Goal: Task Accomplishment & Management: Manage account settings

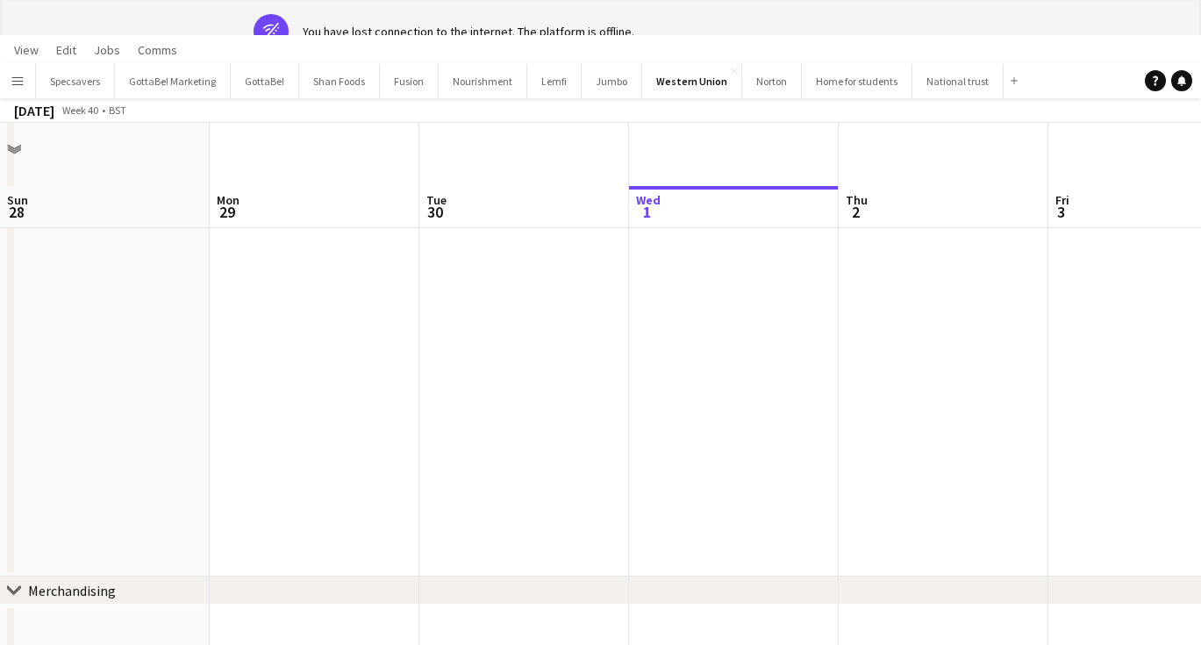
scroll to position [0, 419]
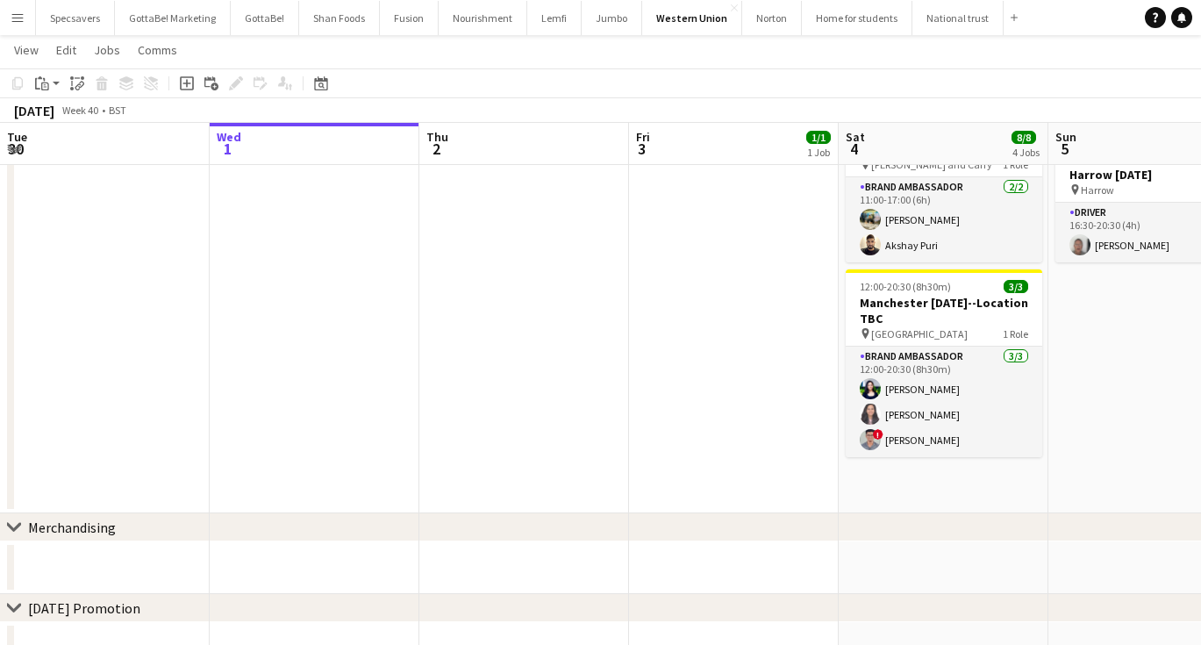
click at [14, 15] on app-icon "Menu" at bounding box center [18, 18] width 14 height 14
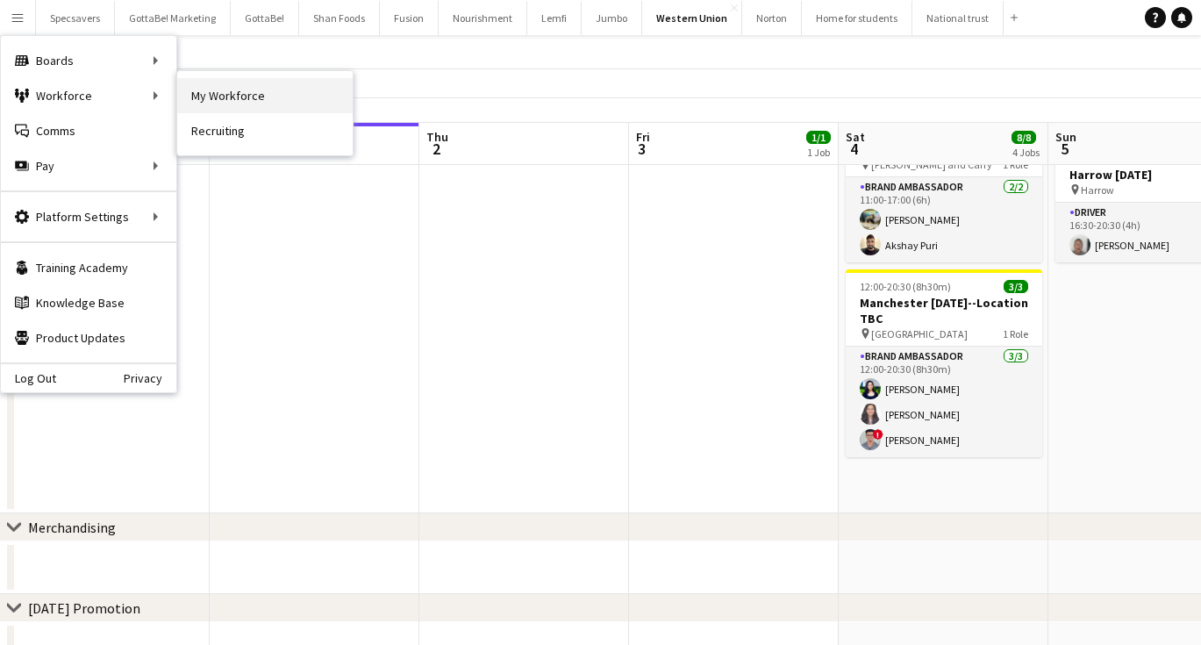
click at [218, 97] on link "My Workforce" at bounding box center [264, 95] width 175 height 35
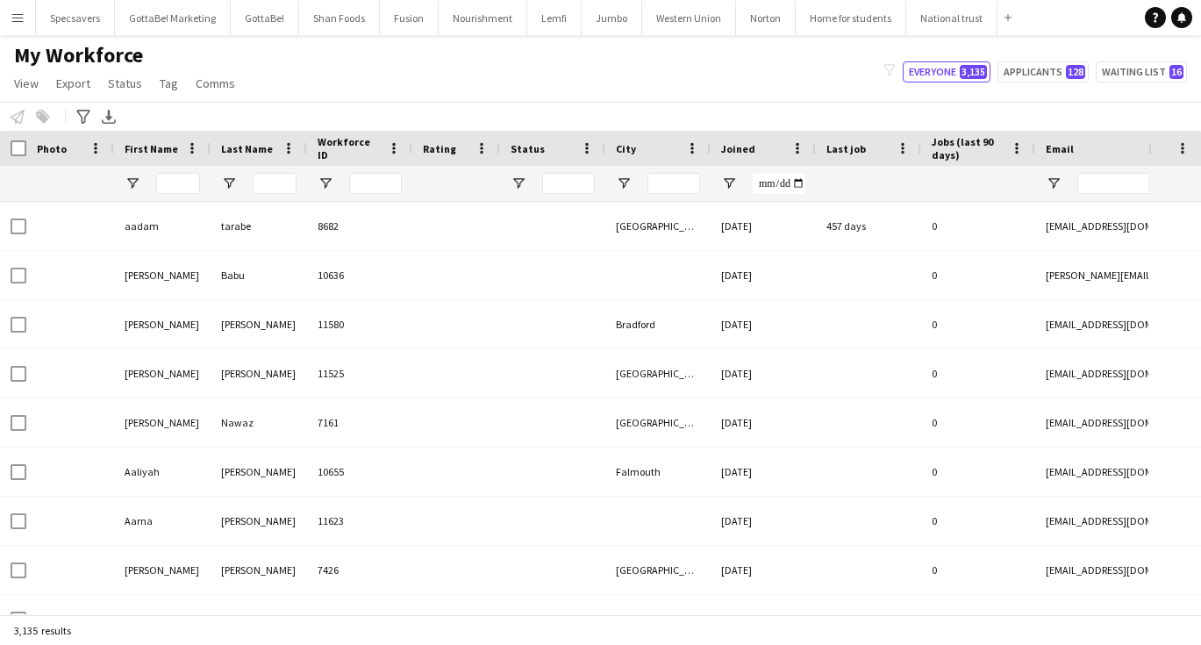
type input "****"
type input "**********"
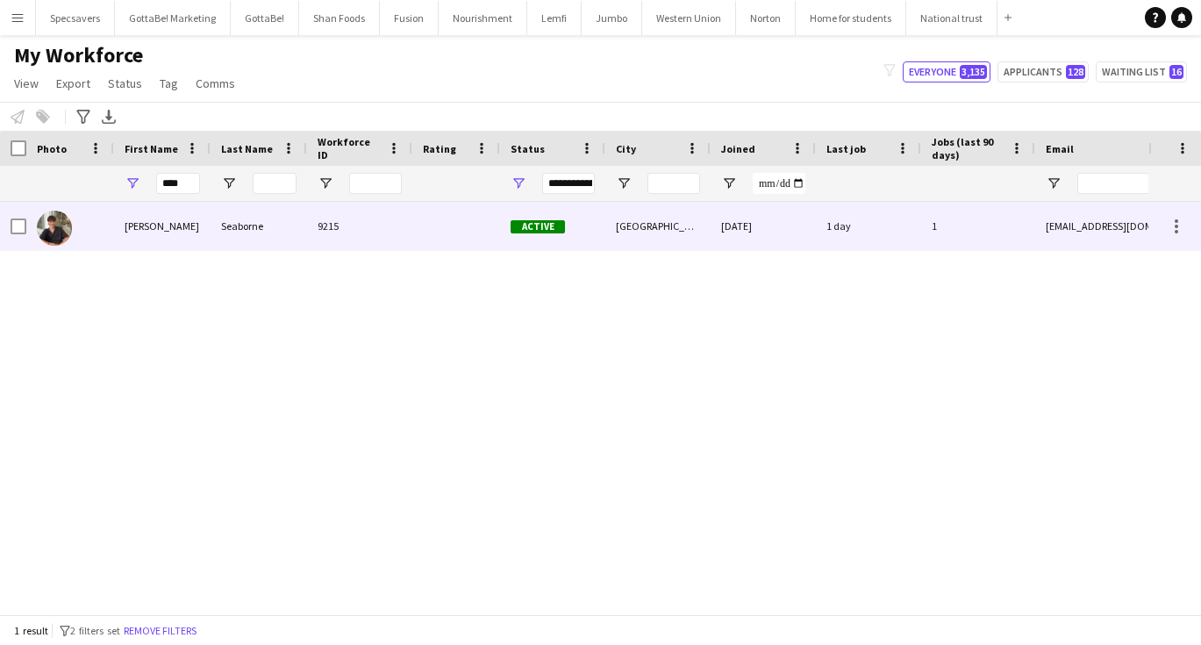
click at [217, 238] on div "Seaborne" at bounding box center [258, 226] width 96 height 48
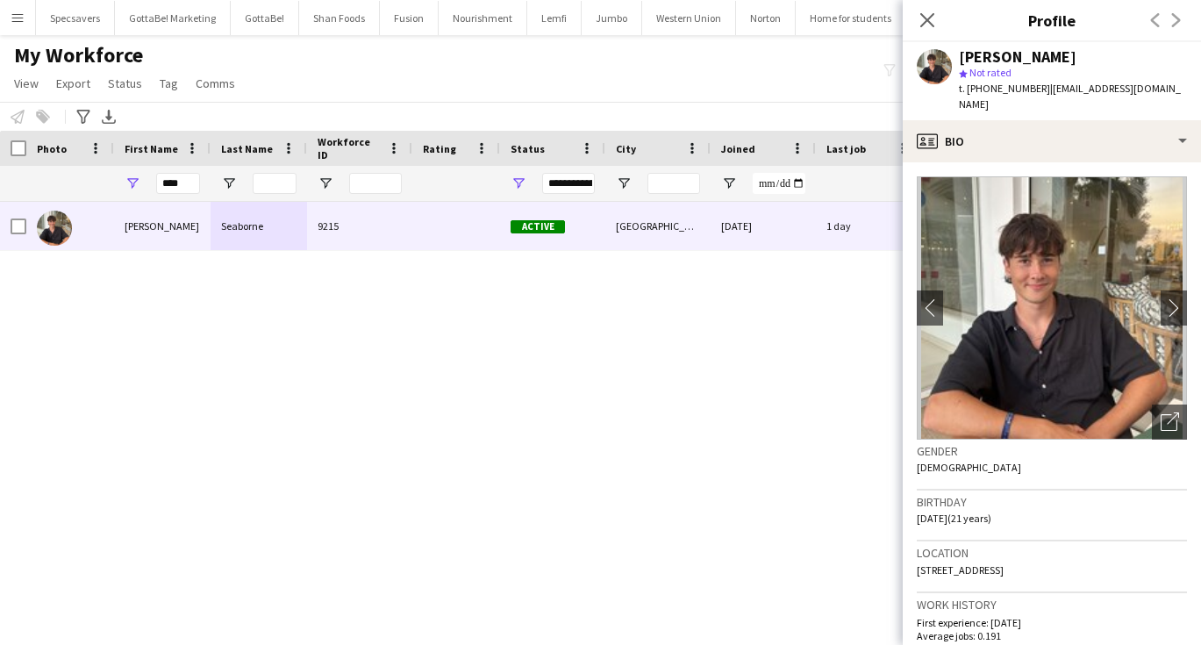
drag, startPoint x: 1153, startPoint y: 89, endPoint x: 1044, endPoint y: 91, distance: 109.6
click at [1044, 91] on span "| [EMAIL_ADDRESS][DOMAIN_NAME]" at bounding box center [1070, 96] width 222 height 29
copy span "[EMAIL_ADDRESS][DOMAIN_NAME]"
click at [717, 64] on div "My Workforce View Views Default view New view Update view Delete view Edit name…" at bounding box center [600, 72] width 1201 height 60
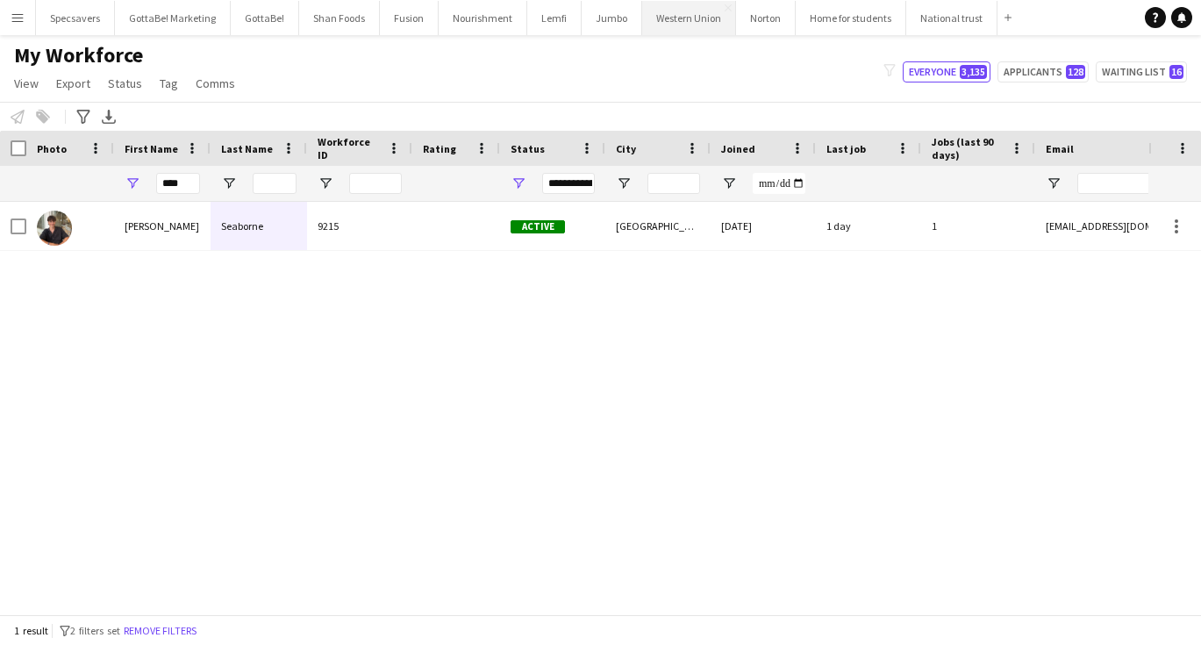
click at [665, 21] on button "Western Union Close" at bounding box center [689, 18] width 94 height 34
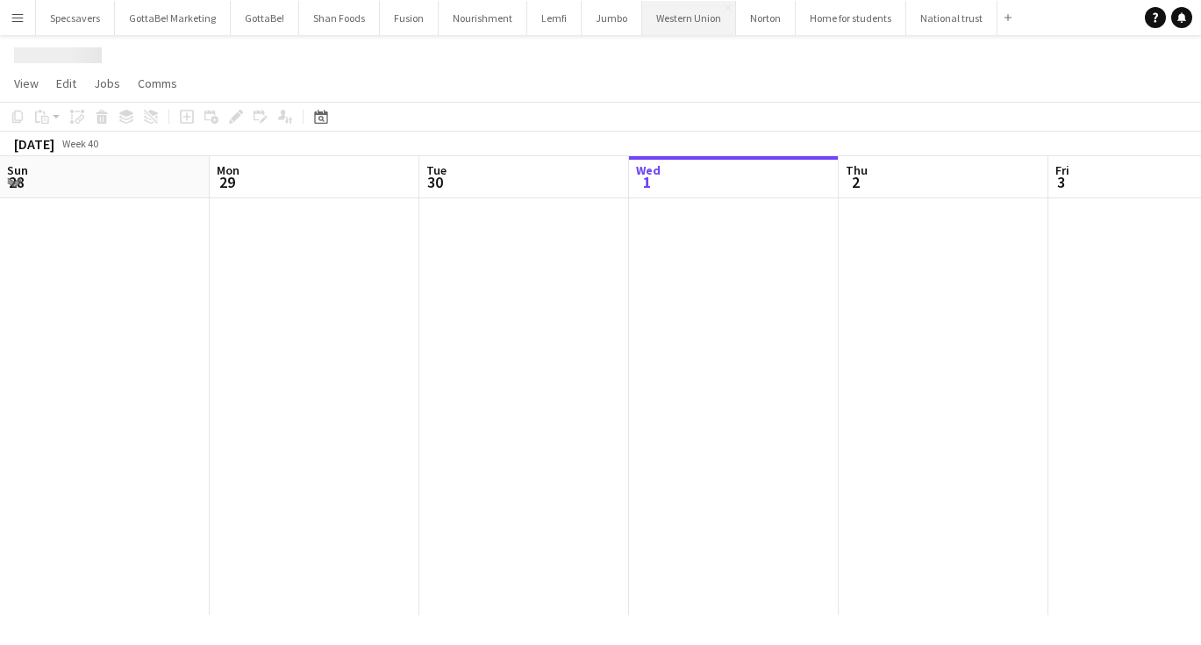
scroll to position [0, 419]
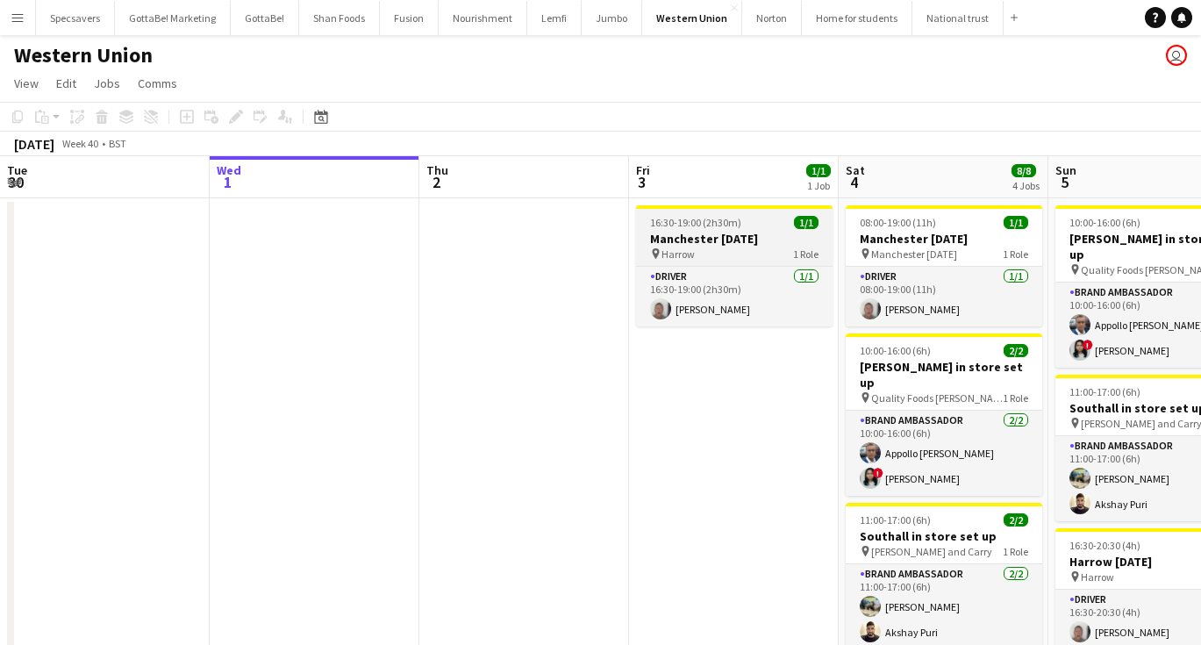
click at [689, 218] on span "16:30-19:00 (2h30m)" at bounding box center [695, 222] width 91 height 13
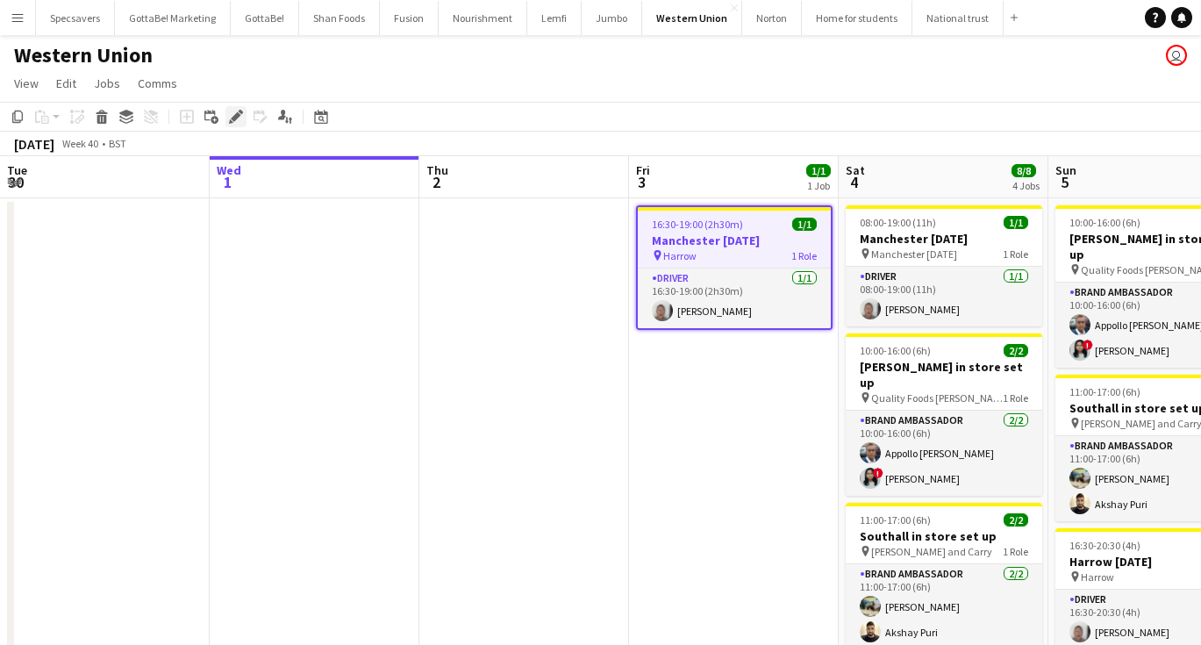
click at [237, 111] on icon "Edit" at bounding box center [236, 117] width 14 height 14
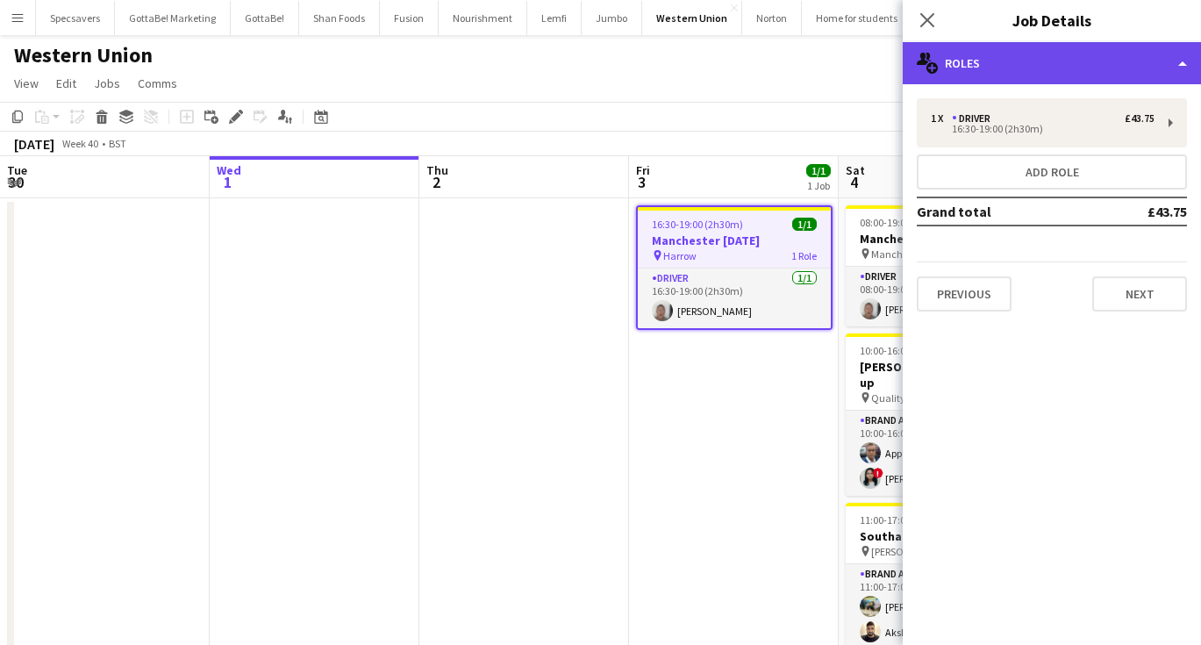
click at [1036, 63] on div "multiple-users-add Roles" at bounding box center [1052, 63] width 298 height 42
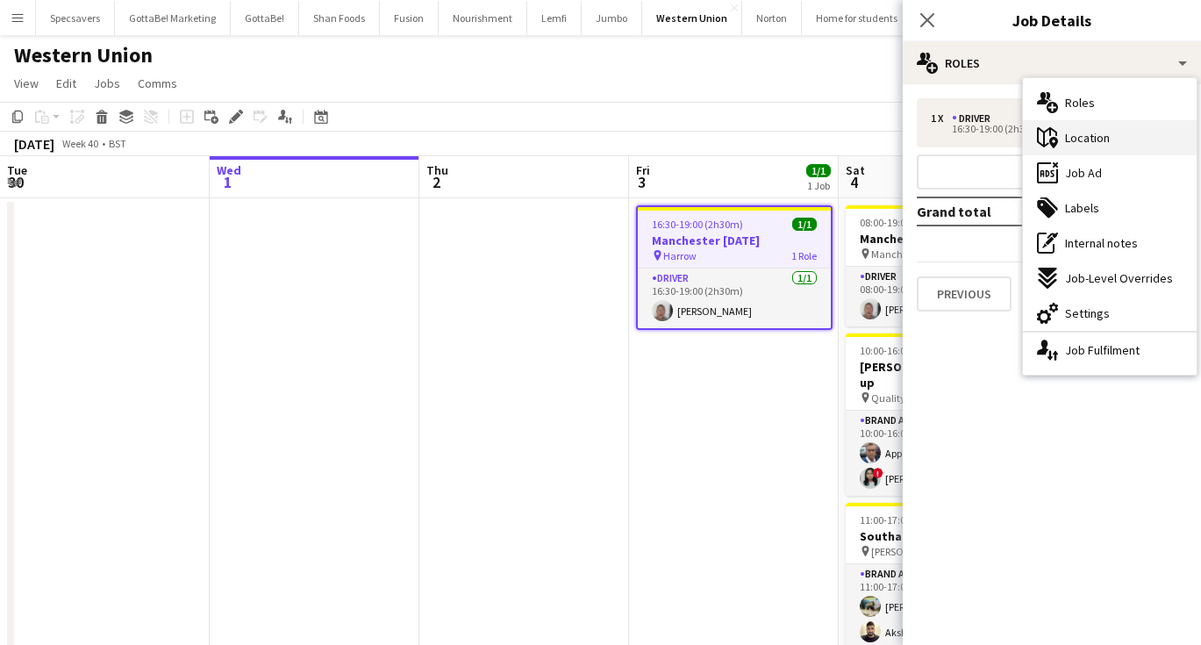
click at [1064, 134] on div "maps-pin-1 Location" at bounding box center [1110, 137] width 174 height 35
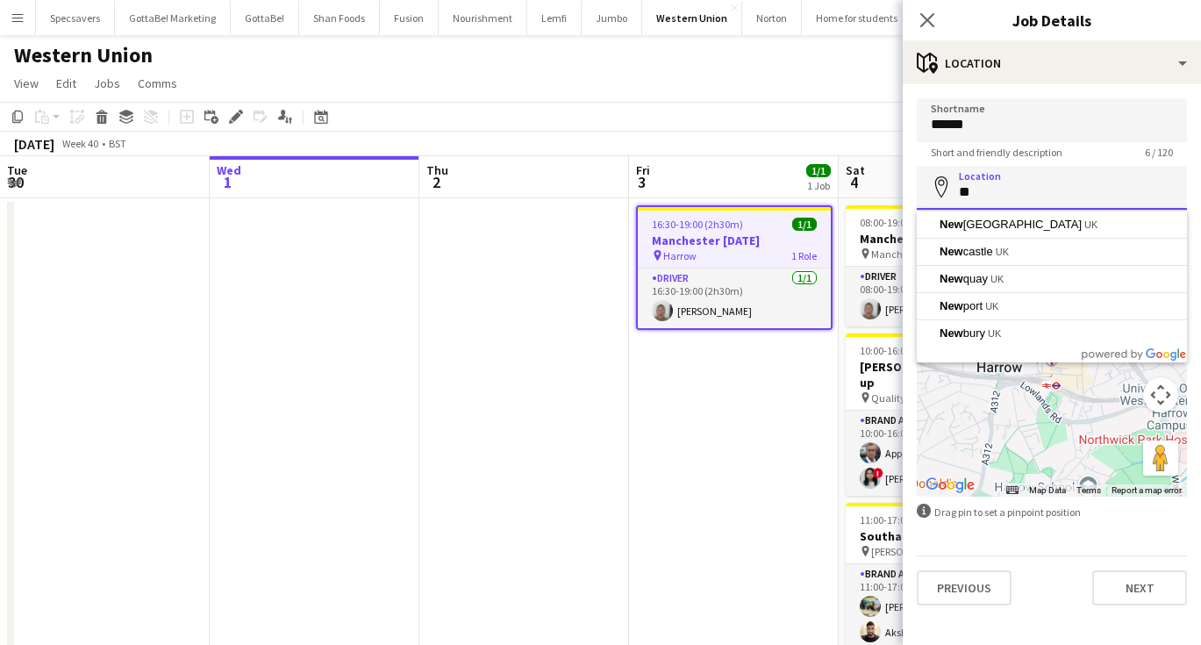
type input "*"
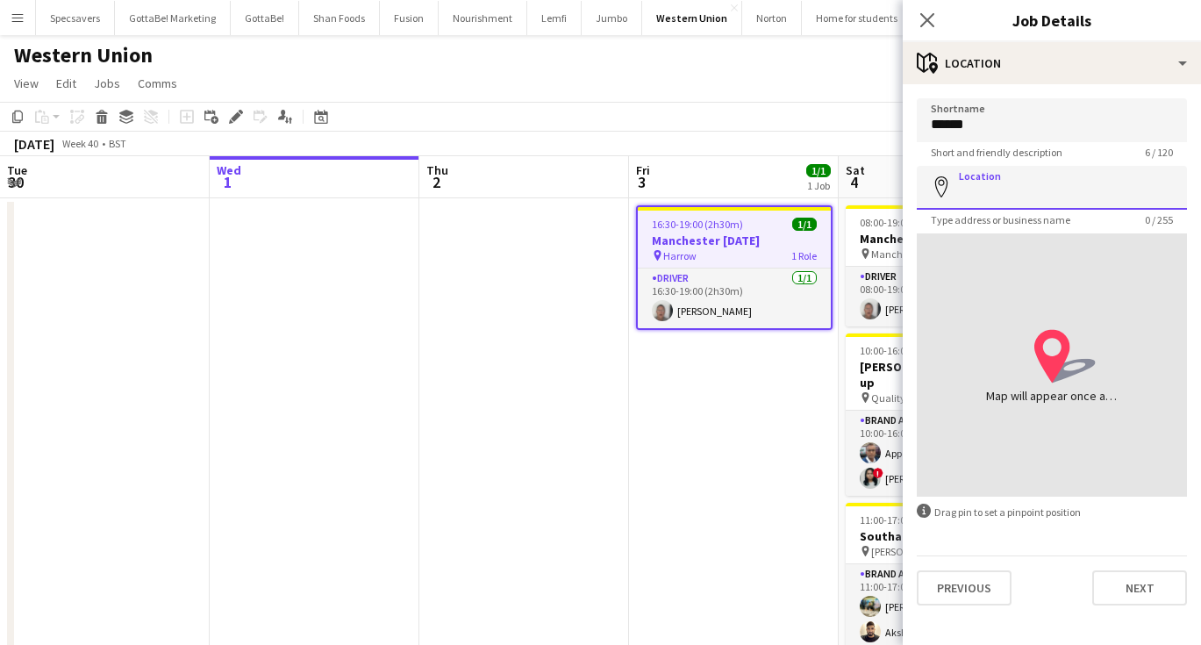
paste input "**********"
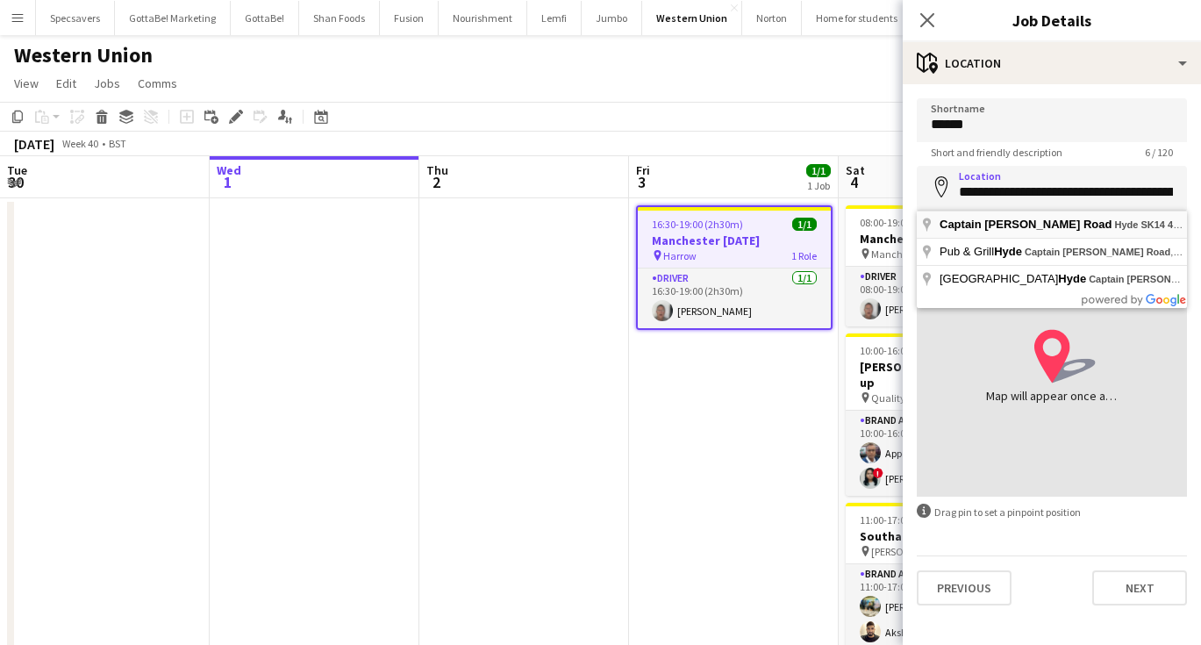
type input "**********"
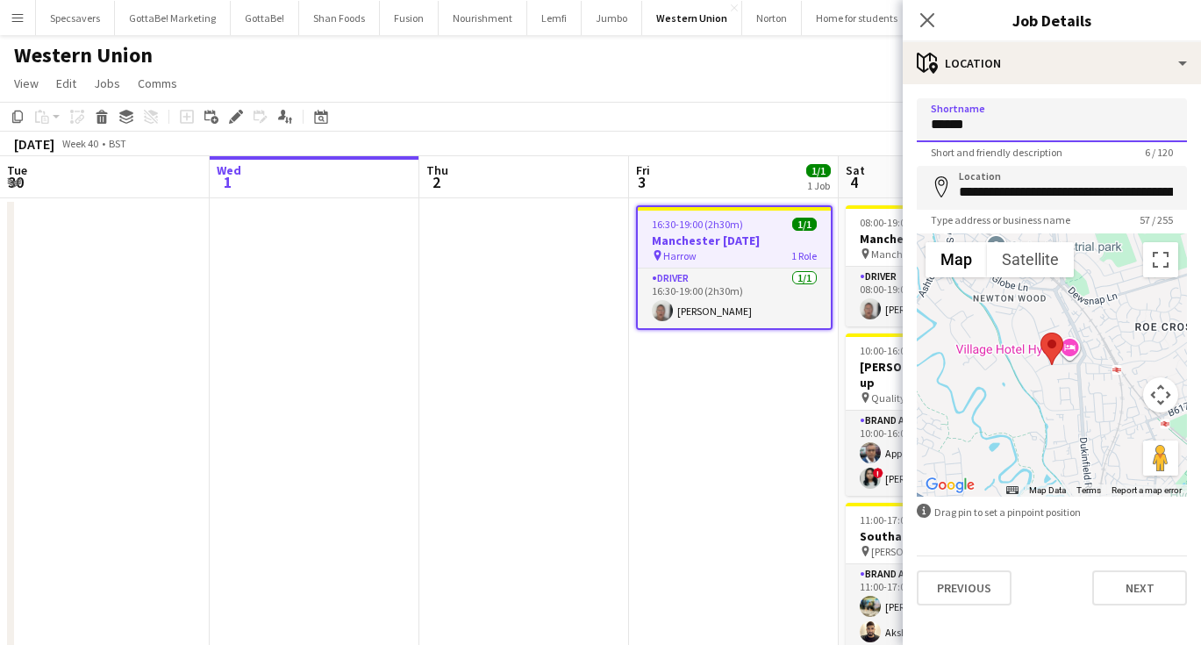
drag, startPoint x: 989, startPoint y: 127, endPoint x: 813, endPoint y: 110, distance: 177.2
type input "**********"
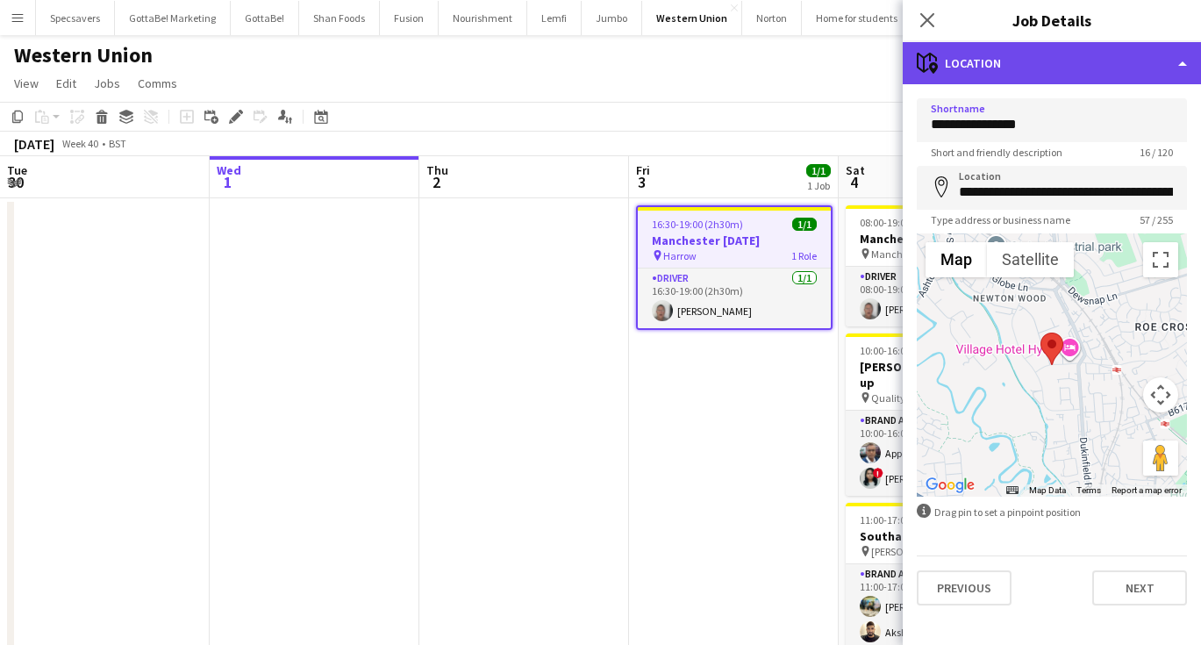
click at [1069, 66] on div "maps-pin-1 Location" at bounding box center [1052, 63] width 298 height 42
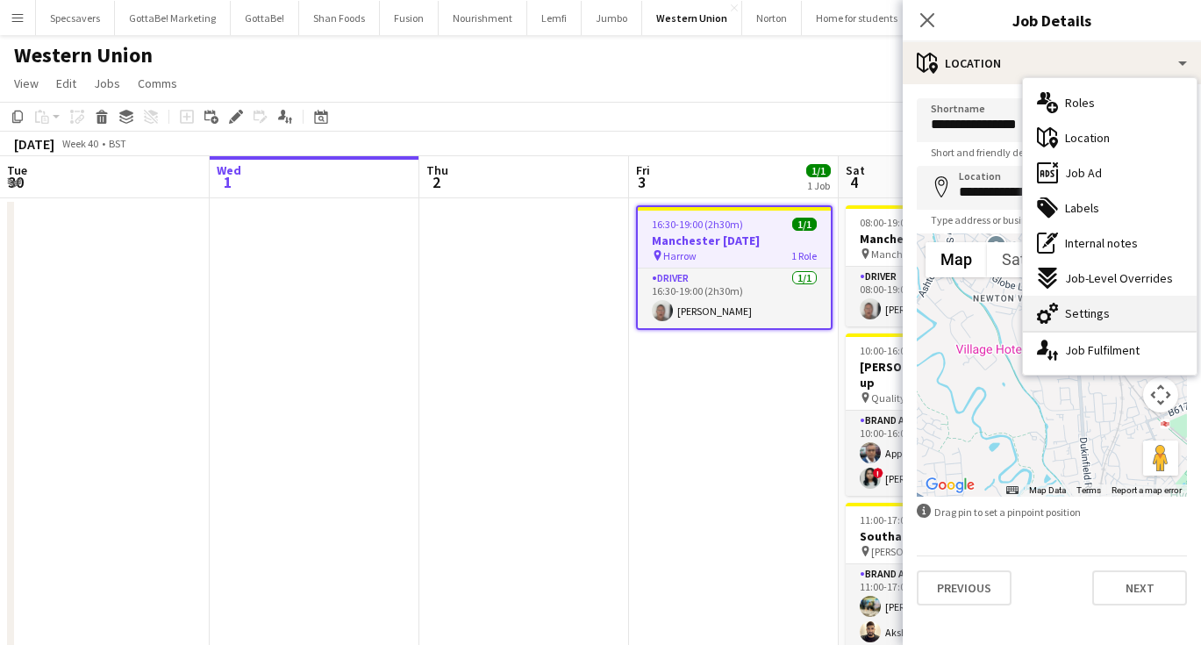
click at [1086, 318] on span "Settings" at bounding box center [1087, 313] width 45 height 16
type input "*******"
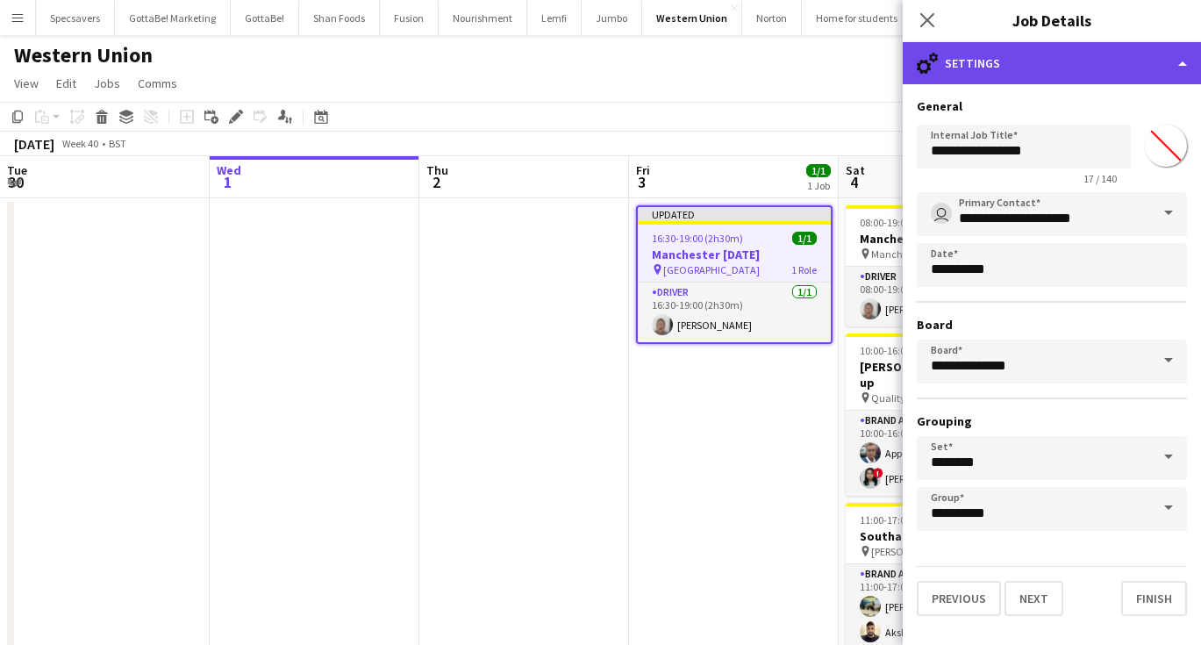
click at [987, 83] on div "cog-double-3 Settings" at bounding box center [1052, 63] width 298 height 42
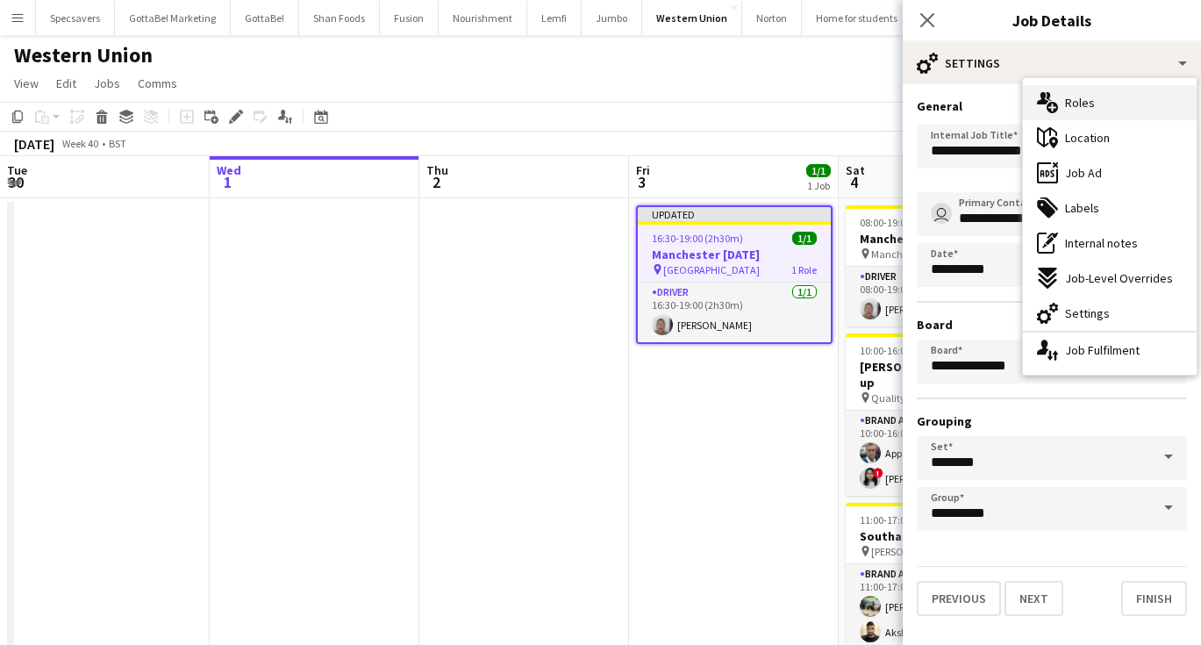
click at [1061, 106] on div "multiple-users-add Roles" at bounding box center [1110, 102] width 174 height 35
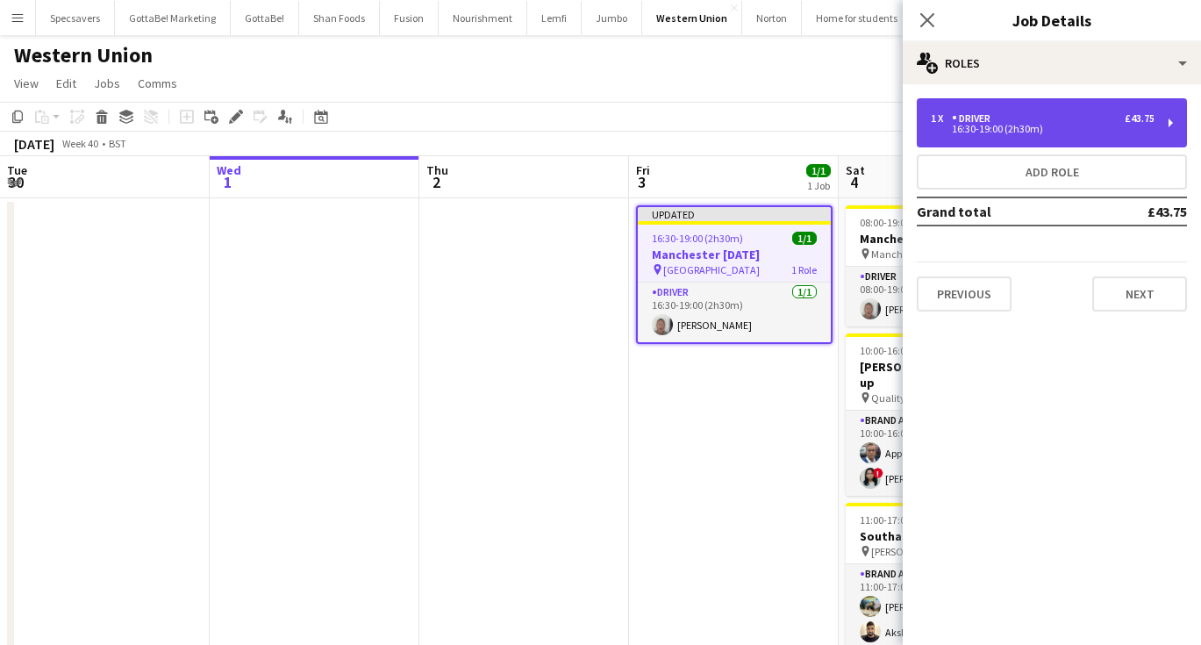
click at [1001, 130] on div "16:30-19:00 (2h30m)" at bounding box center [1043, 129] width 224 height 9
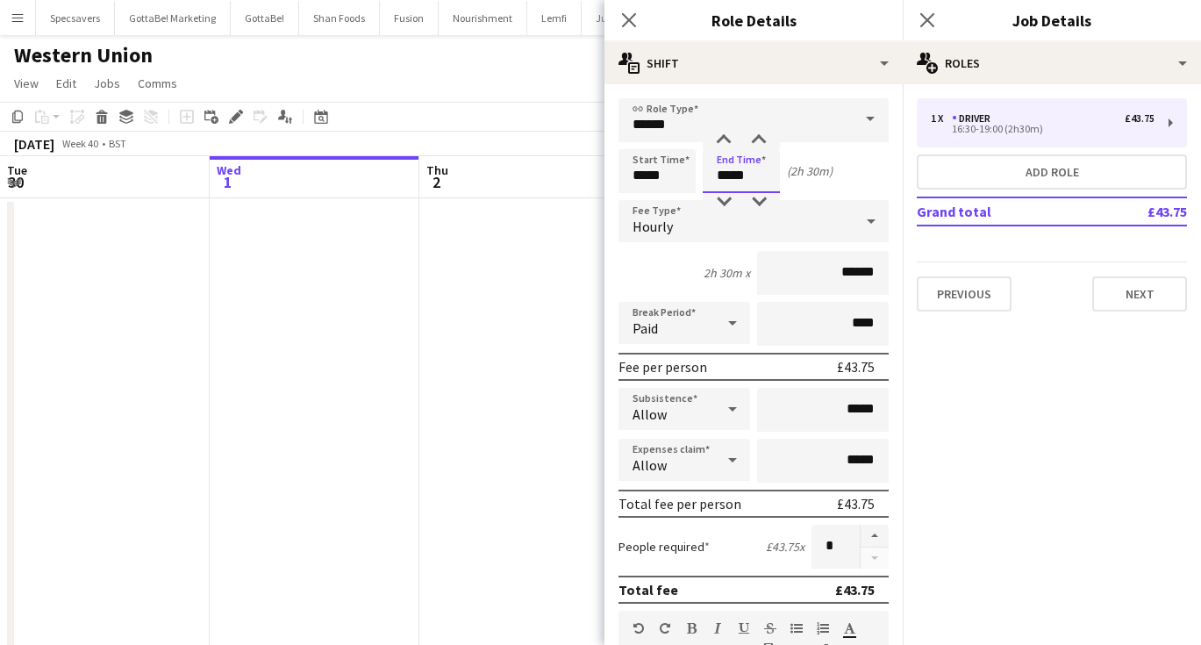
drag, startPoint x: 752, startPoint y: 175, endPoint x: 698, endPoint y: 167, distance: 54.1
click at [698, 167] on div "Start Time ***** End Time ***** (2h 30m)" at bounding box center [753, 171] width 270 height 44
type input "*****"
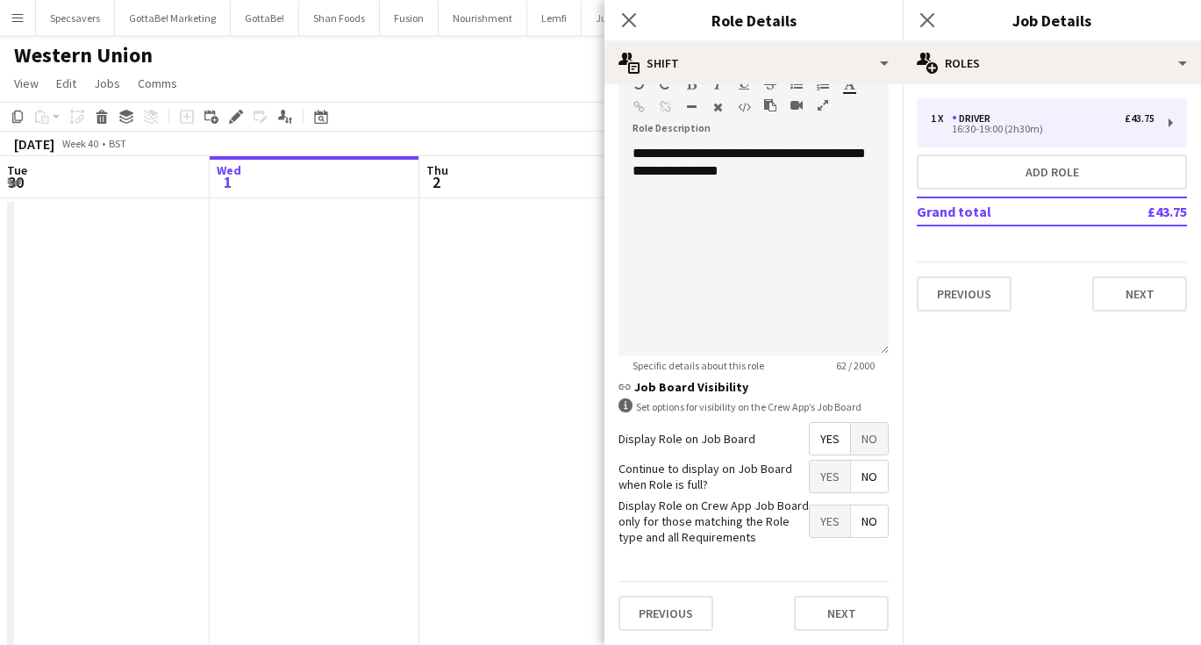
scroll to position [543, 0]
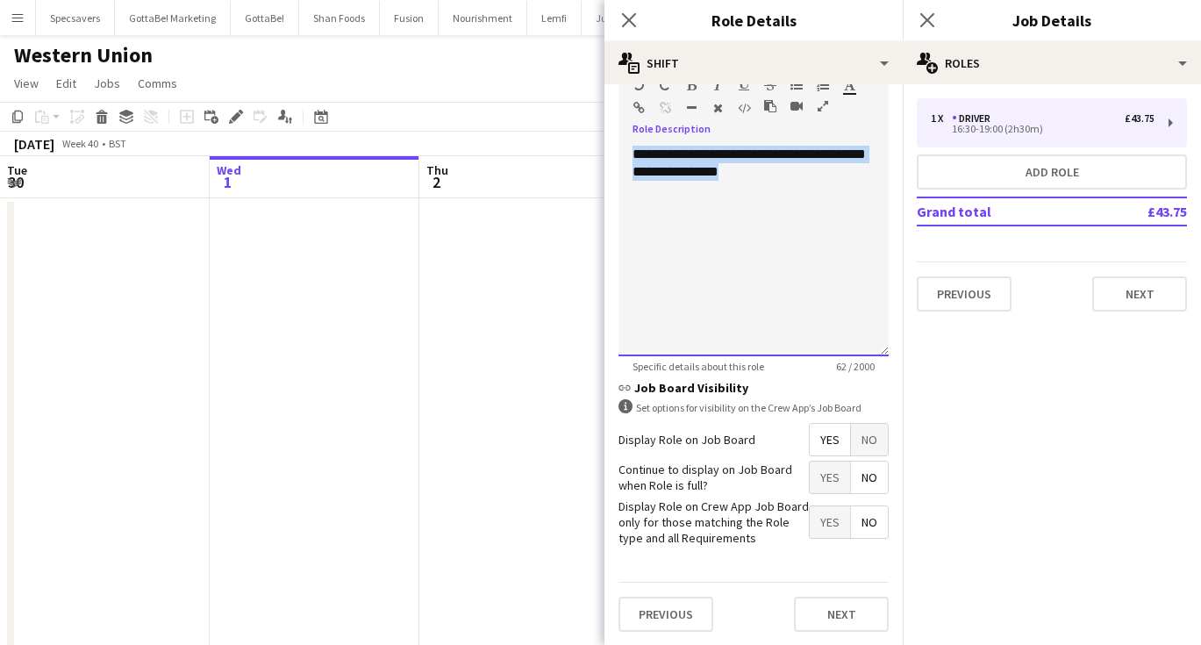
drag, startPoint x: 767, startPoint y: 172, endPoint x: 597, endPoint y: 153, distance: 171.1
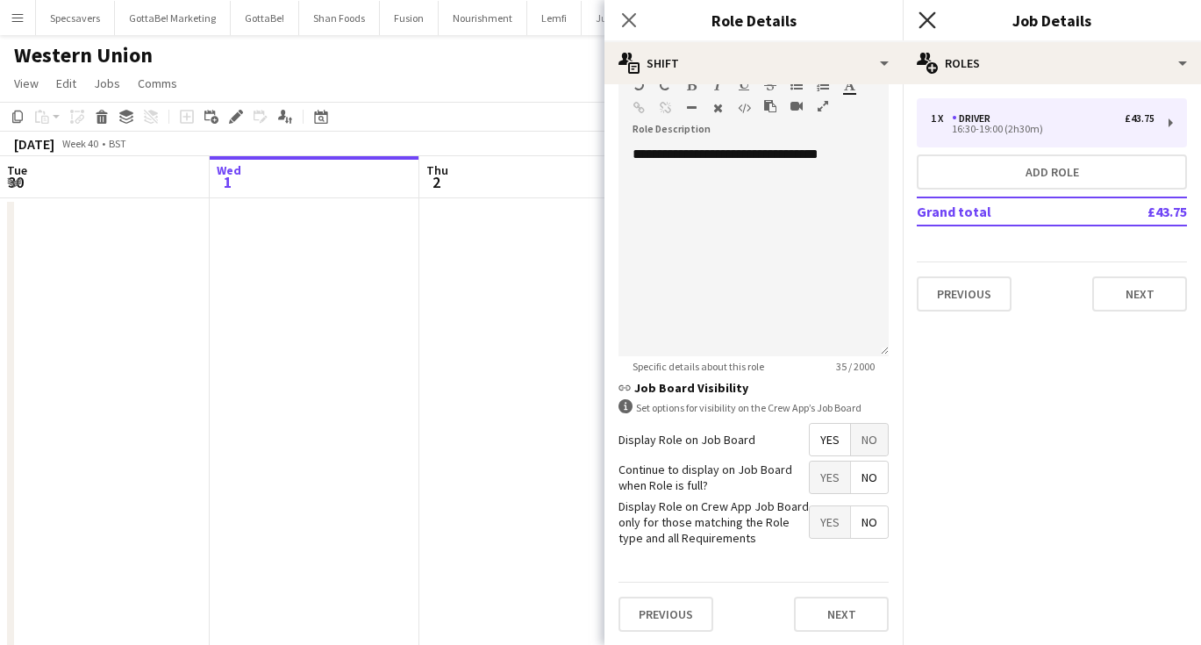
click at [928, 15] on icon "Close pop-in" at bounding box center [926, 19] width 17 height 17
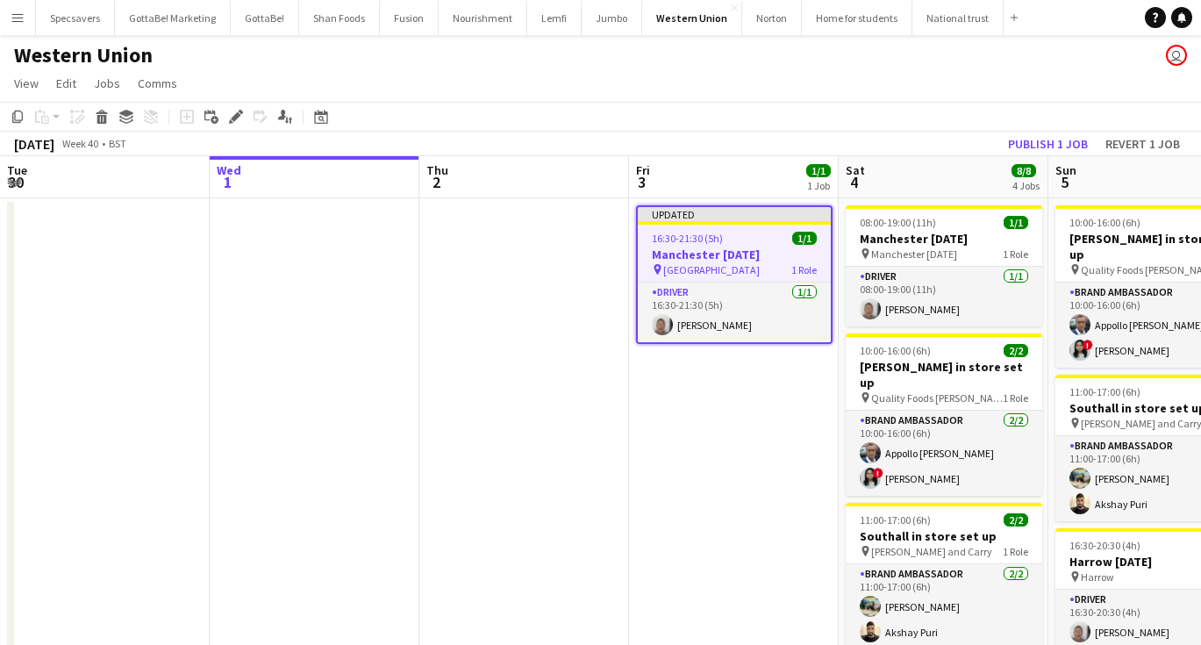
click at [698, 395] on app-date-cell "Updated 16:30-21:30 (5h) 1/1 Manchester [DATE] pin Manchester hotel 1 Role Driv…" at bounding box center [734, 549] width 210 height 702
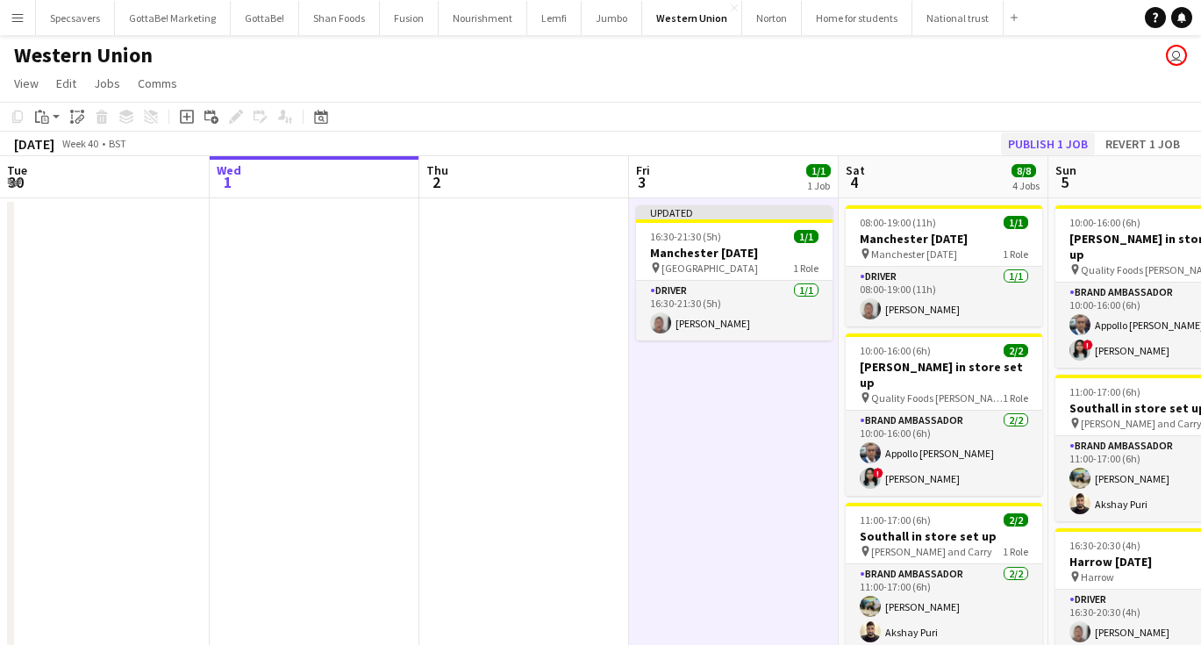
click at [1056, 138] on button "Publish 1 job" at bounding box center [1048, 143] width 94 height 23
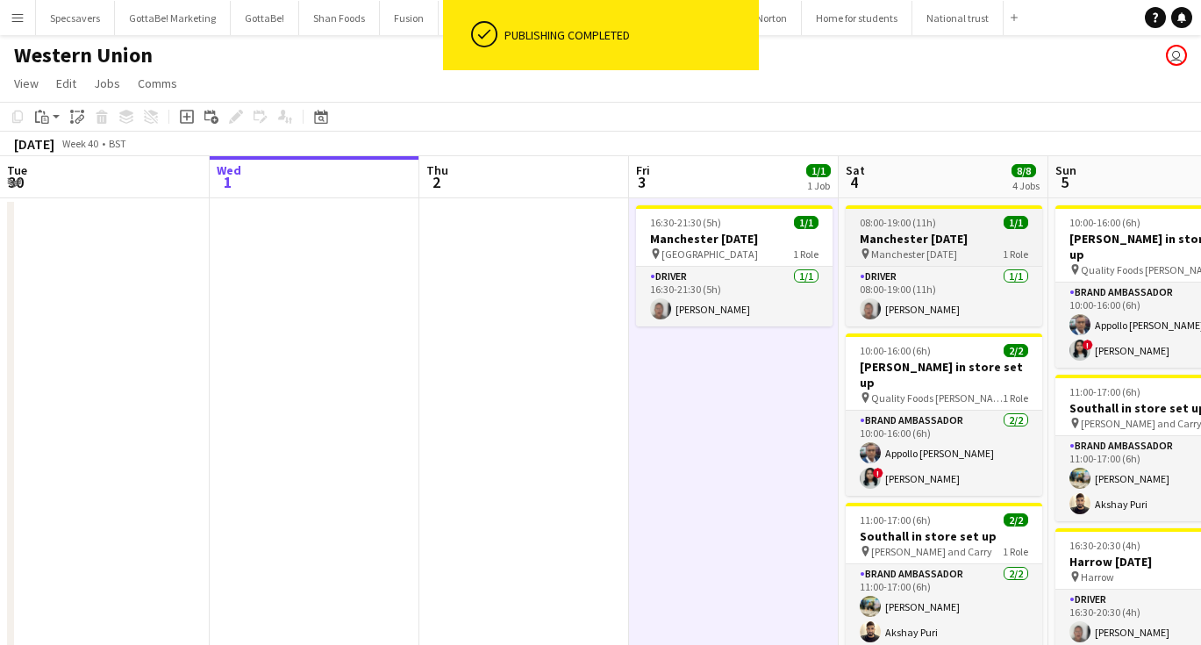
click at [921, 237] on h3 "Manchester [DATE]" at bounding box center [944, 239] width 196 height 16
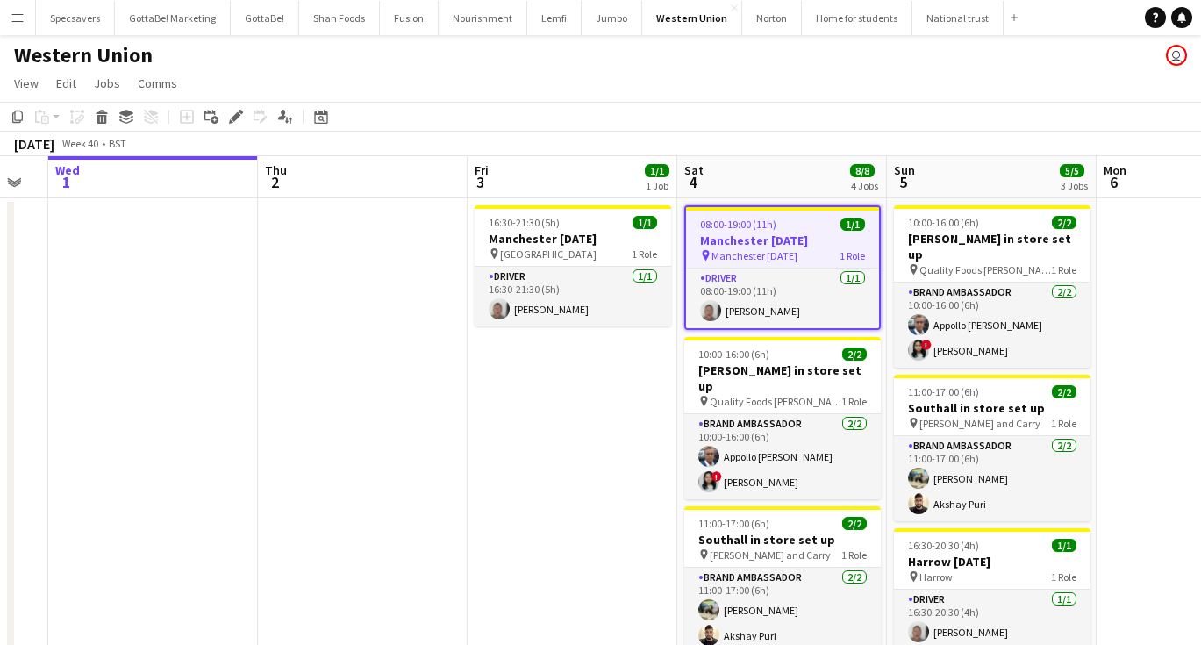
scroll to position [0, 0]
click at [731, 219] on span "08:00-19:00 (11h)" at bounding box center [738, 224] width 76 height 13
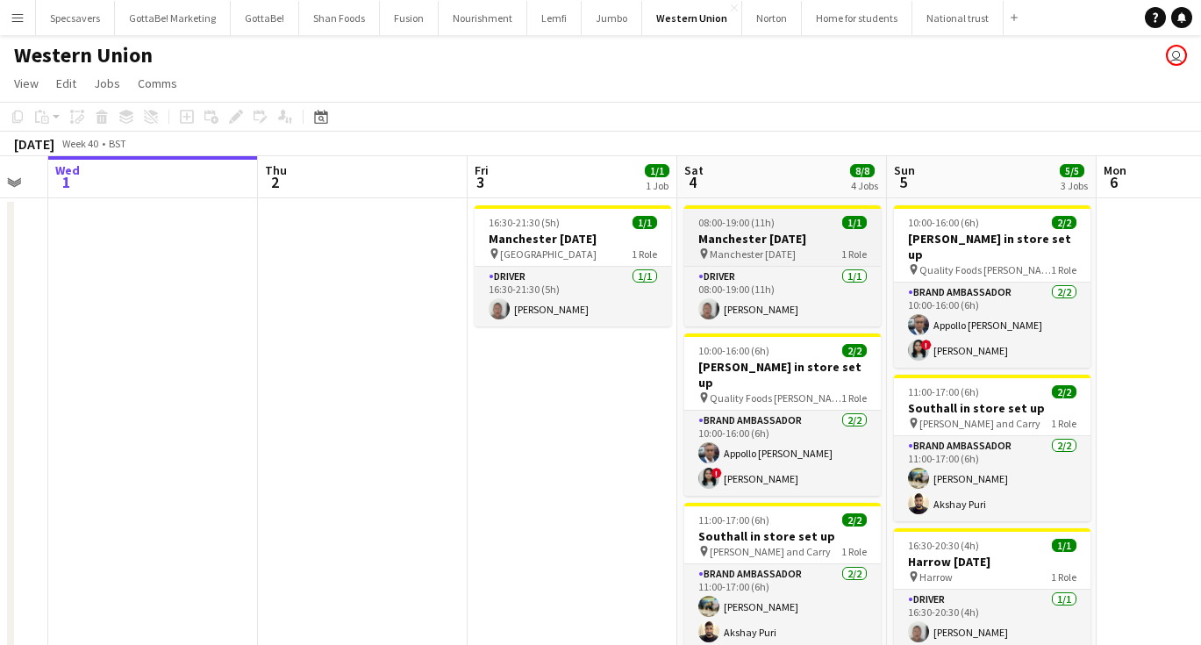
click at [779, 247] on span "Manchester [DATE]" at bounding box center [753, 253] width 86 height 13
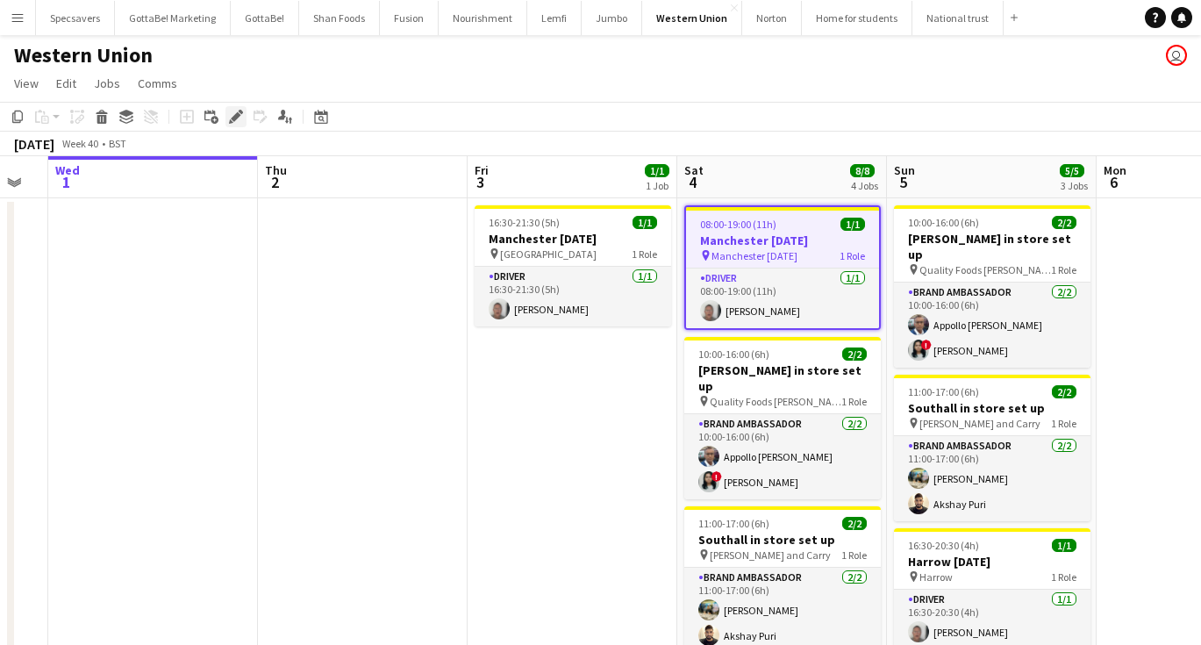
click at [234, 118] on icon at bounding box center [236, 117] width 10 height 10
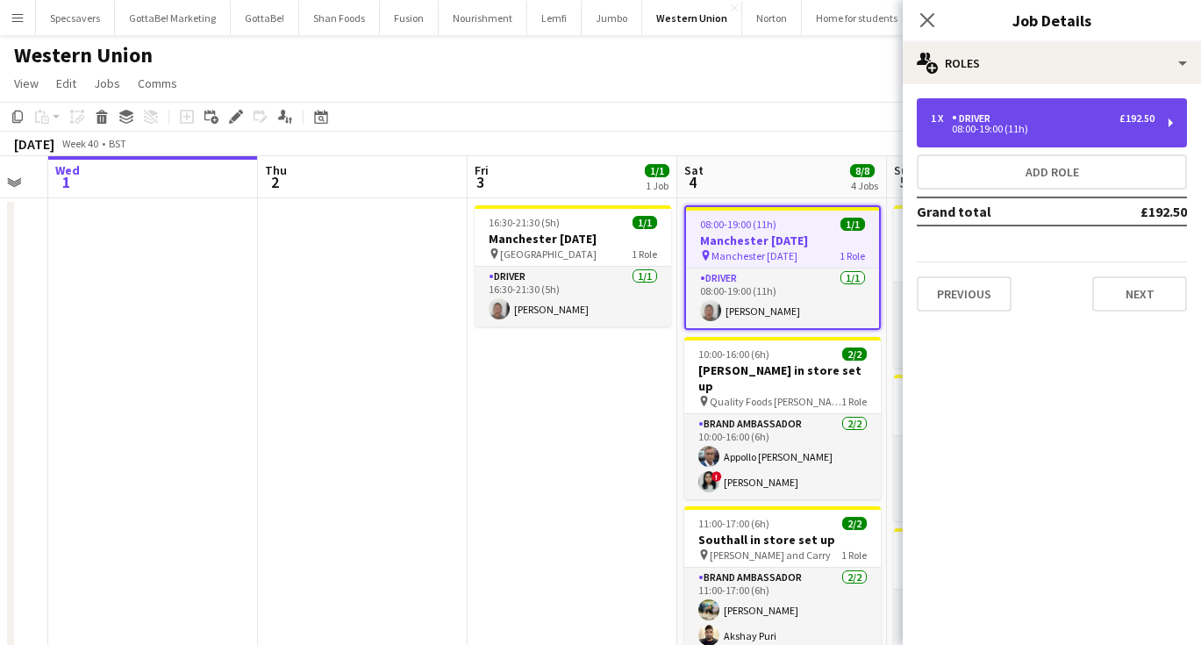
click at [947, 132] on div "08:00-19:00 (11h)" at bounding box center [1043, 129] width 224 height 9
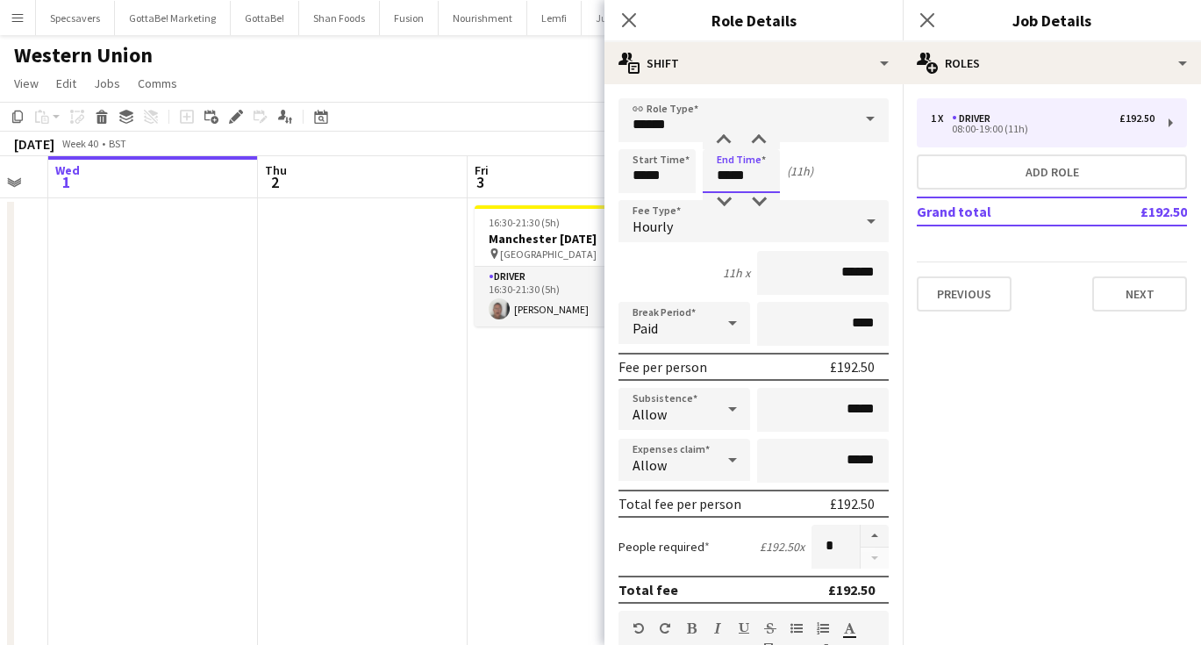
drag, startPoint x: 731, startPoint y: 178, endPoint x: 710, endPoint y: 177, distance: 21.1
click at [710, 177] on input "*****" at bounding box center [741, 171] width 77 height 44
type input "*****"
click at [931, 25] on icon at bounding box center [926, 19] width 17 height 17
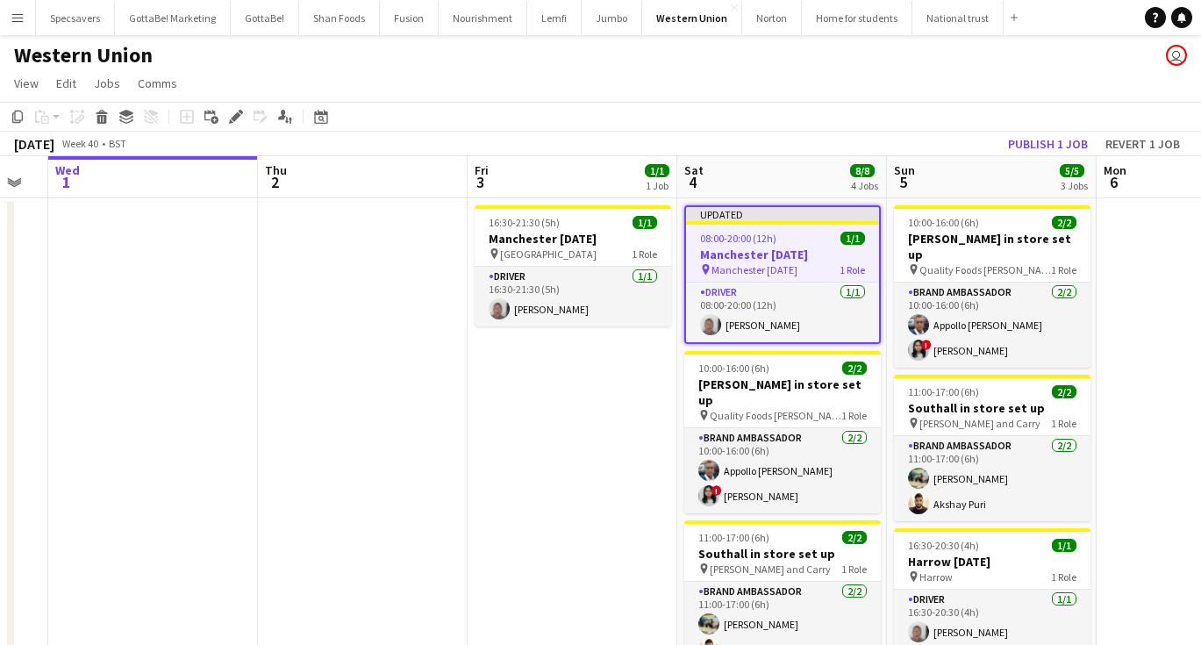
click at [1134, 410] on app-date-cell at bounding box center [1201, 556] width 210 height 716
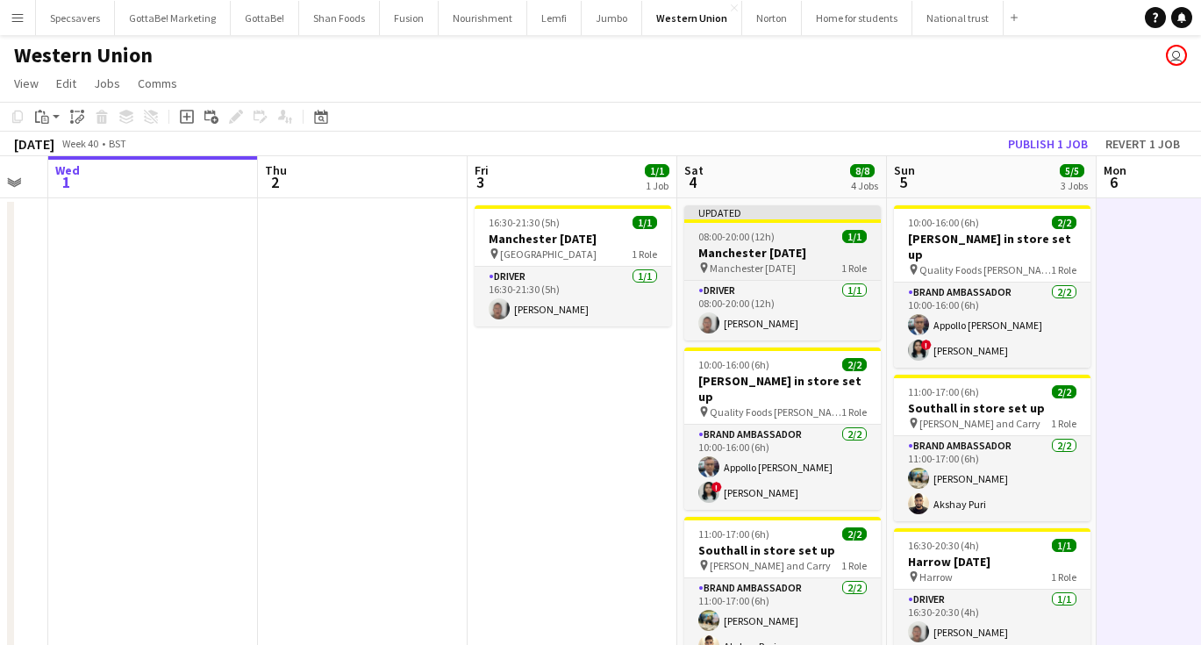
click at [724, 257] on h3 "Manchester [DATE]" at bounding box center [782, 253] width 196 height 16
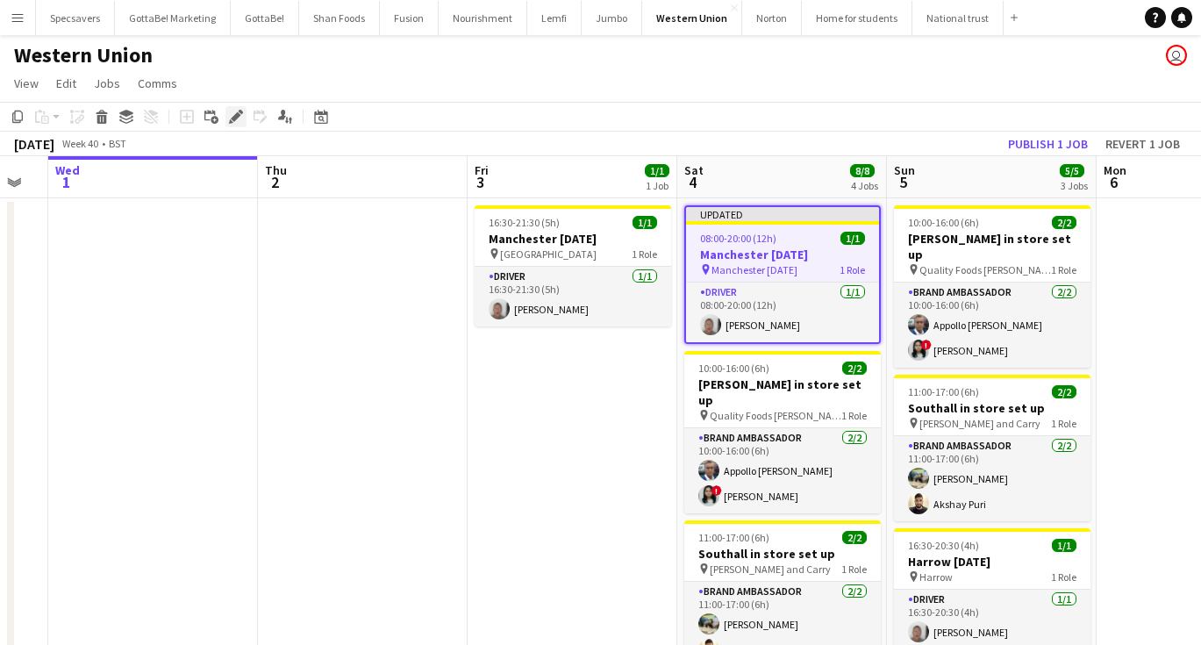
click at [239, 112] on icon at bounding box center [241, 112] width 4 height 4
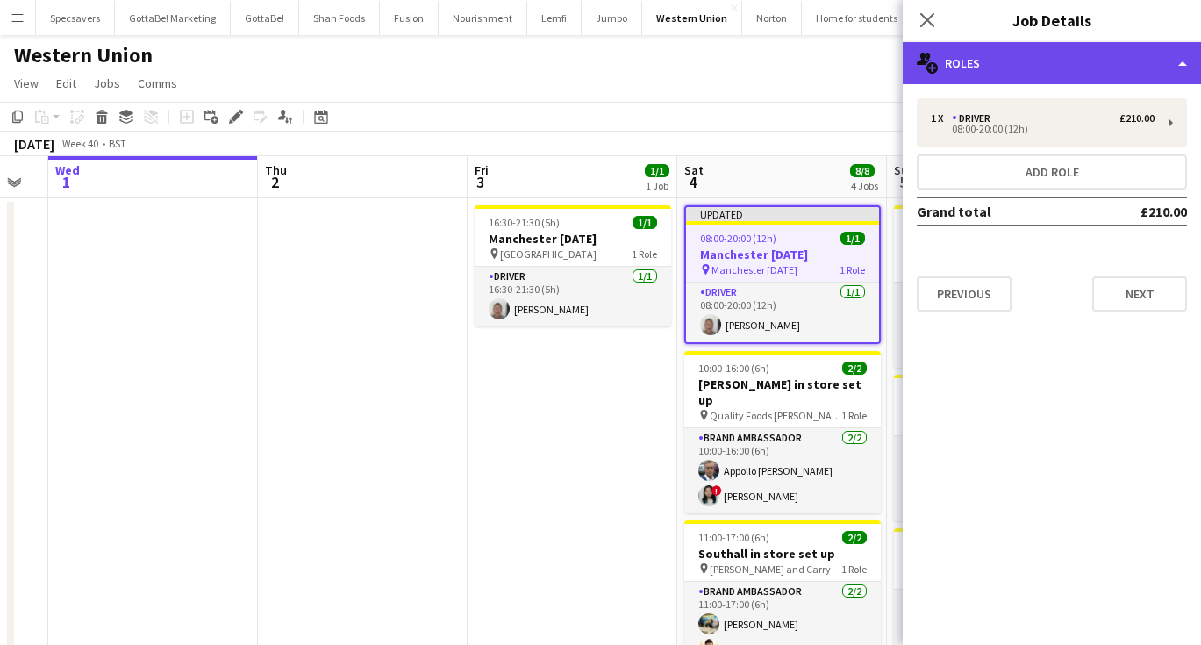
click at [1058, 61] on div "multiple-users-add Roles" at bounding box center [1052, 63] width 298 height 42
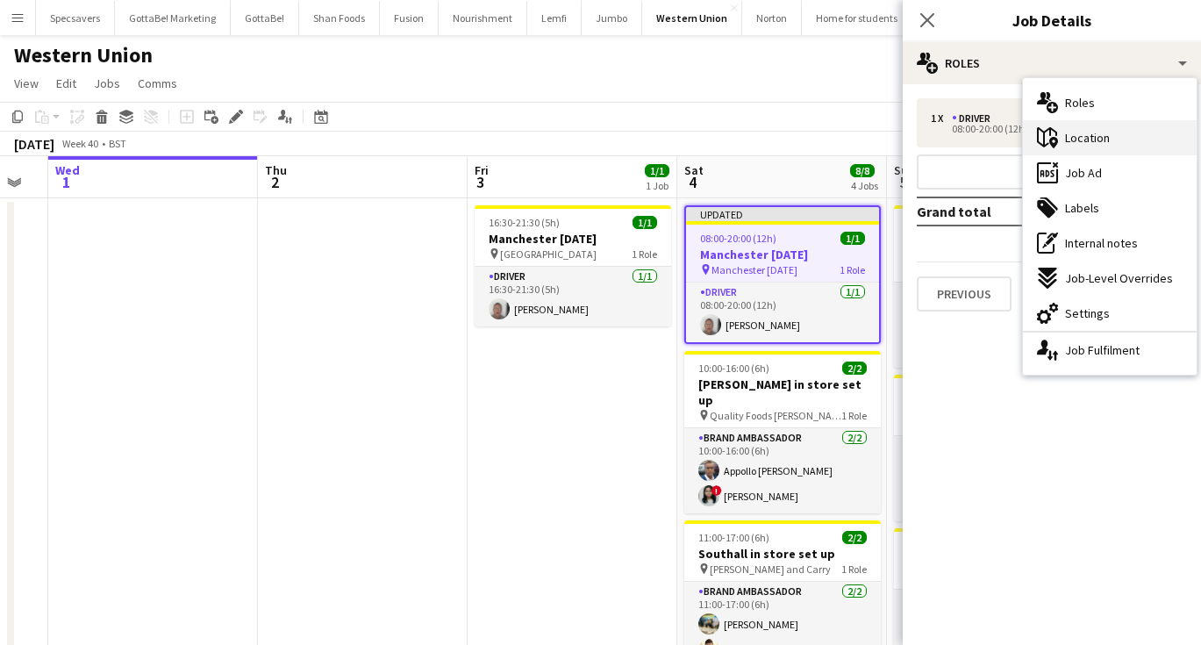
click at [1077, 125] on div "maps-pin-1 Location" at bounding box center [1110, 137] width 174 height 35
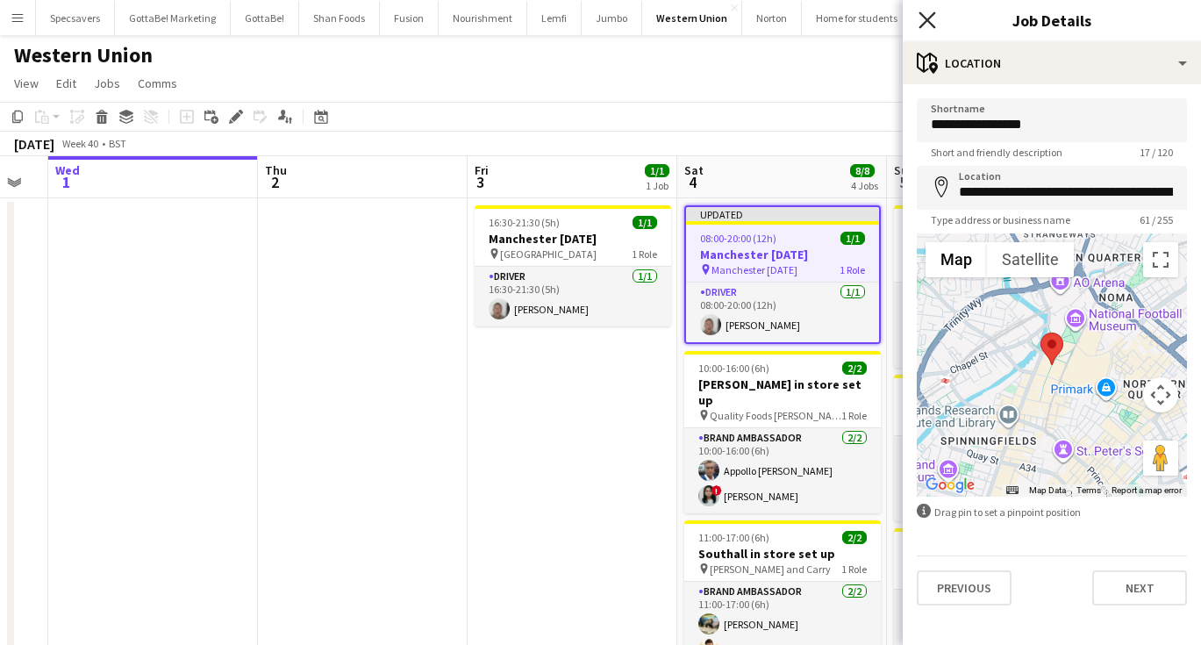
click at [930, 18] on icon at bounding box center [926, 19] width 17 height 17
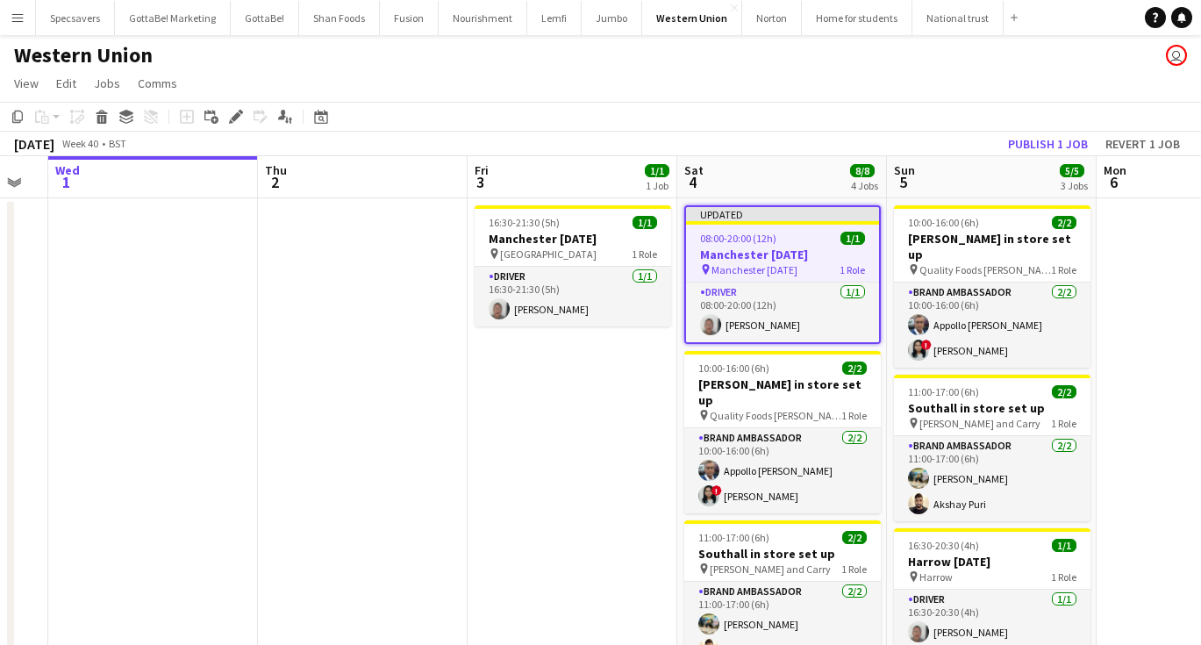
click at [1127, 319] on app-date-cell at bounding box center [1201, 556] width 210 height 716
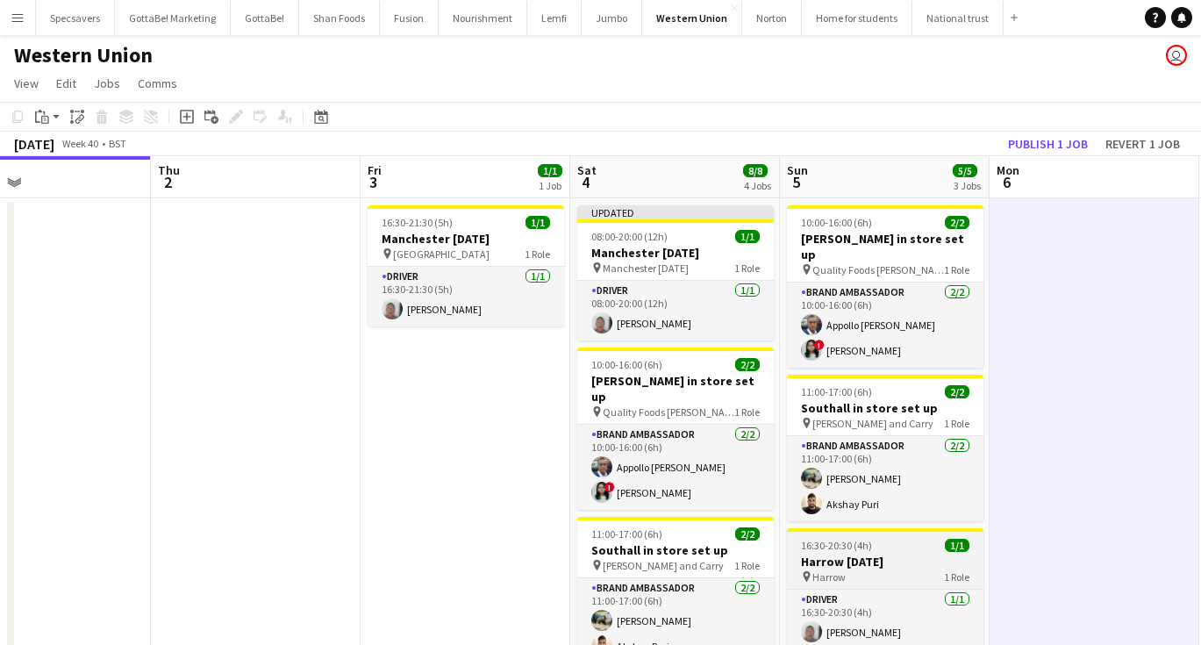
scroll to position [0, 572]
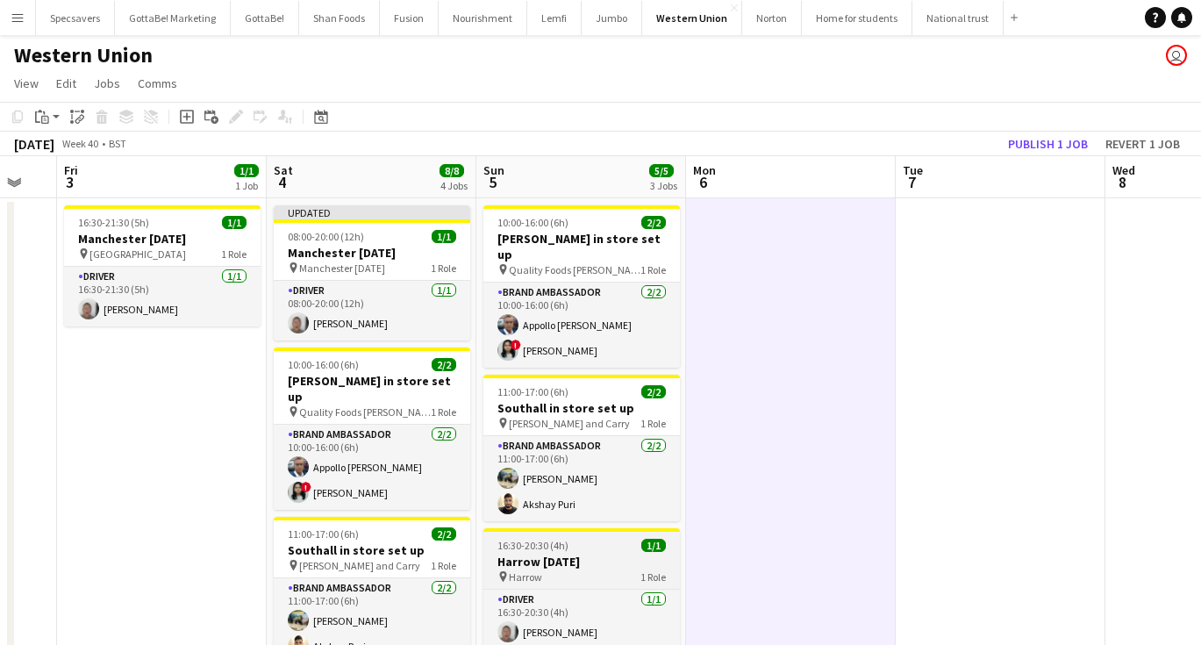
click at [586, 553] on h3 "Harrow [DATE]" at bounding box center [581, 561] width 196 height 16
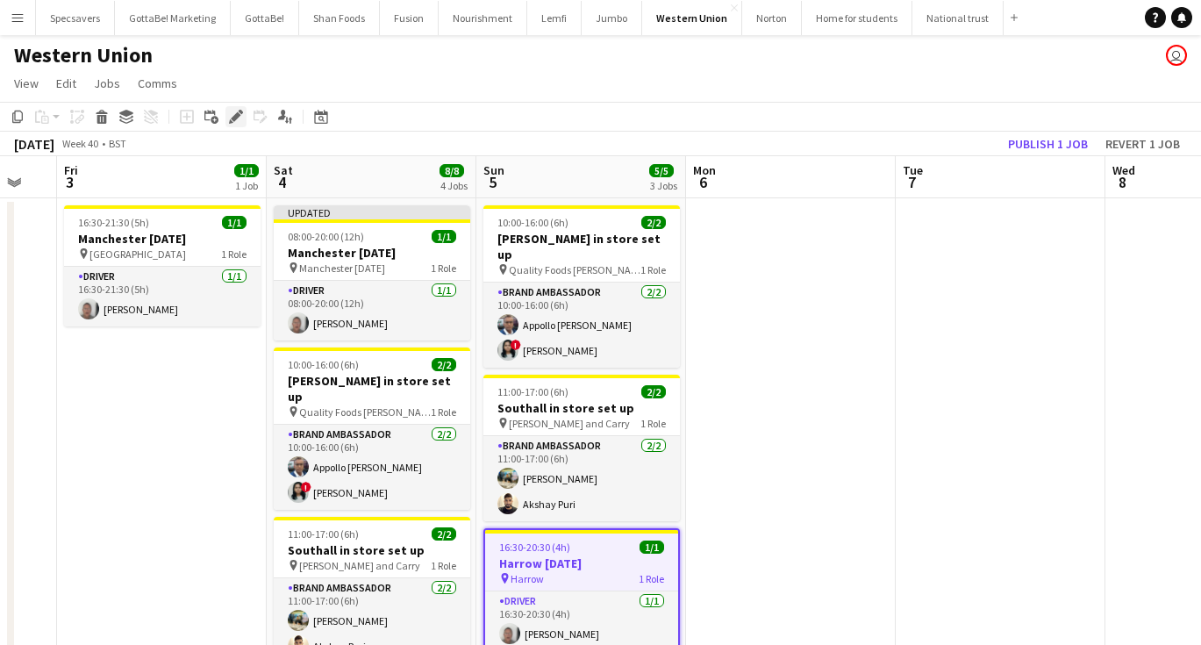
click at [239, 116] on icon at bounding box center [236, 117] width 10 height 10
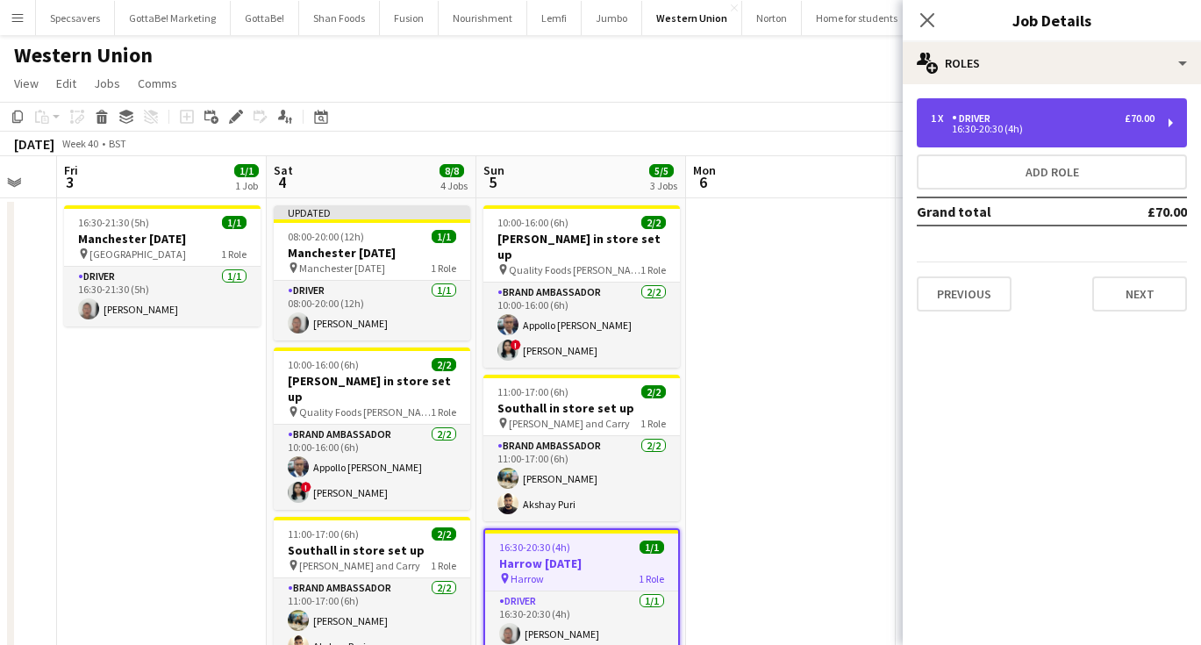
click at [1044, 123] on div "1 x Driver £70.00" at bounding box center [1043, 118] width 224 height 12
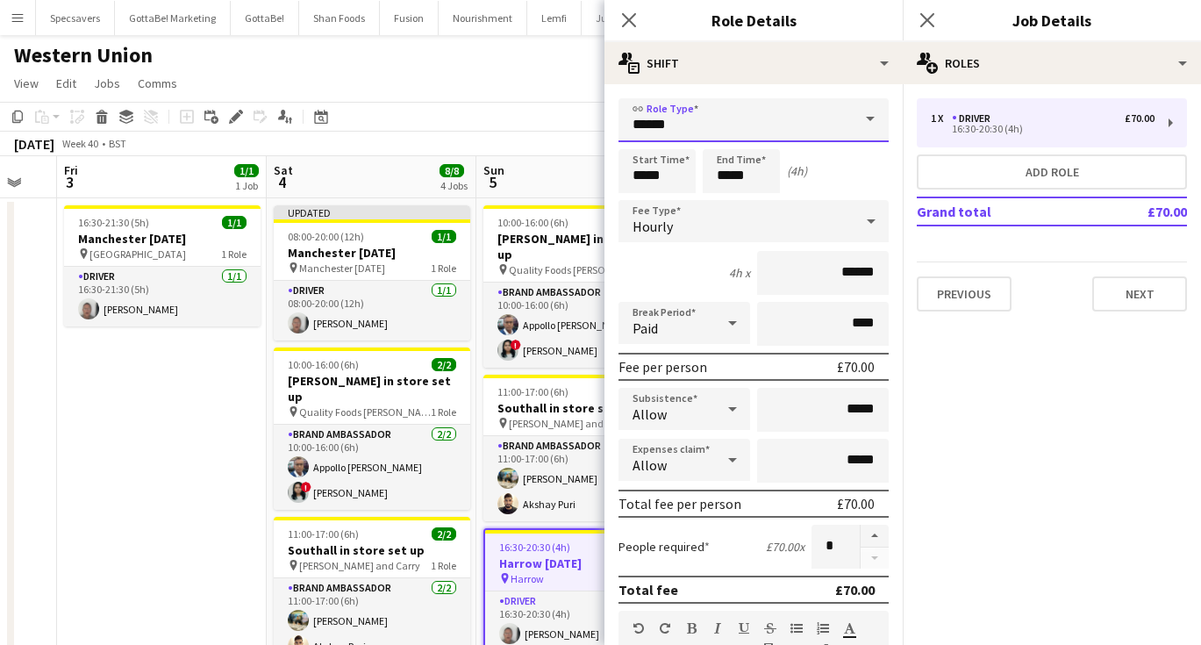
click at [689, 128] on input "******" at bounding box center [753, 120] width 270 height 44
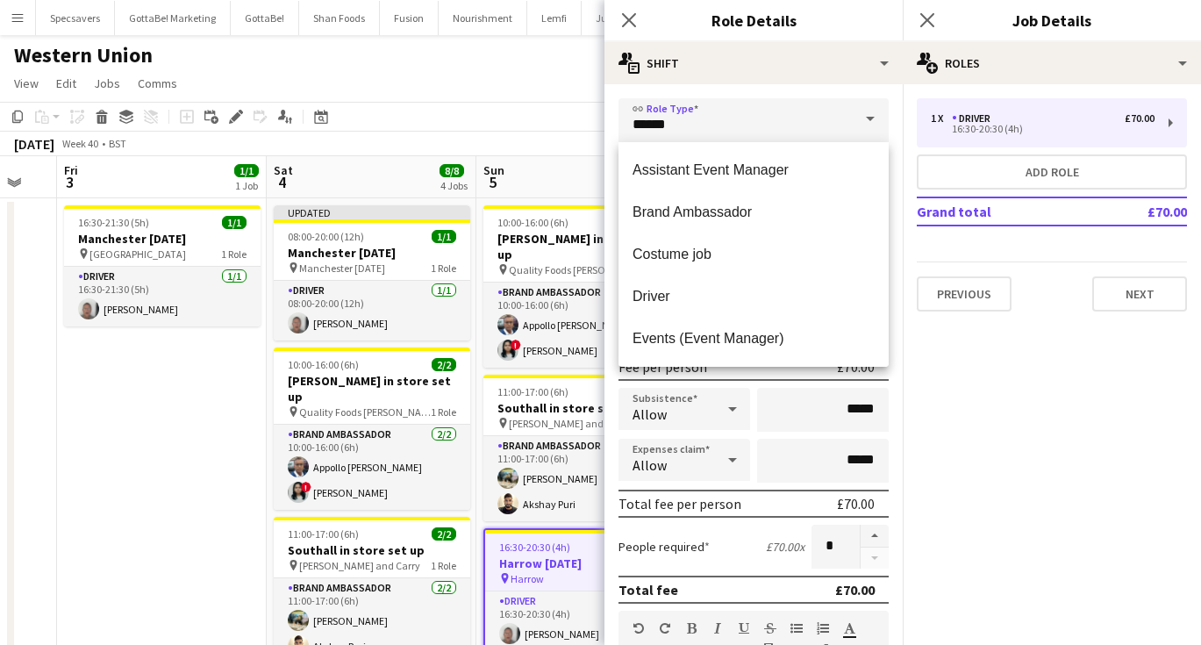
click at [838, 89] on div "**********" at bounding box center [753, 636] width 298 height 1104
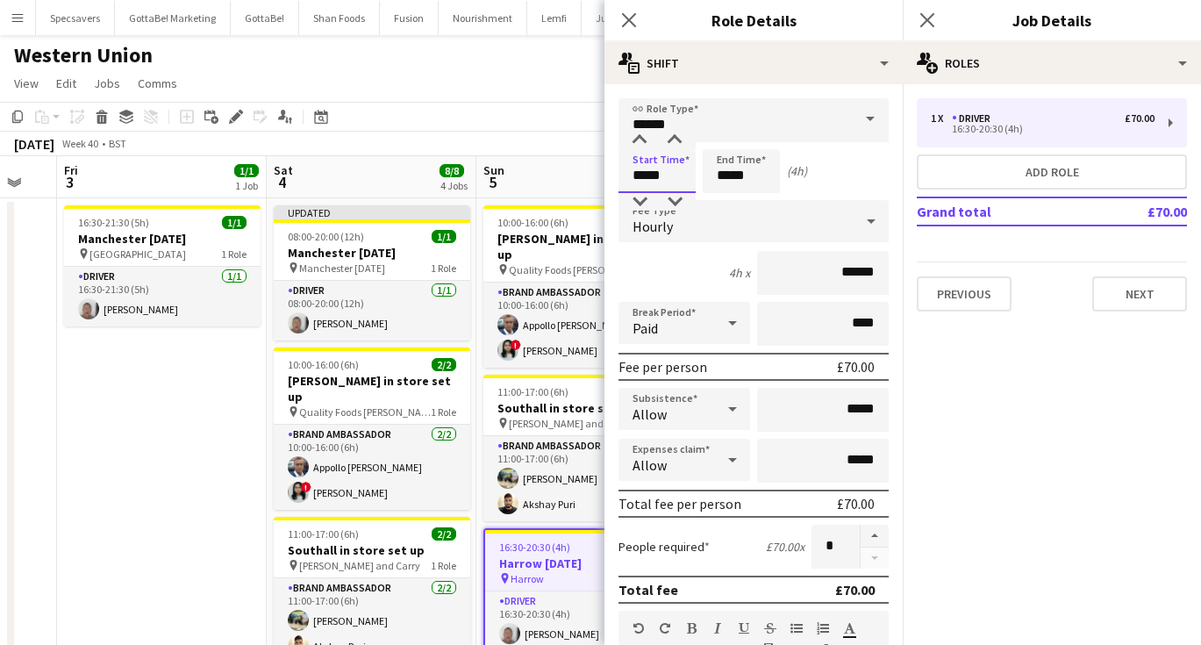
drag, startPoint x: 674, startPoint y: 175, endPoint x: 604, endPoint y: 166, distance: 70.8
click at [604, 166] on form "**********" at bounding box center [753, 643] width 298 height 1090
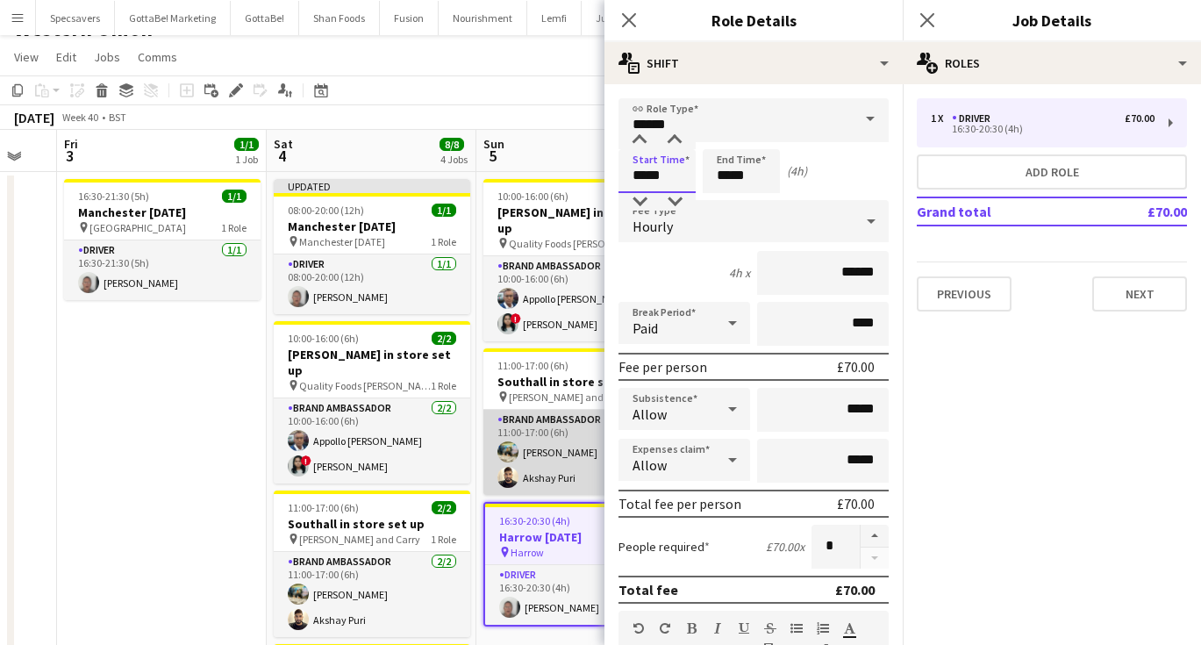
scroll to position [29, 0]
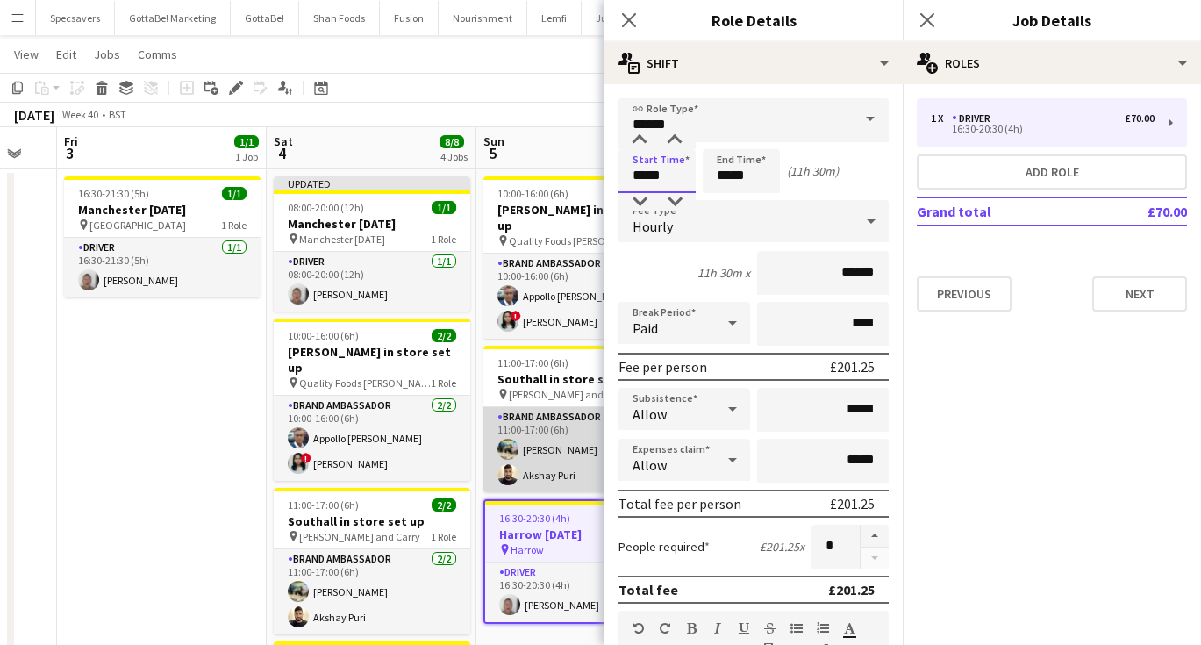
type input "*****"
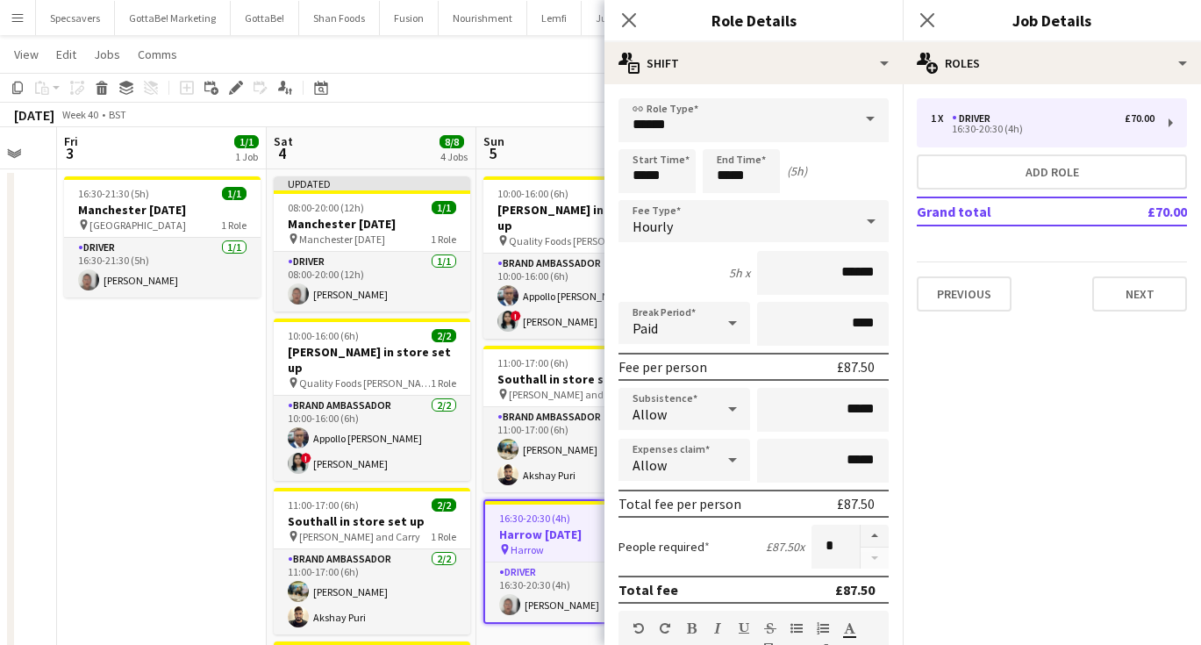
click at [858, 166] on div "Start Time ***** End Time ***** (5h)" at bounding box center [753, 171] width 270 height 44
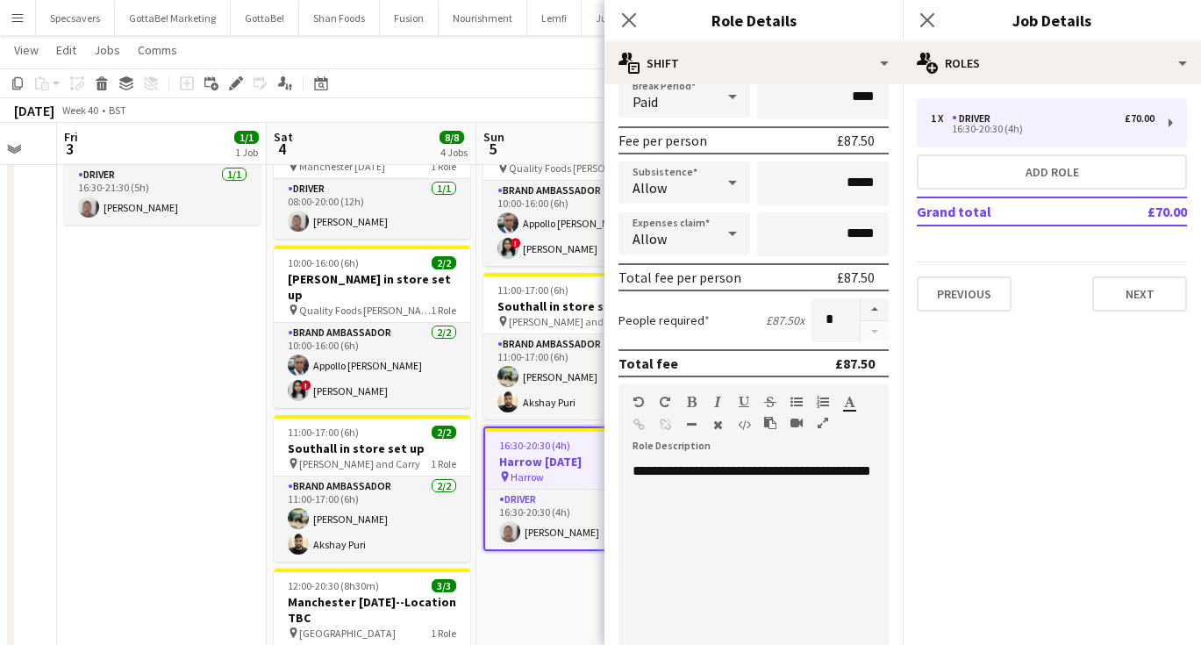
scroll to position [255, 0]
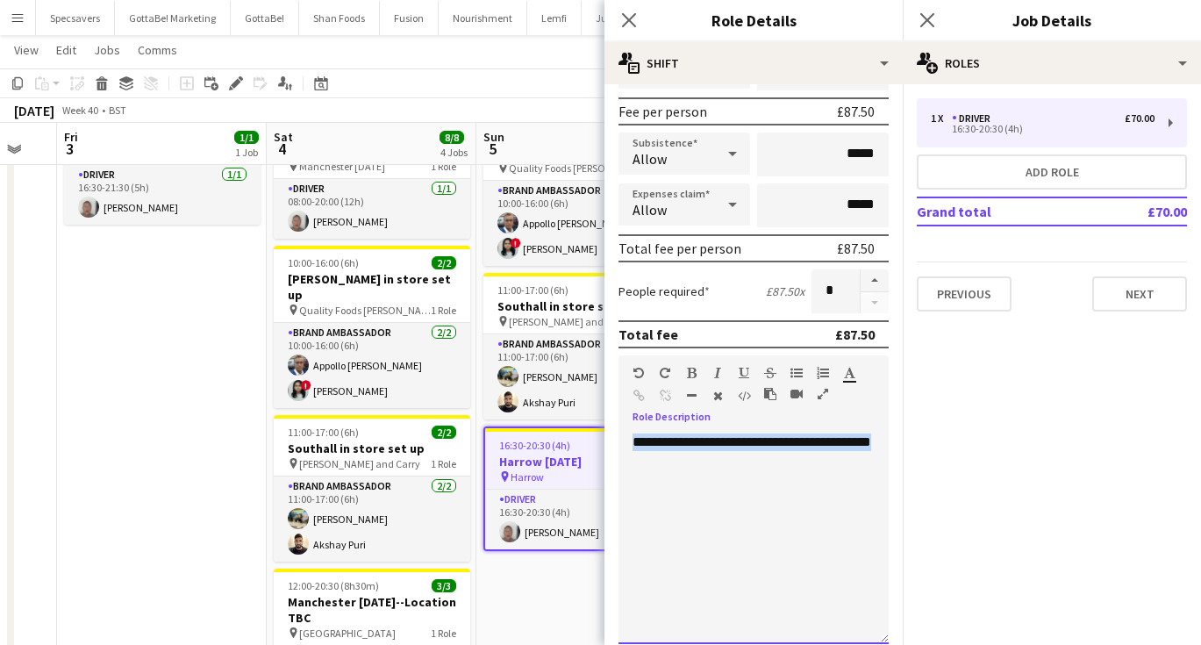
drag, startPoint x: 732, startPoint y: 454, endPoint x: 625, endPoint y: 437, distance: 108.4
click at [625, 437] on div "**********" at bounding box center [753, 538] width 270 height 210
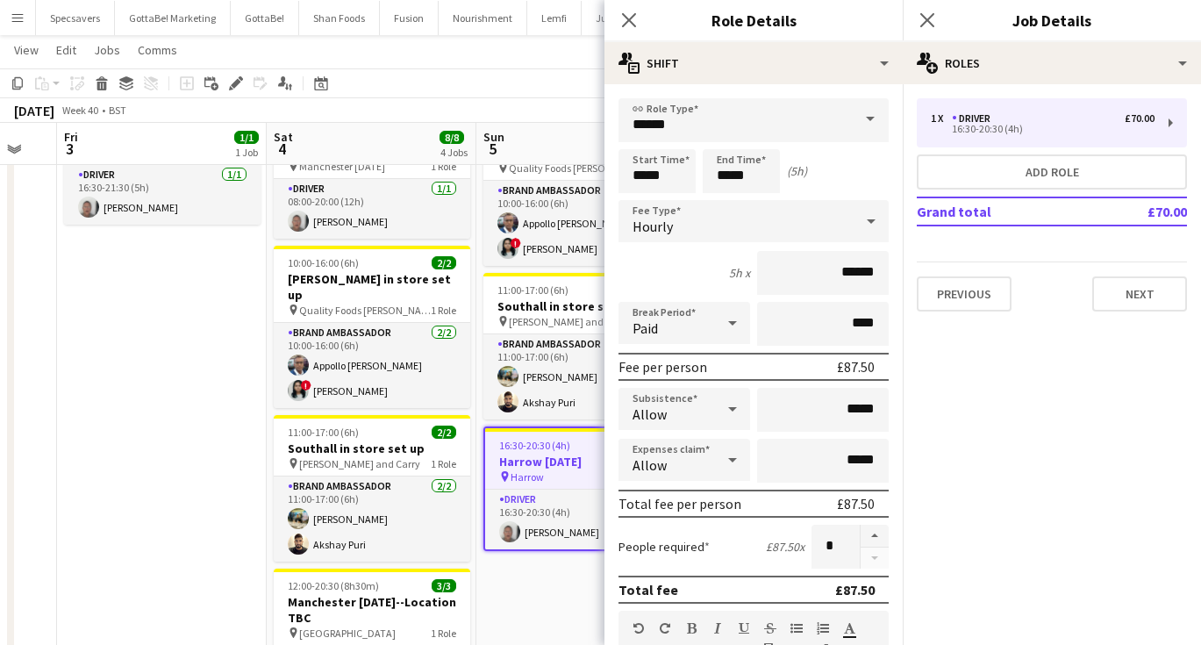
scroll to position [0, 0]
click at [930, 21] on icon "Close pop-in" at bounding box center [926, 19] width 17 height 17
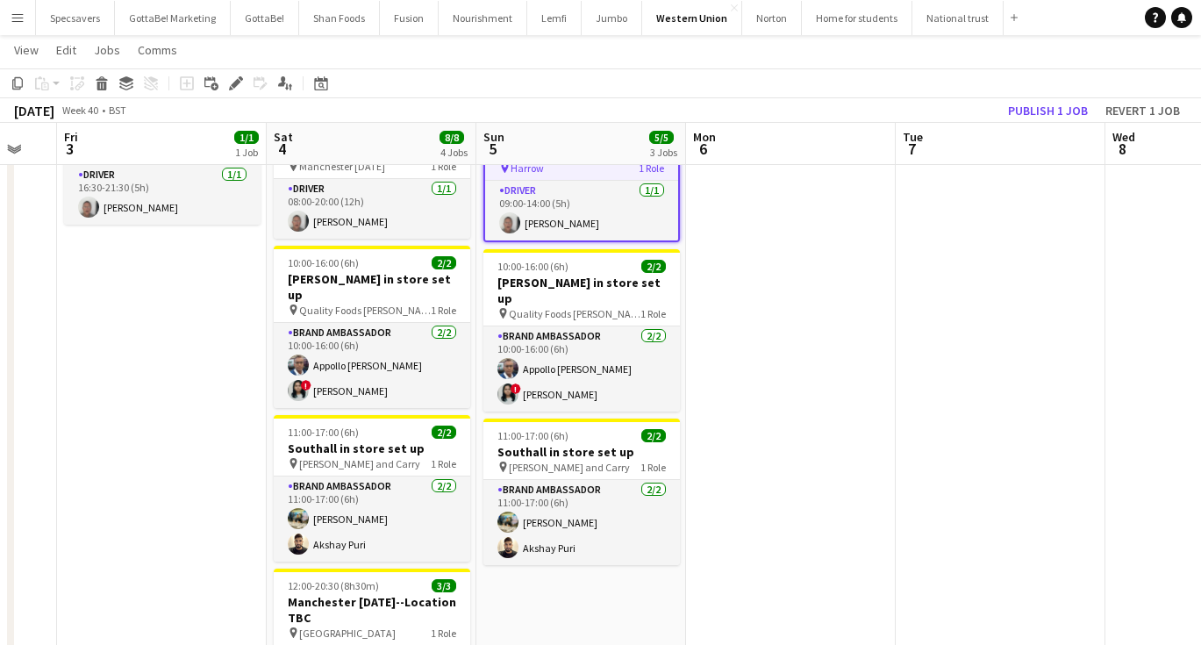
click at [818, 247] on app-date-cell at bounding box center [791, 454] width 210 height 716
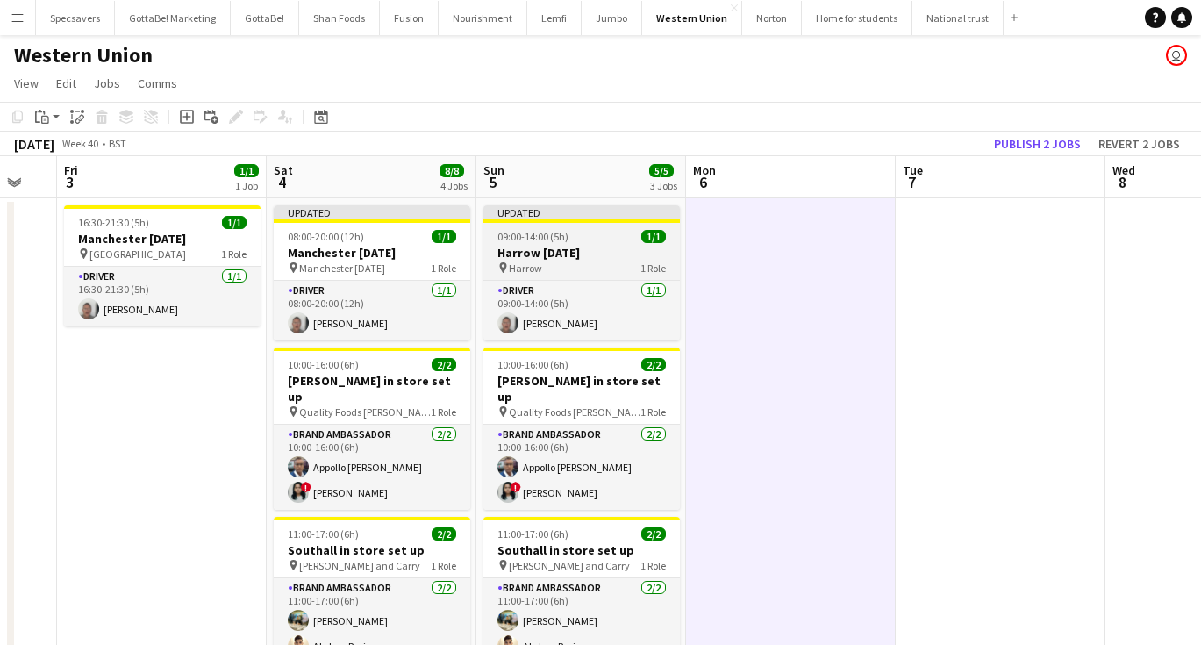
click at [544, 257] on h3 "Harrow [DATE]" at bounding box center [581, 253] width 196 height 16
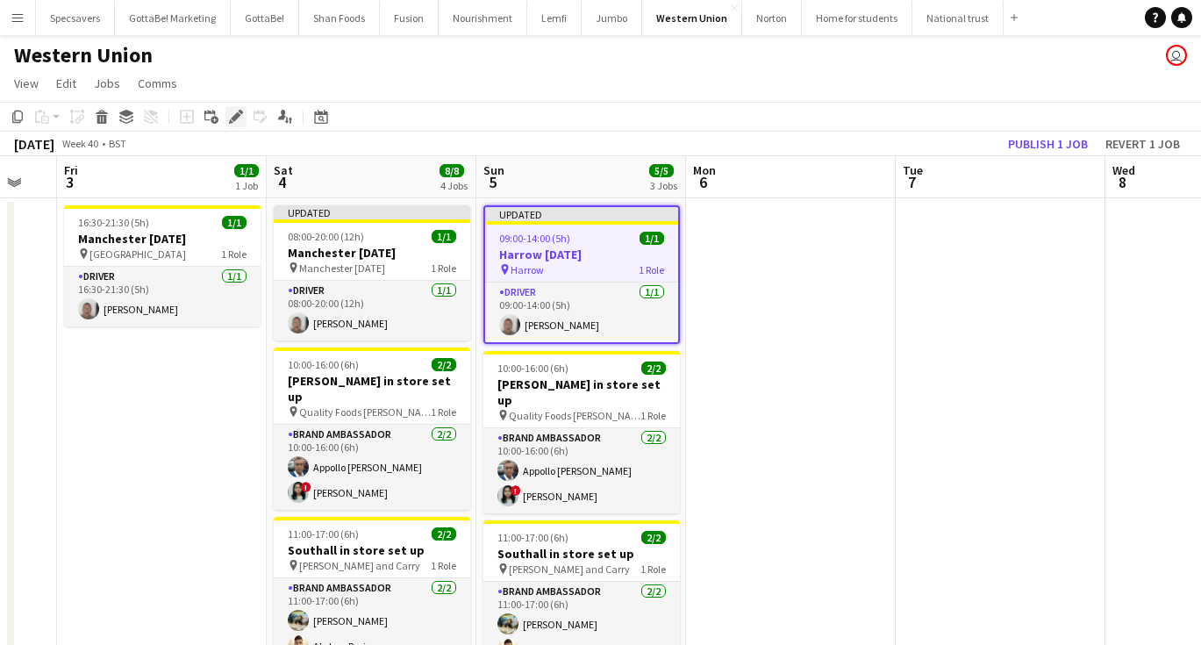
click at [244, 114] on div "Edit" at bounding box center [235, 116] width 21 height 21
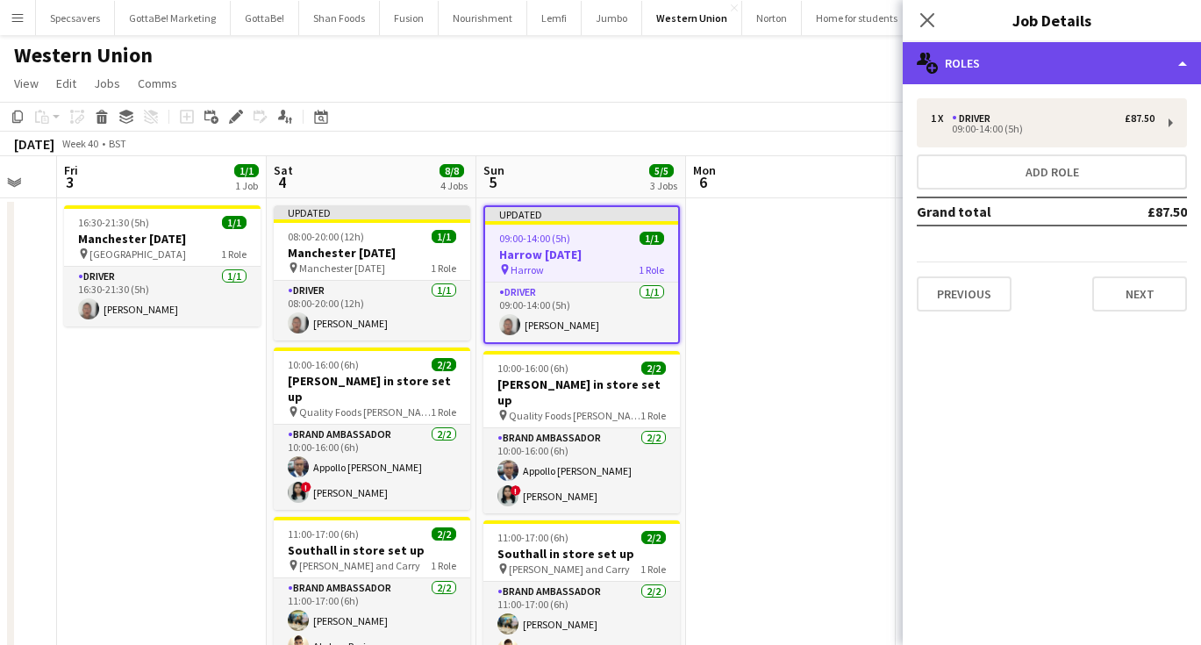
click at [1052, 60] on div "multiple-users-add Roles" at bounding box center [1052, 63] width 298 height 42
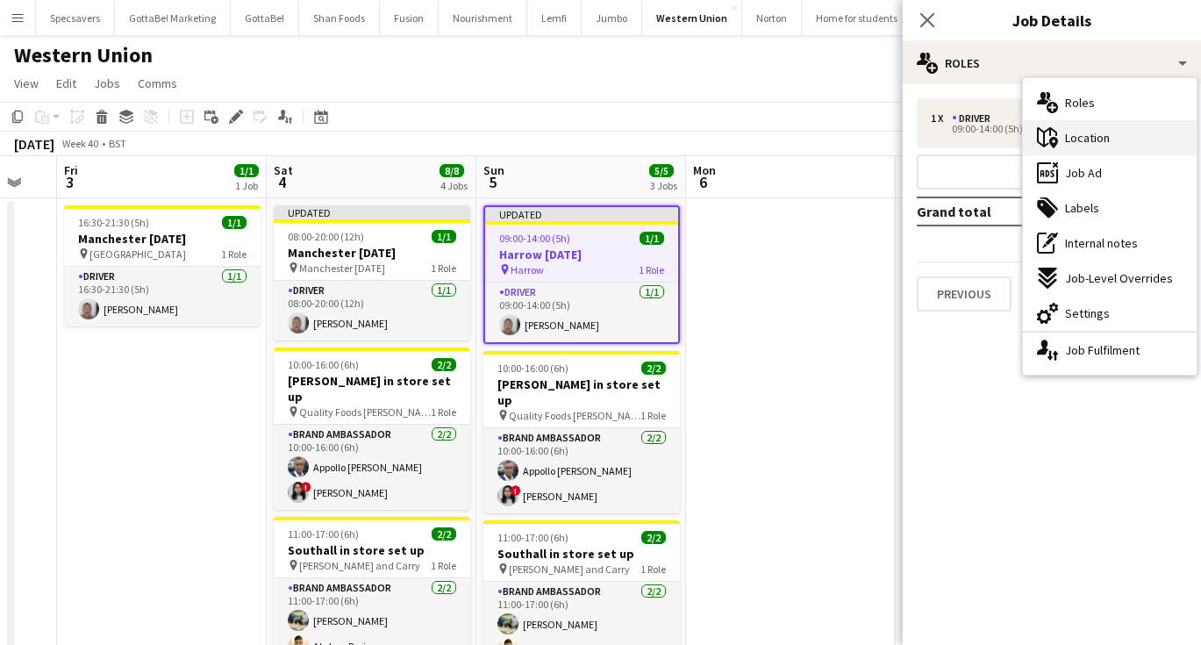
click at [1077, 144] on span "Location" at bounding box center [1087, 138] width 45 height 16
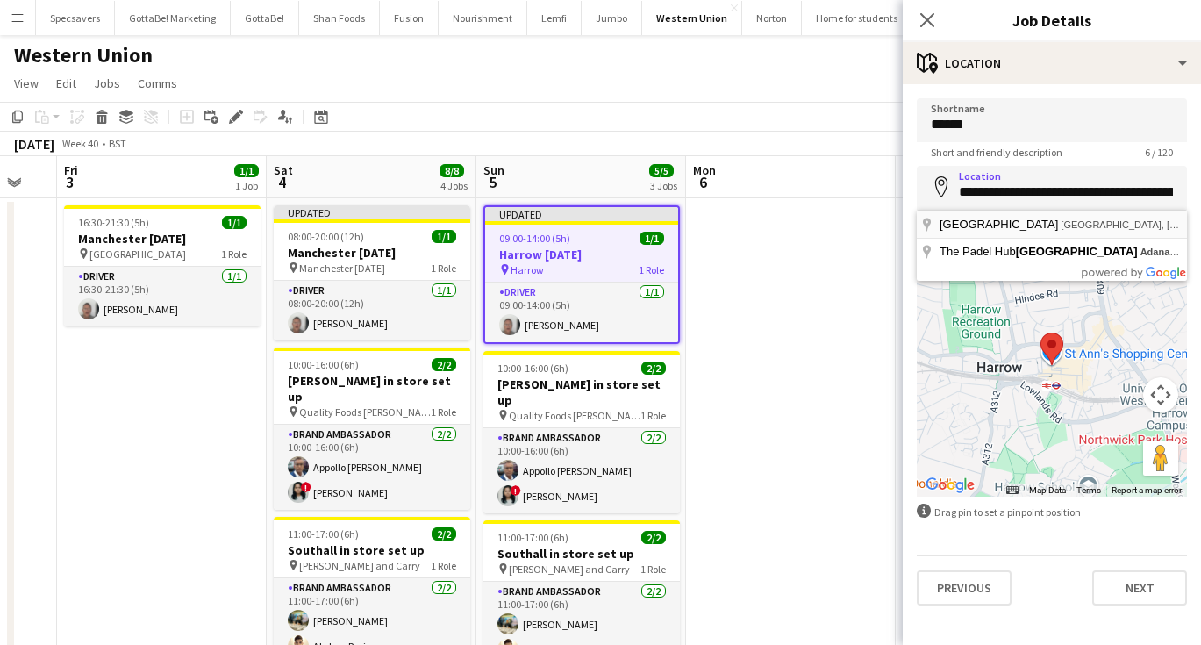
type input "**********"
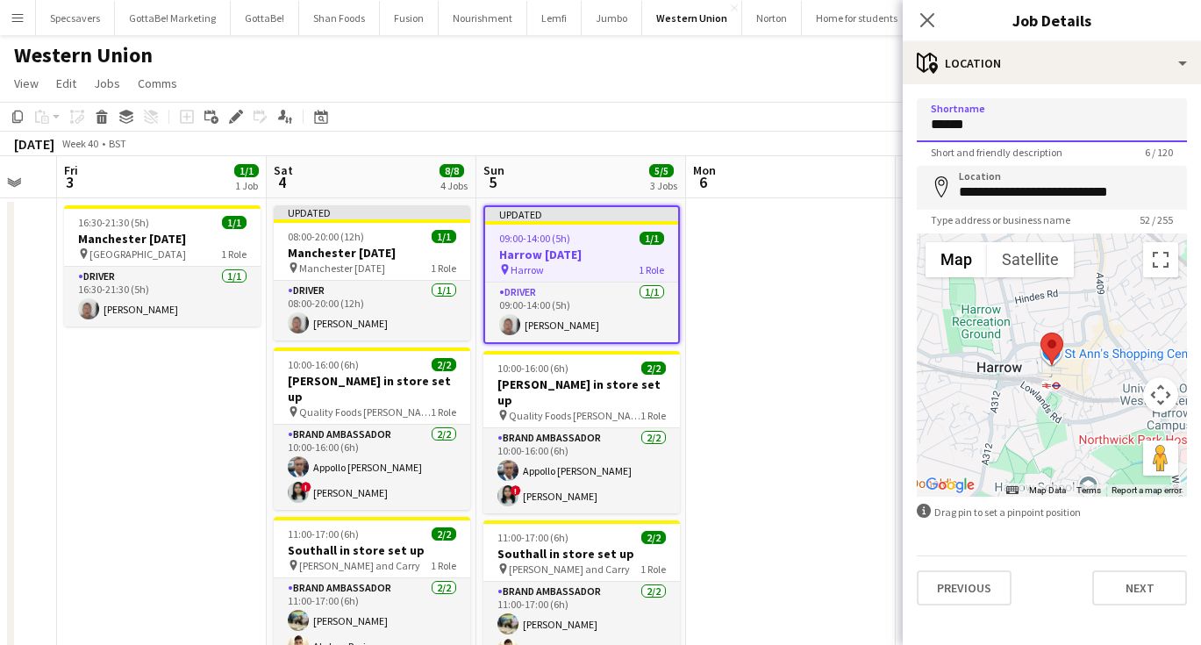
drag, startPoint x: 982, startPoint y: 125, endPoint x: 844, endPoint y: 99, distance: 140.9
type input "**********"
click at [931, 18] on icon "Close pop-in" at bounding box center [926, 19] width 17 height 17
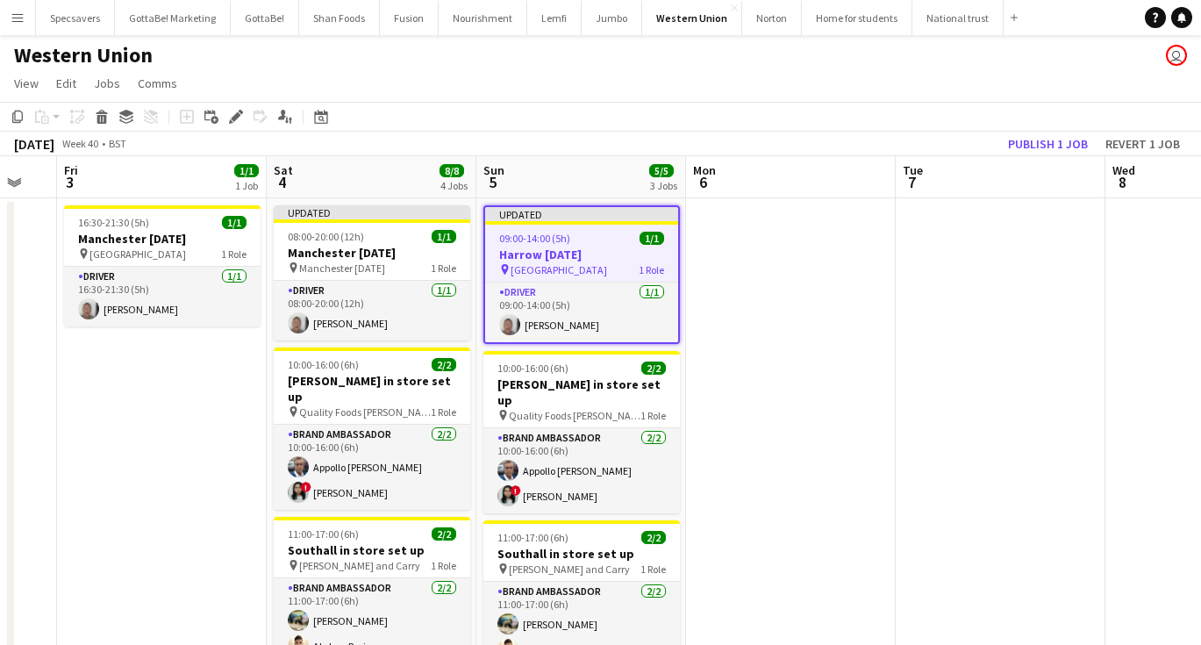
click at [799, 286] on app-date-cell at bounding box center [791, 556] width 210 height 716
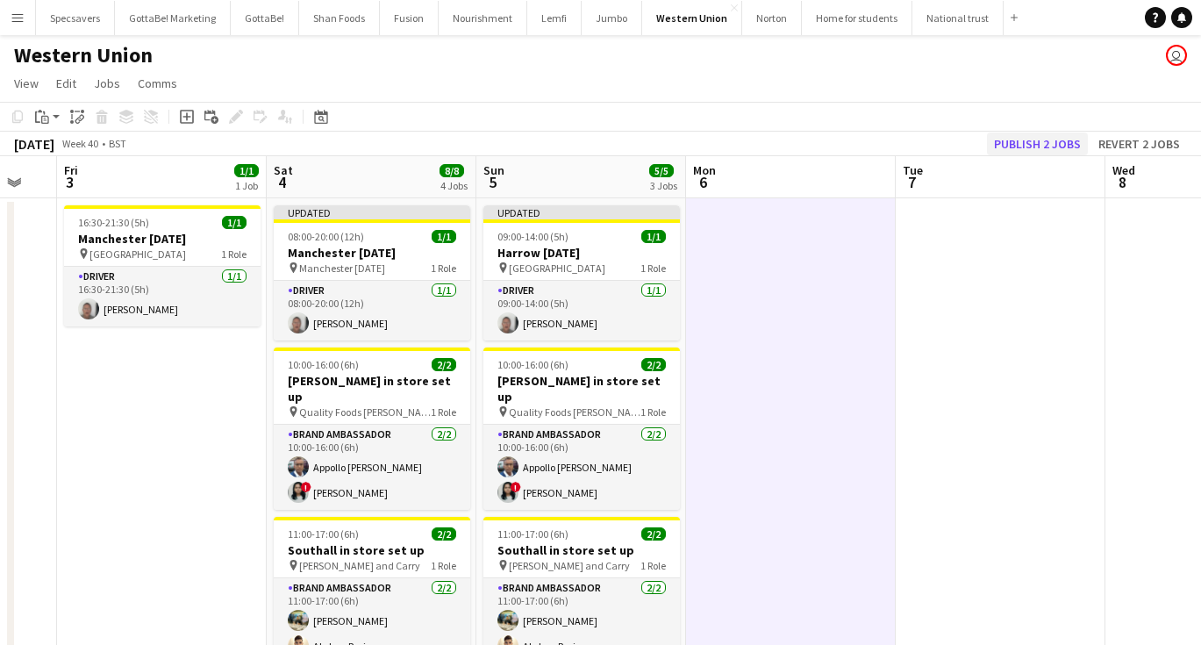
click at [1063, 133] on button "Publish 2 jobs" at bounding box center [1037, 143] width 101 height 23
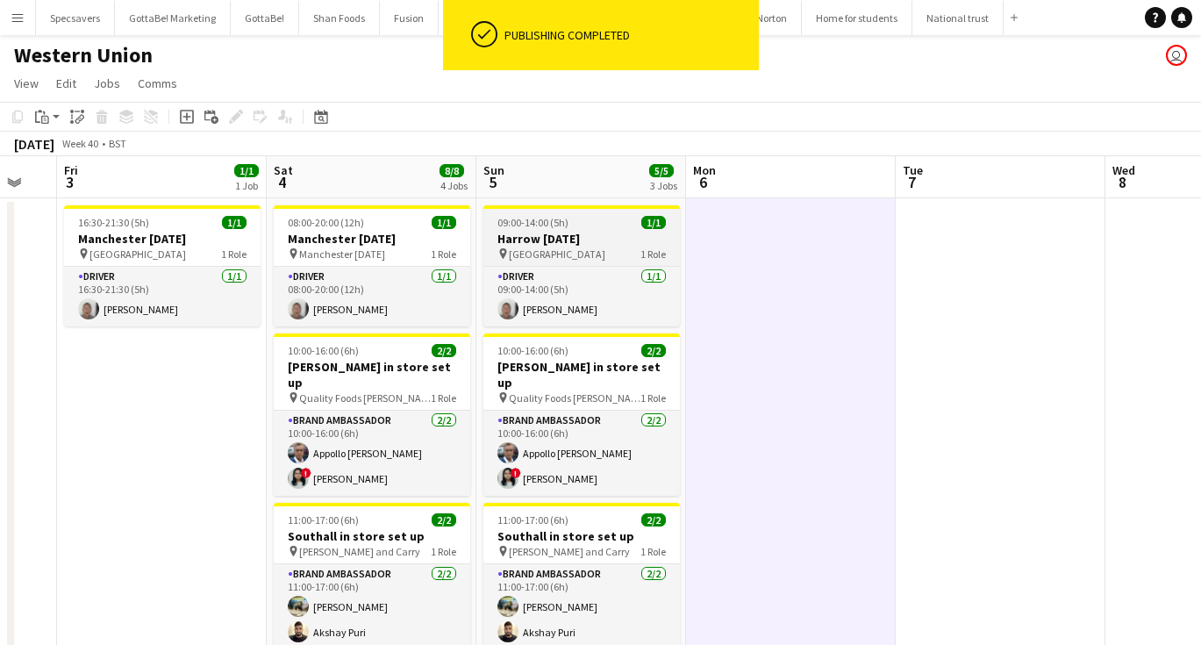
click at [576, 221] on div "09:00-14:00 (5h) 1/1" at bounding box center [581, 222] width 196 height 13
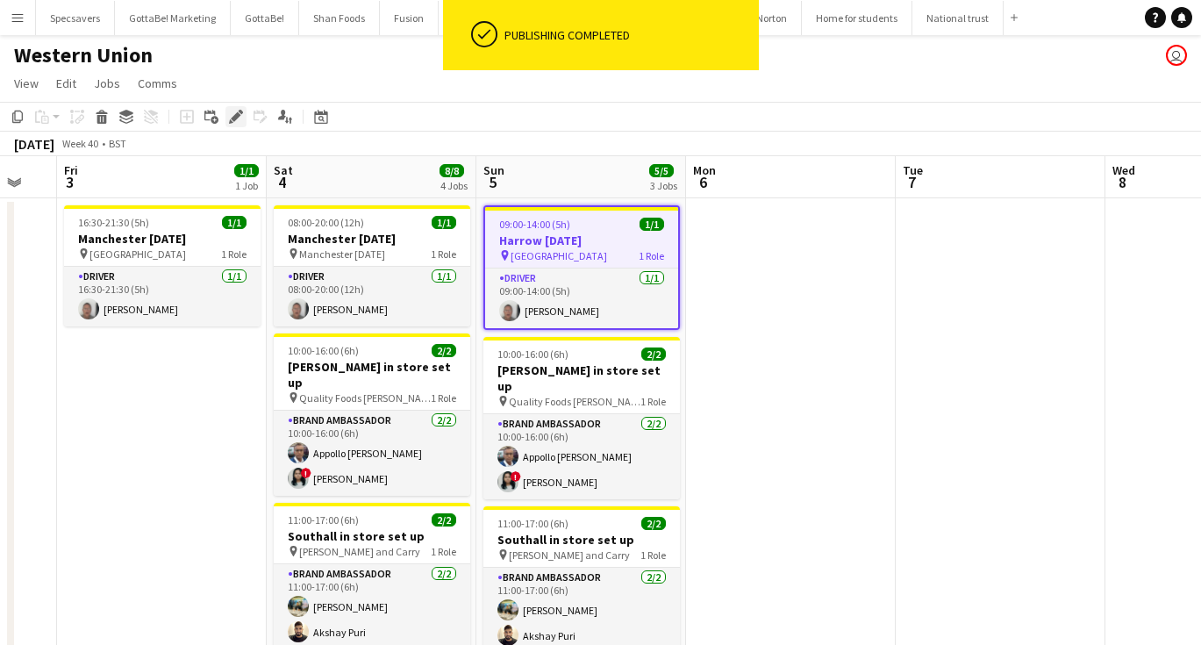
click at [231, 115] on icon "Edit" at bounding box center [236, 117] width 14 height 14
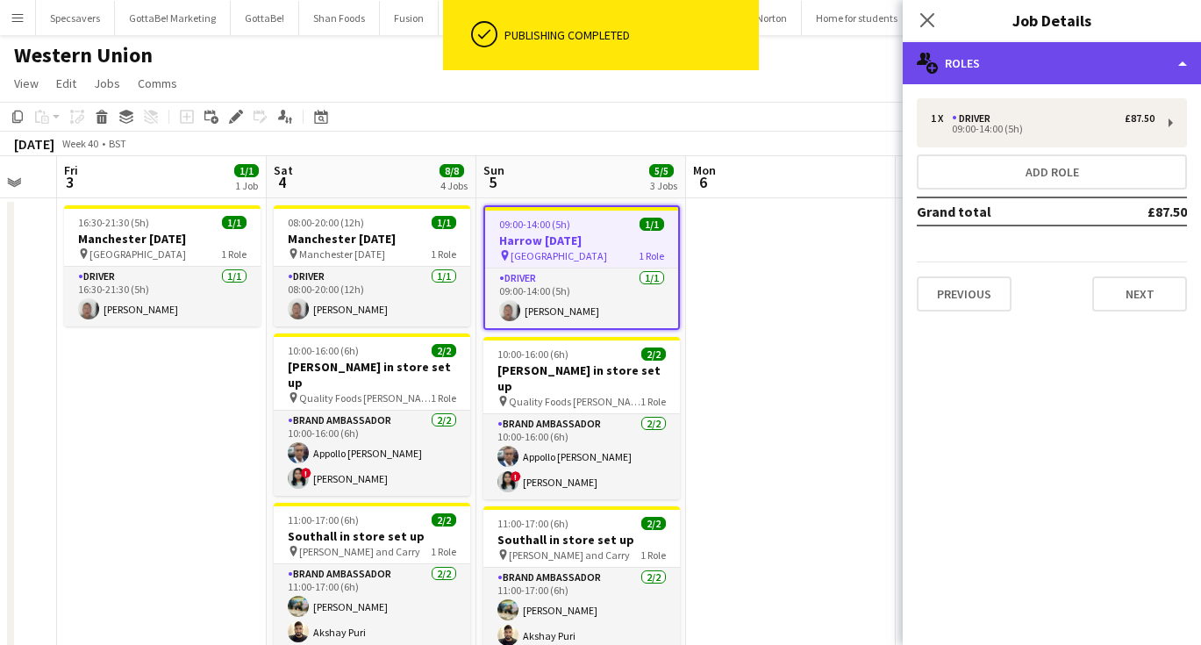
click at [1009, 66] on div "multiple-users-add Roles" at bounding box center [1052, 63] width 298 height 42
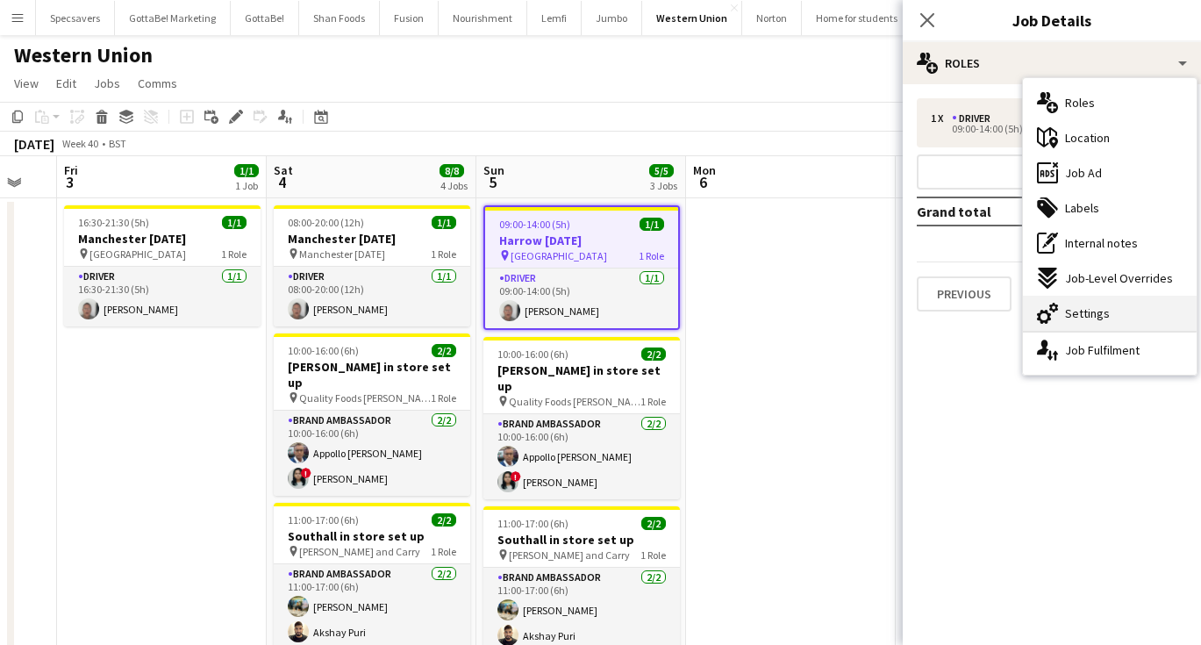
click at [1052, 312] on icon "cog-double-3" at bounding box center [1047, 313] width 21 height 21
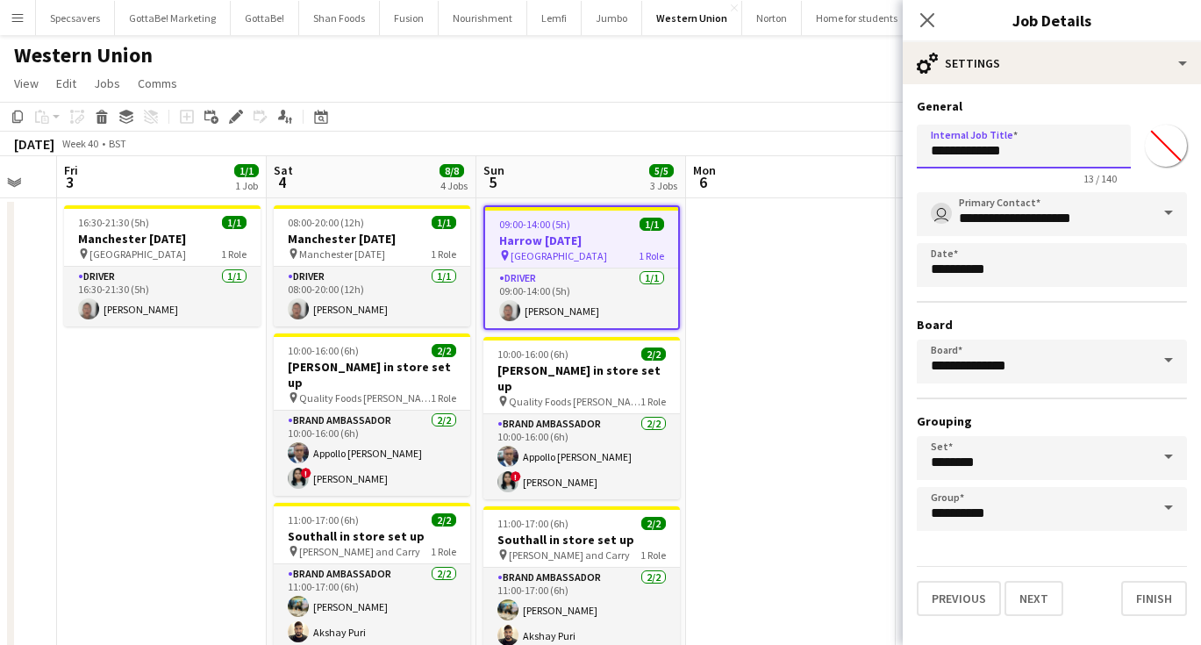
drag, startPoint x: 974, startPoint y: 153, endPoint x: 917, endPoint y: 149, distance: 57.2
click at [917, 149] on input "**********" at bounding box center [1024, 147] width 214 height 44
type input "**********"
click at [928, 25] on icon "Close pop-in" at bounding box center [926, 19] width 17 height 17
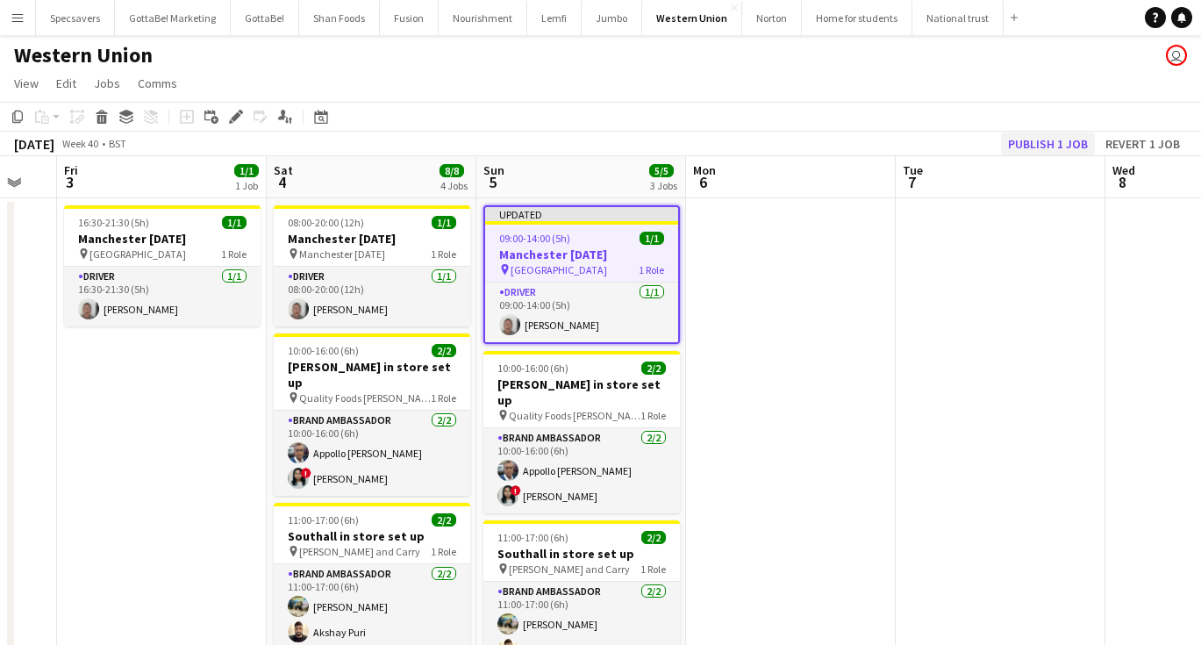
click at [1061, 143] on button "Publish 1 job" at bounding box center [1048, 143] width 94 height 23
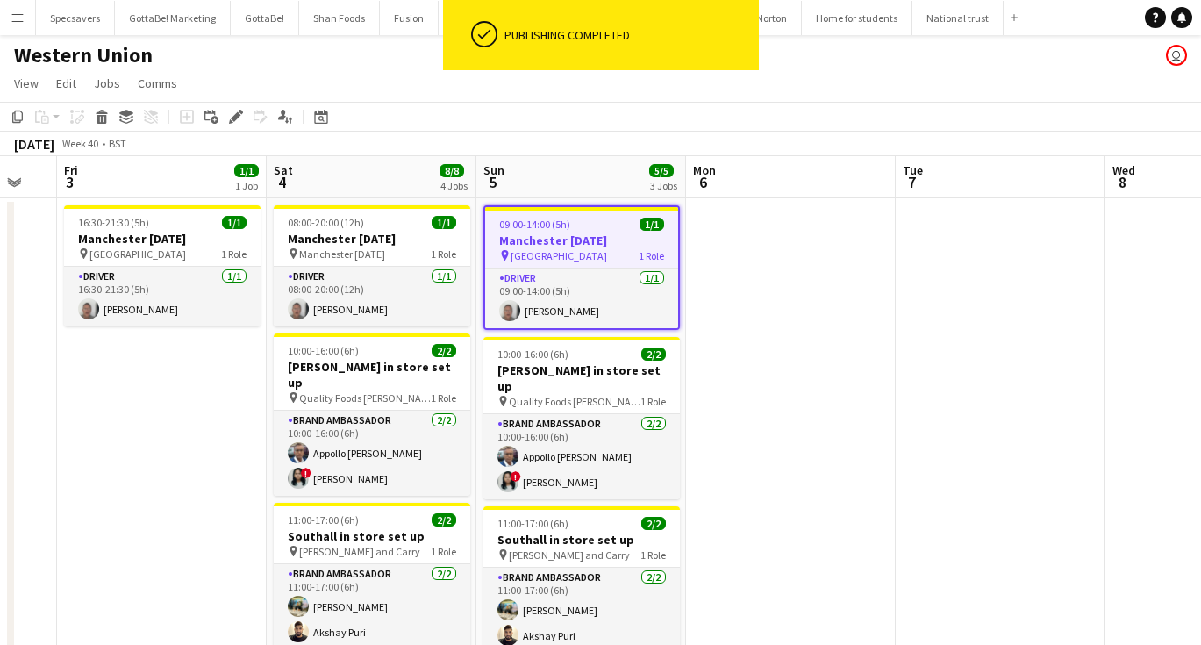
click at [1004, 309] on app-date-cell at bounding box center [1000, 556] width 210 height 716
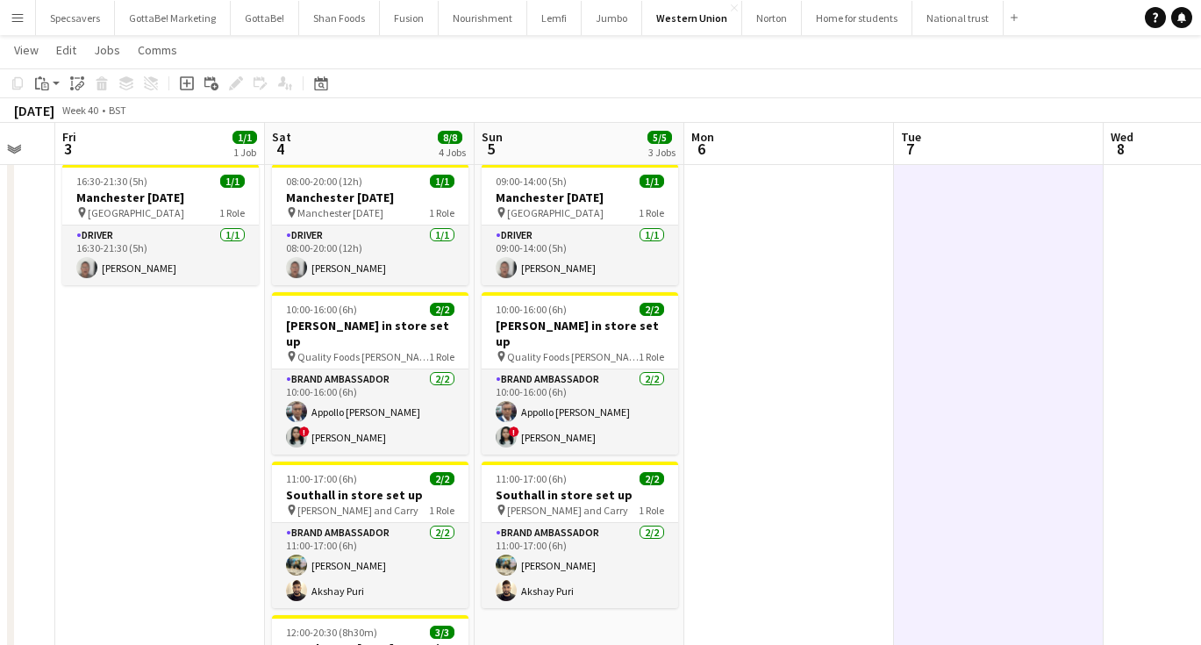
scroll to position [39, 0]
click at [472, 10] on button "Nourishment Close" at bounding box center [483, 18] width 89 height 34
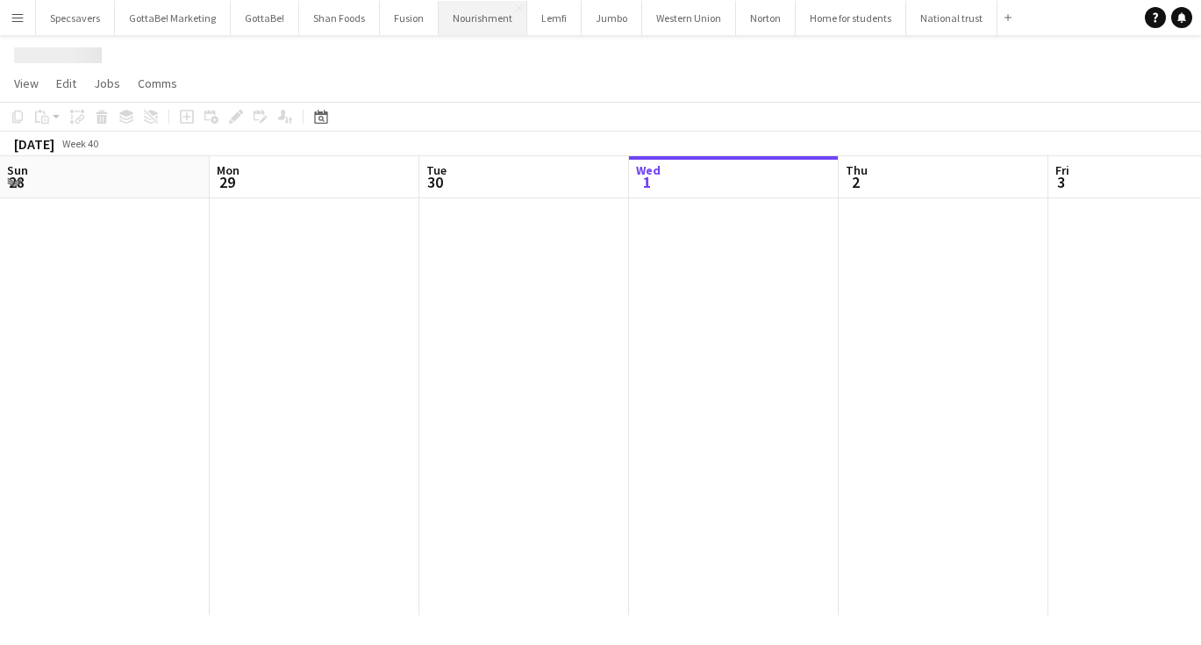
scroll to position [0, 419]
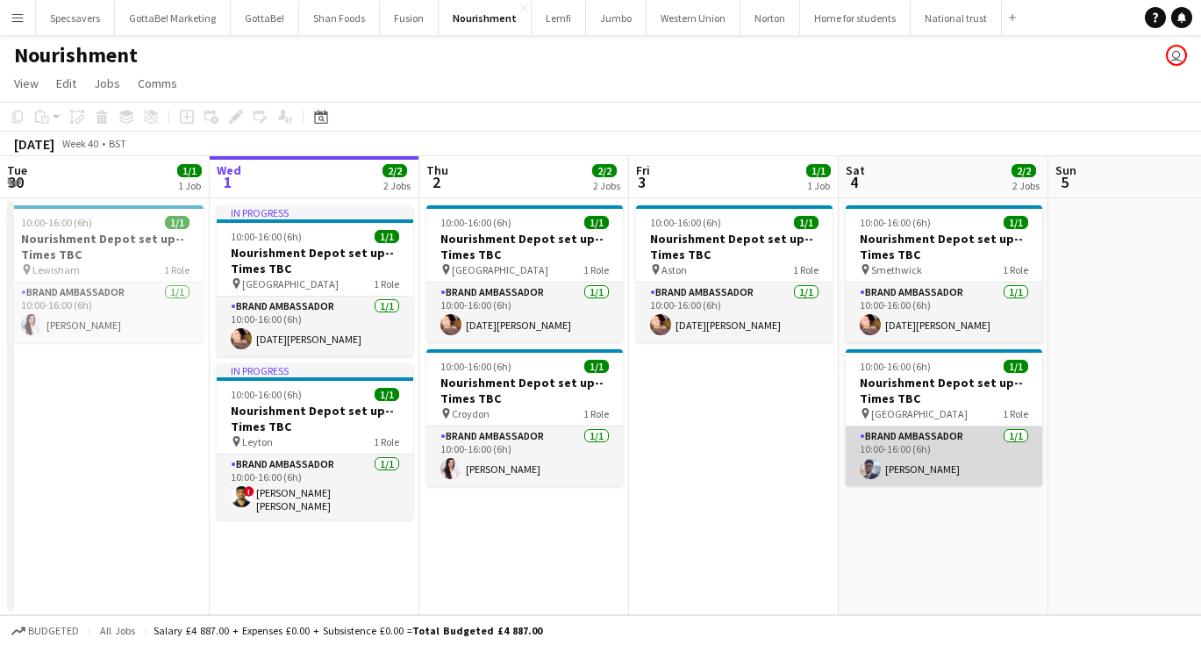
click at [945, 473] on app-card-role "Brand Ambassador [DATE] 10:00-16:00 (6h) [PERSON_NAME]" at bounding box center [944, 456] width 196 height 60
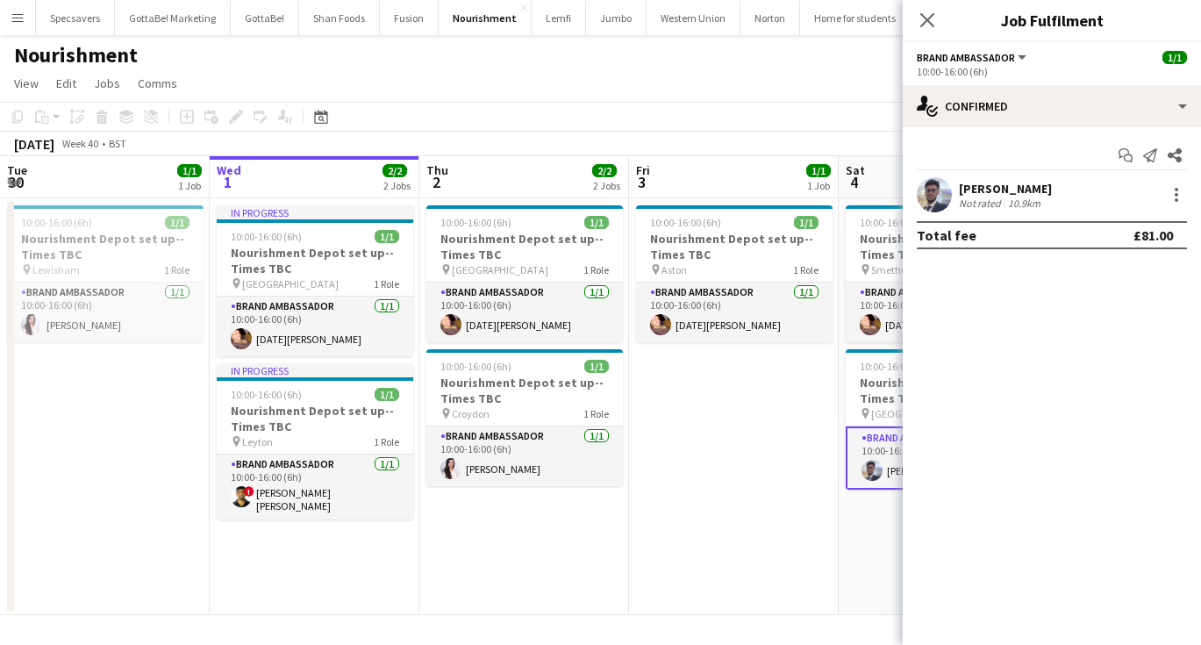
click at [1030, 202] on div "10.9km" at bounding box center [1023, 202] width 39 height 13
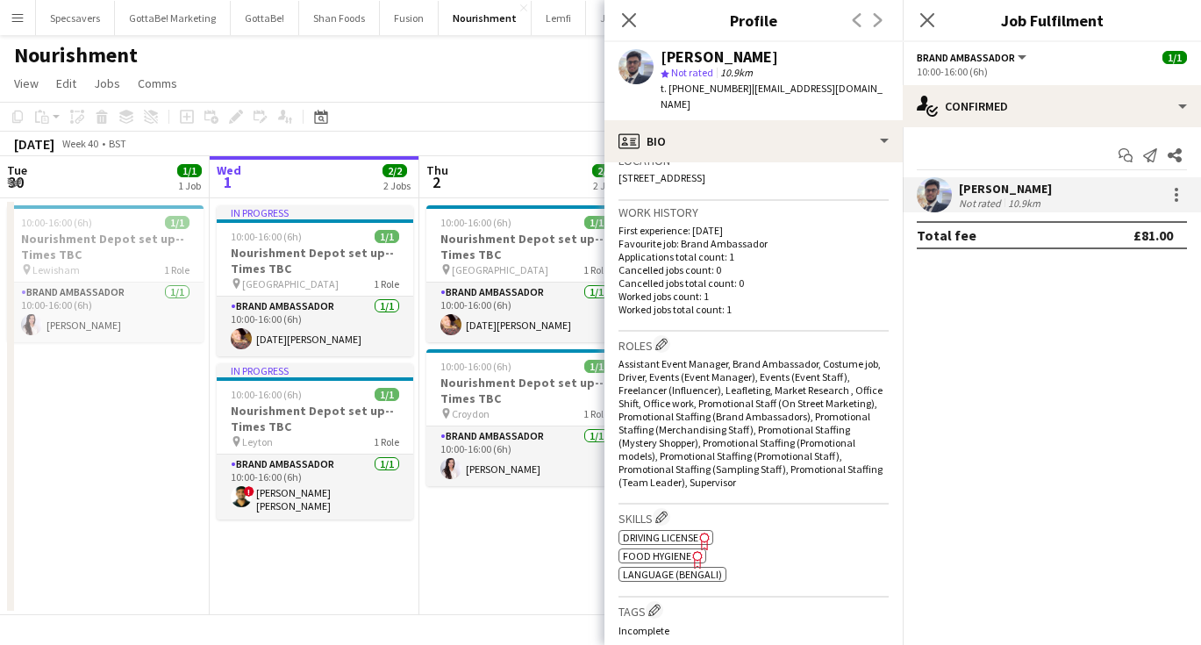
scroll to position [399, 0]
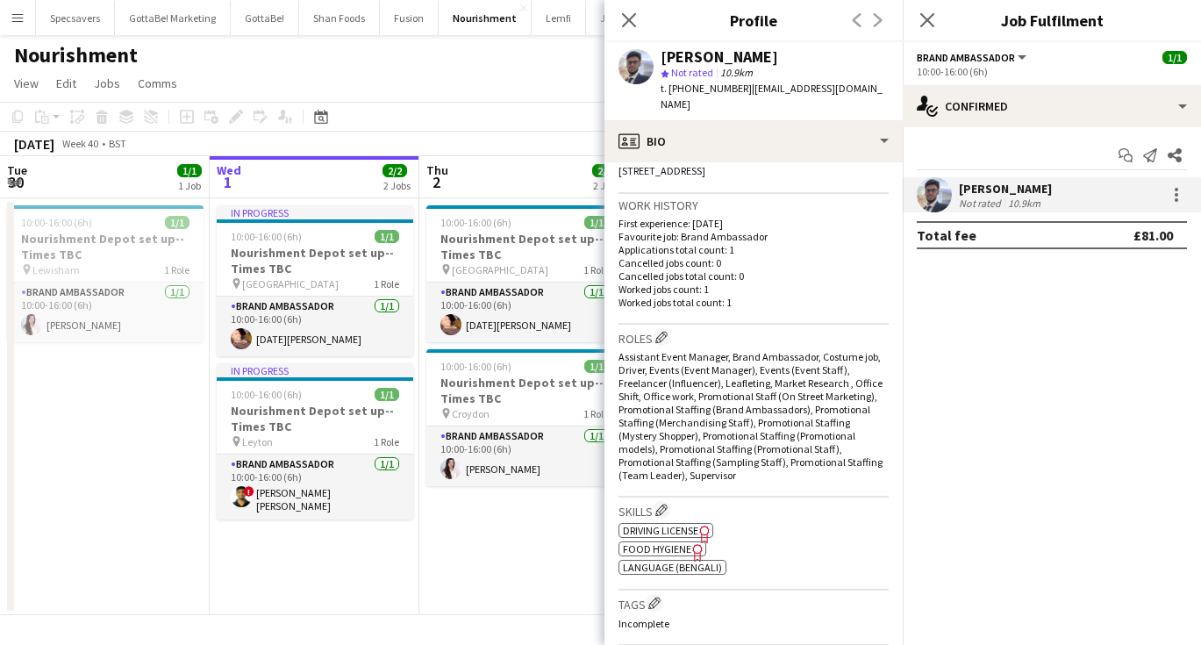
click at [531, 586] on app-date-cell "10:00-16:00 (6h) 1/1 Nourishment Depot set up--Times TBC pin Birmingham 1 Role …" at bounding box center [524, 406] width 210 height 417
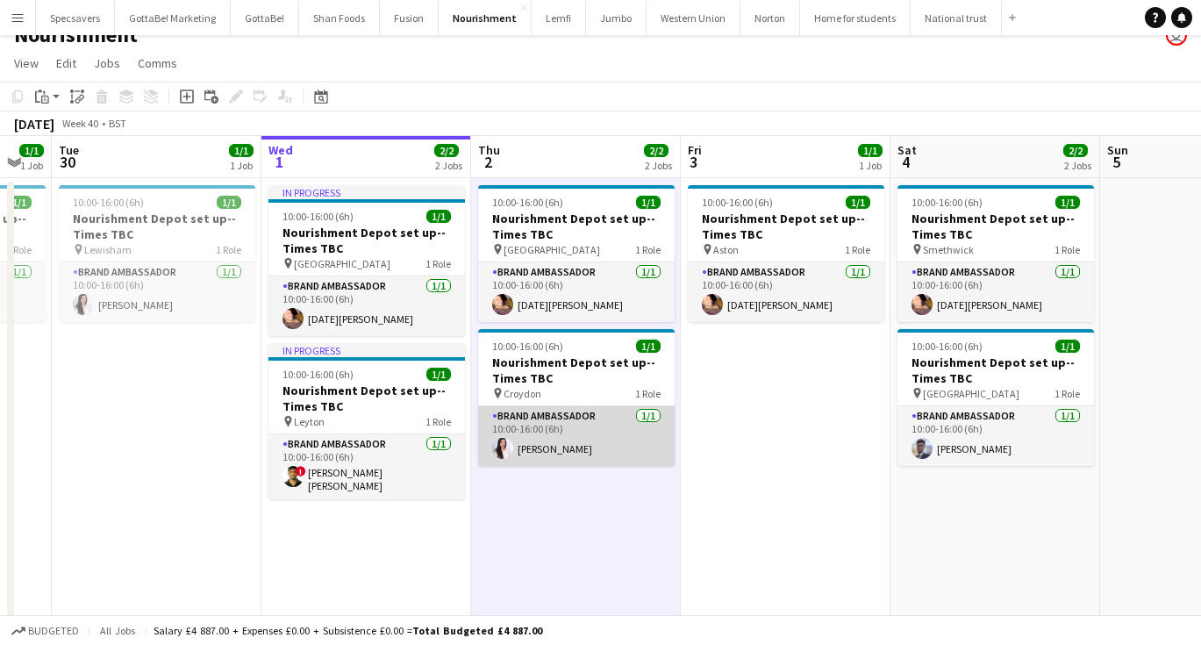
scroll to position [0, 632]
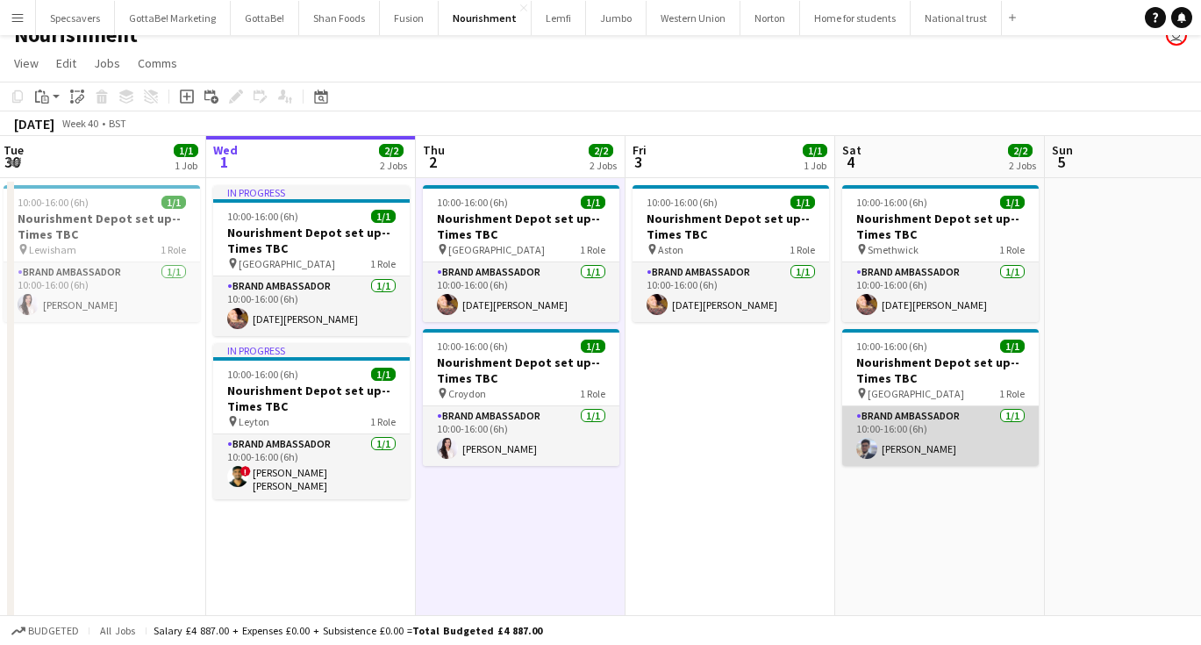
click at [947, 444] on app-card-role "Brand Ambassador [DATE] 10:00-16:00 (6h) [PERSON_NAME]" at bounding box center [940, 436] width 196 height 60
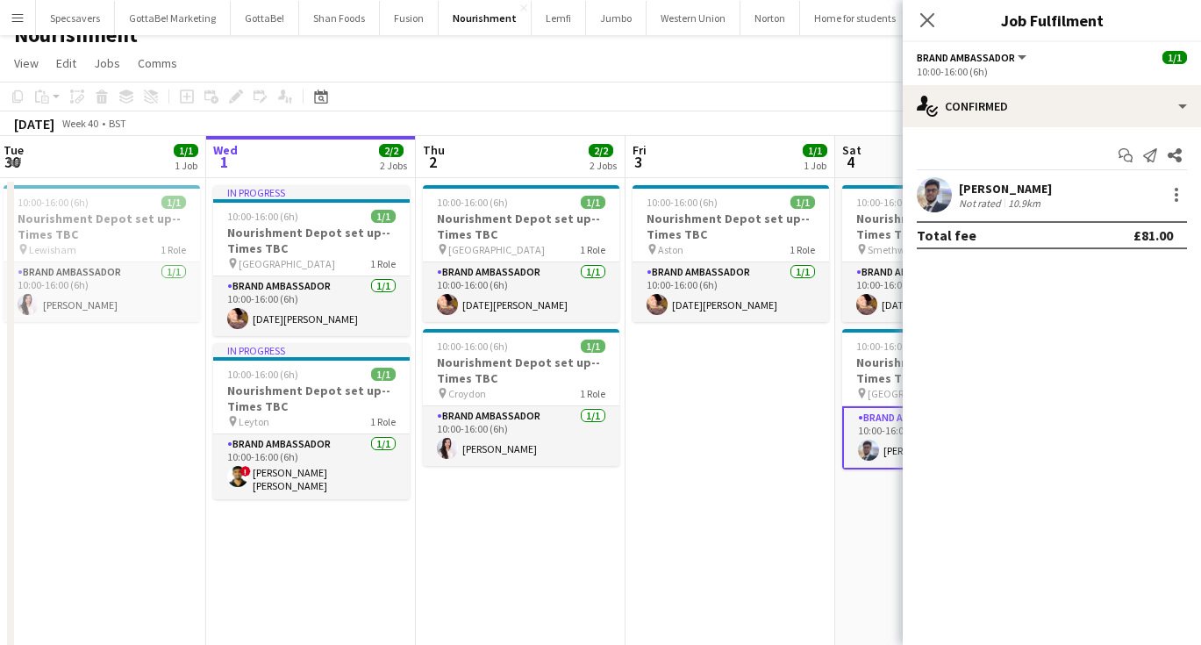
click at [1018, 195] on div "[PERSON_NAME]" at bounding box center [1005, 189] width 93 height 16
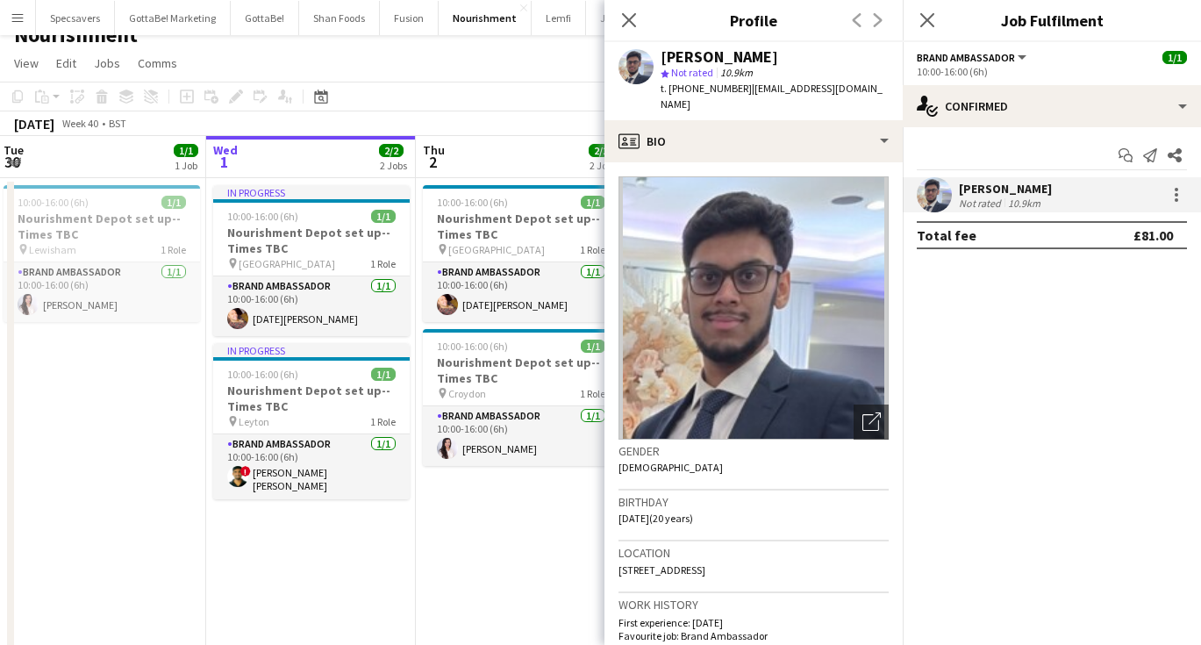
drag, startPoint x: 662, startPoint y: 55, endPoint x: 781, endPoint y: 61, distance: 118.6
click at [778, 61] on div "[PERSON_NAME]" at bounding box center [719, 57] width 118 height 16
copy div "[PERSON_NAME]"
drag, startPoint x: 743, startPoint y: 88, endPoint x: 880, endPoint y: 89, distance: 136.8
click at [880, 89] on span "| [EMAIL_ADDRESS][DOMAIN_NAME]" at bounding box center [771, 96] width 222 height 29
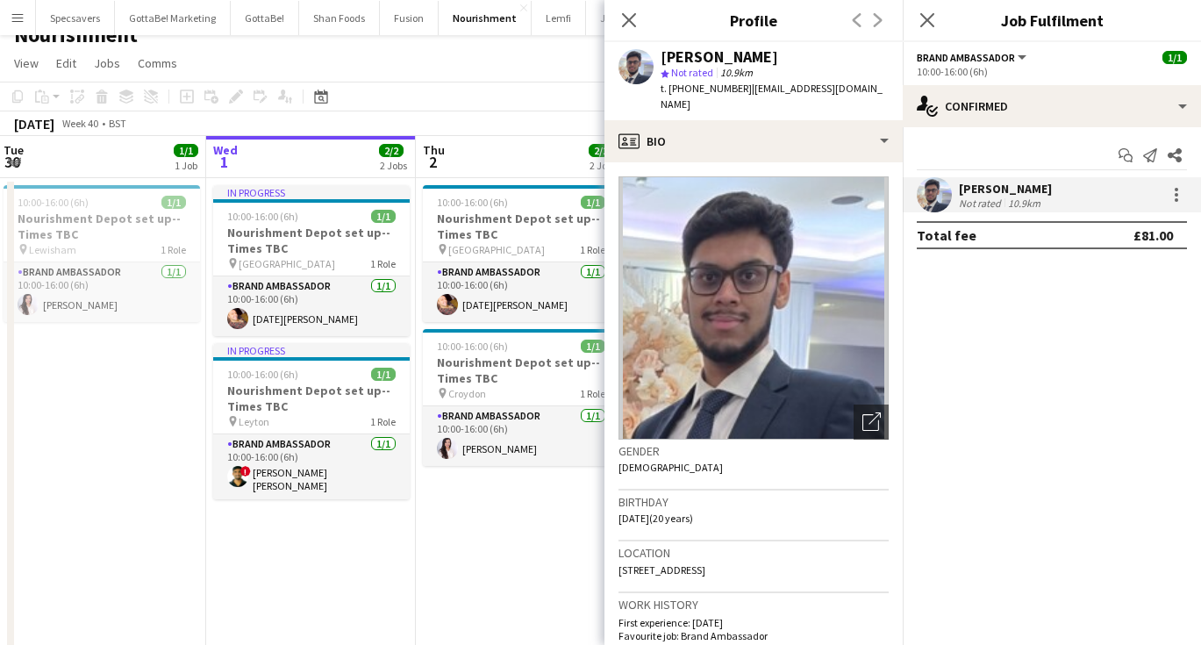
copy span "[EMAIL_ADDRESS][DOMAIN_NAME]"
drag, startPoint x: 737, startPoint y: 89, endPoint x: 687, endPoint y: 84, distance: 50.2
click at [687, 84] on span "t. [PHONE_NUMBER]" at bounding box center [705, 88] width 91 height 13
copy span "7410946061"
drag, startPoint x: 847, startPoint y: 553, endPoint x: 886, endPoint y: 554, distance: 38.6
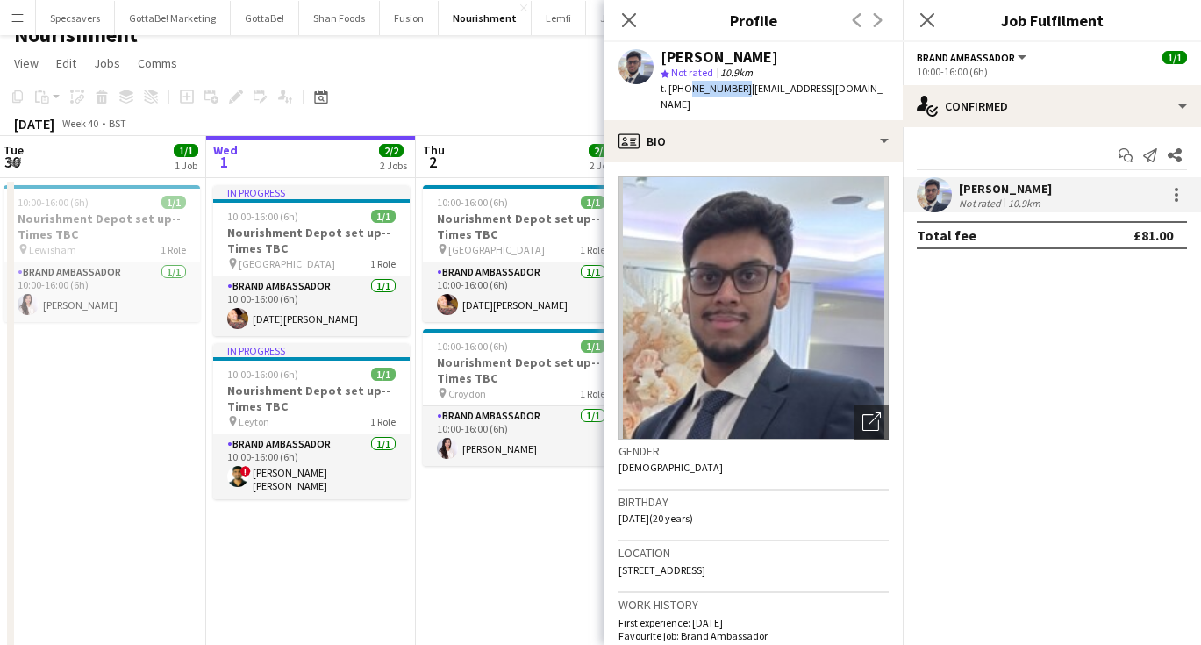
click at [886, 554] on div "Location [STREET_ADDRESS]" at bounding box center [753, 566] width 270 height 51
copy span "N7 9HT"
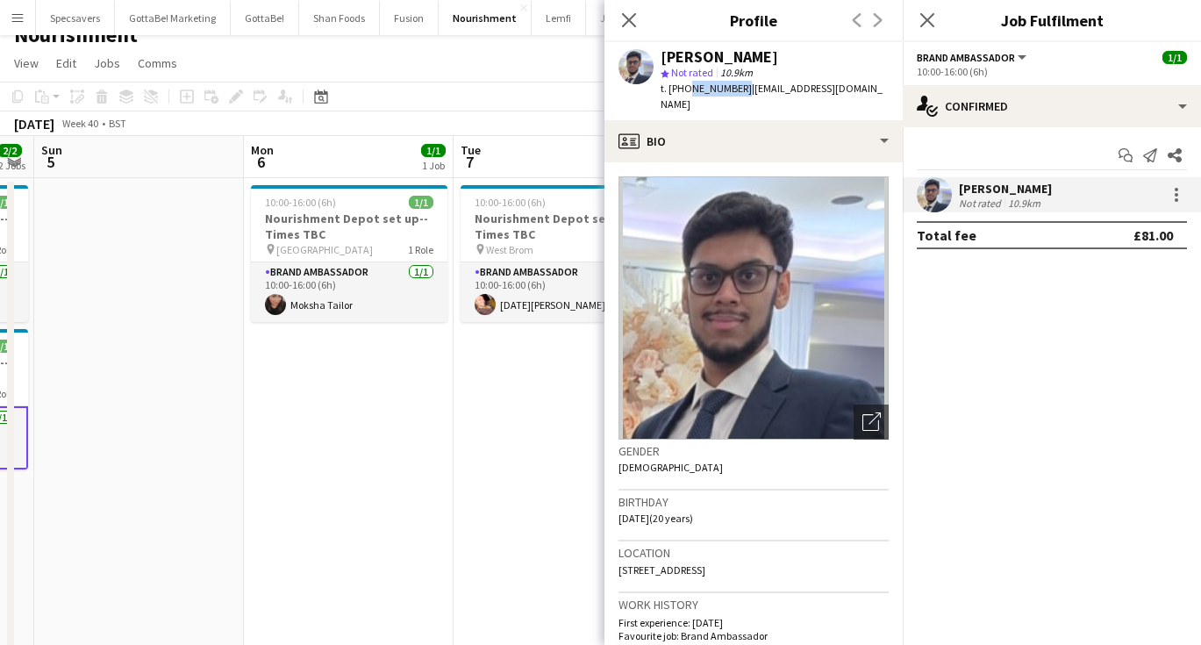
scroll to position [0, 734]
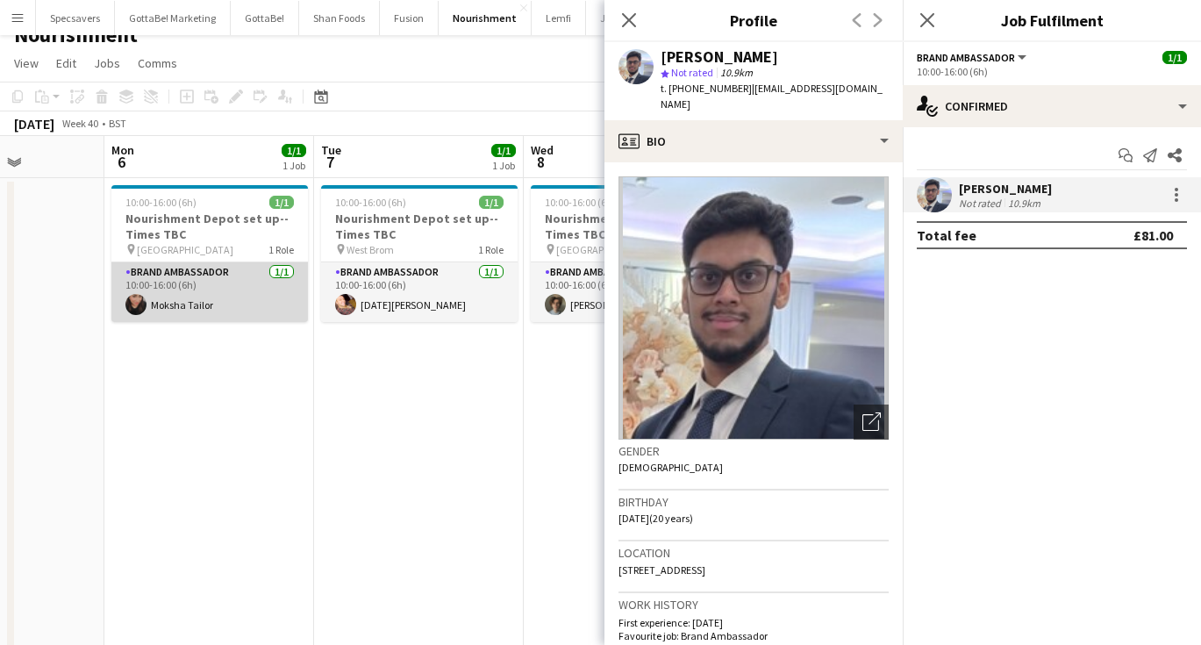
click at [199, 312] on app-card-role "Brand Ambassador [DATE] 10:00-16:00 (6h) Moksha Tailor" at bounding box center [209, 292] width 196 height 60
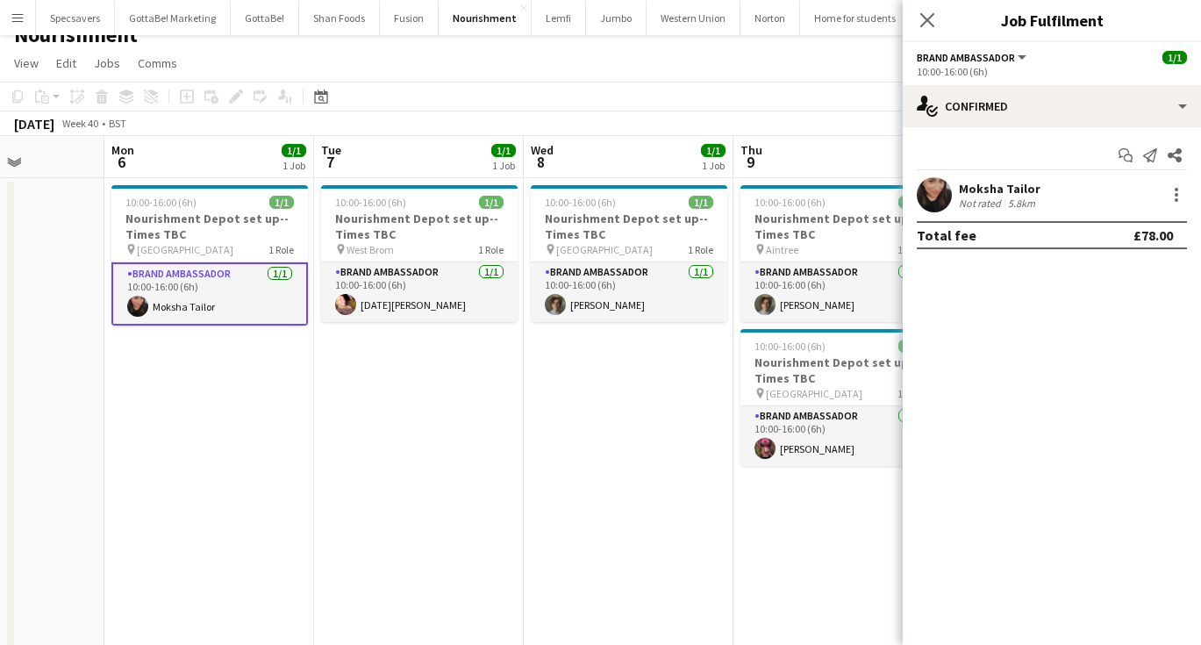
click at [993, 202] on div "Not rated" at bounding box center [982, 202] width 46 height 13
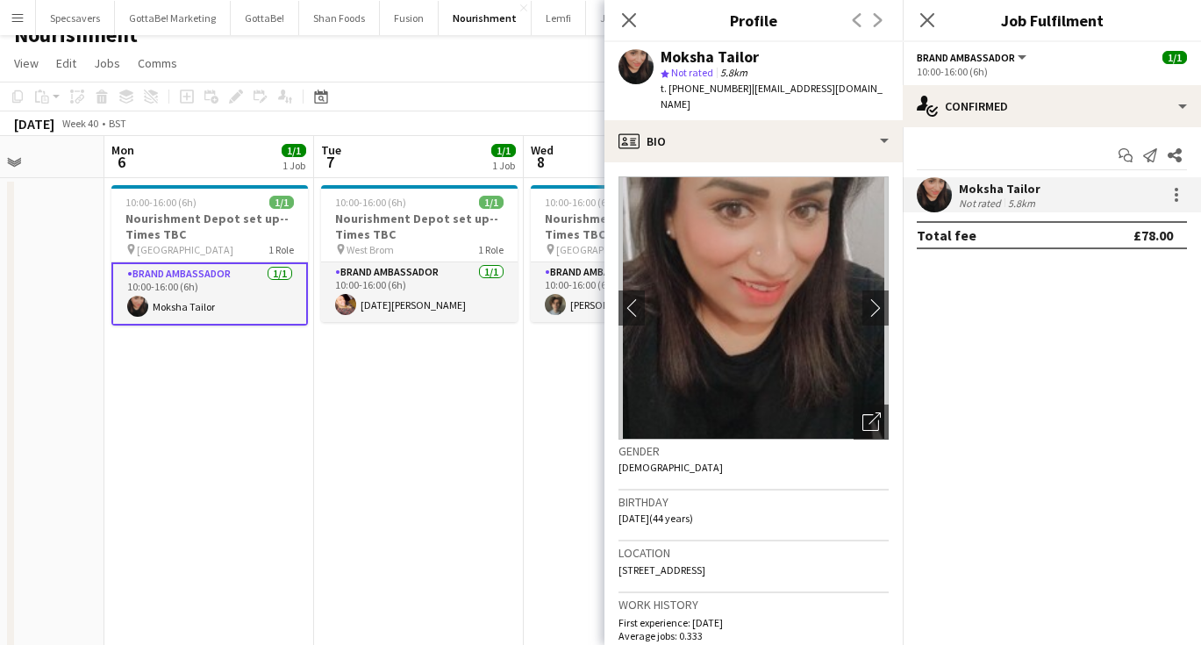
drag, startPoint x: 660, startPoint y: 52, endPoint x: 771, endPoint y: 54, distance: 110.5
click at [771, 54] on div "Moksha Tailor" at bounding box center [774, 57] width 228 height 16
copy div "Moksha Tailor"
drag, startPoint x: 746, startPoint y: 88, endPoint x: 873, endPoint y: 90, distance: 127.2
click at [873, 90] on div "Moksha Tailor star Not rated 5.8km t. [PHONE_NUMBER] | [EMAIL_ADDRESS][DOMAIN_N…" at bounding box center [753, 81] width 298 height 78
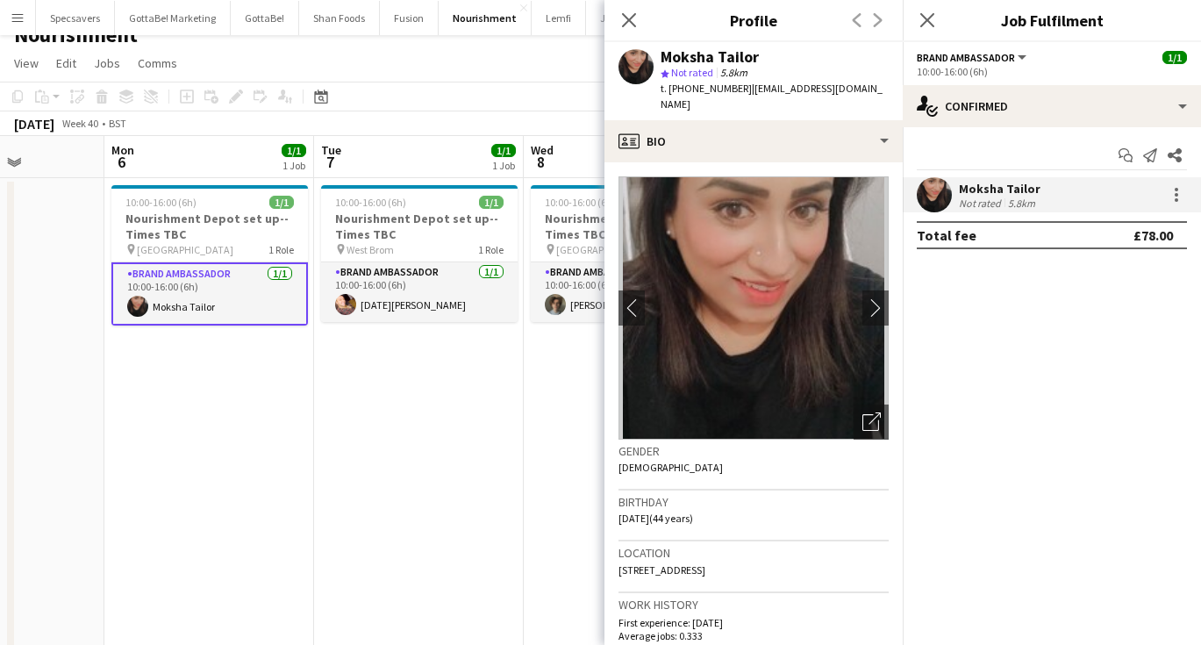
copy span "[EMAIL_ADDRESS][DOMAIN_NAME]"
drag, startPoint x: 736, startPoint y: 89, endPoint x: 688, endPoint y: 89, distance: 48.2
click at [688, 89] on span "t. [PHONE_NUMBER]" at bounding box center [705, 88] width 91 height 13
click at [732, 89] on span "t. [PHONE_NUMBER]" at bounding box center [705, 88] width 91 height 13
drag, startPoint x: 736, startPoint y: 90, endPoint x: 686, endPoint y: 89, distance: 50.0
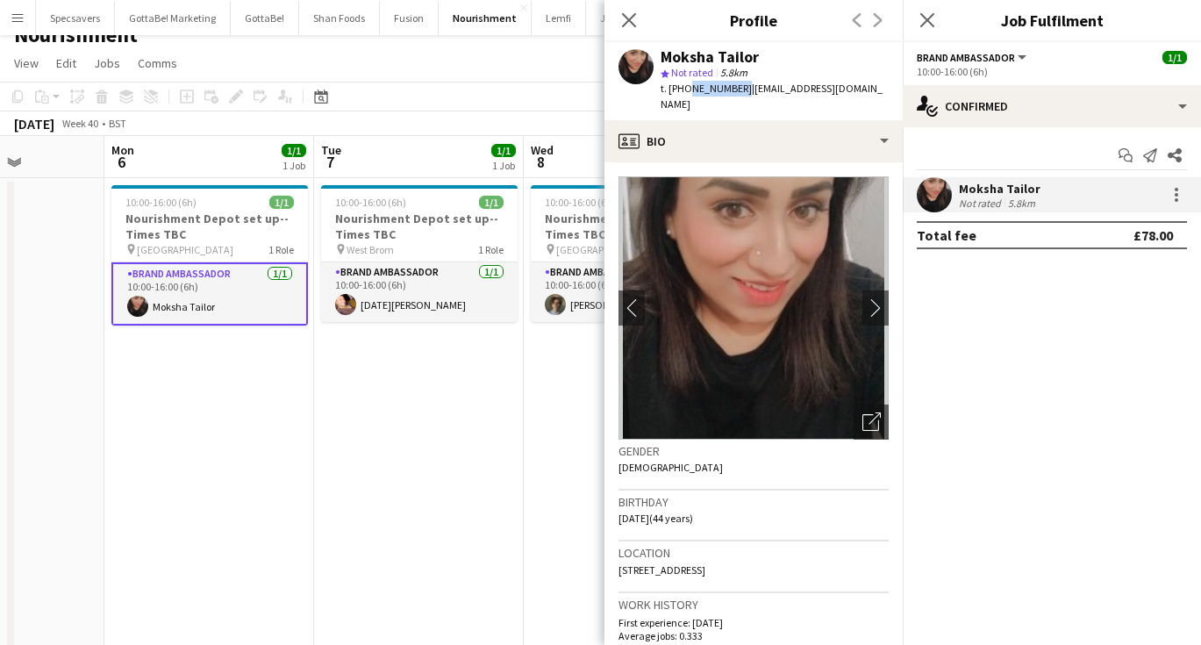
click at [686, 89] on span "t. [PHONE_NUMBER]" at bounding box center [705, 88] width 91 height 13
copy span "7984163205"
drag, startPoint x: 768, startPoint y: 556, endPoint x: 733, endPoint y: 553, distance: 35.3
click at [705, 563] on span "[STREET_ADDRESS]" at bounding box center [661, 569] width 87 height 13
copy span "LE2 6UR"
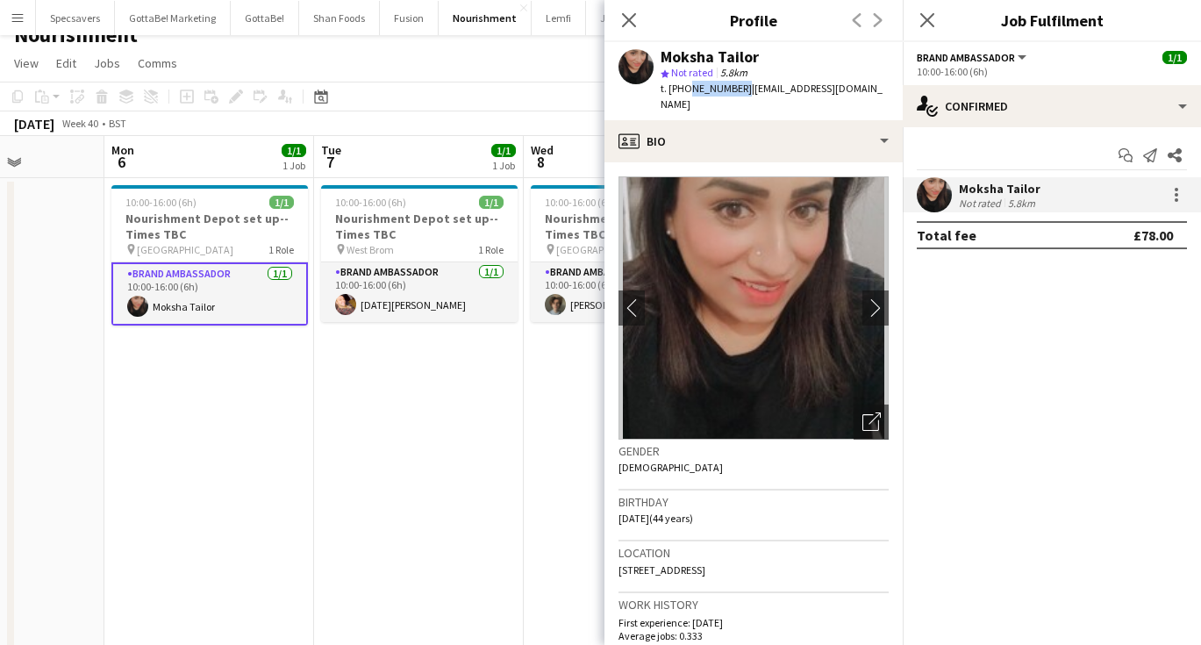
copy span "LE2 6UR"
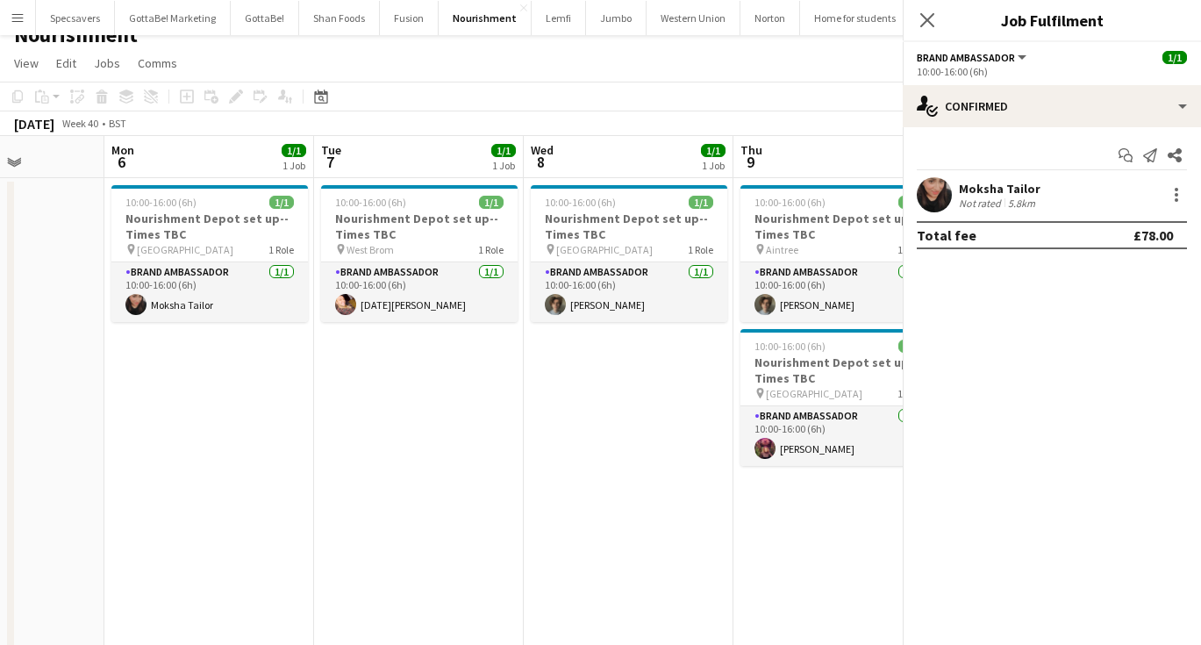
scroll to position [0, 0]
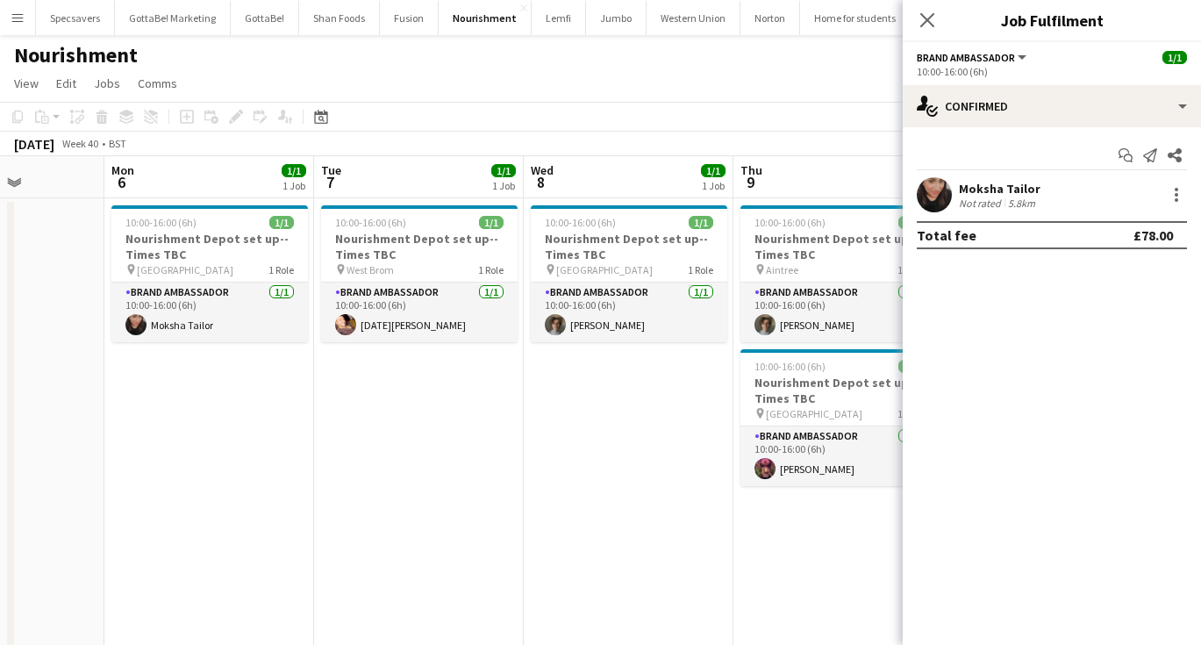
click at [694, 430] on app-date-cell "10:00-16:00 (6h) 1/1 Nourishment Depot set up--Times TBC pin Liverpool 1 Role B…" at bounding box center [629, 433] width 210 height 471
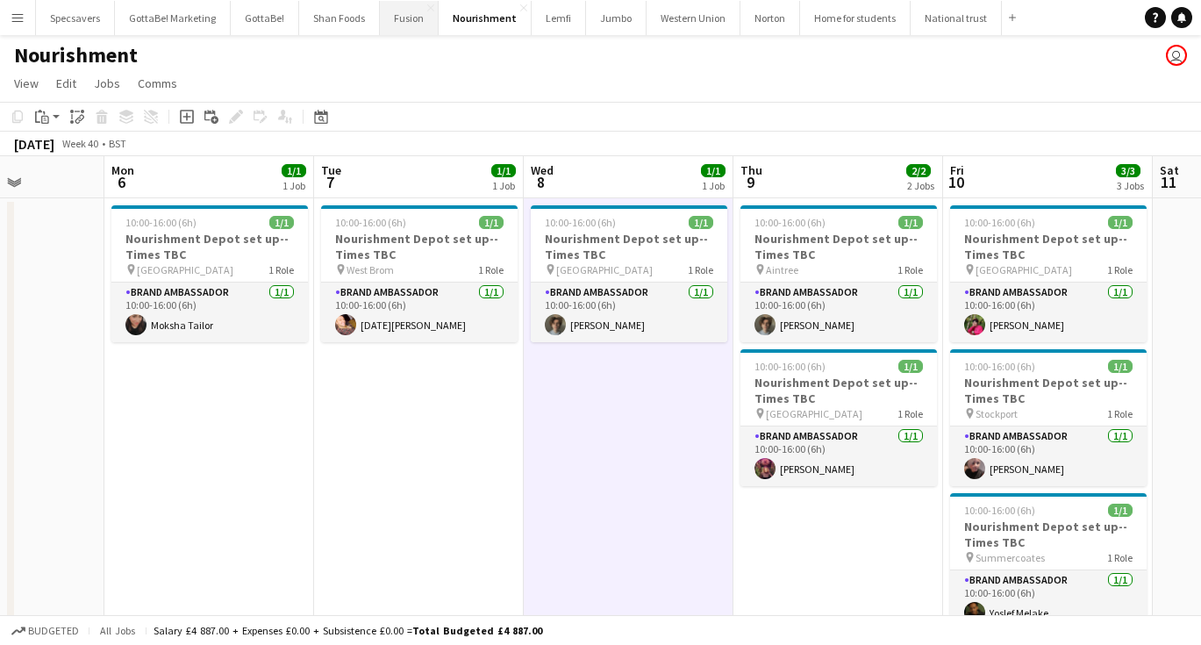
click at [406, 22] on button "Fusion Close" at bounding box center [409, 18] width 59 height 34
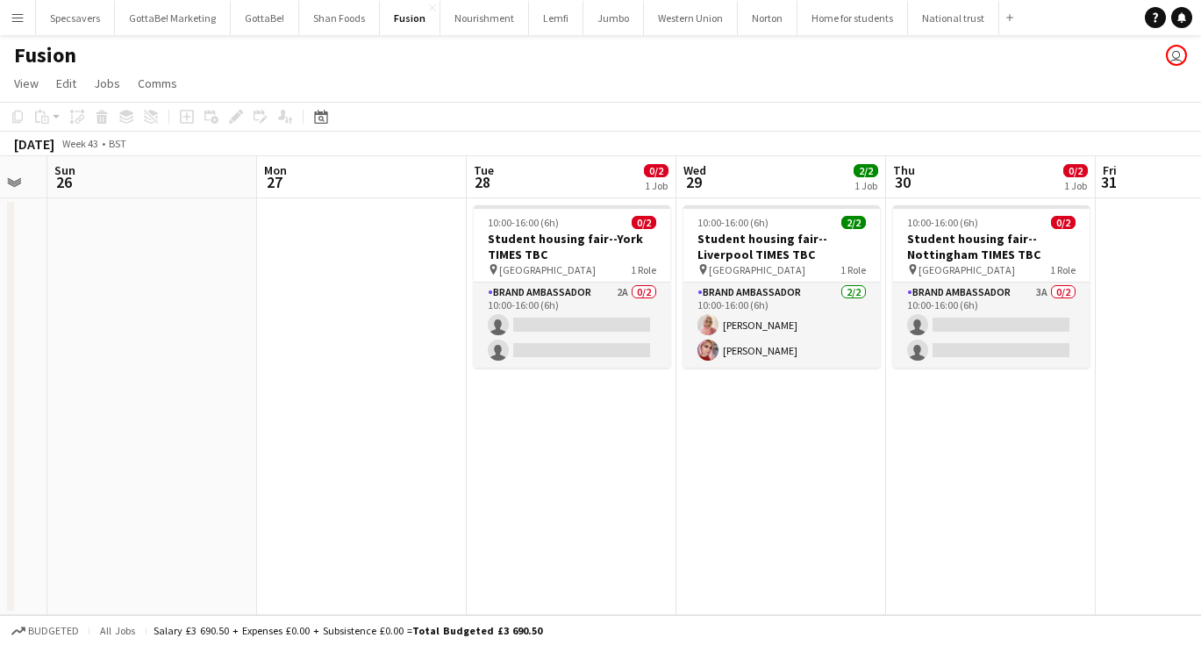
scroll to position [0, 595]
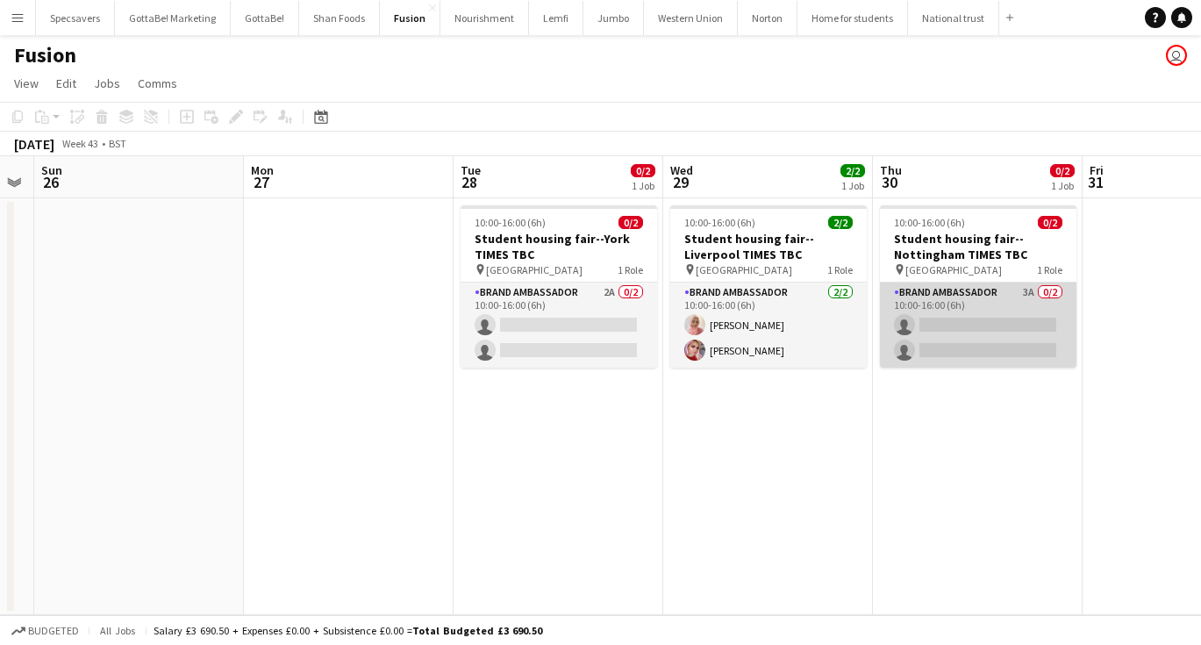
click at [960, 336] on app-card-role "Brand Ambassador 3A 0/2 10:00-16:00 (6h) single-neutral-actions single-neutral-…" at bounding box center [978, 324] width 196 height 85
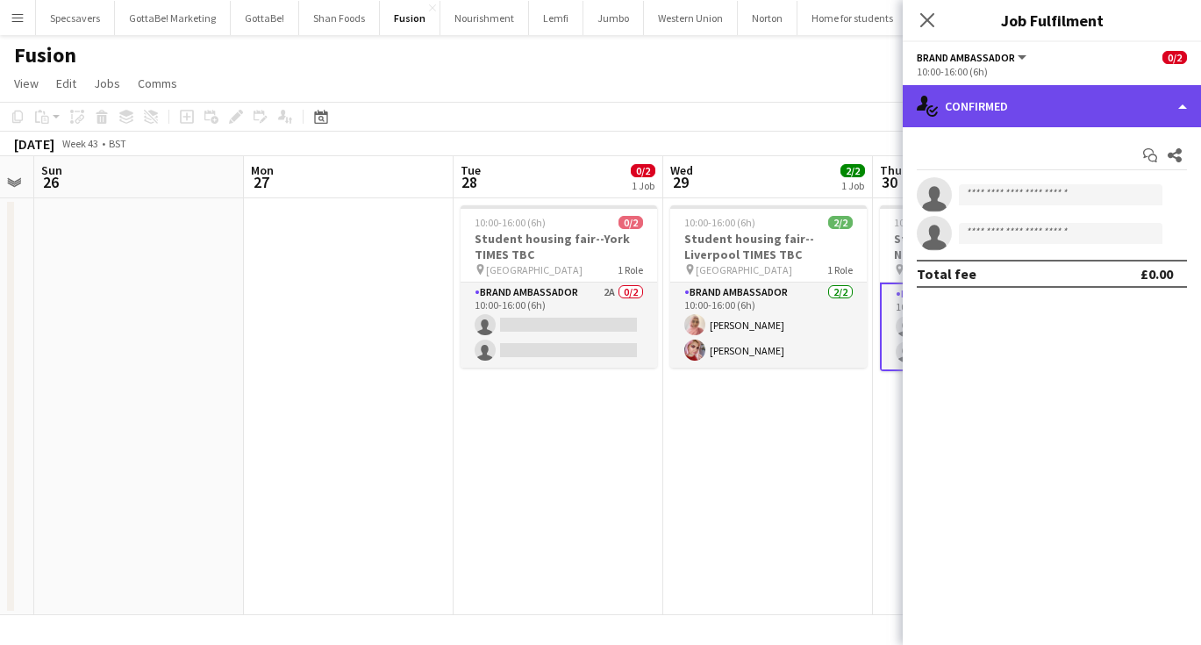
click at [1116, 103] on div "single-neutral-actions-check-2 Confirmed" at bounding box center [1052, 106] width 298 height 42
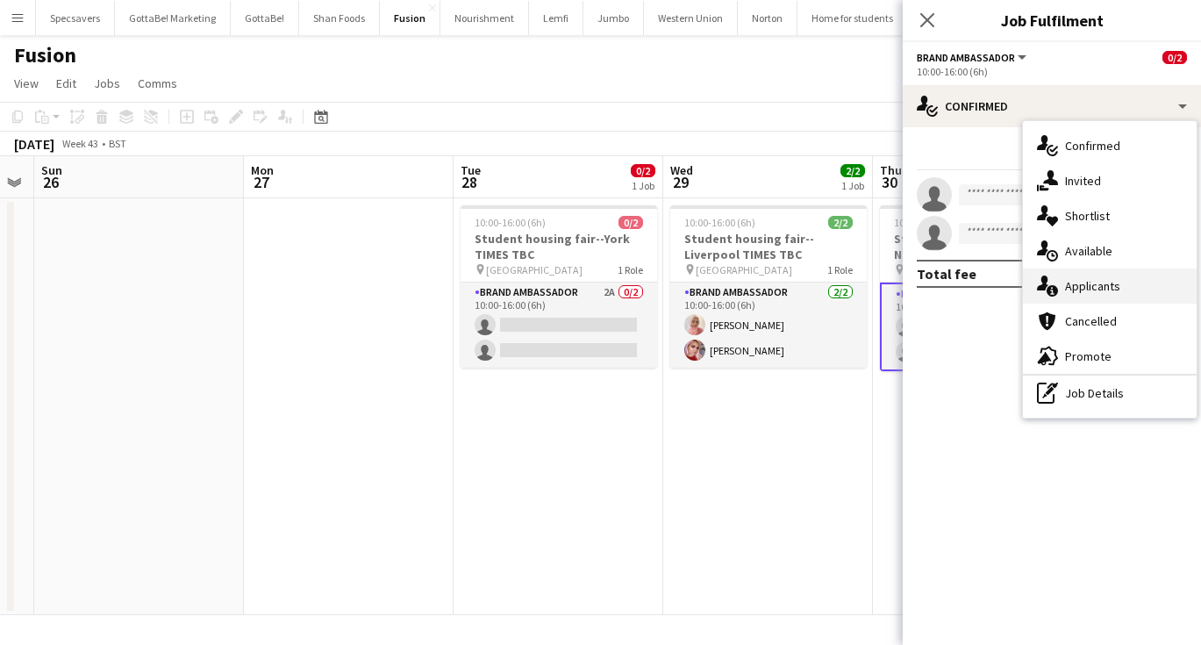
click at [1129, 292] on div "single-neutral-actions-information Applicants" at bounding box center [1110, 285] width 174 height 35
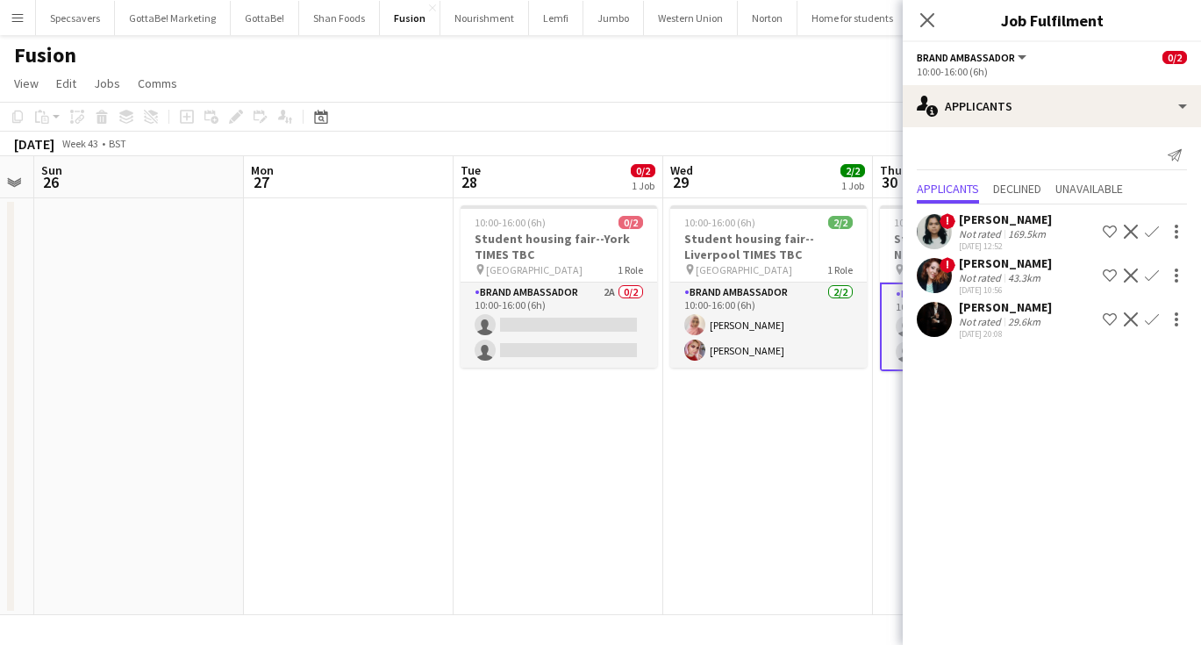
click at [1024, 307] on div "[PERSON_NAME]" at bounding box center [1005, 307] width 93 height 16
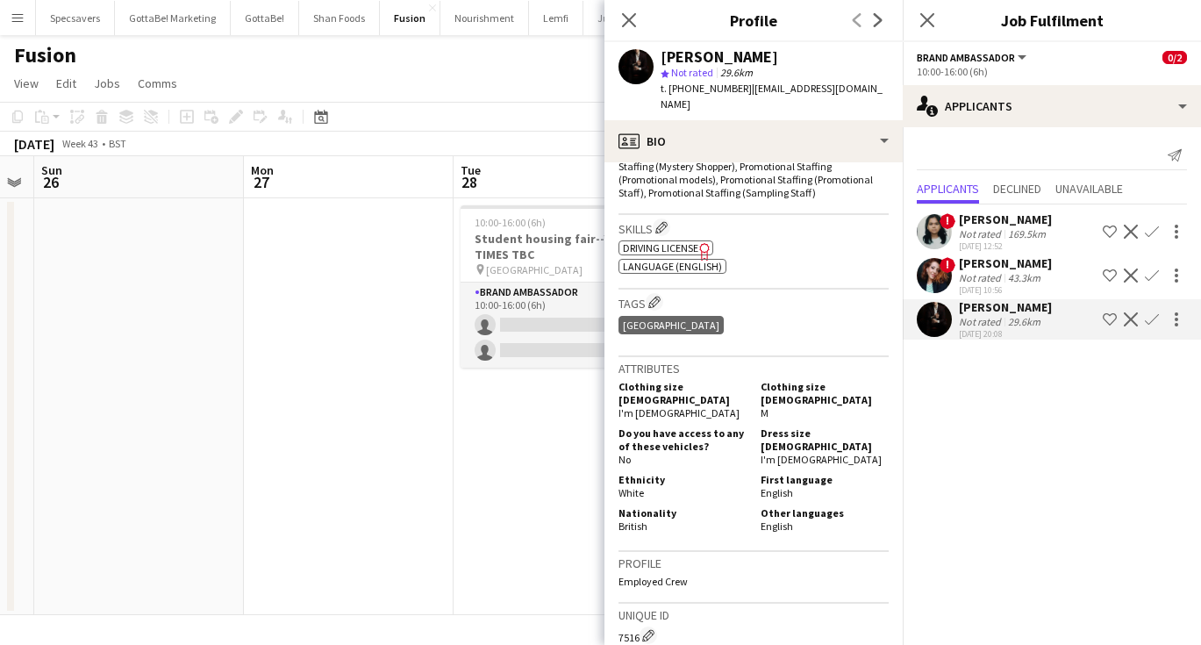
scroll to position [601, 0]
click at [12, 20] on app-icon "Menu" at bounding box center [18, 18] width 14 height 14
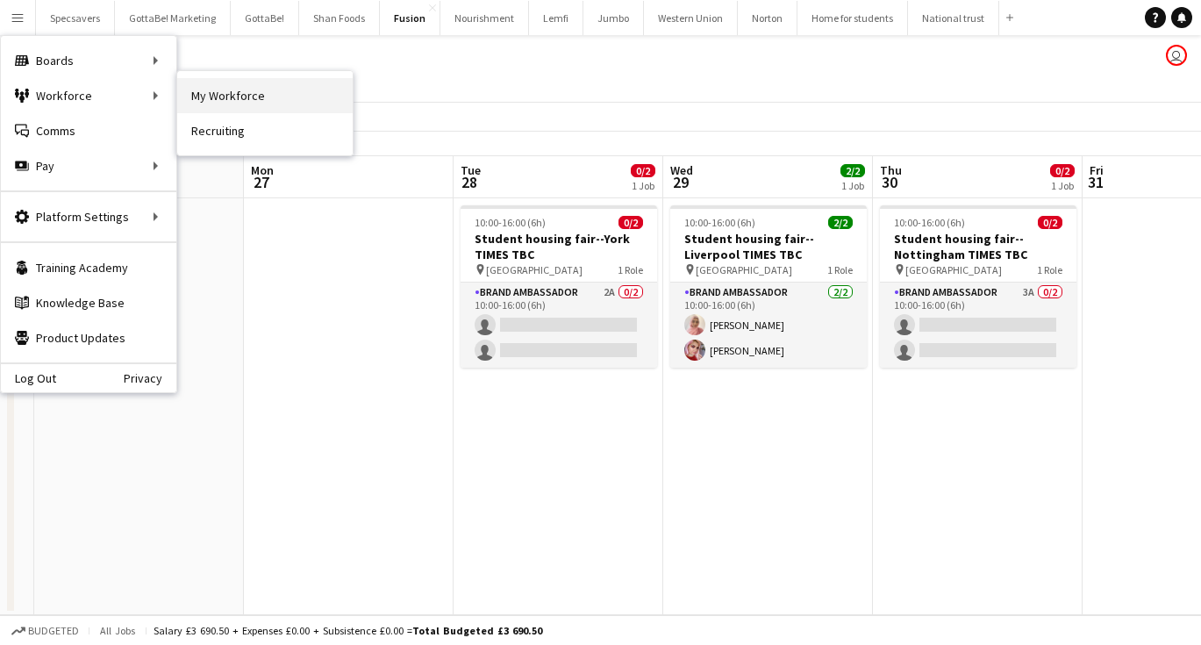
click at [268, 100] on link "My Workforce" at bounding box center [264, 95] width 175 height 35
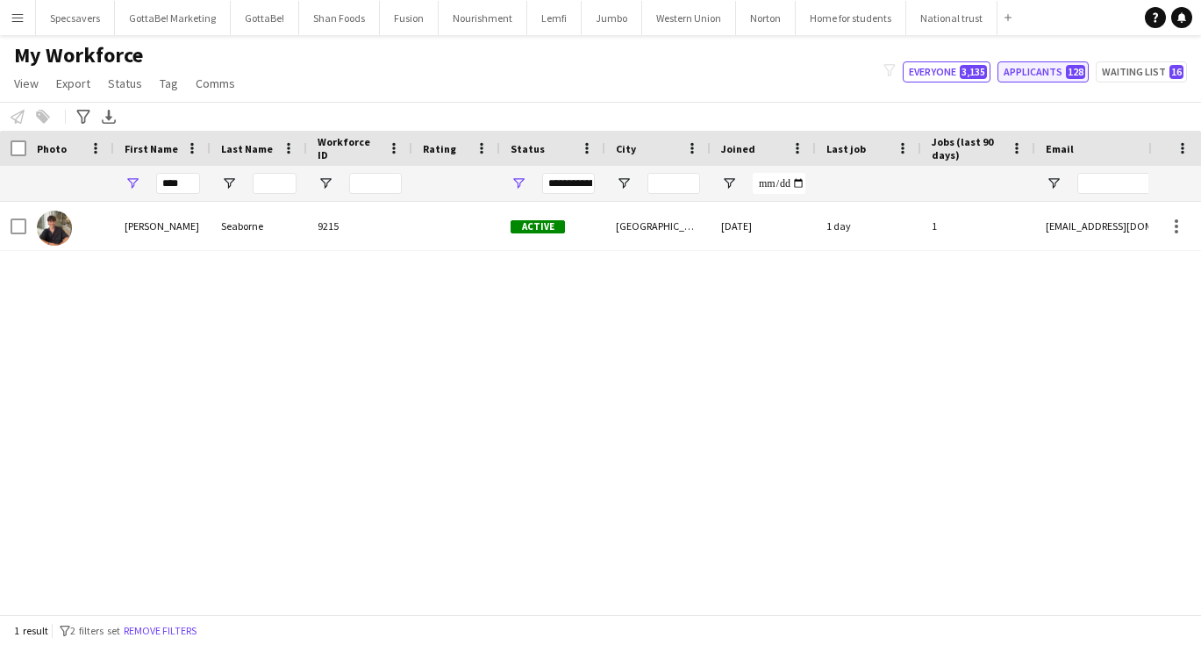
click at [1038, 77] on button "Applicants 128" at bounding box center [1042, 71] width 91 height 21
type input "**********"
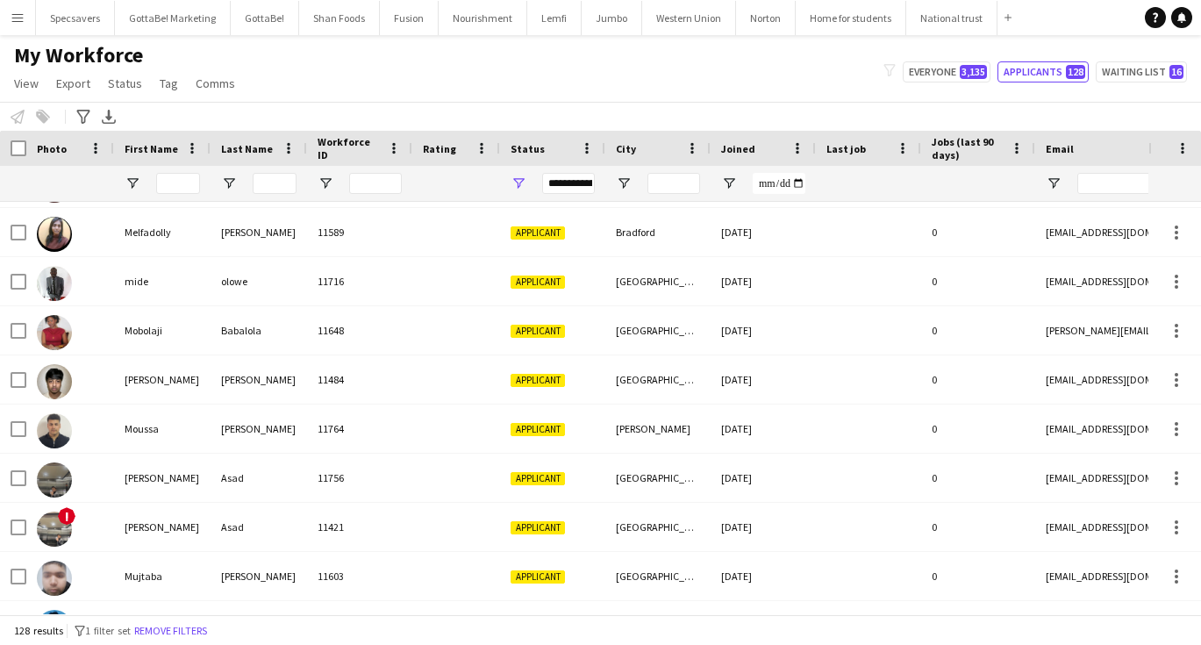
scroll to position [2624, 0]
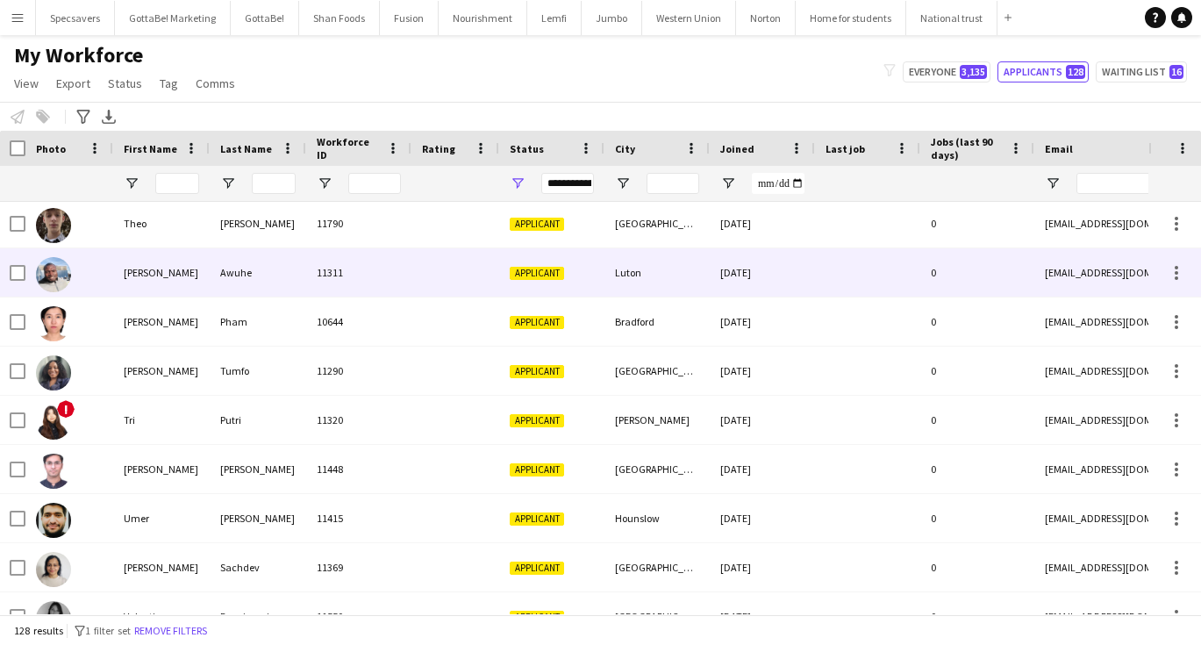
click at [337, 264] on div "11311" at bounding box center [358, 272] width 105 height 48
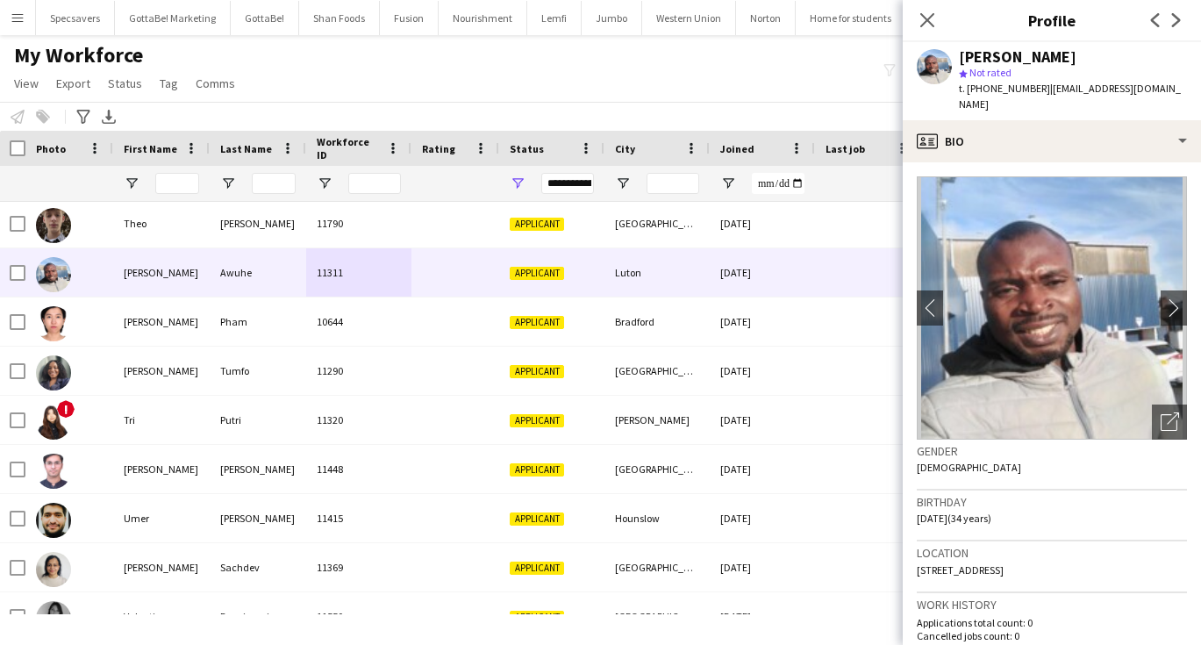
click at [694, 66] on div "My Workforce View Views Default view New view Update view Delete view Edit name…" at bounding box center [600, 72] width 1201 height 60
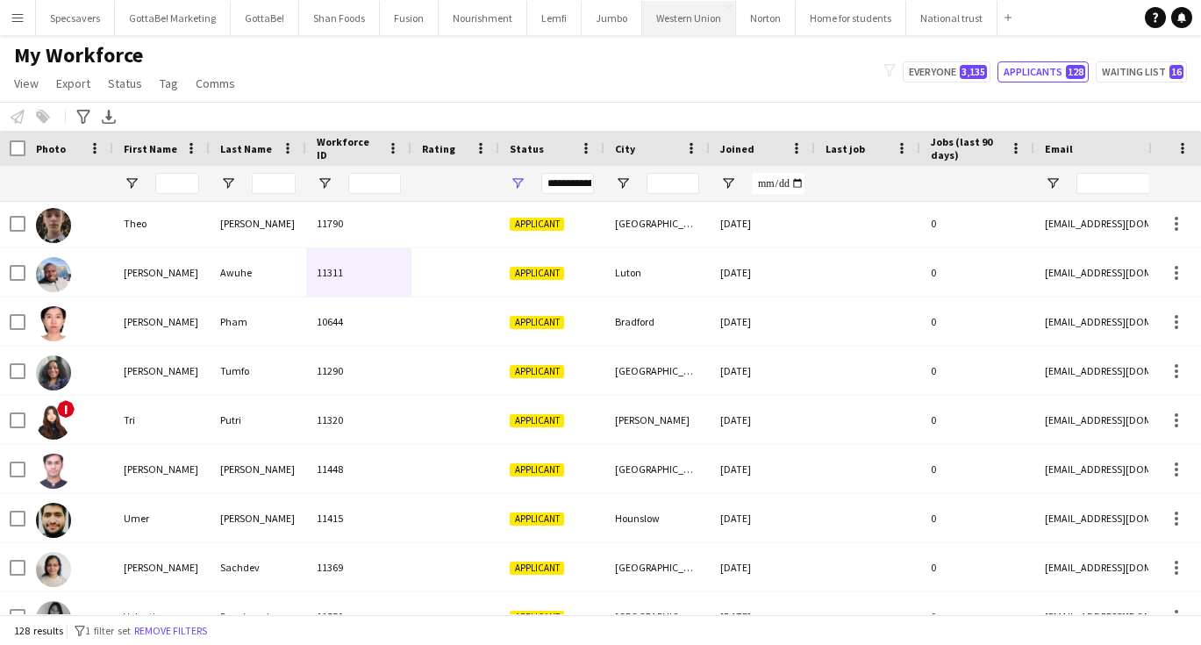
click at [680, 15] on button "Western Union Close" at bounding box center [689, 18] width 94 height 34
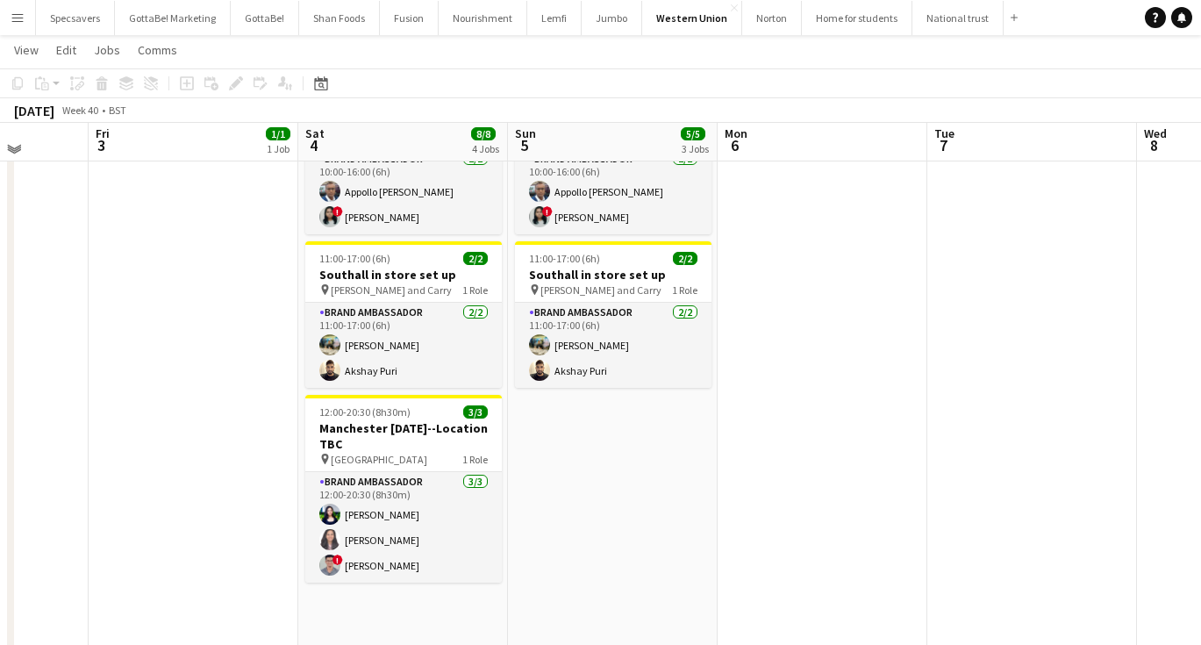
scroll to position [256, 0]
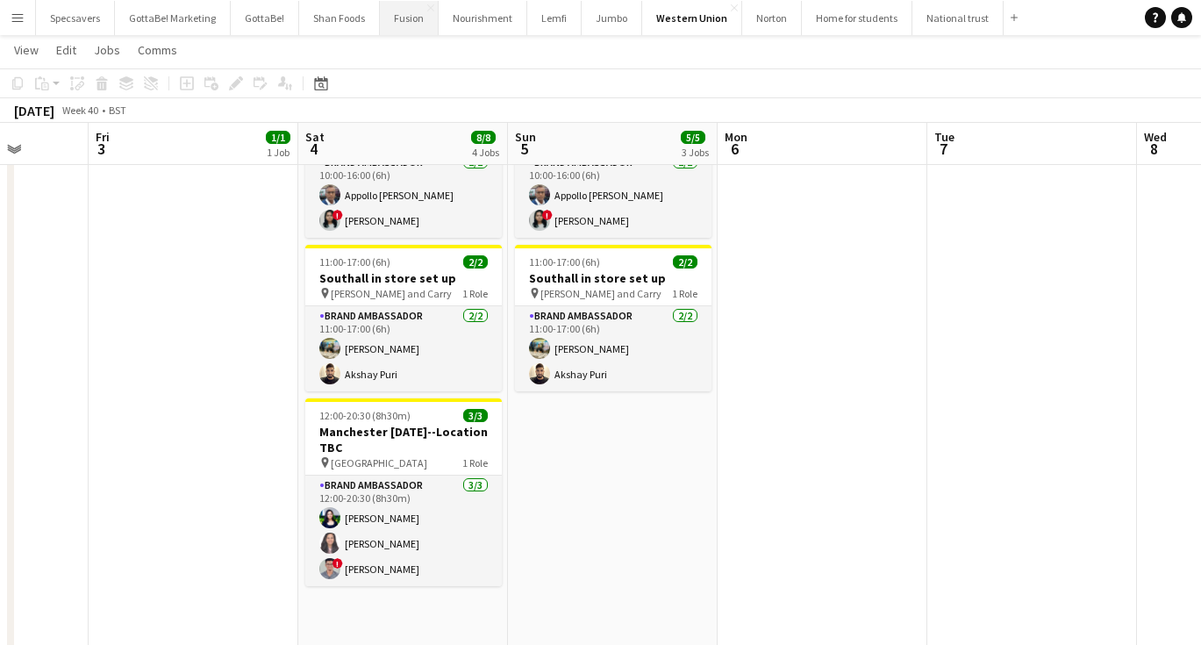
click at [412, 18] on button "Fusion Close" at bounding box center [409, 18] width 59 height 34
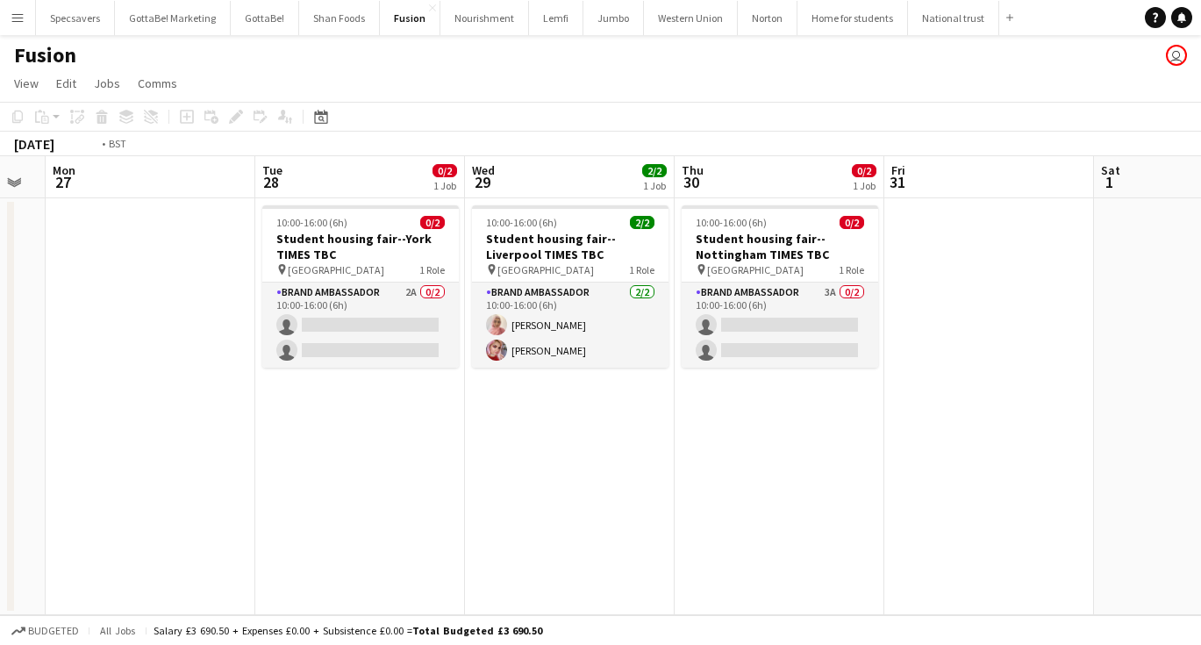
scroll to position [0, 722]
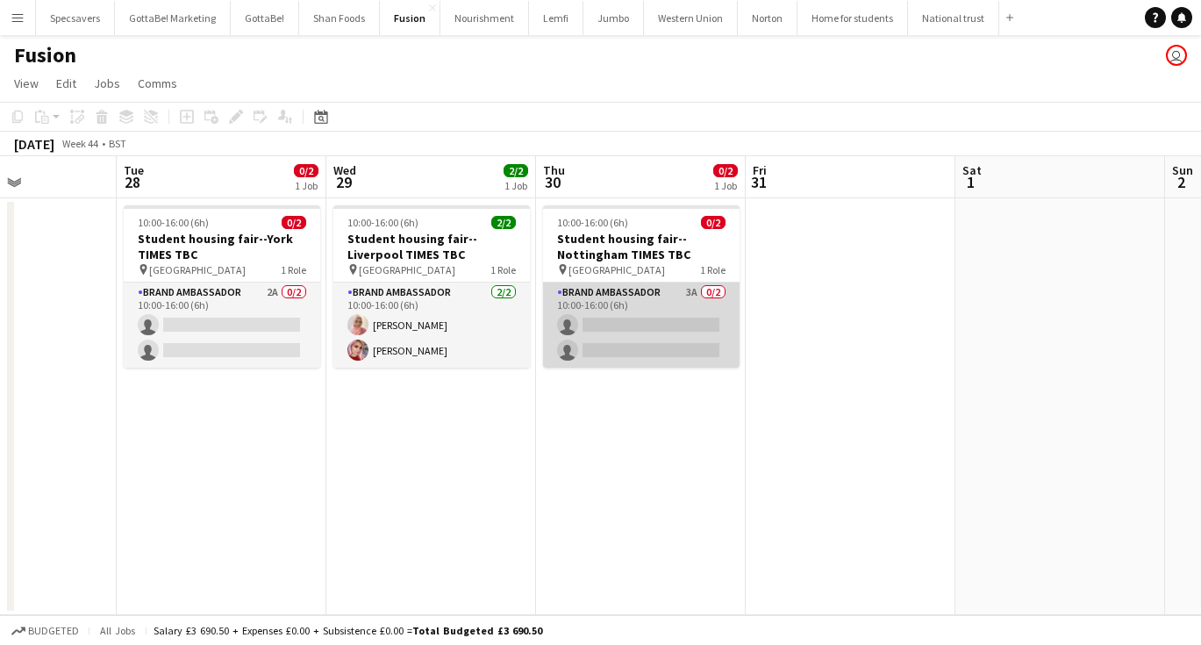
click at [656, 349] on app-card-role "Brand Ambassador 3A 0/2 10:00-16:00 (6h) single-neutral-actions single-neutral-…" at bounding box center [641, 324] width 196 height 85
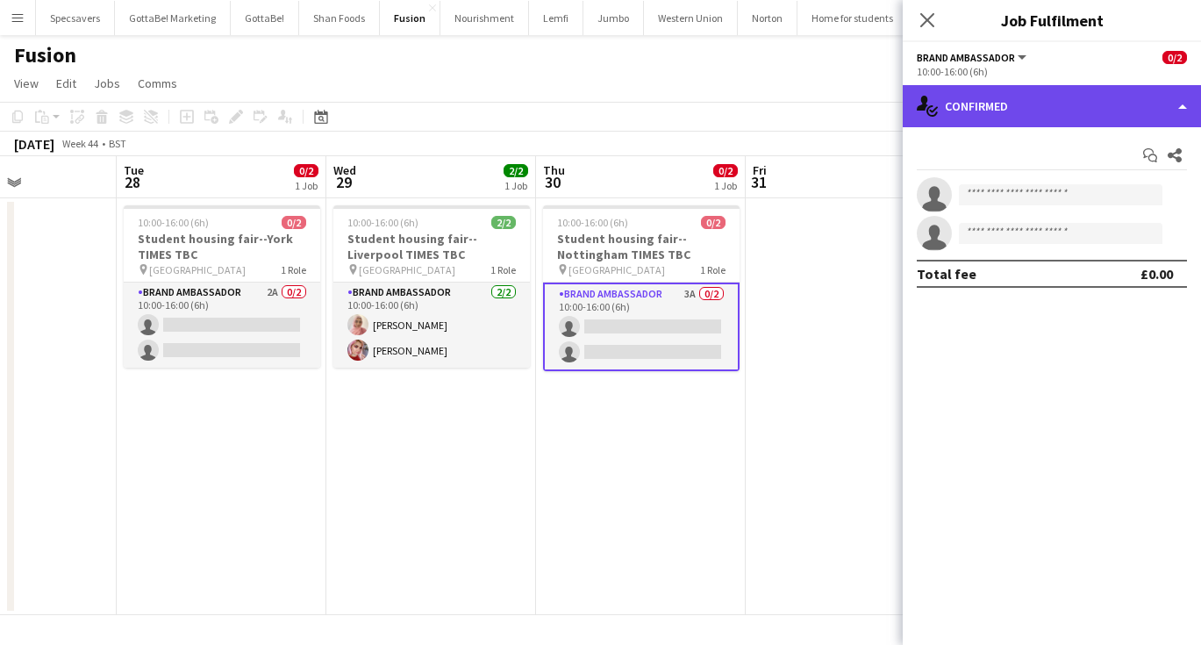
click at [1106, 114] on div "single-neutral-actions-check-2 Confirmed" at bounding box center [1052, 106] width 298 height 42
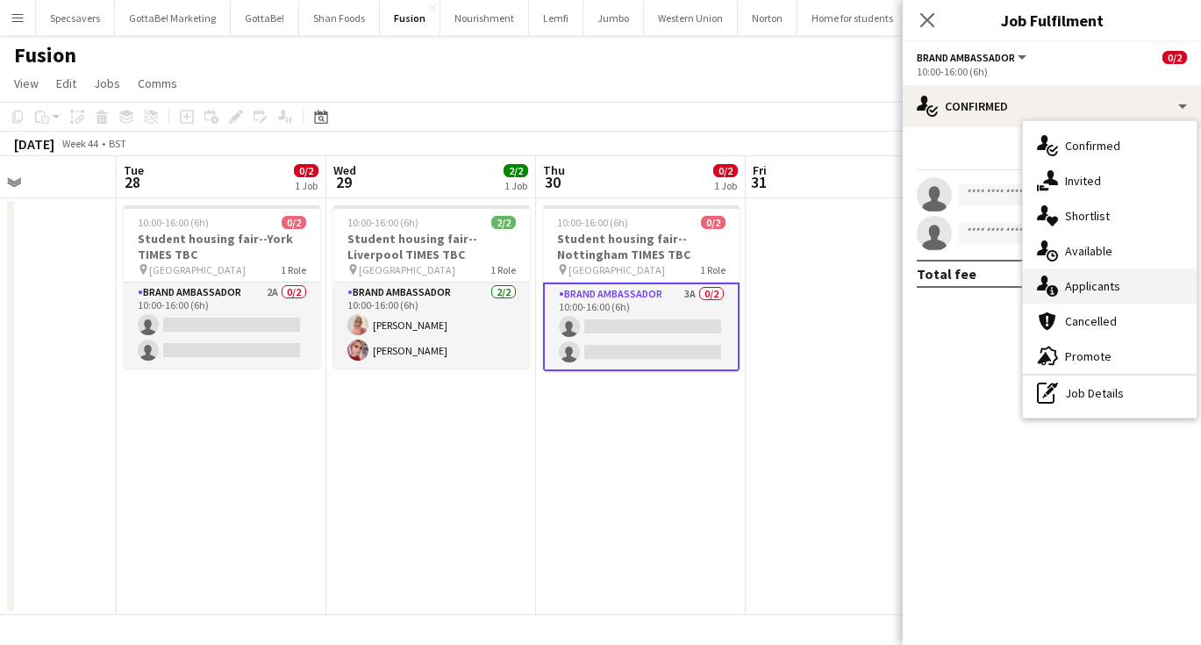
click at [1134, 284] on div "single-neutral-actions-information Applicants" at bounding box center [1110, 285] width 174 height 35
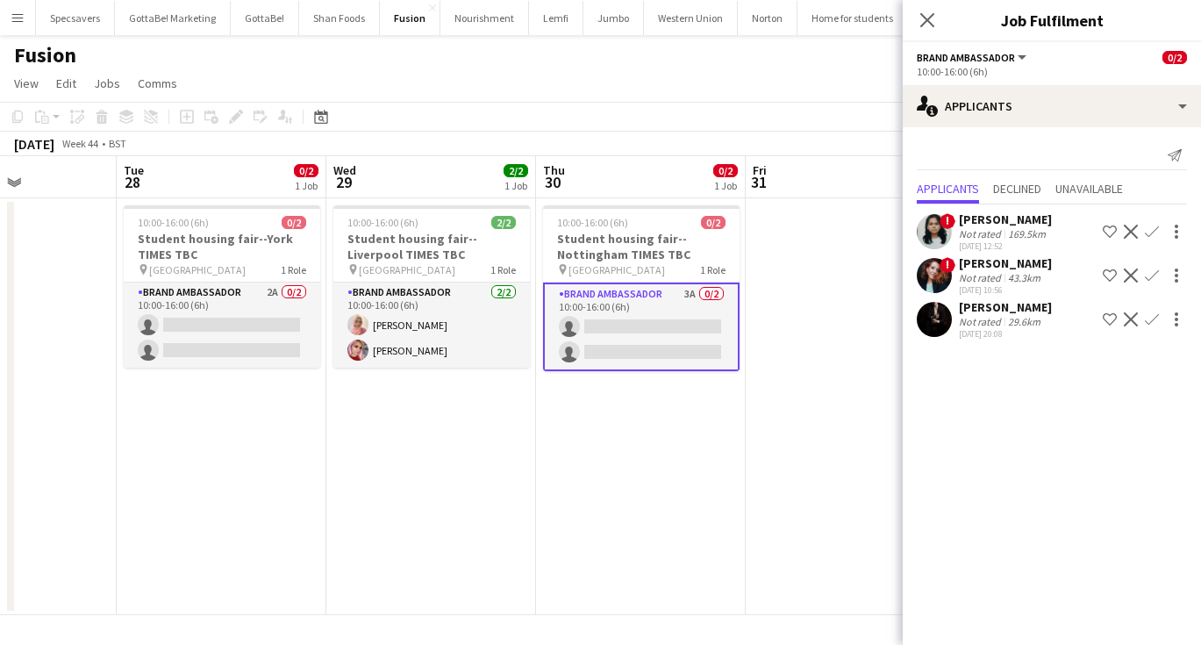
click at [1148, 321] on app-icon "Confirm" at bounding box center [1152, 319] width 14 height 14
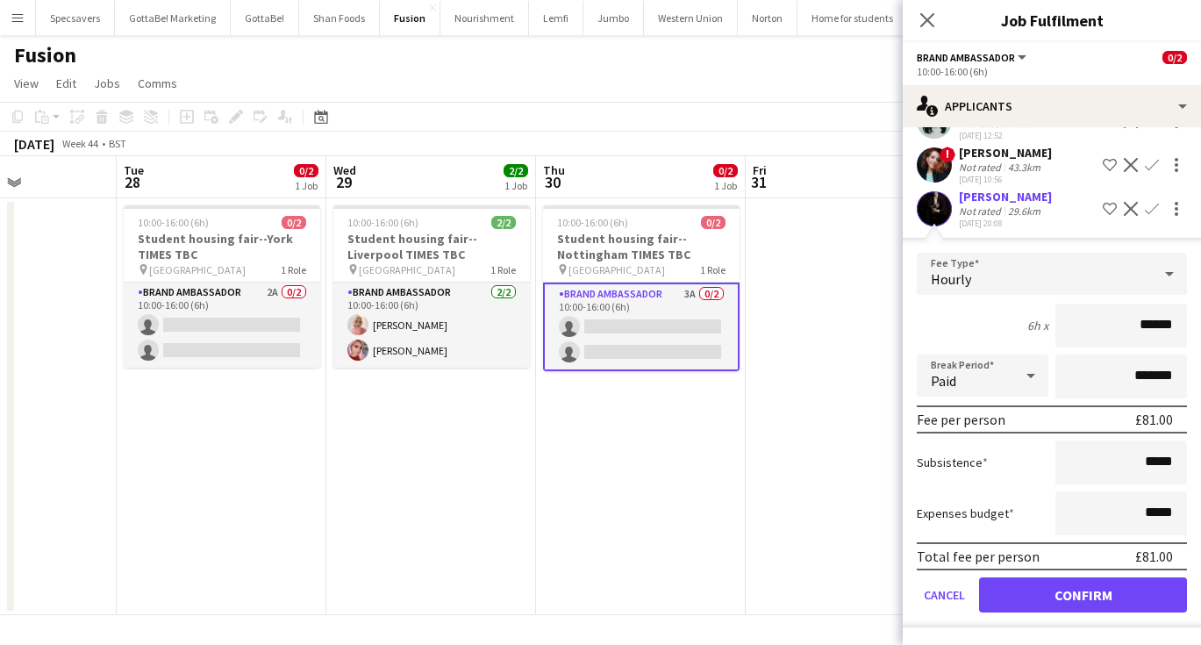
scroll to position [111, 0]
click at [659, 236] on h3 "Student housing fair--Nottingham TIMES TBC" at bounding box center [641, 247] width 196 height 32
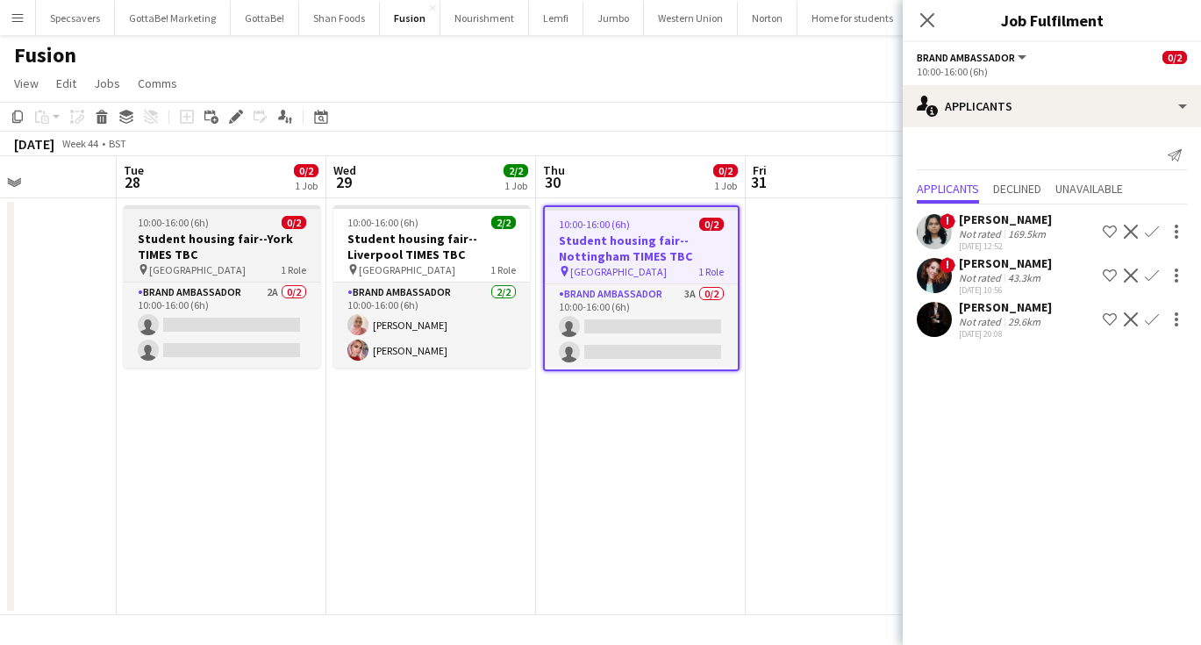
click at [129, 239] on h3 "Student housing fair--York TIMES TBC" at bounding box center [222, 247] width 196 height 32
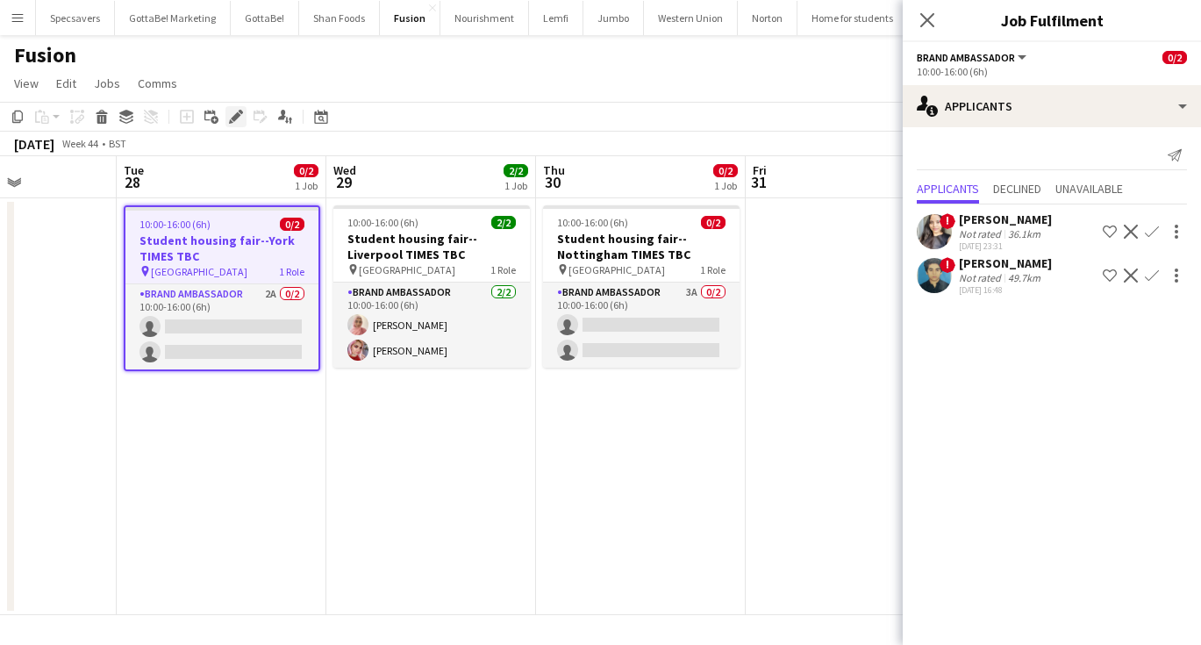
click at [237, 117] on icon at bounding box center [236, 117] width 10 height 10
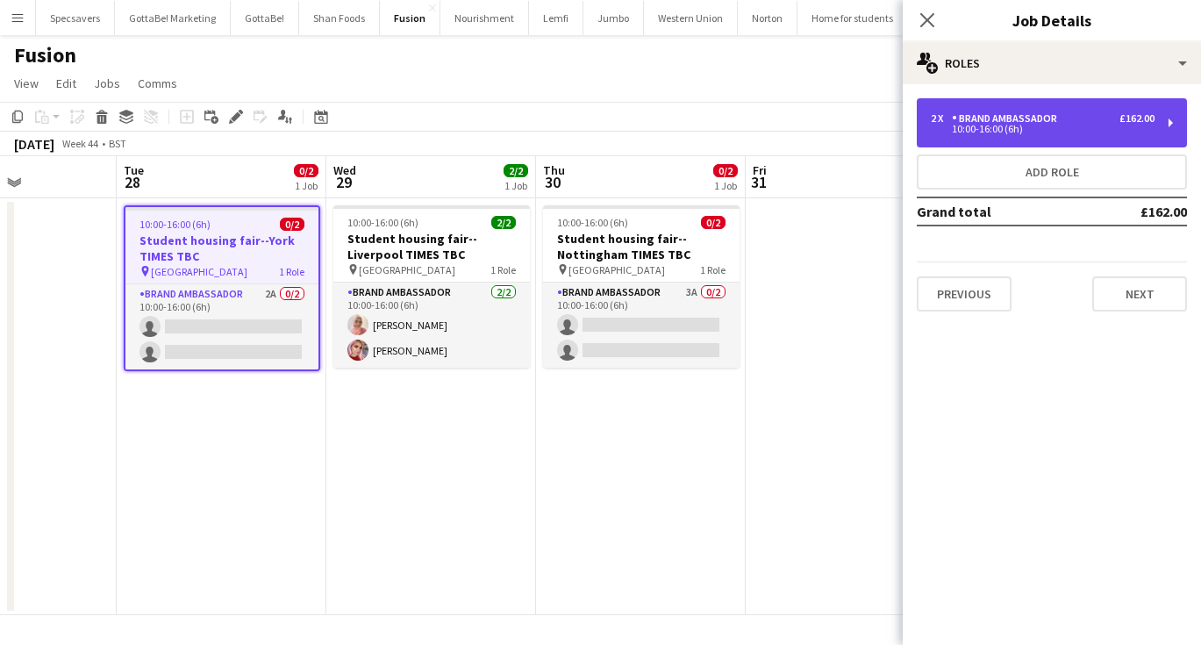
click at [1074, 125] on div "10:00-16:00 (6h)" at bounding box center [1043, 129] width 224 height 9
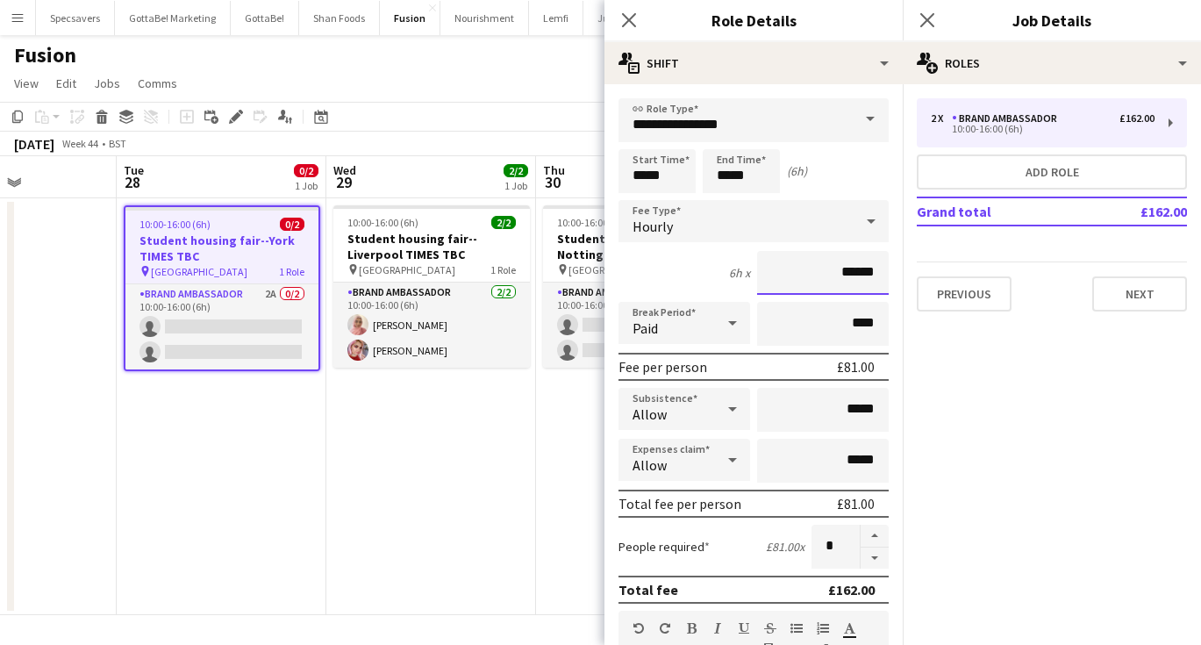
click at [864, 275] on input "******" at bounding box center [823, 273] width 132 height 44
type input "******"
click at [930, 23] on icon at bounding box center [926, 19] width 17 height 17
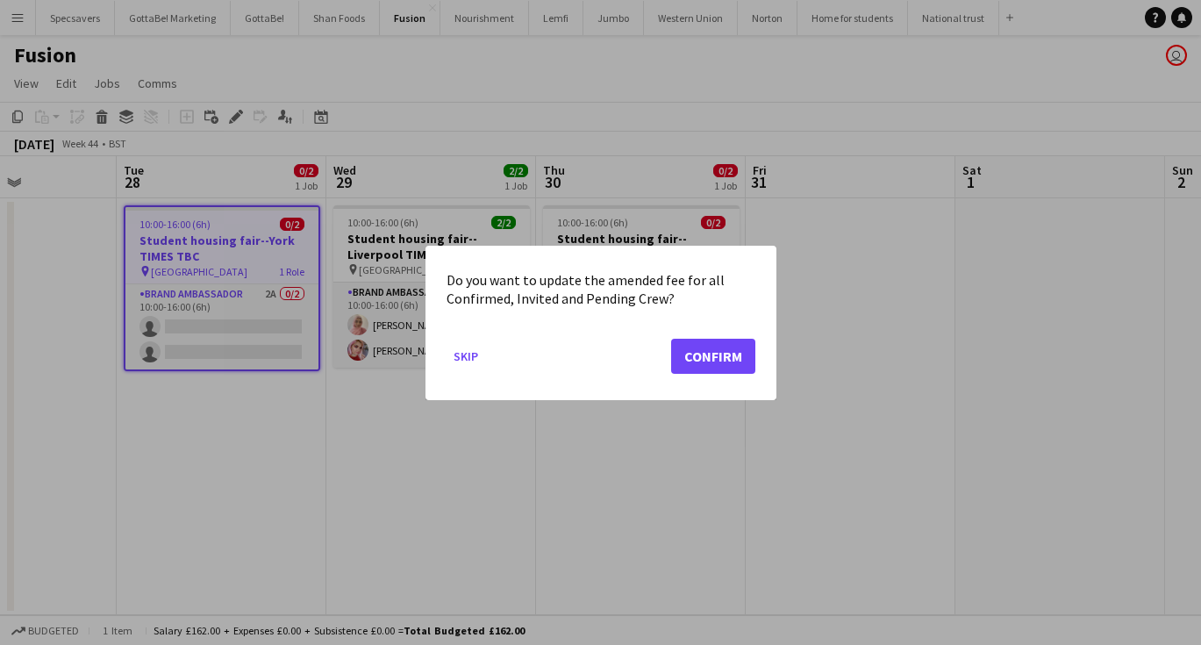
click at [723, 352] on button "Confirm" at bounding box center [713, 355] width 84 height 35
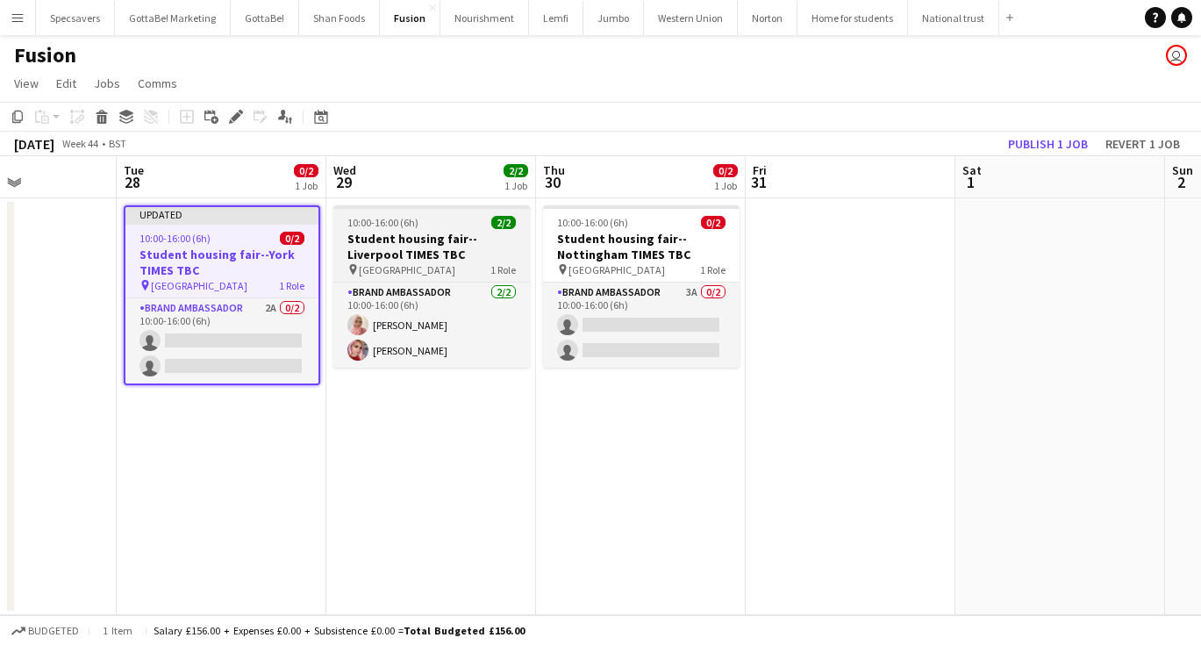
click at [407, 260] on h3 "Student housing fair--Liverpool TIMES TBC" at bounding box center [431, 247] width 196 height 32
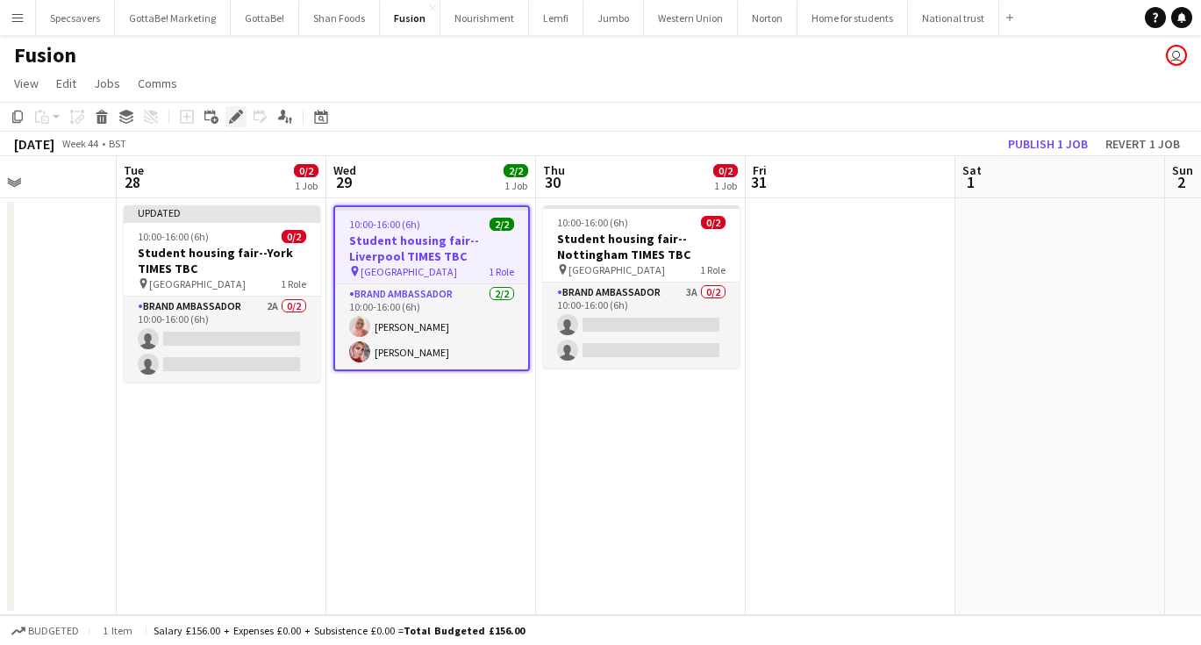
click at [229, 116] on icon "Edit" at bounding box center [236, 117] width 14 height 14
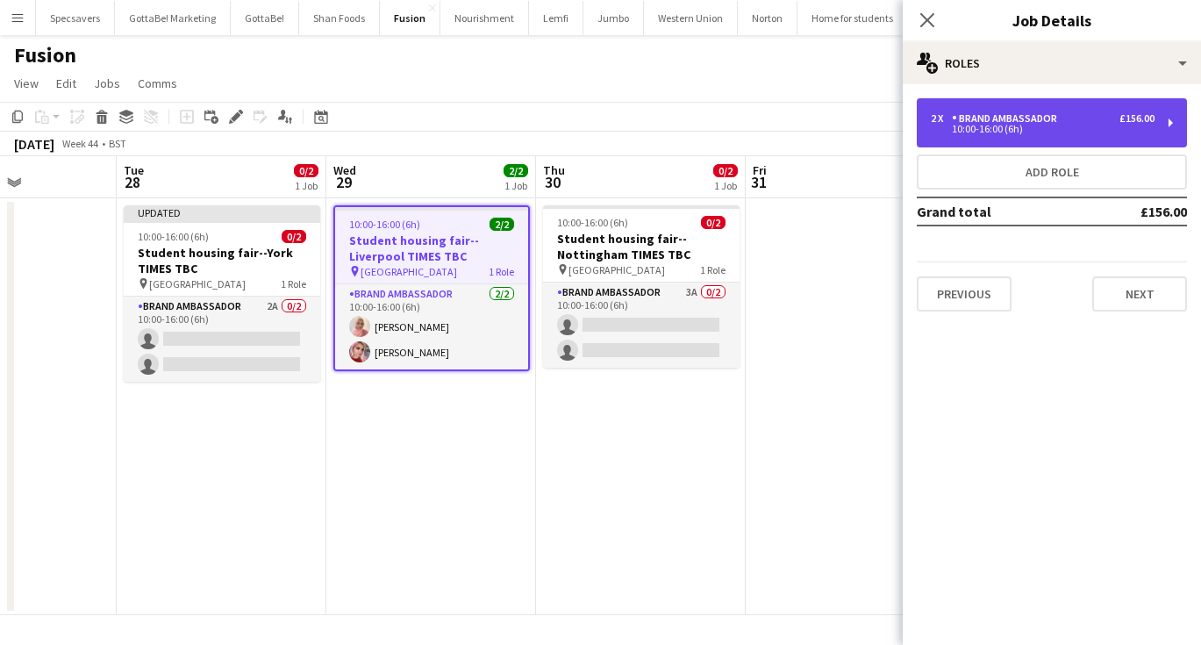
click at [1102, 115] on div "2 x Brand Ambassador £156.00" at bounding box center [1043, 118] width 224 height 12
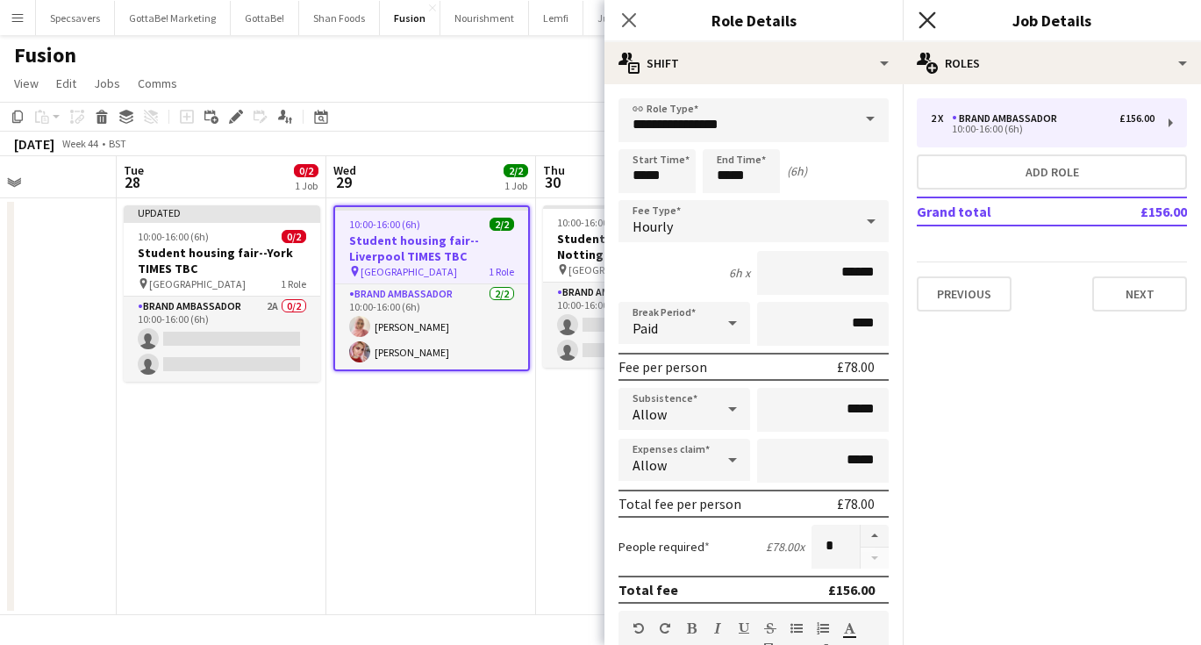
click at [933, 16] on icon "Close pop-in" at bounding box center [926, 19] width 17 height 17
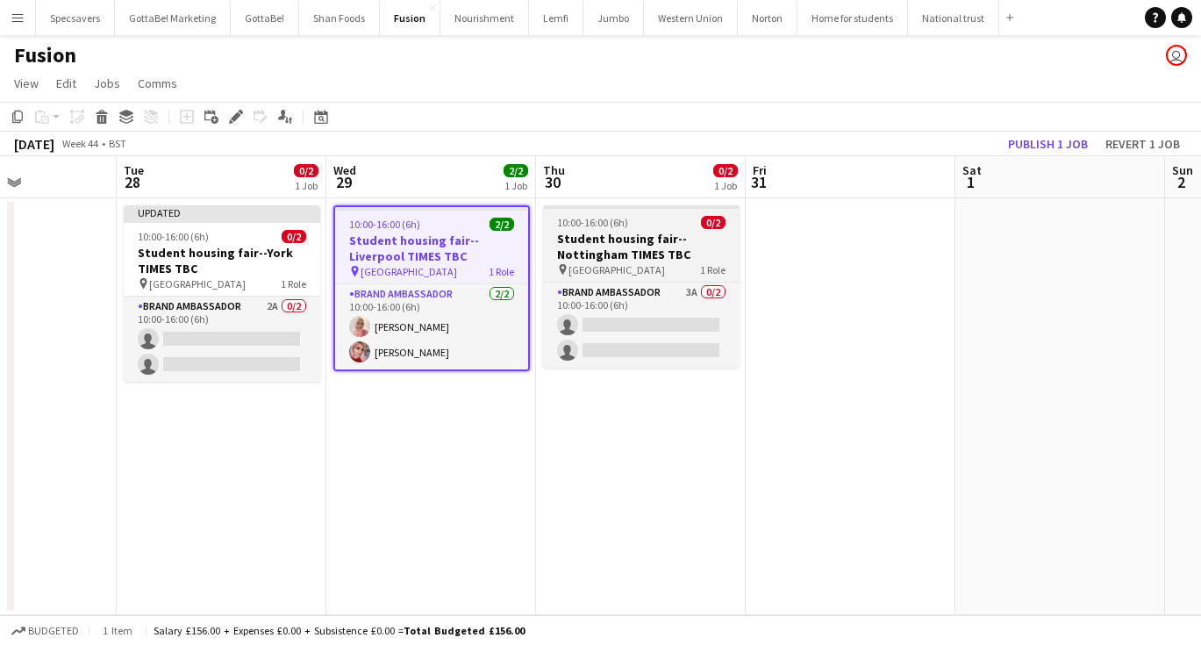
click at [691, 240] on h3 "Student housing fair--Nottingham TIMES TBC" at bounding box center [641, 247] width 196 height 32
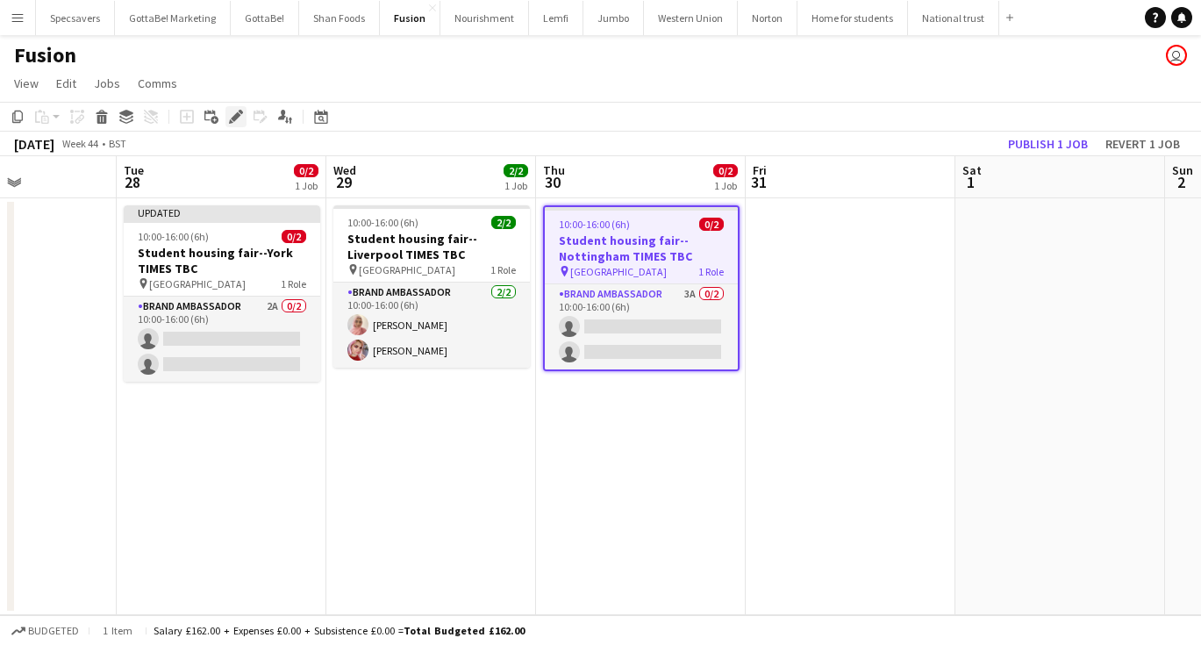
click at [237, 112] on icon "Edit" at bounding box center [236, 117] width 14 height 14
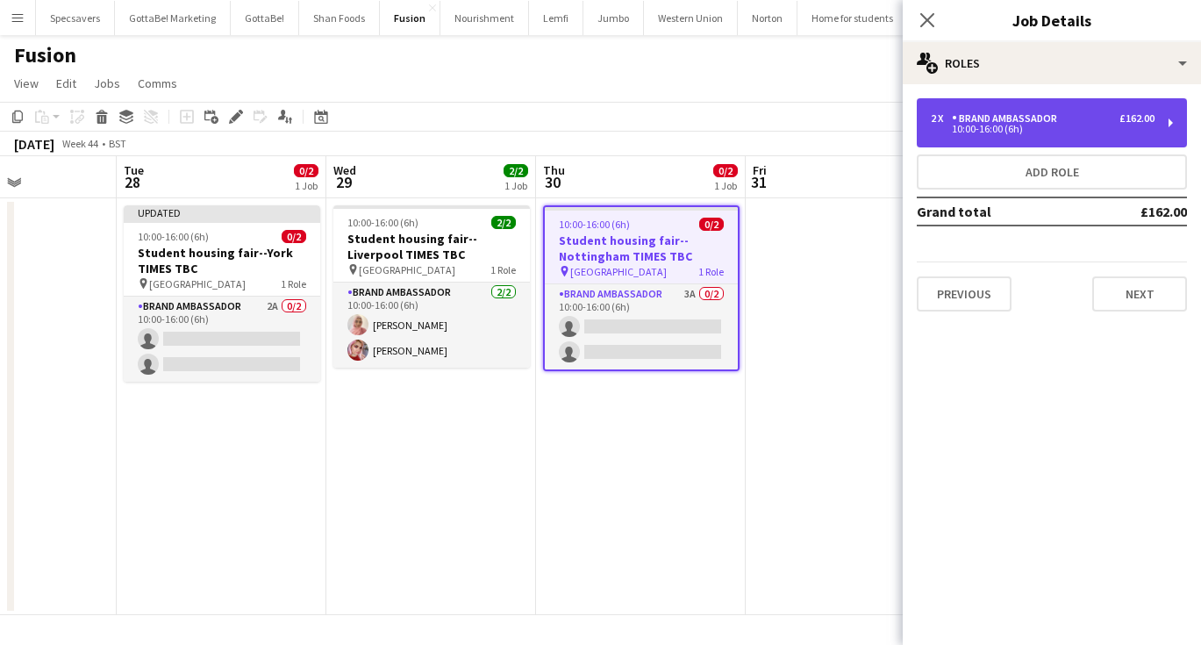
click at [1018, 121] on div "Brand Ambassador" at bounding box center [1008, 118] width 112 height 12
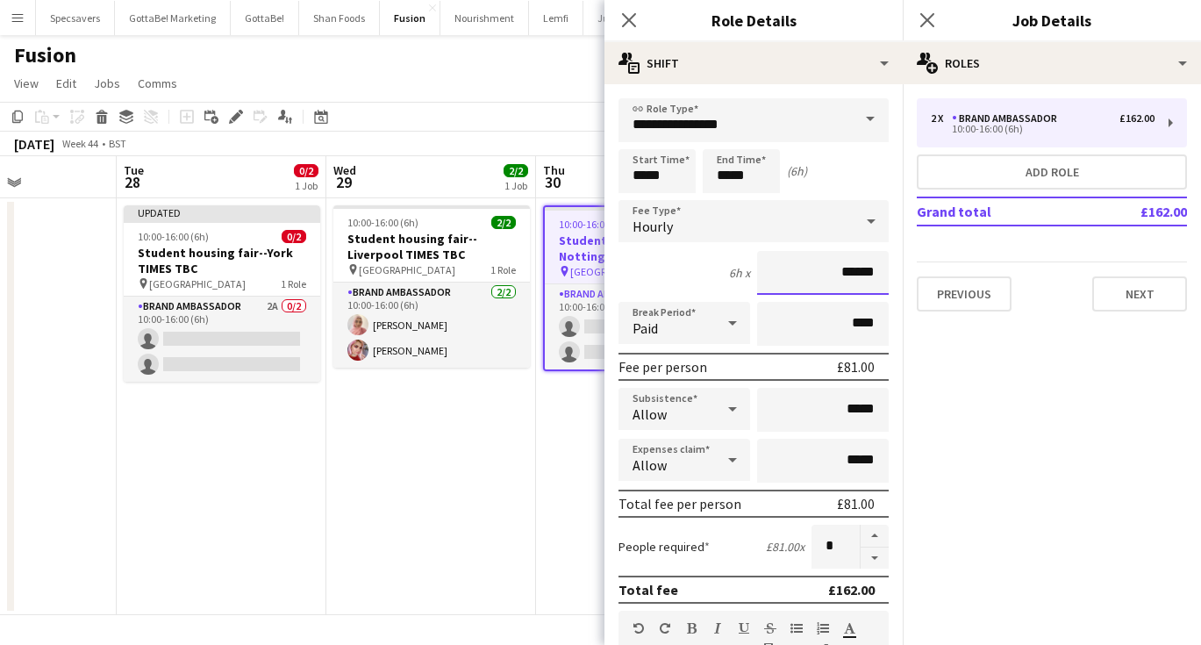
click at [868, 273] on input "******" at bounding box center [823, 273] width 132 height 44
type input "******"
click at [927, 20] on icon at bounding box center [926, 19] width 17 height 17
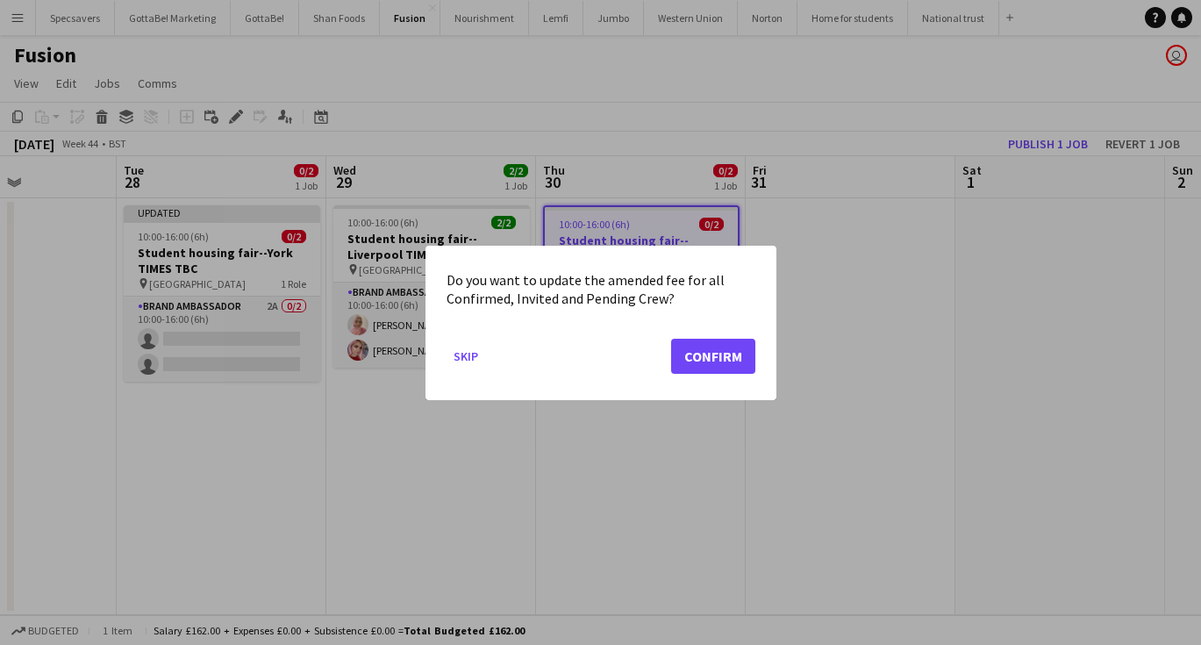
click at [731, 350] on button "Confirm" at bounding box center [713, 355] width 84 height 35
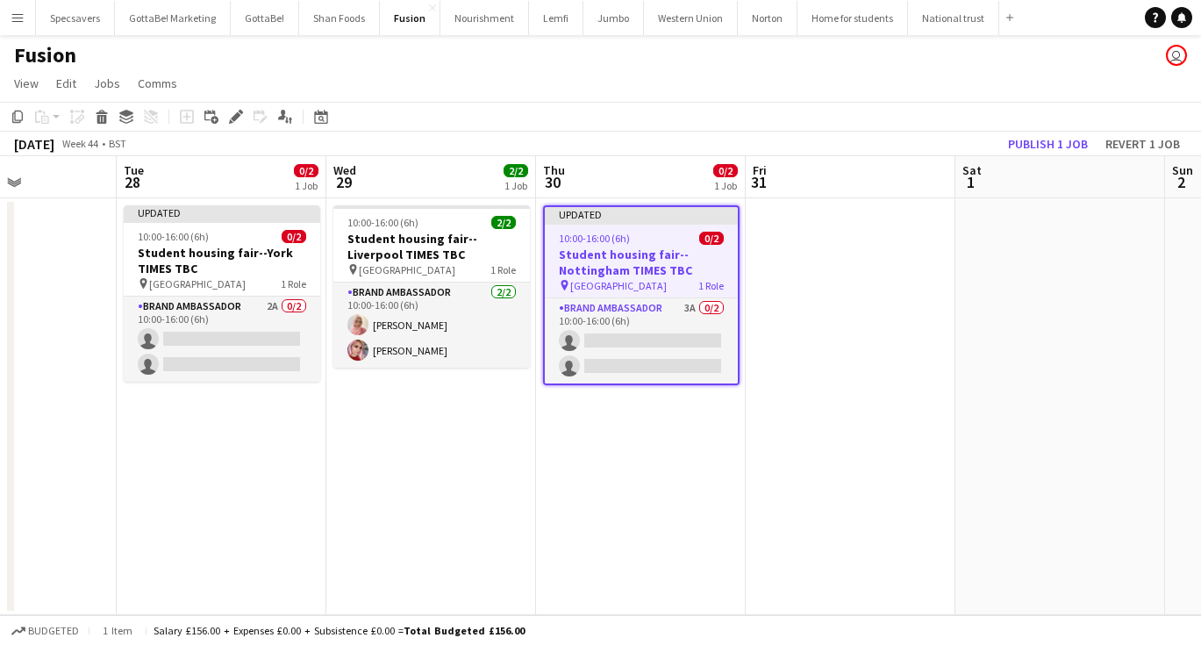
click at [859, 370] on app-date-cell at bounding box center [851, 406] width 210 height 417
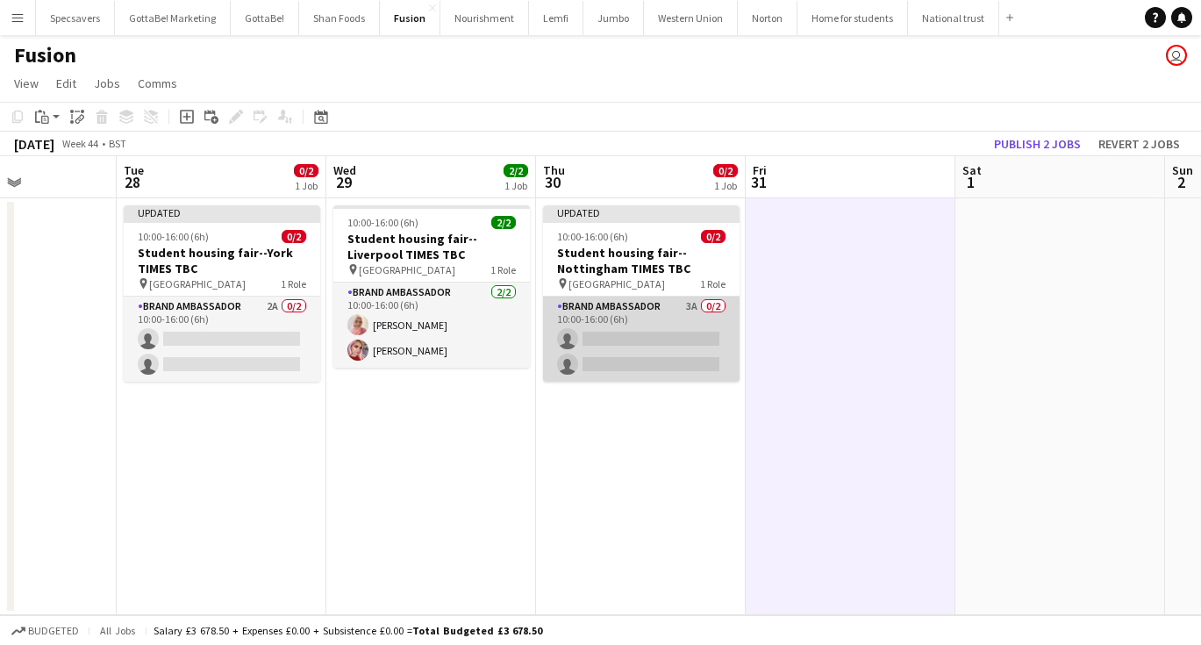
click at [654, 332] on app-card-role "Brand Ambassador 3A 0/2 10:00-16:00 (6h) single-neutral-actions single-neutral-…" at bounding box center [641, 338] width 196 height 85
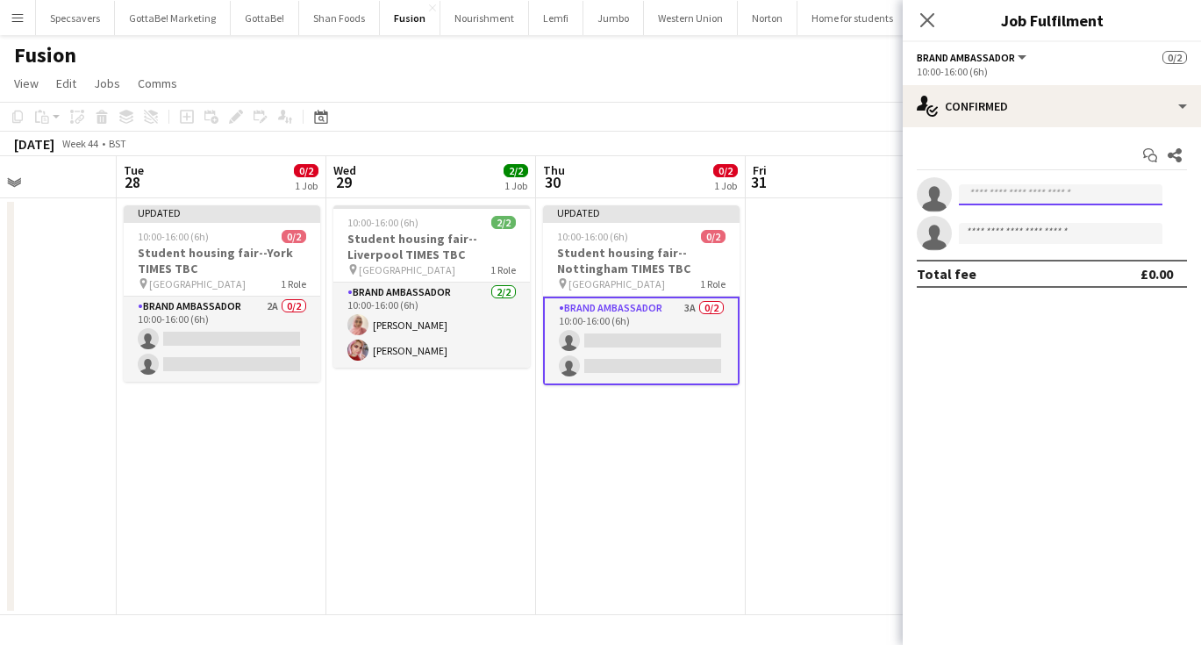
click at [1017, 192] on input at bounding box center [1060, 194] width 203 height 21
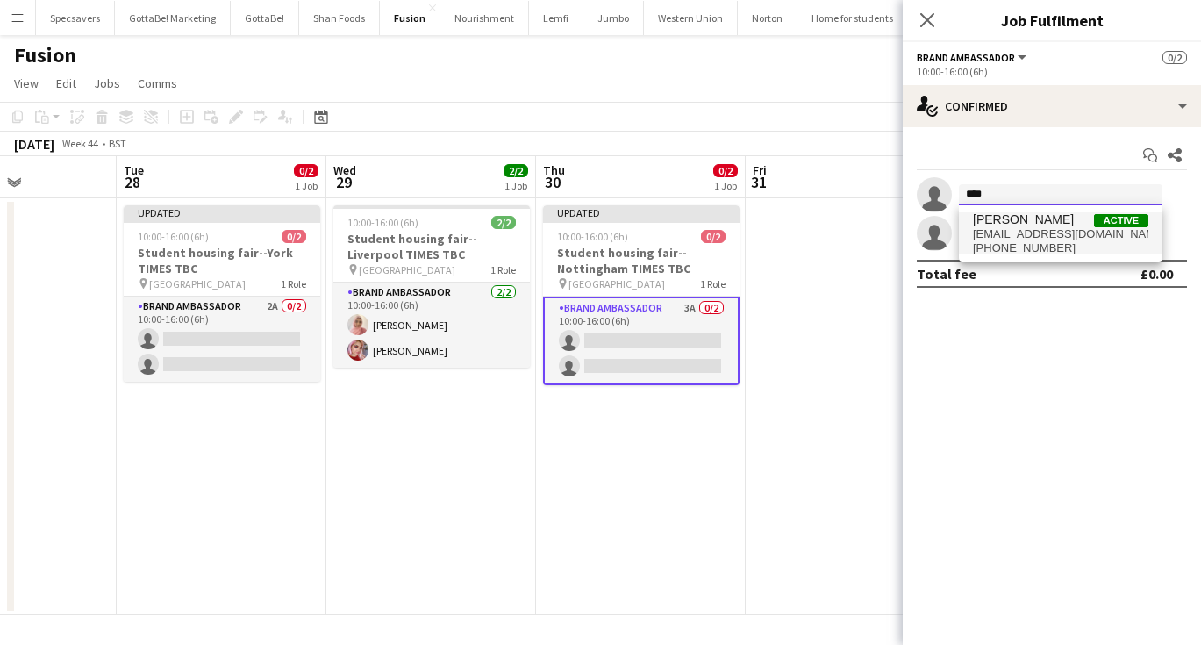
type input "****"
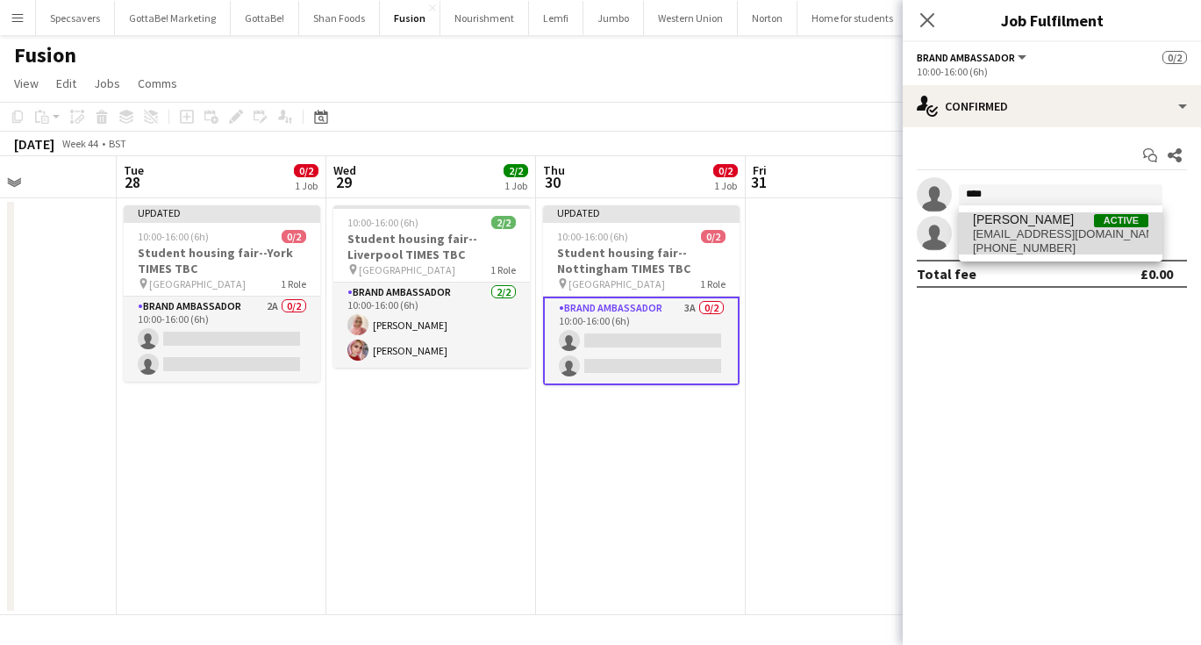
click at [1047, 213] on span "[PERSON_NAME]" at bounding box center [1023, 219] width 101 height 15
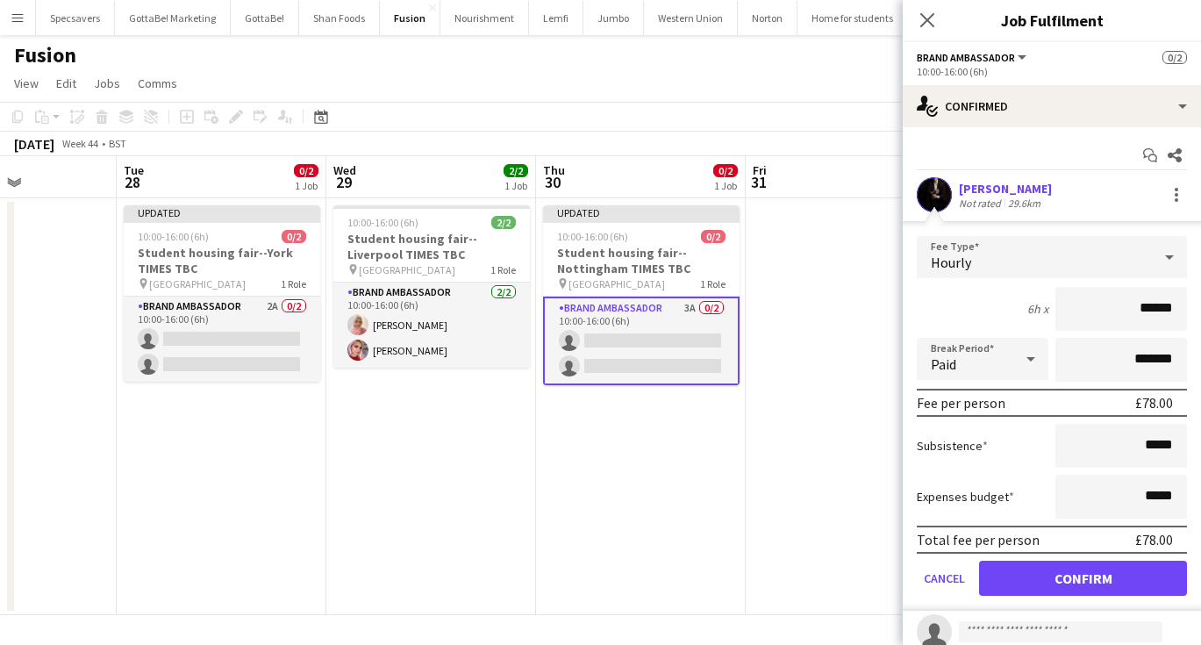
click at [1117, 586] on button "Confirm" at bounding box center [1083, 577] width 208 height 35
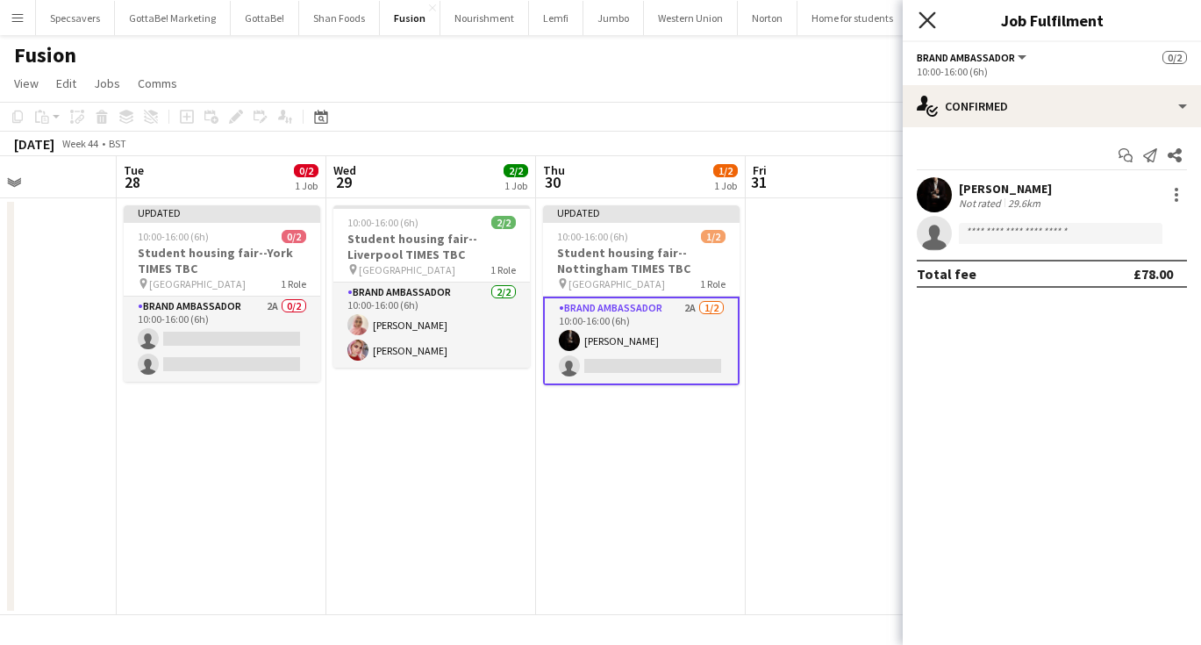
click at [929, 15] on icon "Close pop-in" at bounding box center [926, 19] width 17 height 17
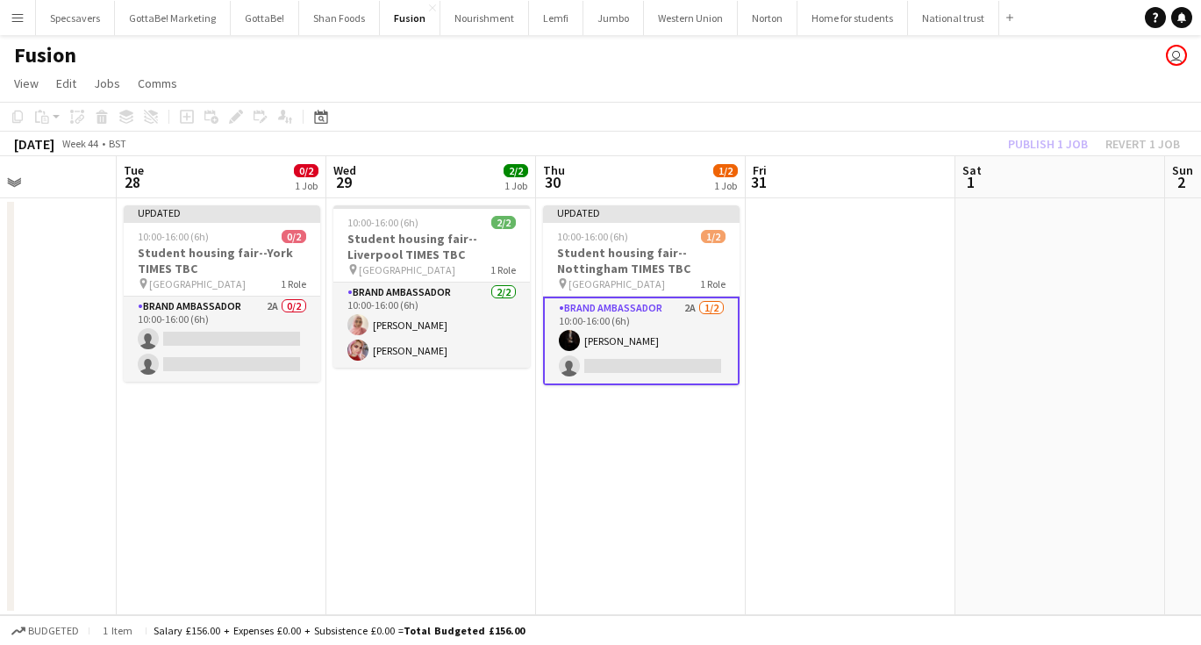
click at [927, 402] on app-date-cell at bounding box center [851, 406] width 210 height 417
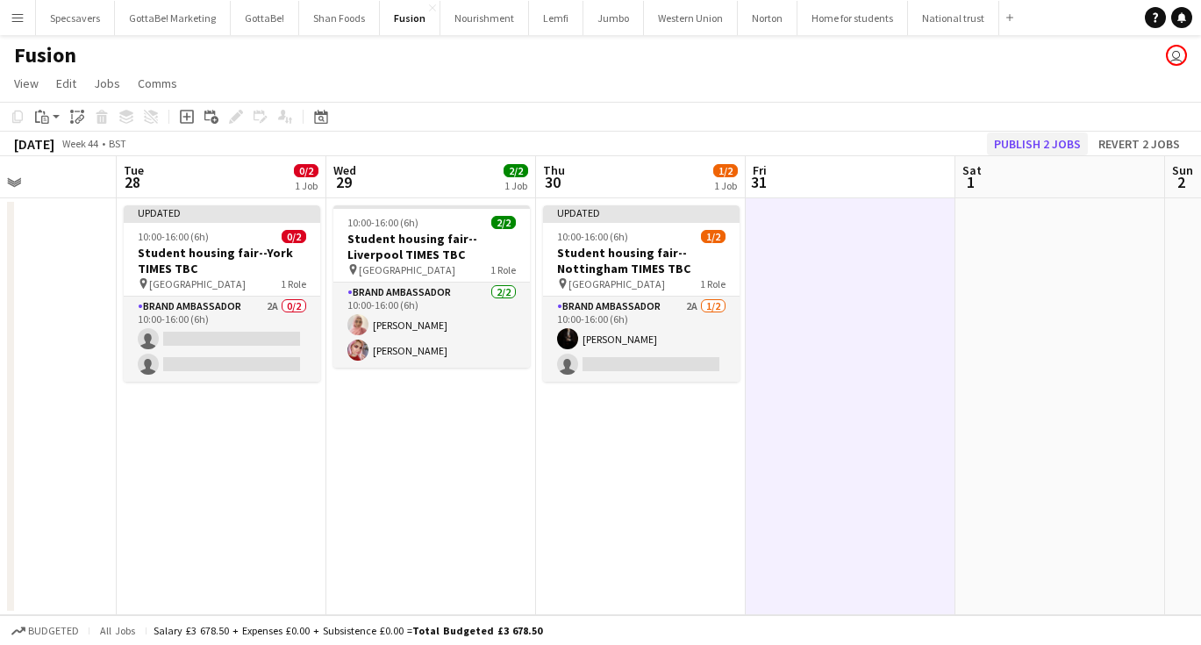
click at [1062, 143] on button "Publish 2 jobs" at bounding box center [1037, 143] width 101 height 23
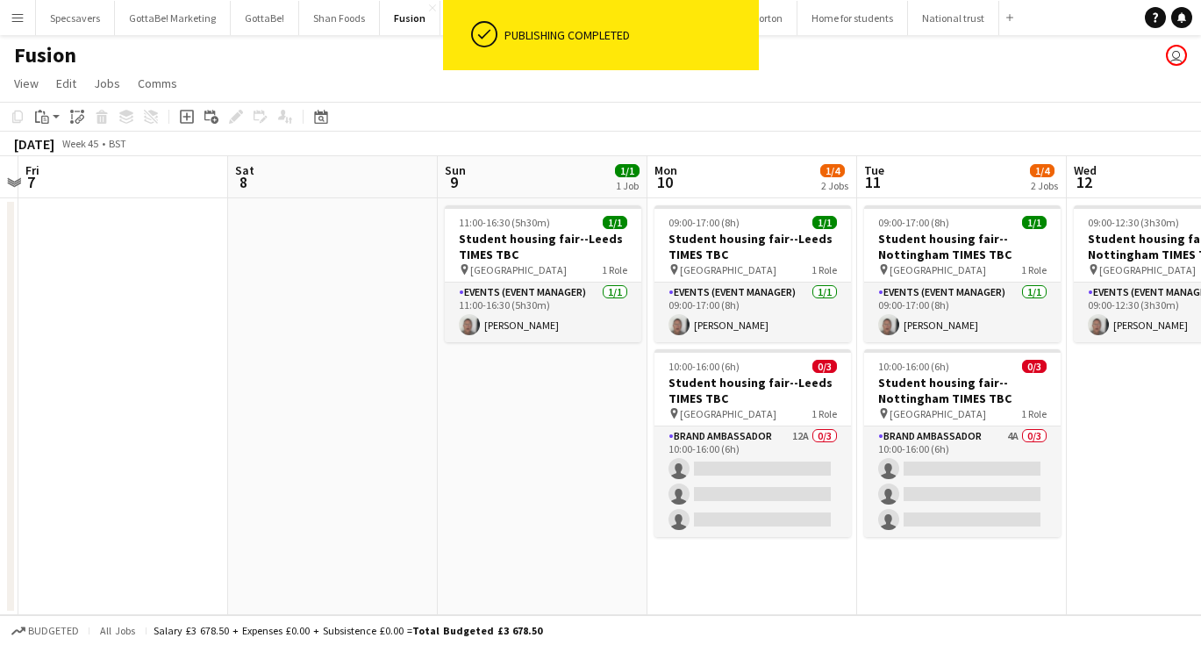
scroll to position [0, 615]
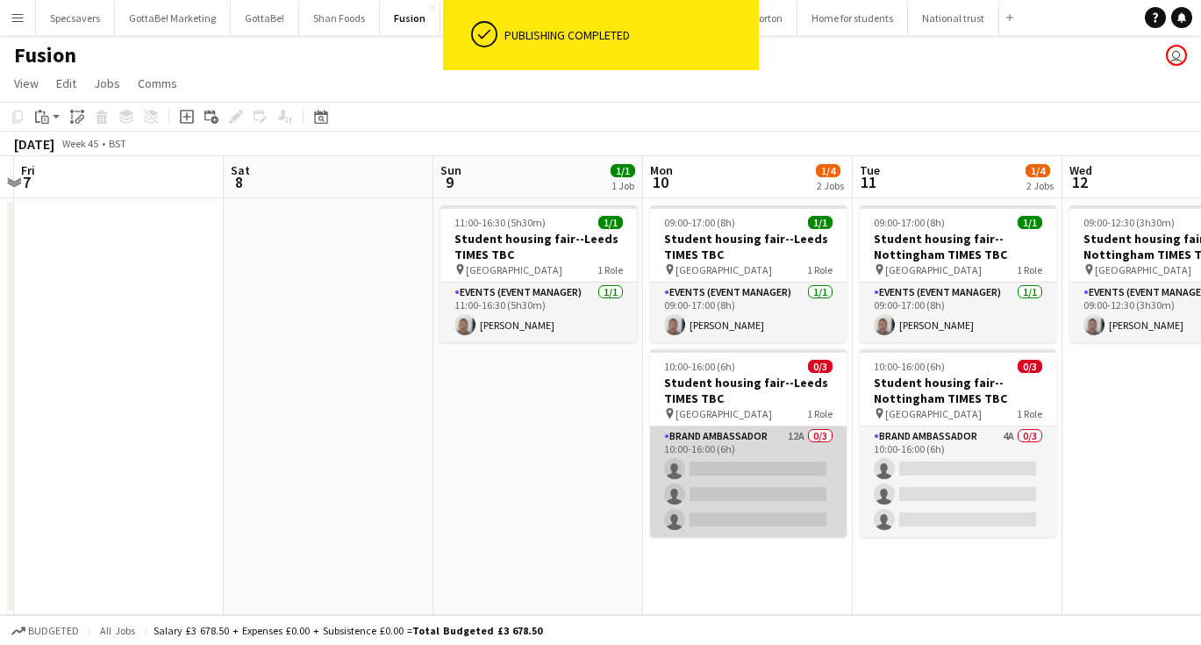
click at [774, 460] on app-card-role "Brand Ambassador 12A 0/3 10:00-16:00 (6h) single-neutral-actions single-neutral…" at bounding box center [748, 481] width 196 height 111
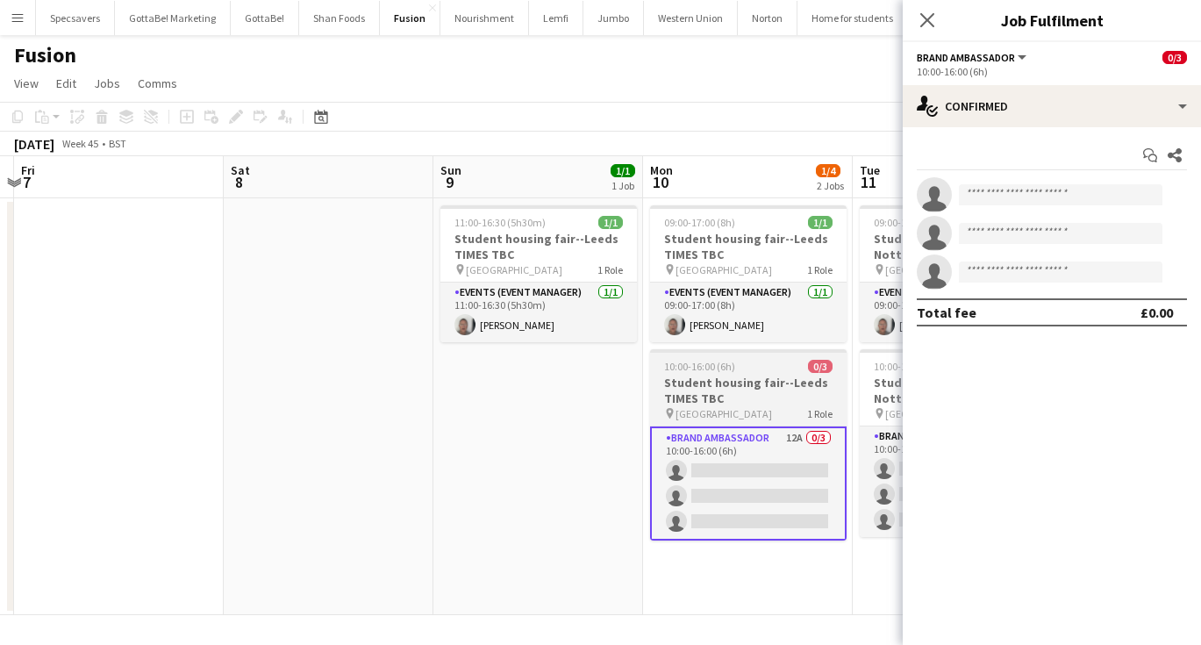
click at [732, 393] on h3 "Student housing fair--Leeds TIMES TBC" at bounding box center [748, 391] width 196 height 32
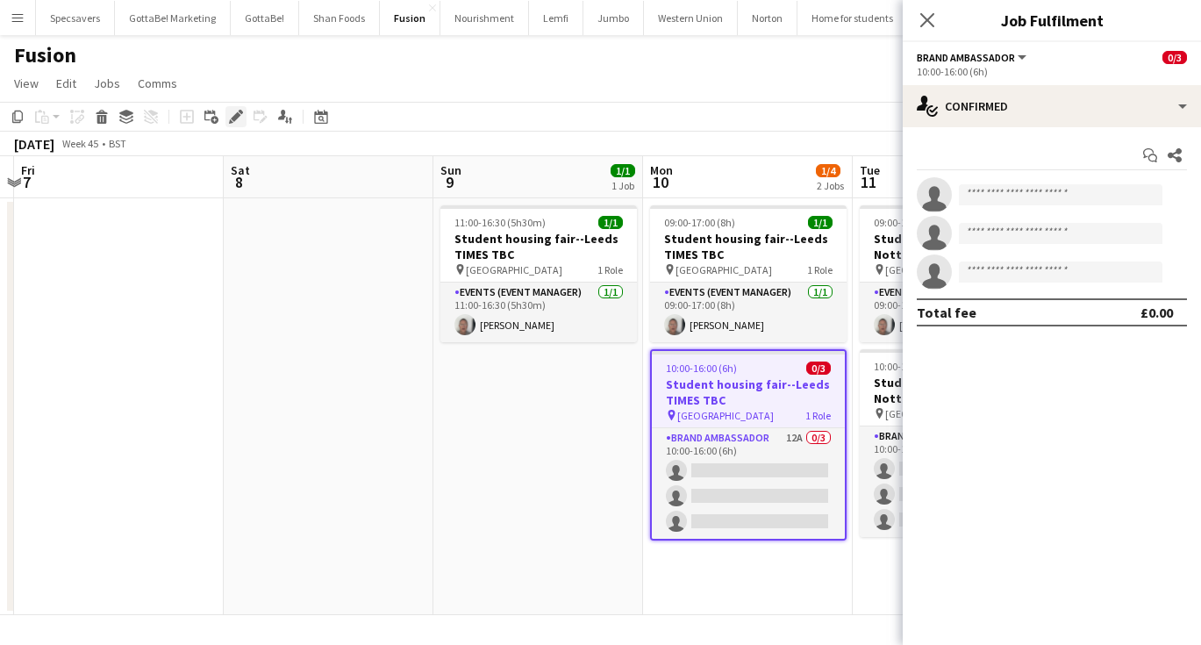
click at [232, 111] on icon "Edit" at bounding box center [236, 117] width 14 height 14
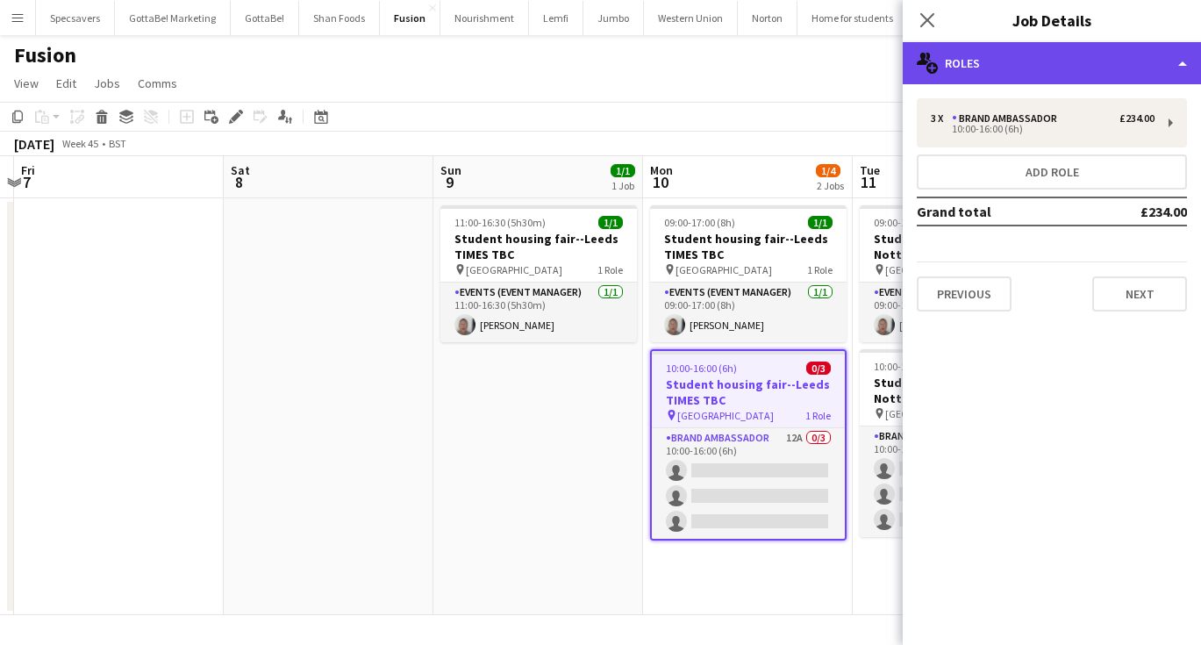
click at [1167, 59] on div "multiple-users-add Roles" at bounding box center [1052, 63] width 298 height 42
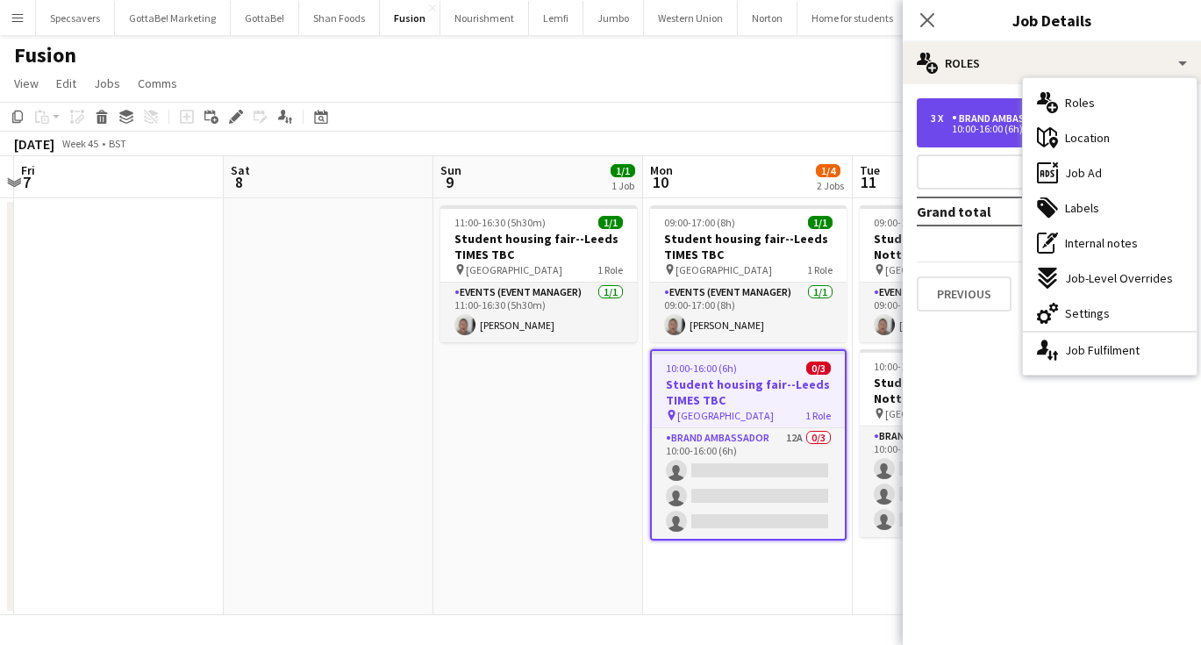
click at [1001, 128] on div "10:00-16:00 (6h)" at bounding box center [1043, 129] width 224 height 9
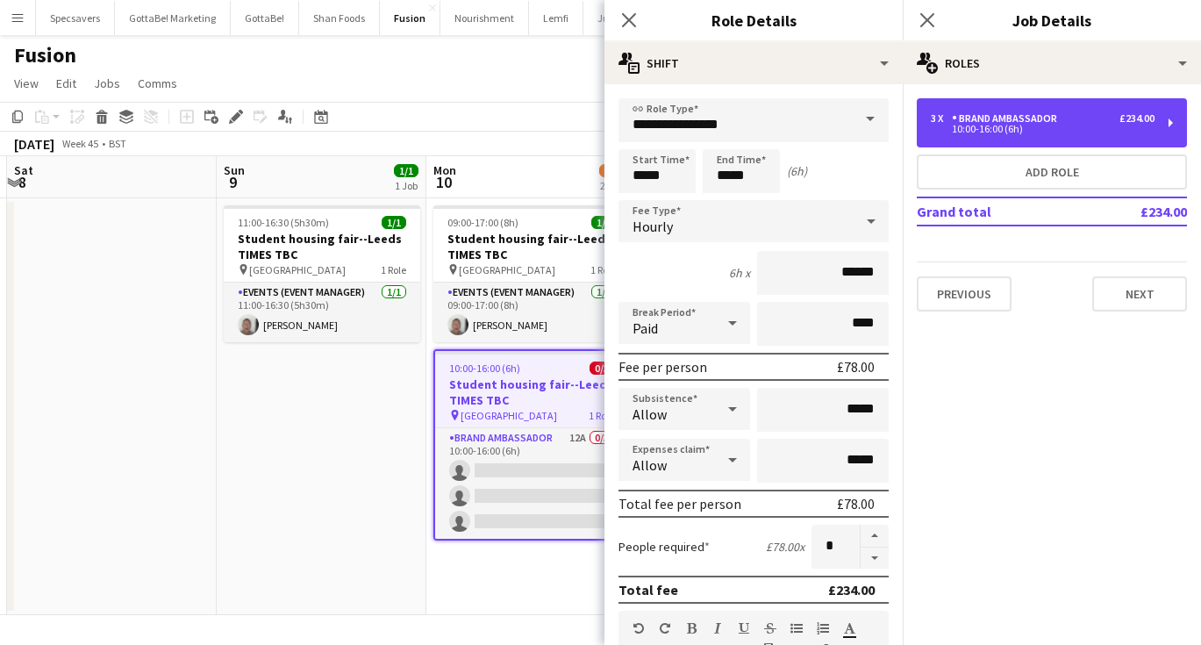
scroll to position [0, 724]
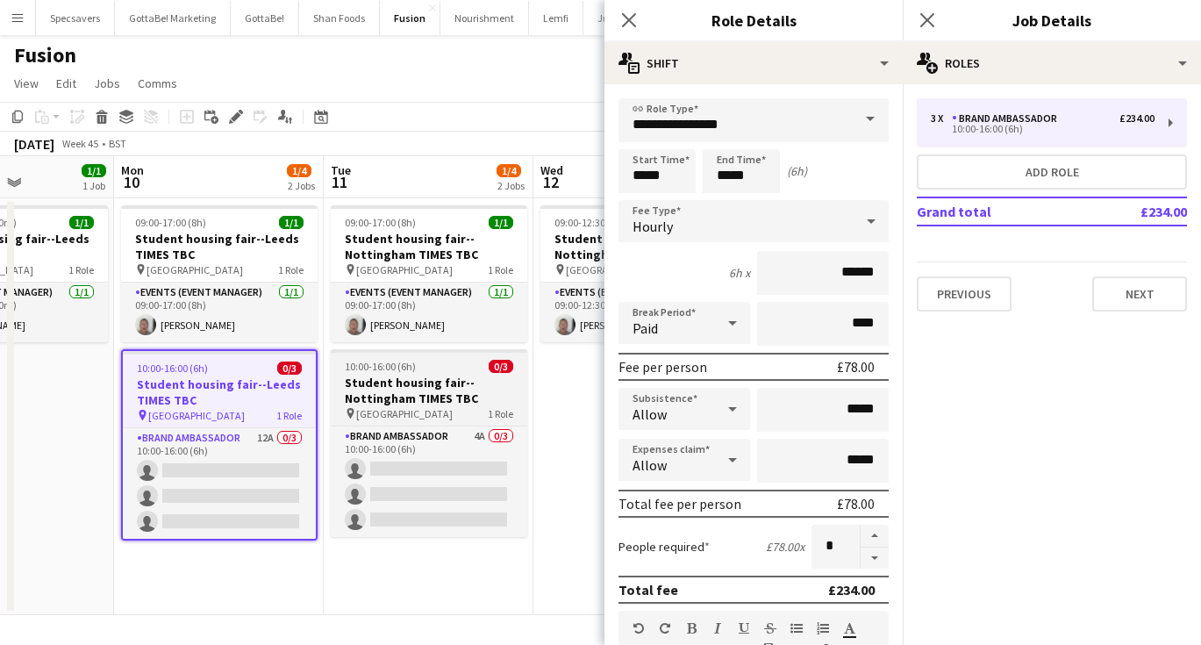
click at [426, 397] on h3 "Student housing fair--Nottingham TIMES TBC" at bounding box center [429, 391] width 196 height 32
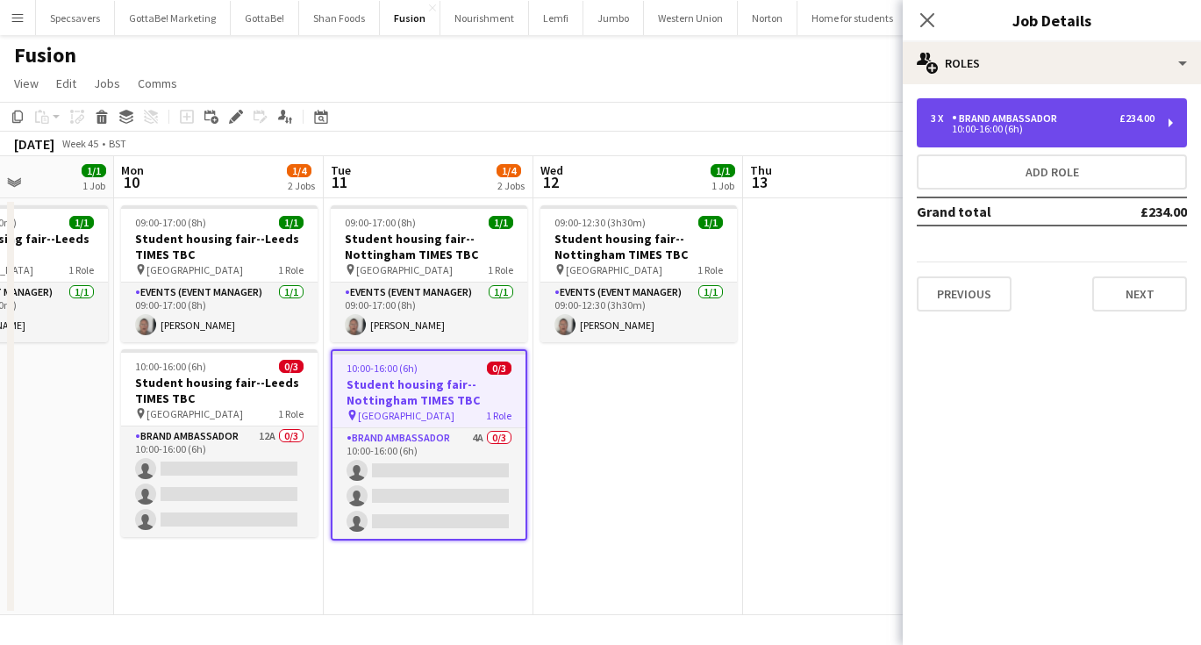
click at [1045, 140] on div "3 x Brand Ambassador £234.00 10:00-16:00 (6h)" at bounding box center [1052, 122] width 270 height 49
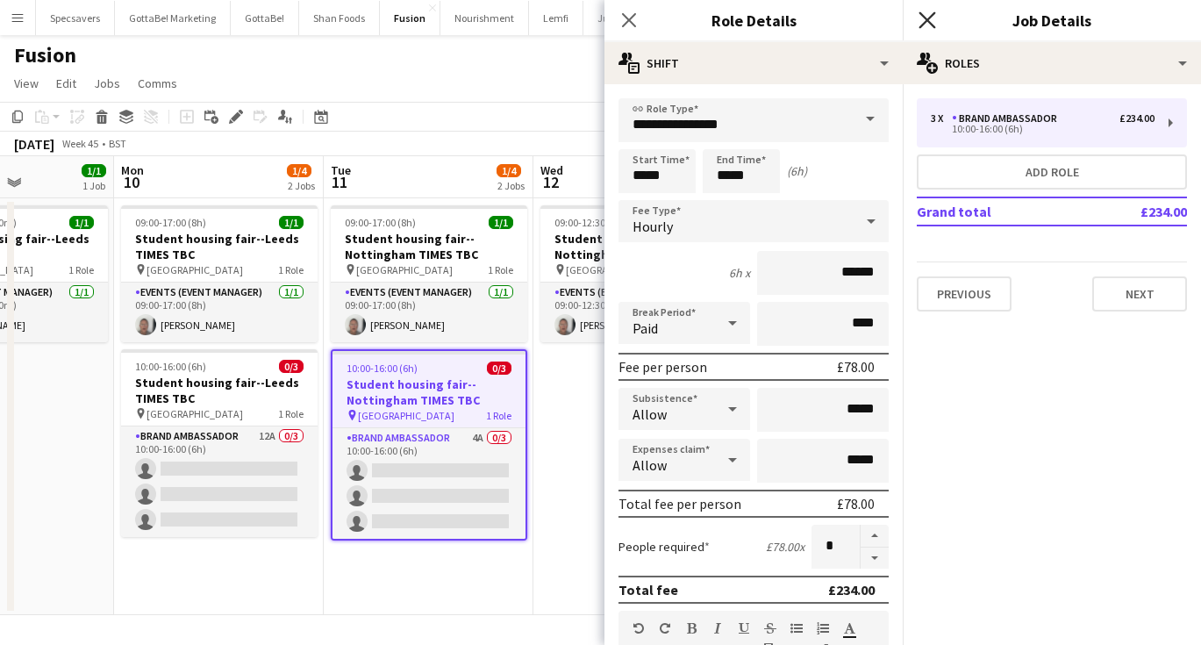
click at [931, 16] on icon at bounding box center [926, 19] width 17 height 17
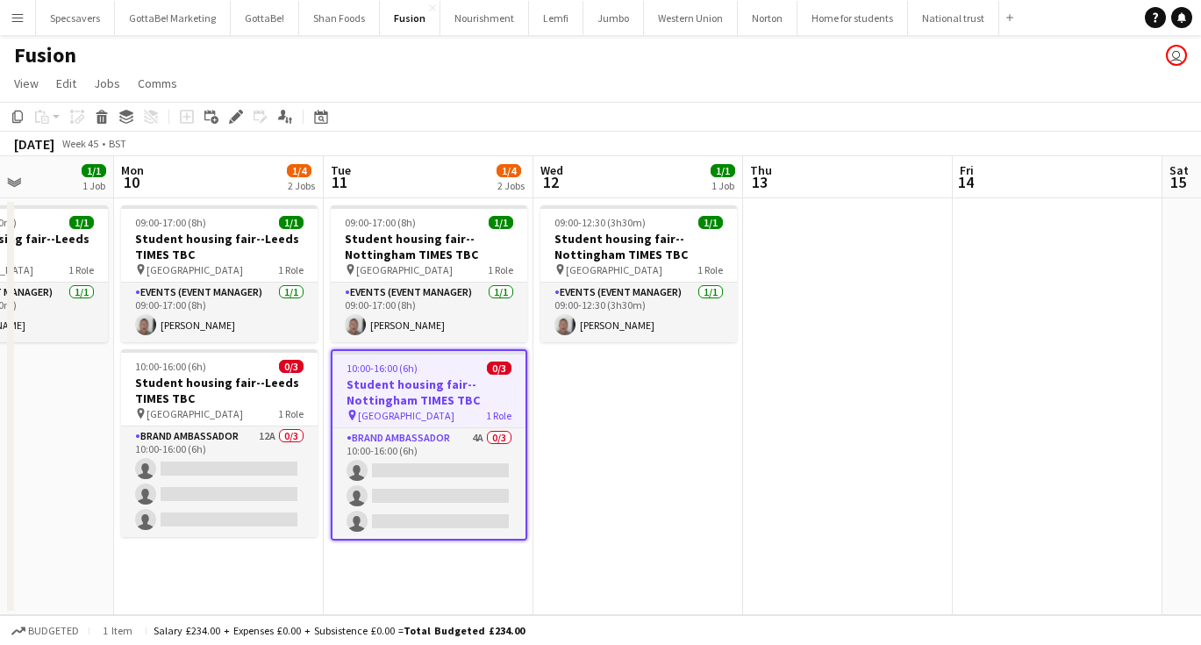
click at [770, 397] on app-date-cell at bounding box center [848, 406] width 210 height 417
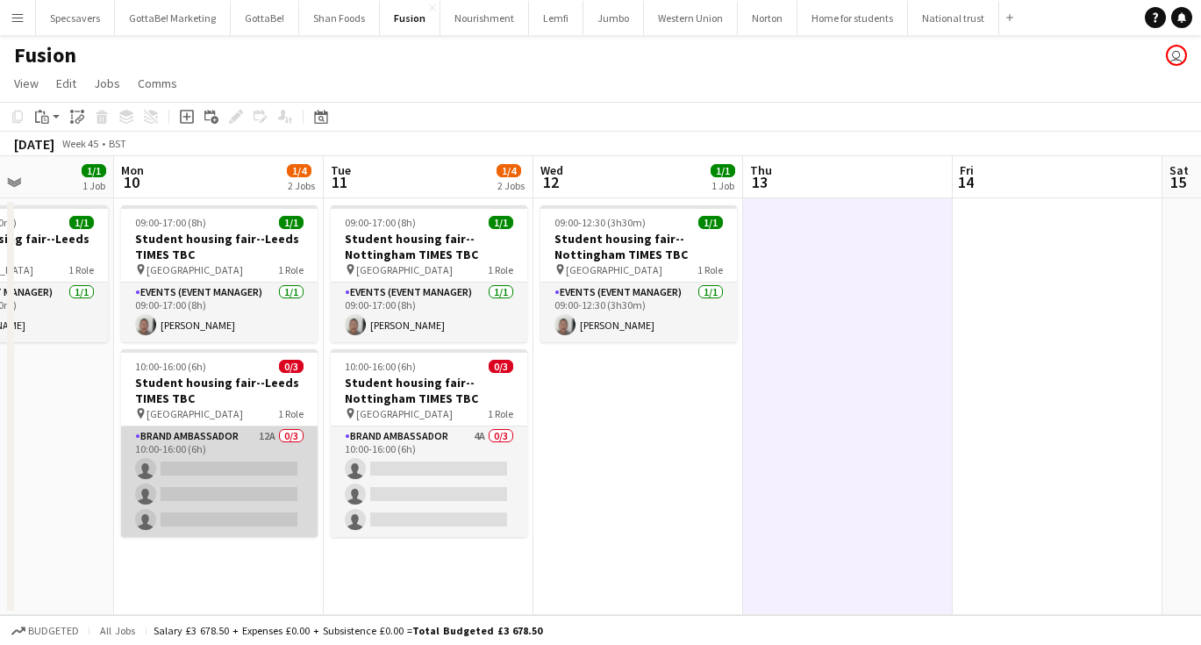
click at [248, 472] on app-card-role "Brand Ambassador 12A 0/3 10:00-16:00 (6h) single-neutral-actions single-neutral…" at bounding box center [219, 481] width 196 height 111
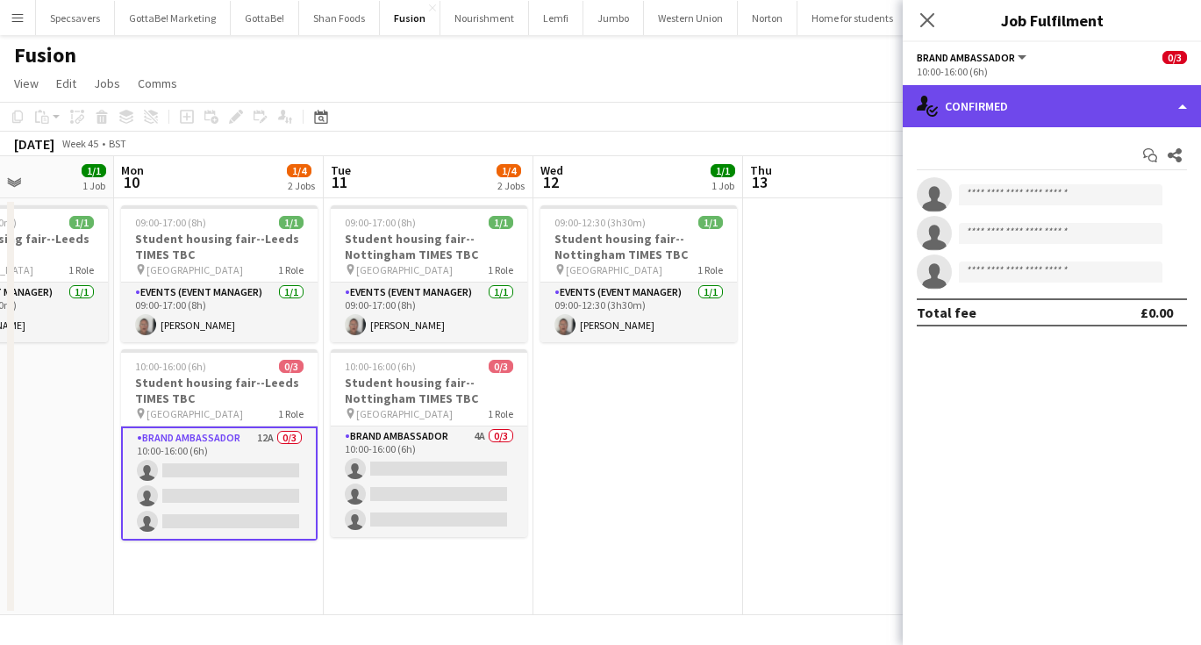
click at [1060, 104] on div "single-neutral-actions-check-2 Confirmed" at bounding box center [1052, 106] width 298 height 42
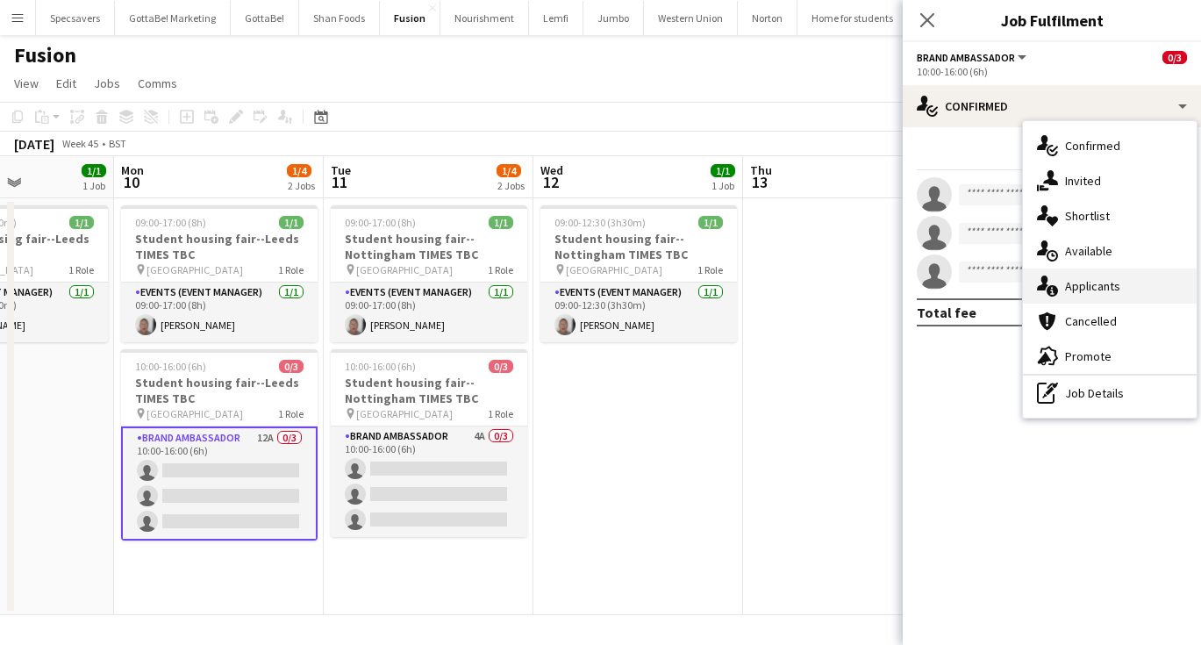
click at [1109, 281] on span "Applicants" at bounding box center [1092, 286] width 55 height 16
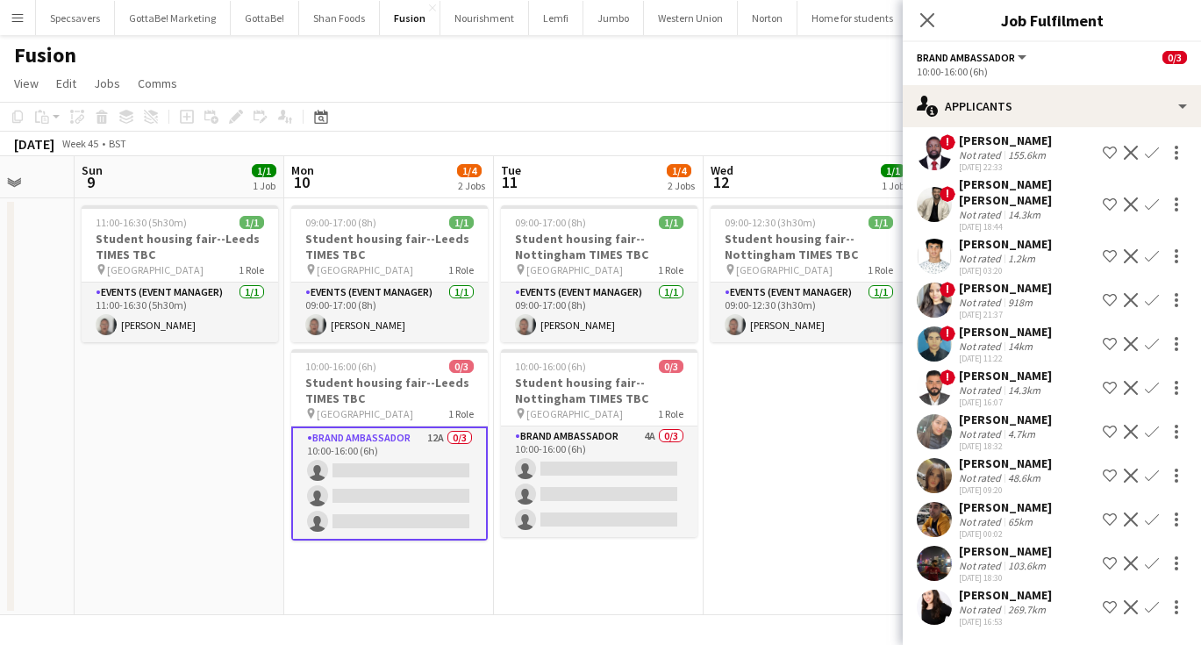
scroll to position [79, 0]
click at [1008, 428] on div "4.7km" at bounding box center [1021, 433] width 34 height 13
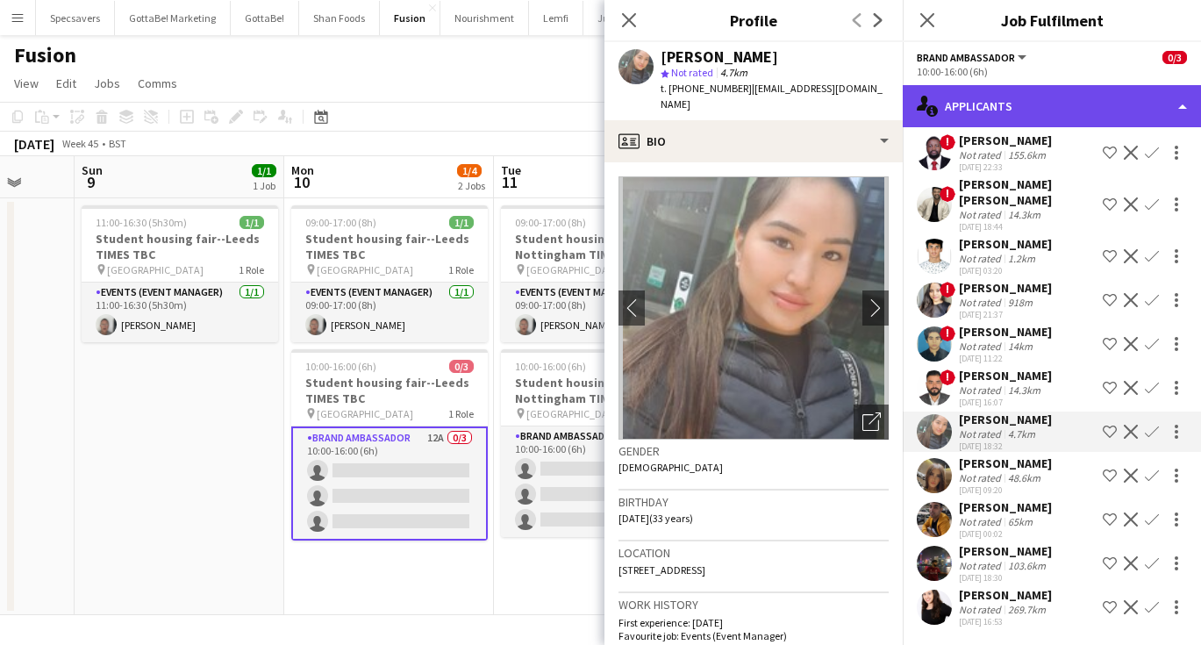
click at [1002, 107] on div "single-neutral-actions-information Applicants" at bounding box center [1052, 106] width 298 height 42
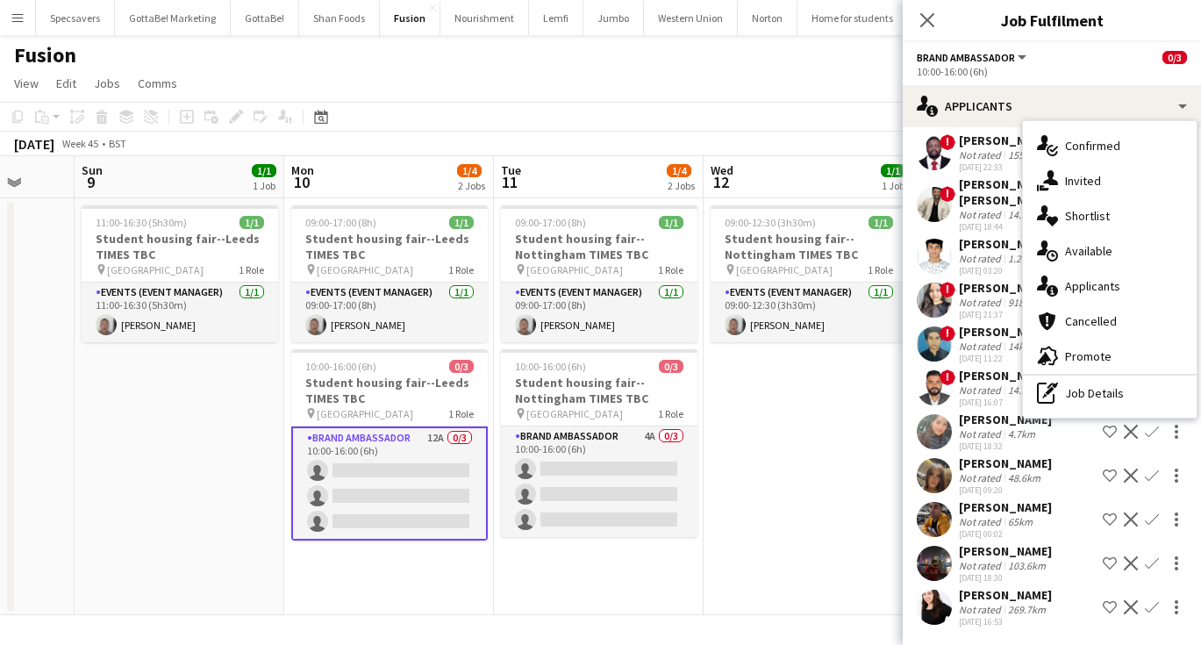
click at [792, 438] on app-date-cell "09:00-12:30 (3h30m) 1/1 Student housing fair--Nottingham TIMES TBC pin Universi…" at bounding box center [808, 406] width 210 height 417
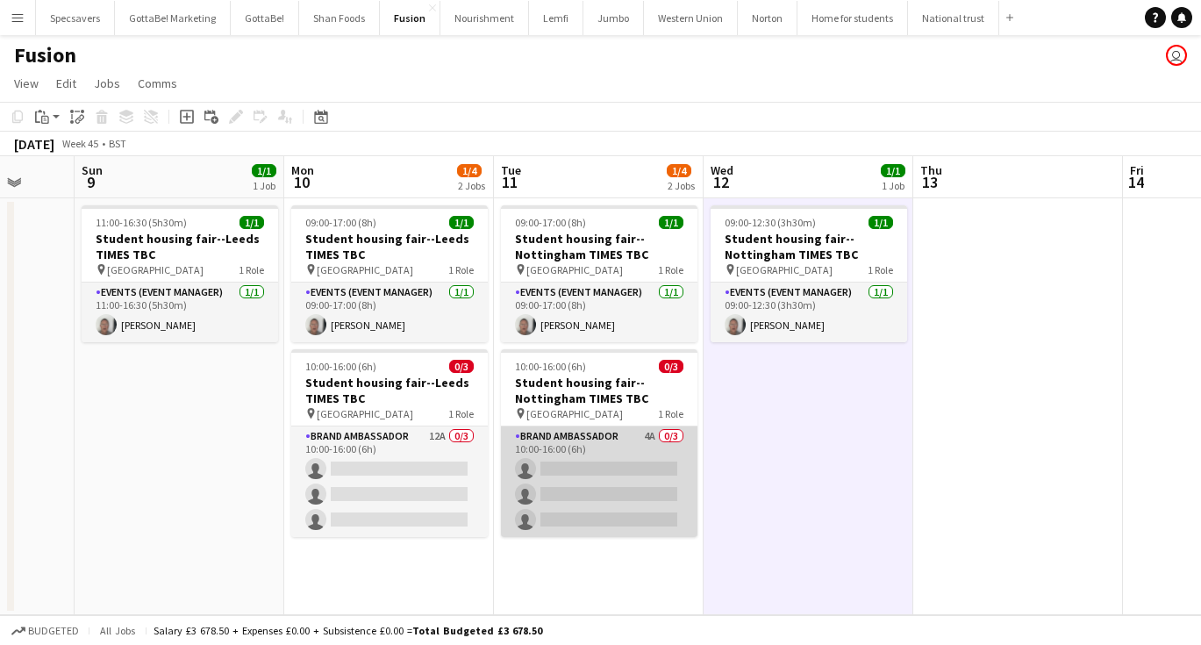
click at [628, 450] on app-card-role "Brand Ambassador 4A 0/3 10:00-16:00 (6h) single-neutral-actions single-neutral-…" at bounding box center [599, 481] width 196 height 111
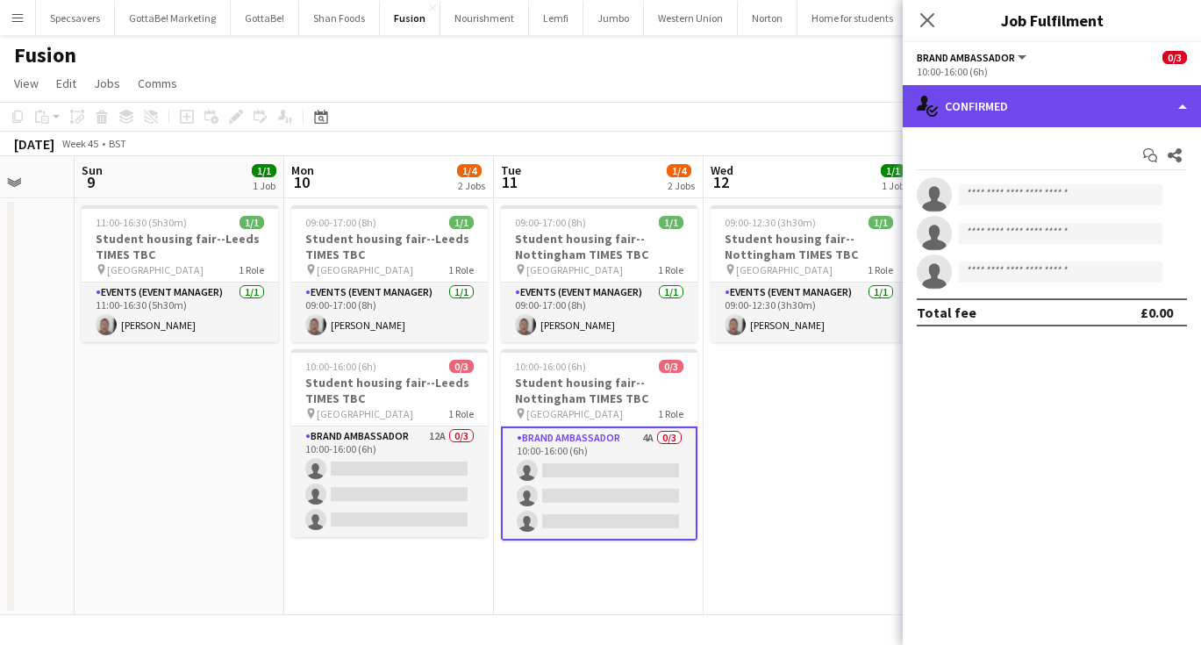
click at [1023, 96] on div "single-neutral-actions-check-2 Confirmed" at bounding box center [1052, 106] width 298 height 42
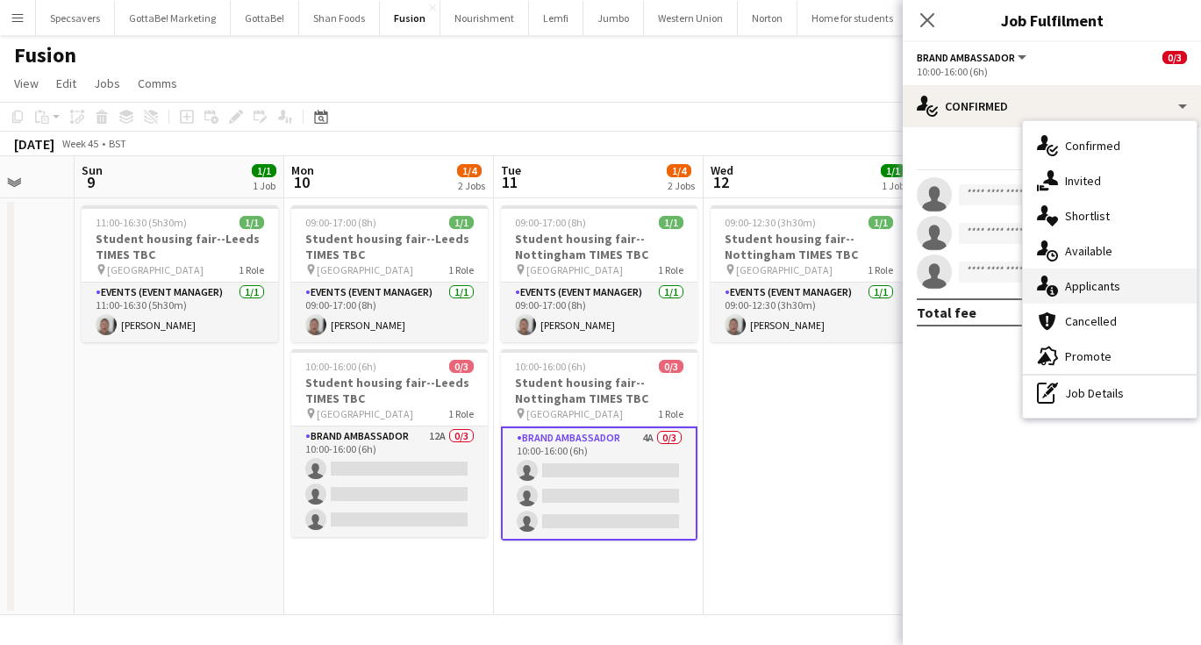
click at [1085, 279] on span "Applicants" at bounding box center [1092, 286] width 55 height 16
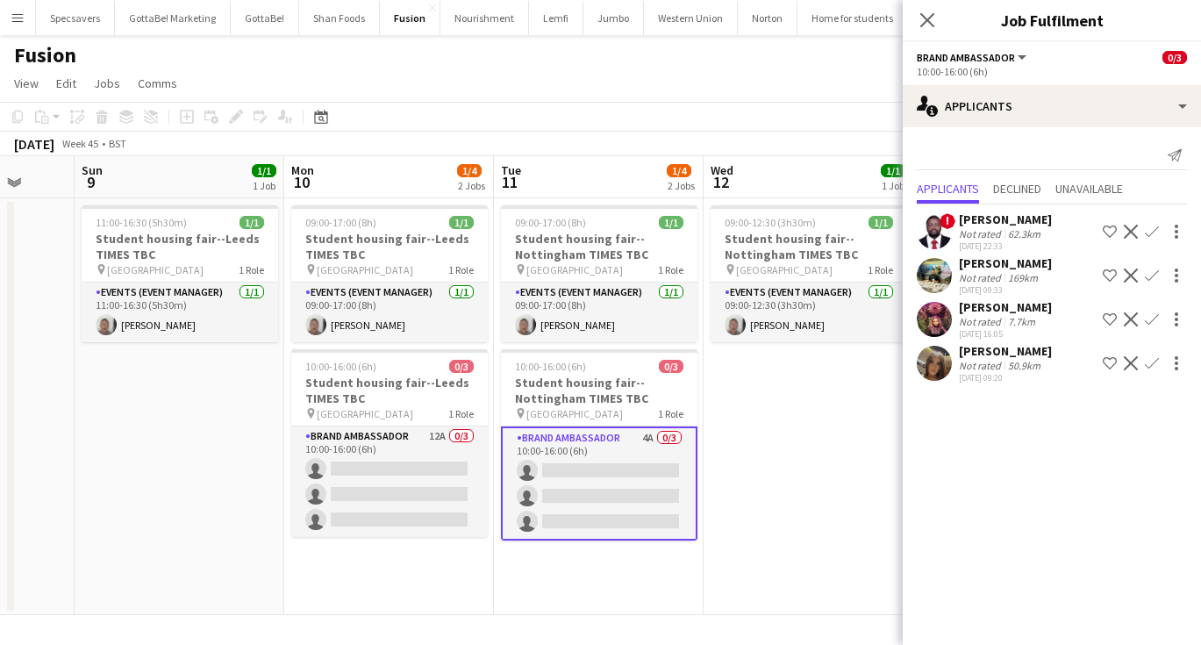
click at [743, 410] on app-date-cell "09:00-12:30 (3h30m) 1/1 Student housing fair--Nottingham TIMES TBC pin Universi…" at bounding box center [808, 406] width 210 height 417
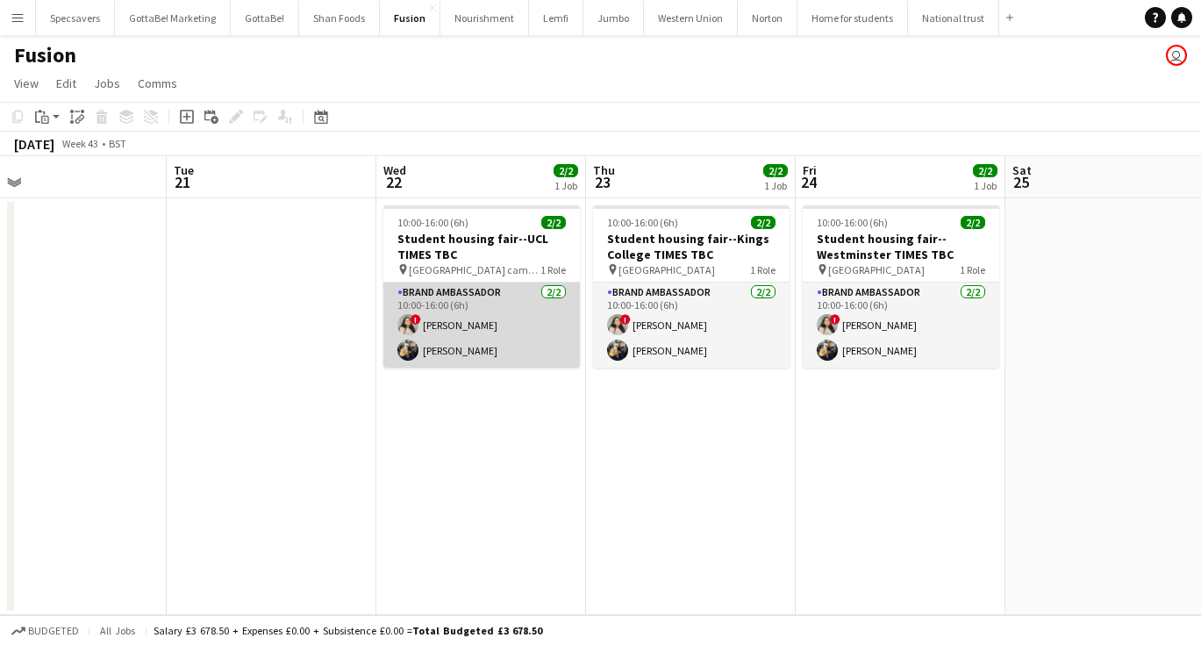
scroll to position [0, 463]
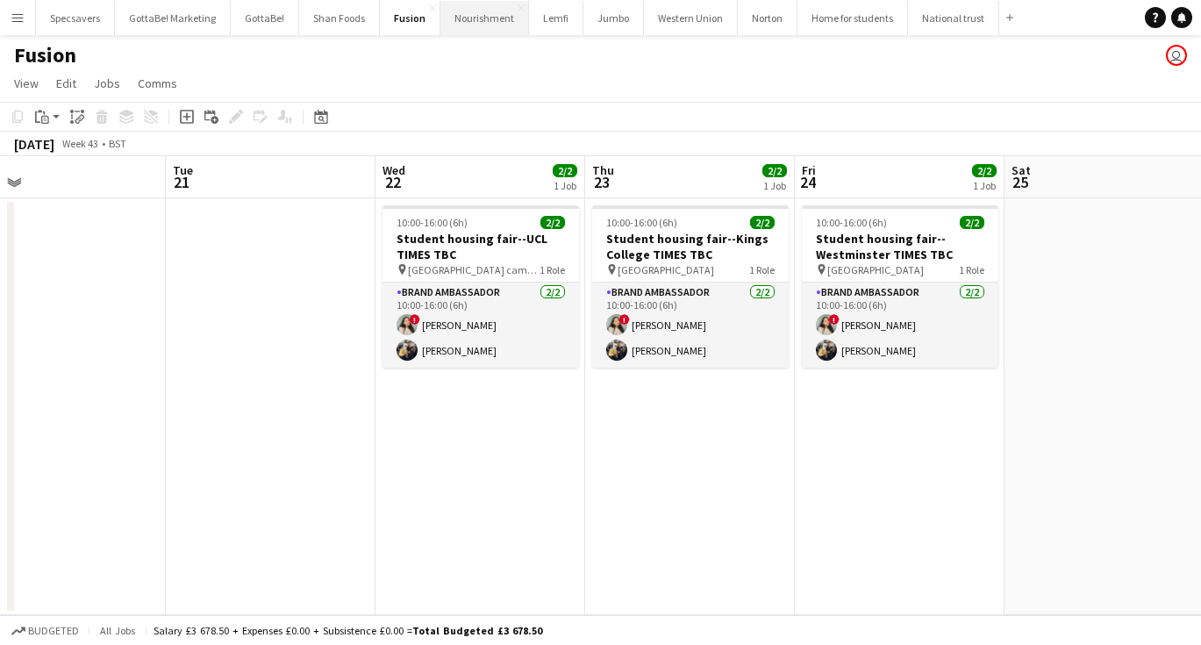
click at [467, 17] on button "Nourishment Close" at bounding box center [484, 18] width 89 height 34
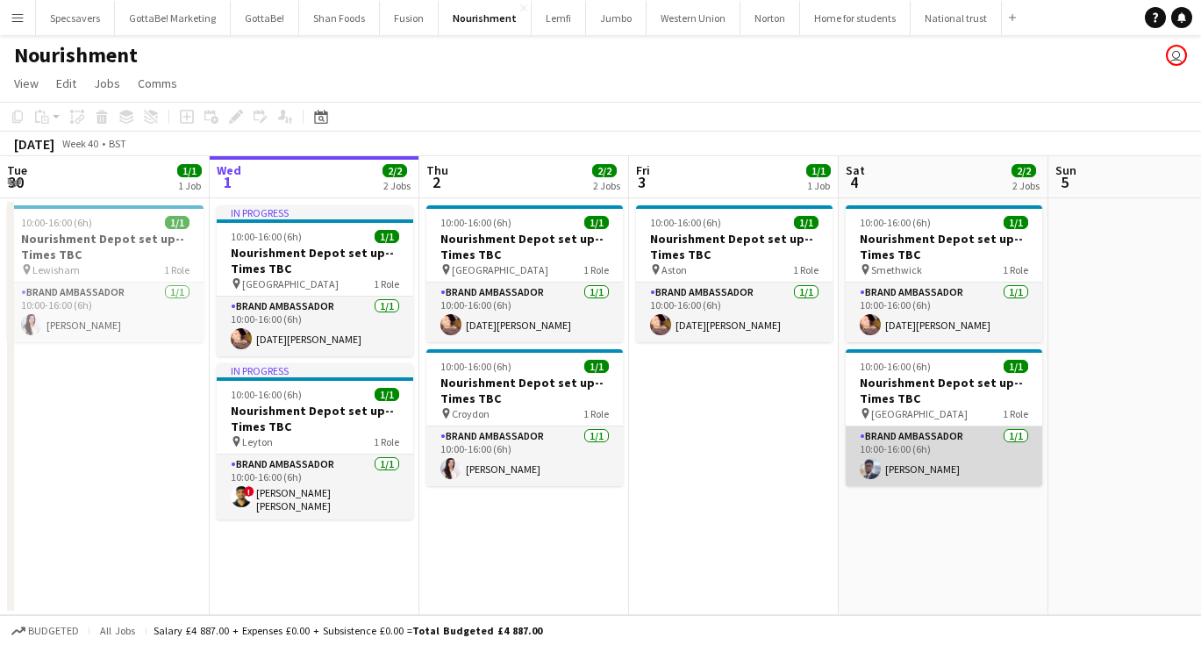
click at [918, 456] on app-card-role "Brand Ambassador [DATE] 10:00-16:00 (6h) [PERSON_NAME]" at bounding box center [944, 456] width 196 height 60
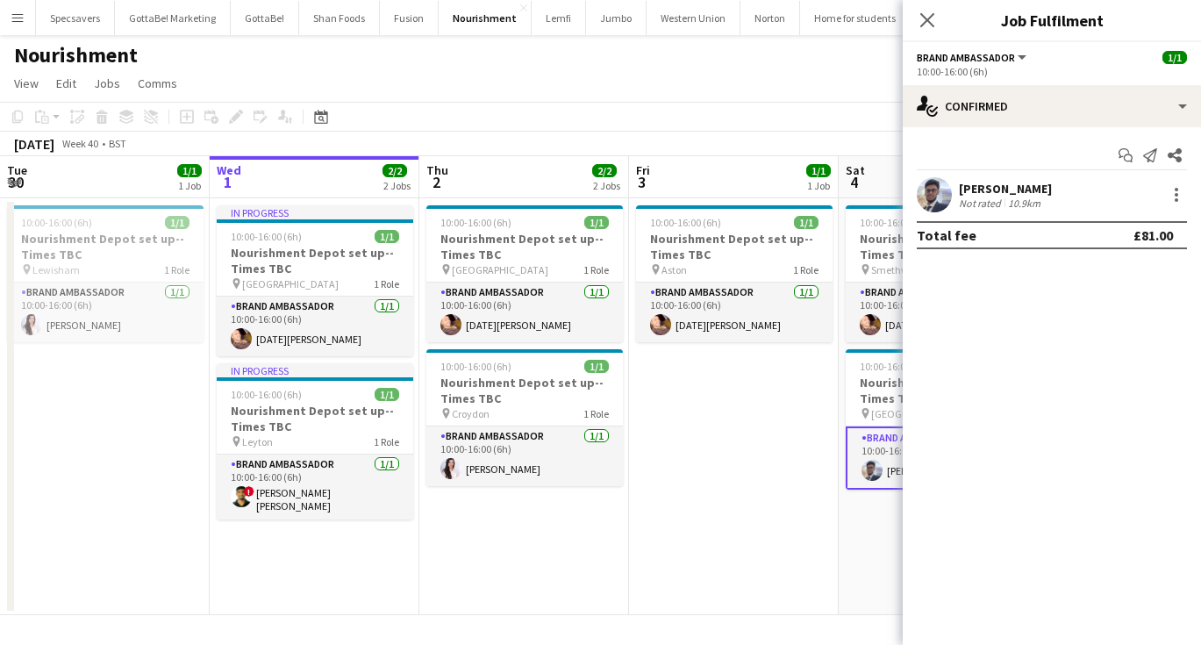
click at [999, 205] on div "Not rated" at bounding box center [982, 202] width 46 height 13
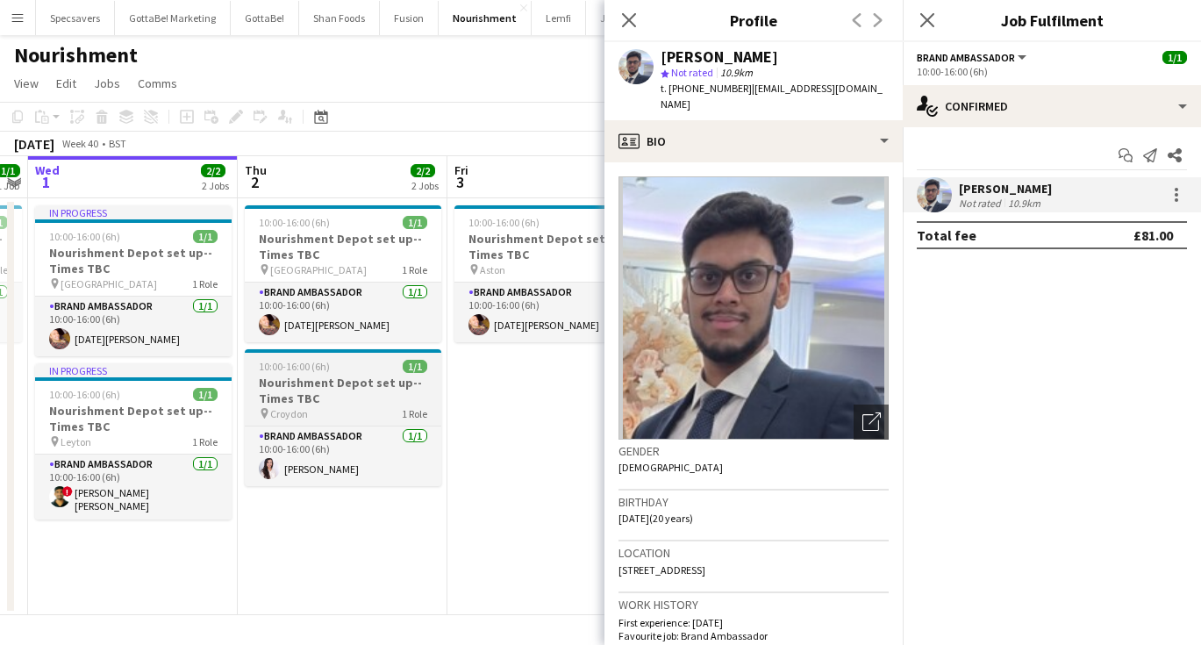
scroll to position [0, 664]
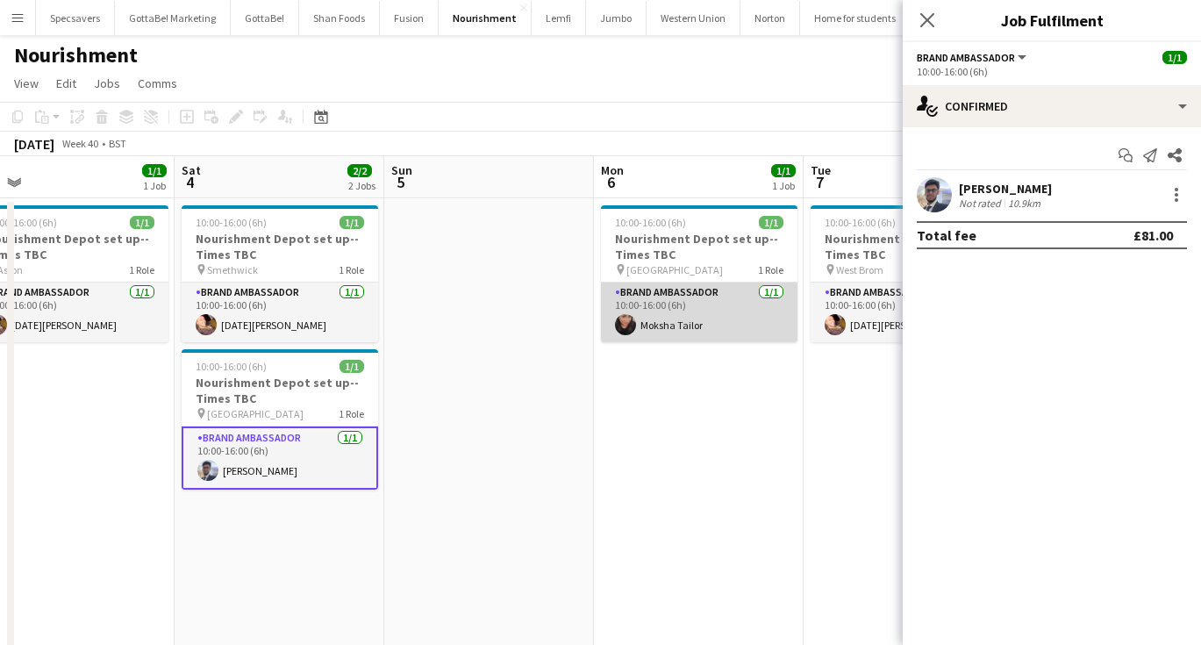
click at [677, 332] on app-card-role "Brand Ambassador [DATE] 10:00-16:00 (6h) Moksha Tailor" at bounding box center [699, 312] width 196 height 60
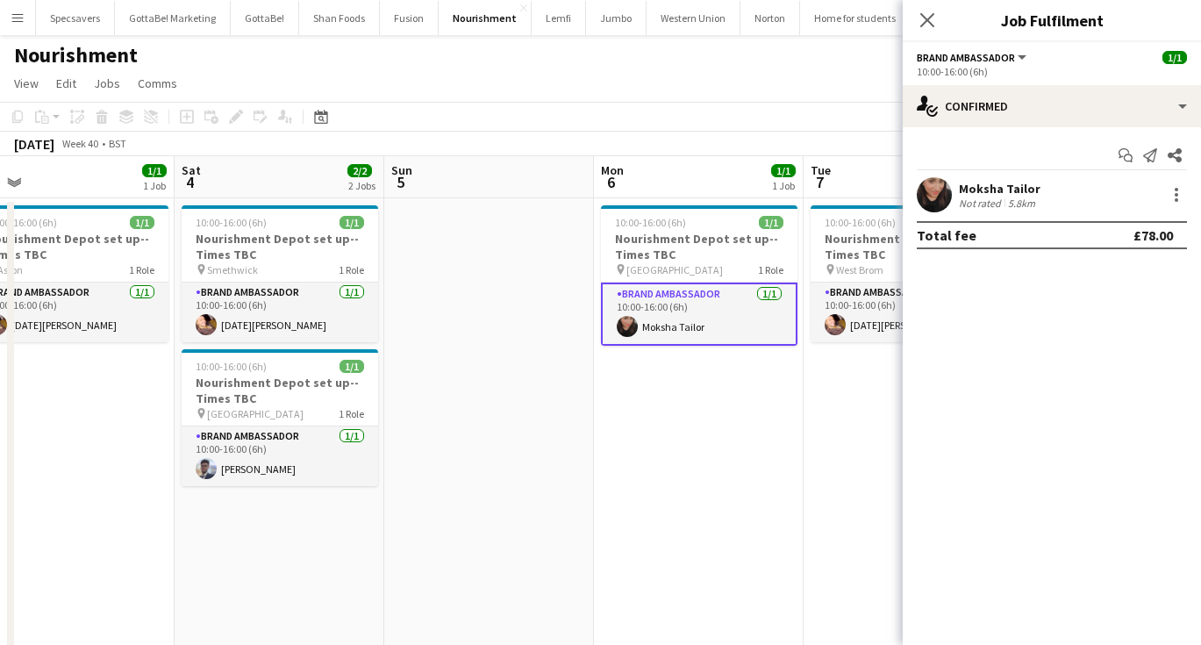
click at [1007, 197] on div "5.8km" at bounding box center [1021, 202] width 34 height 13
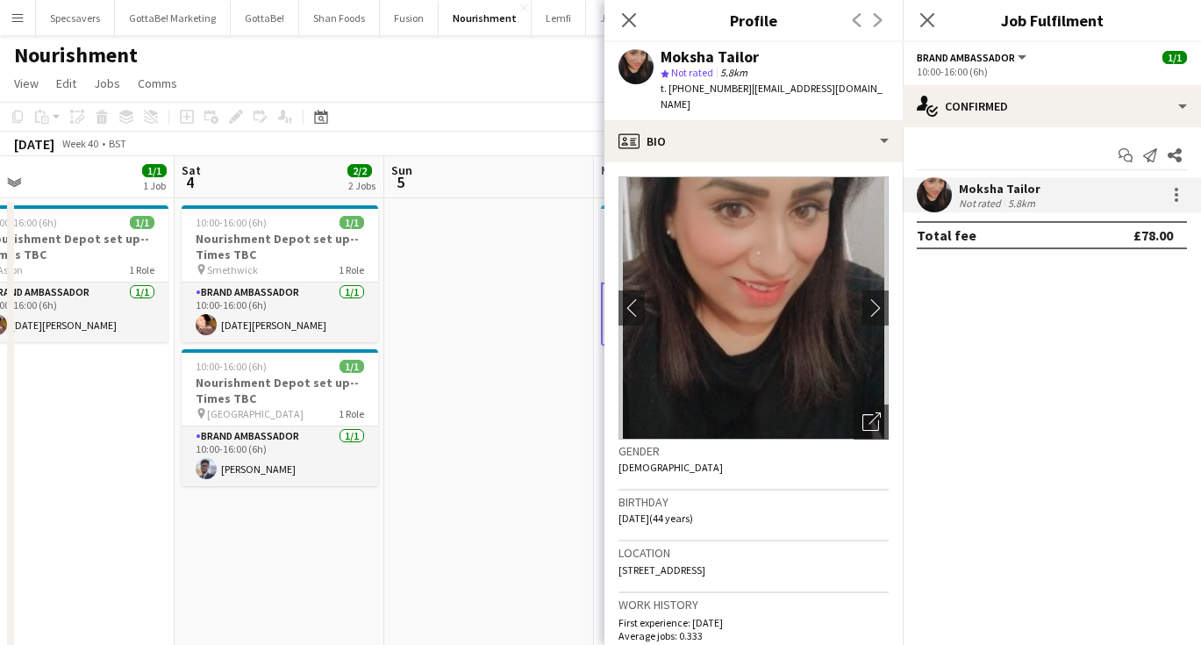
click at [485, 226] on app-date-cell at bounding box center [489, 433] width 210 height 471
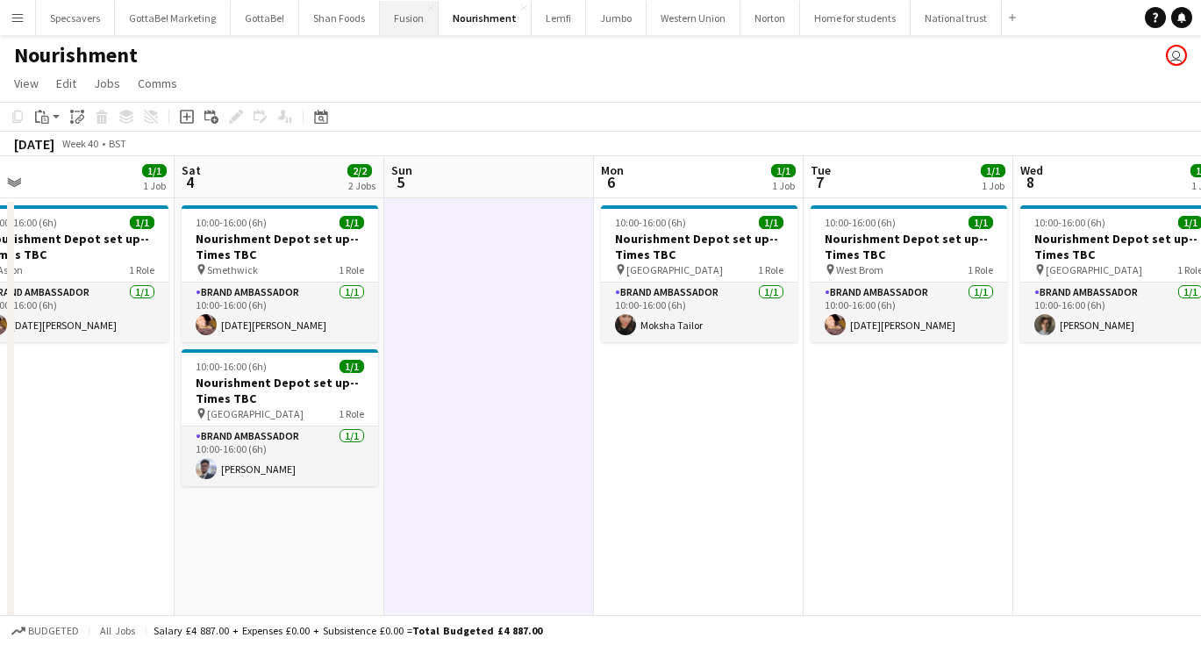
click at [404, 32] on button "Fusion Close" at bounding box center [409, 18] width 59 height 34
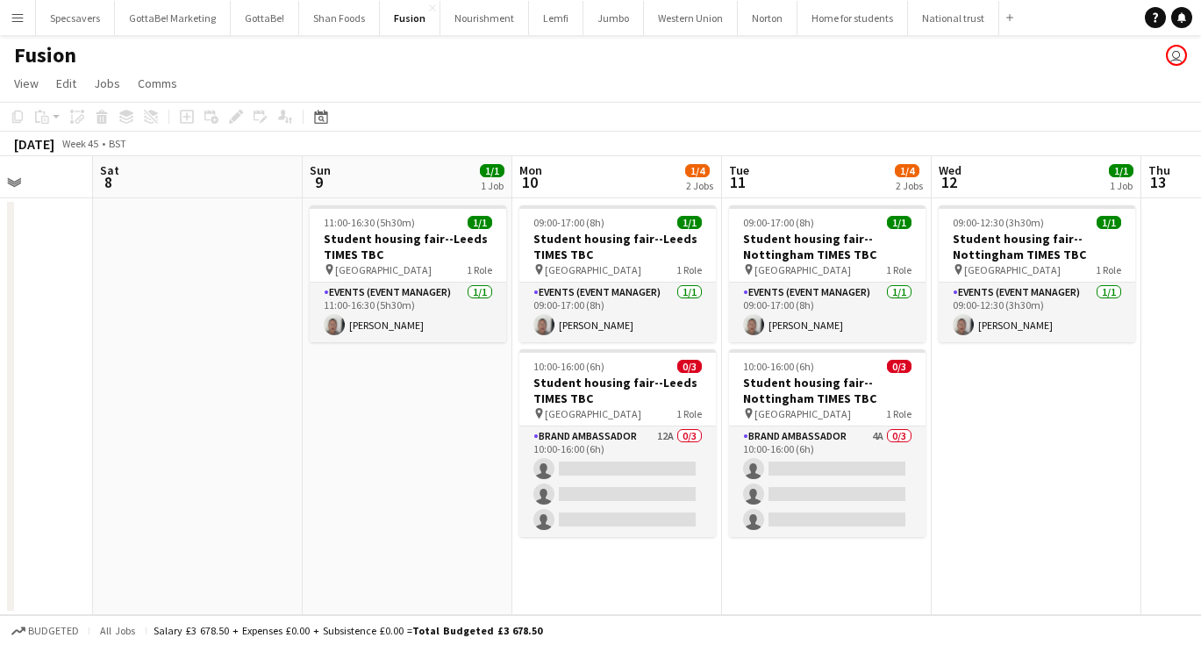
scroll to position [0, 749]
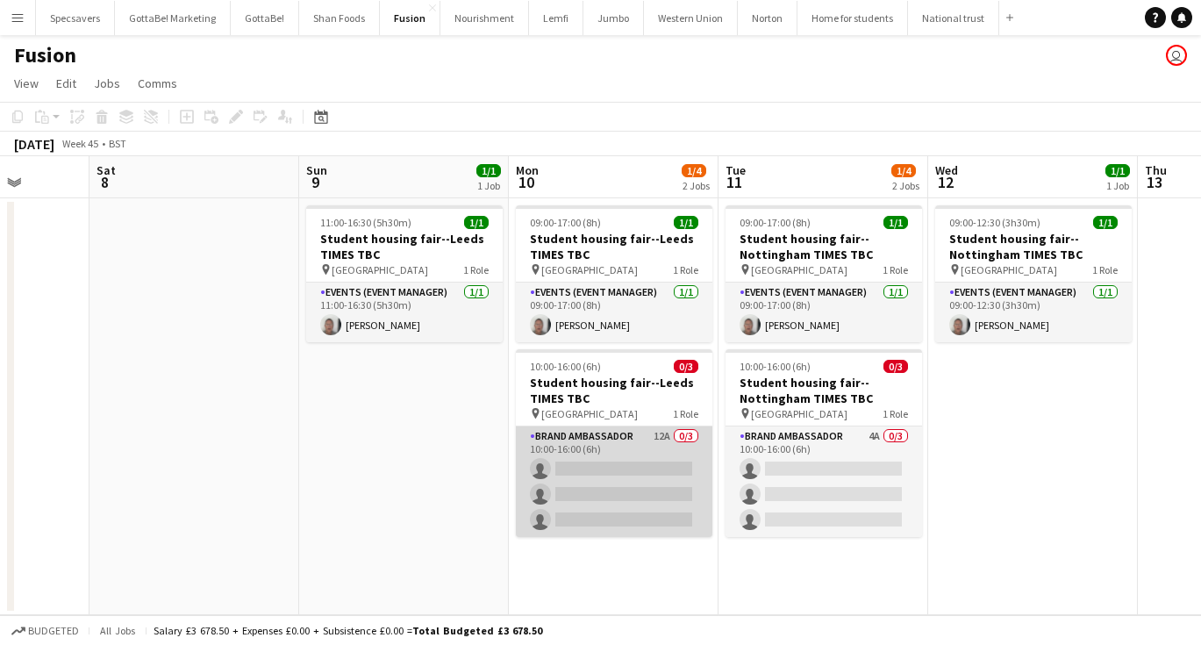
click at [692, 460] on app-card-role "Brand Ambassador 12A 0/3 10:00-16:00 (6h) single-neutral-actions single-neutral…" at bounding box center [614, 481] width 196 height 111
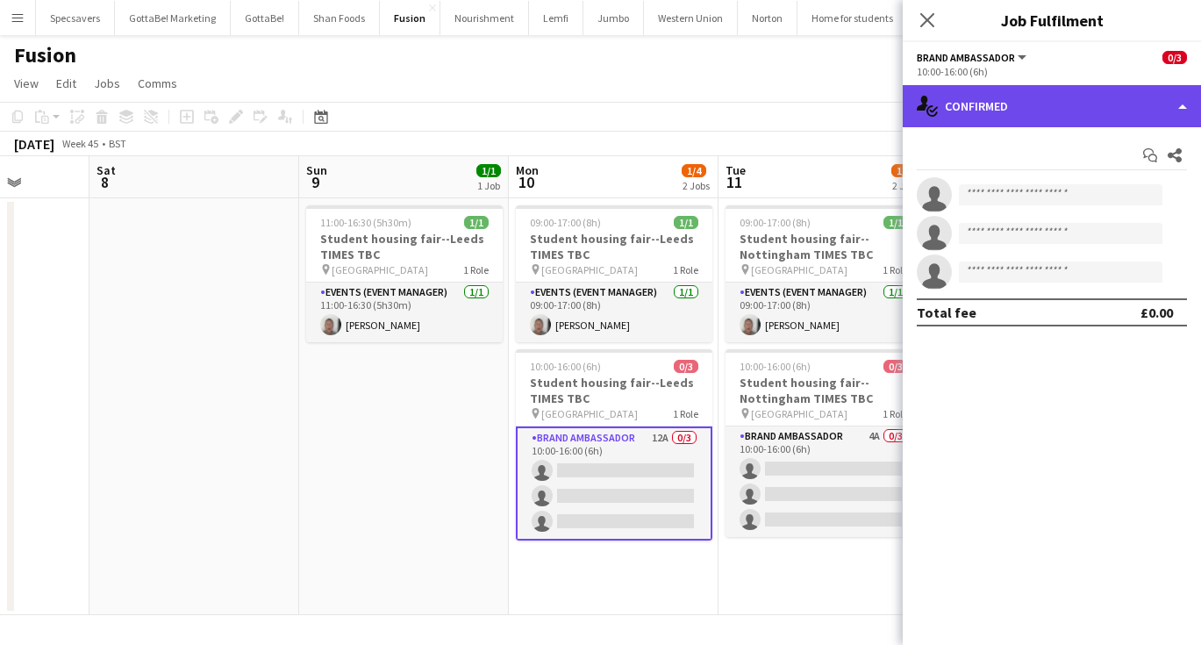
click at [1074, 108] on div "single-neutral-actions-check-2 Confirmed" at bounding box center [1052, 106] width 298 height 42
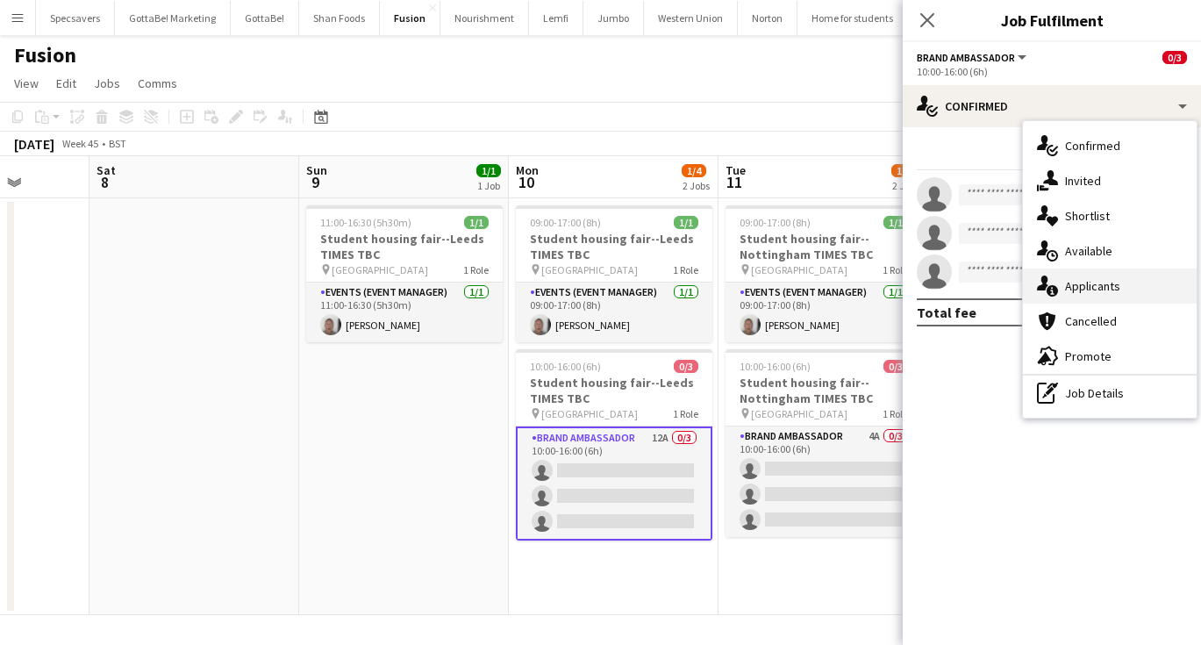
click at [1099, 286] on span "Applicants" at bounding box center [1092, 286] width 55 height 16
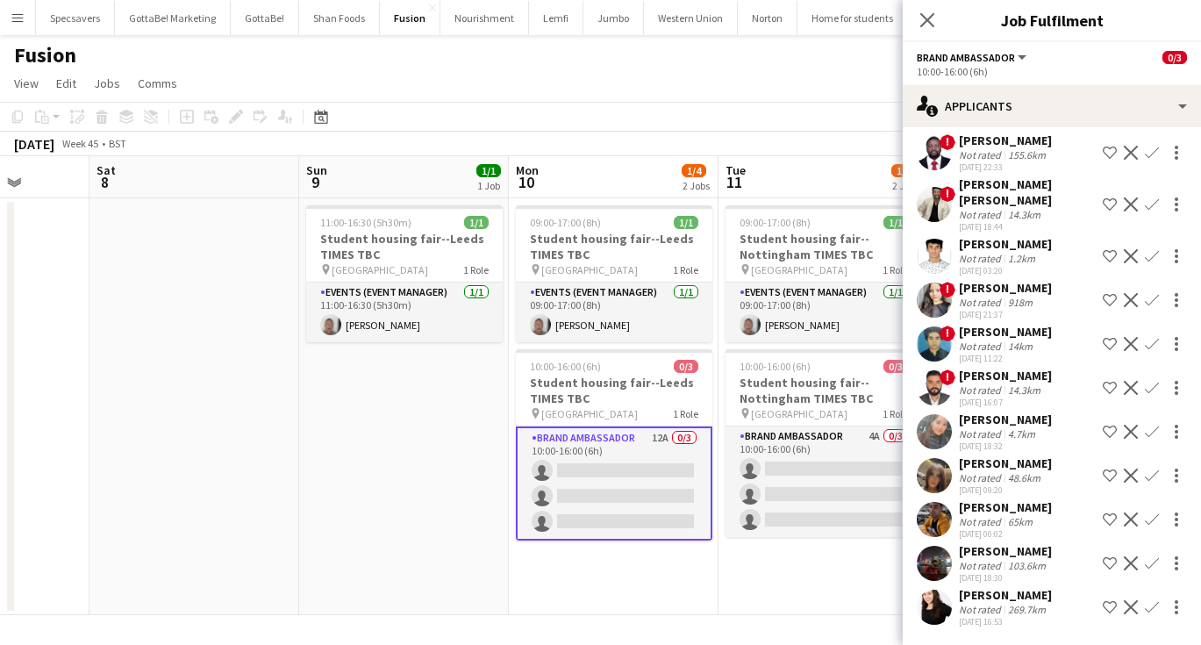
scroll to position [79, 0]
click at [1158, 431] on app-icon "Confirm" at bounding box center [1152, 432] width 14 height 14
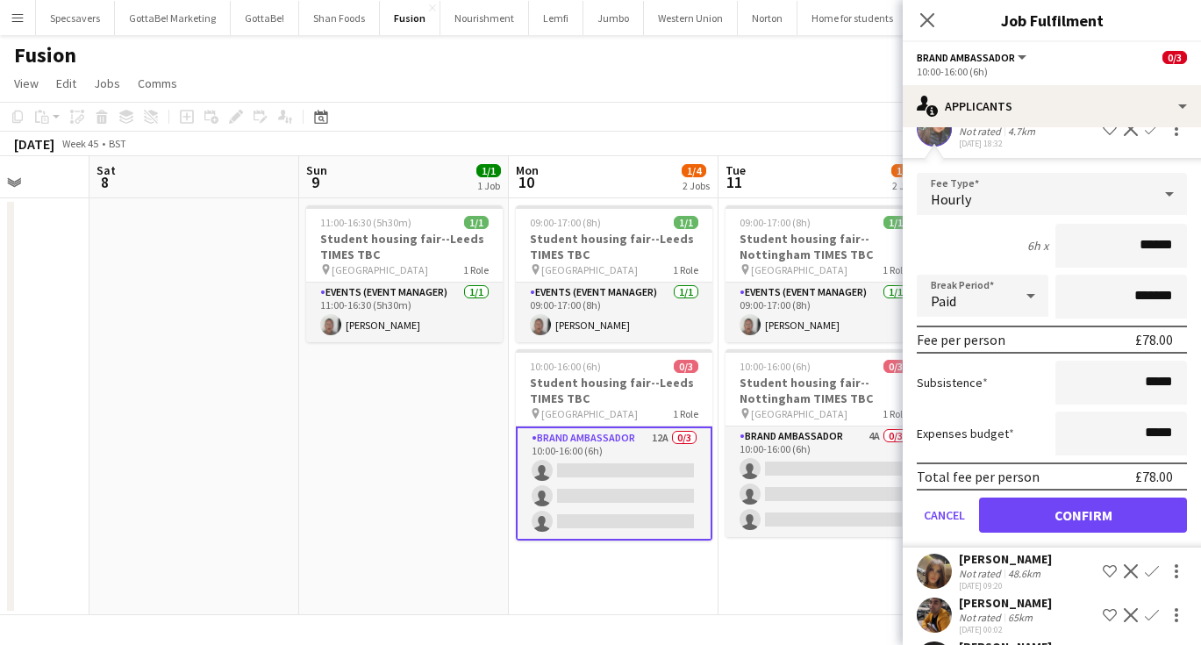
click at [1133, 511] on button "Confirm" at bounding box center [1083, 514] width 208 height 35
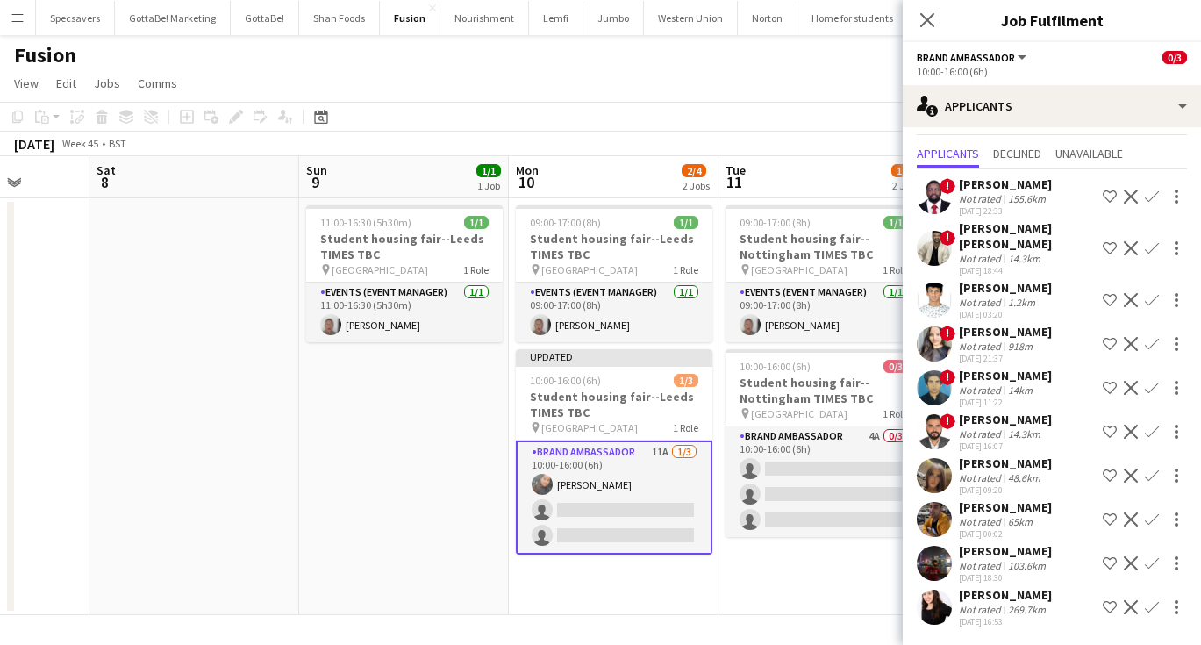
scroll to position [35, 0]
click at [706, 579] on app-date-cell "09:00-17:00 (8h) 1/1 Student housing fair--Leeds TIMES TBC pin University of Le…" at bounding box center [614, 406] width 210 height 417
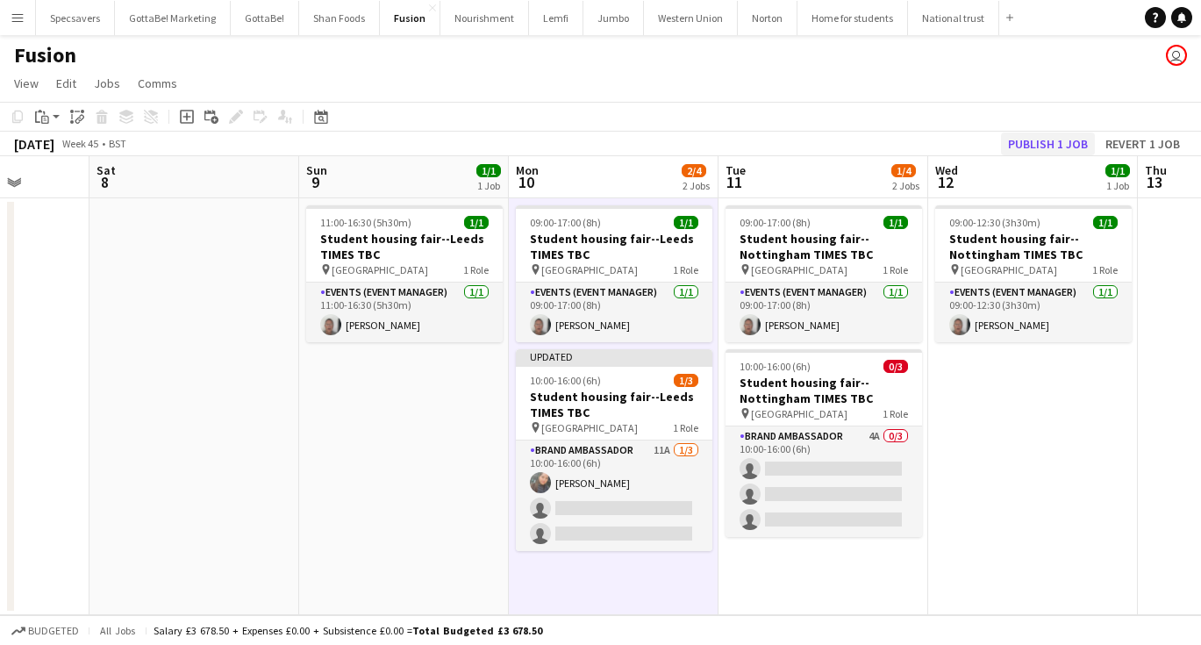
click at [1071, 136] on button "Publish 1 job" at bounding box center [1048, 143] width 94 height 23
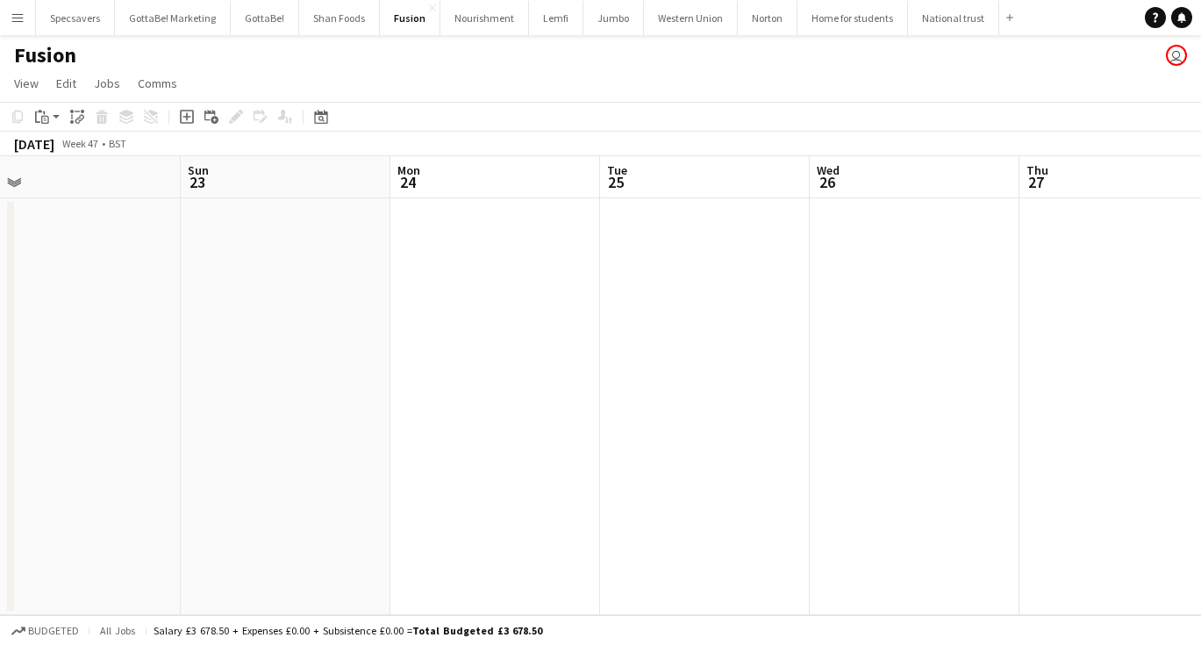
scroll to position [0, 659]
click at [675, 27] on button "Western Union Close" at bounding box center [691, 18] width 94 height 34
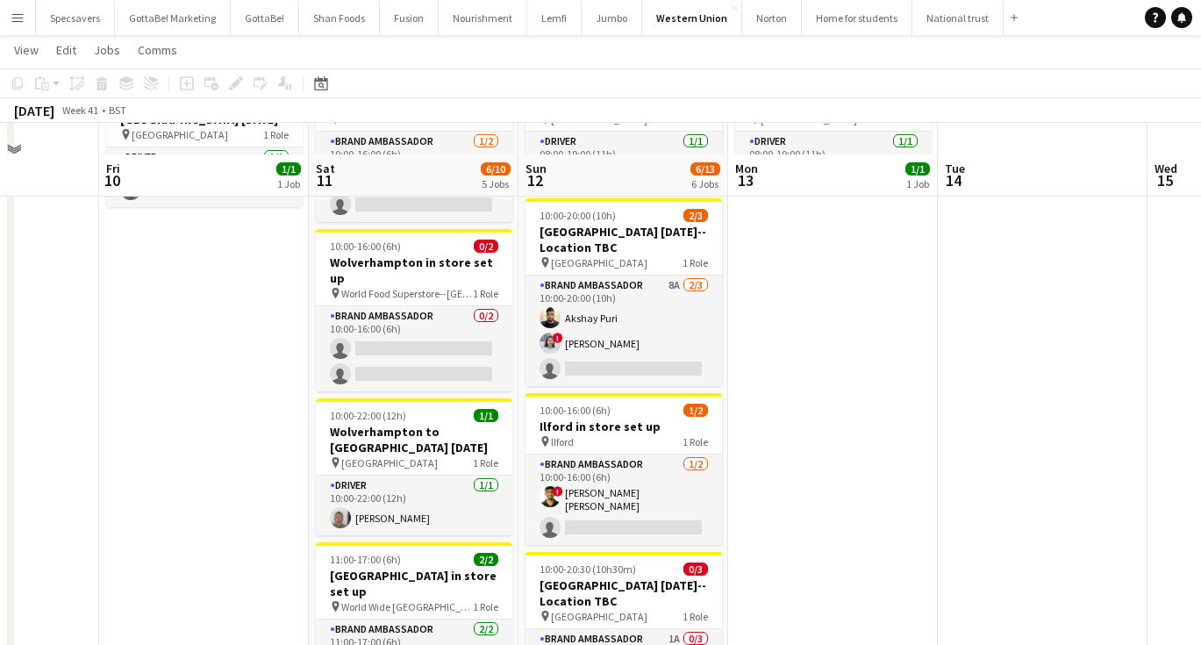
scroll to position [129, 0]
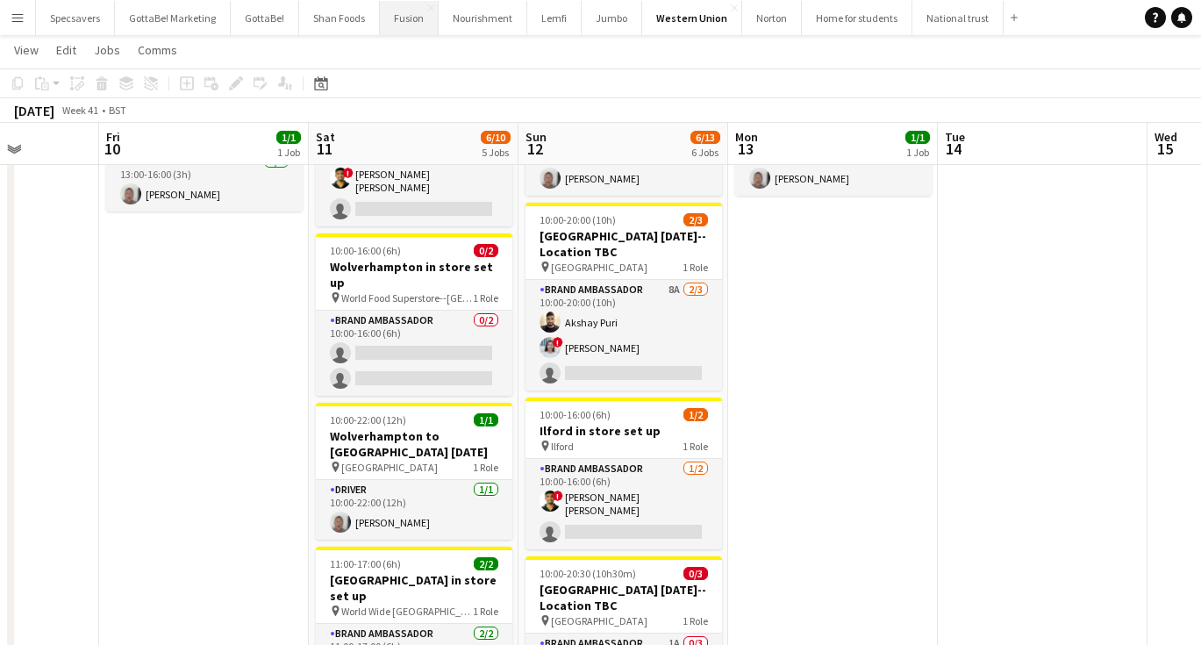
click at [398, 19] on button "Fusion Close" at bounding box center [409, 18] width 59 height 34
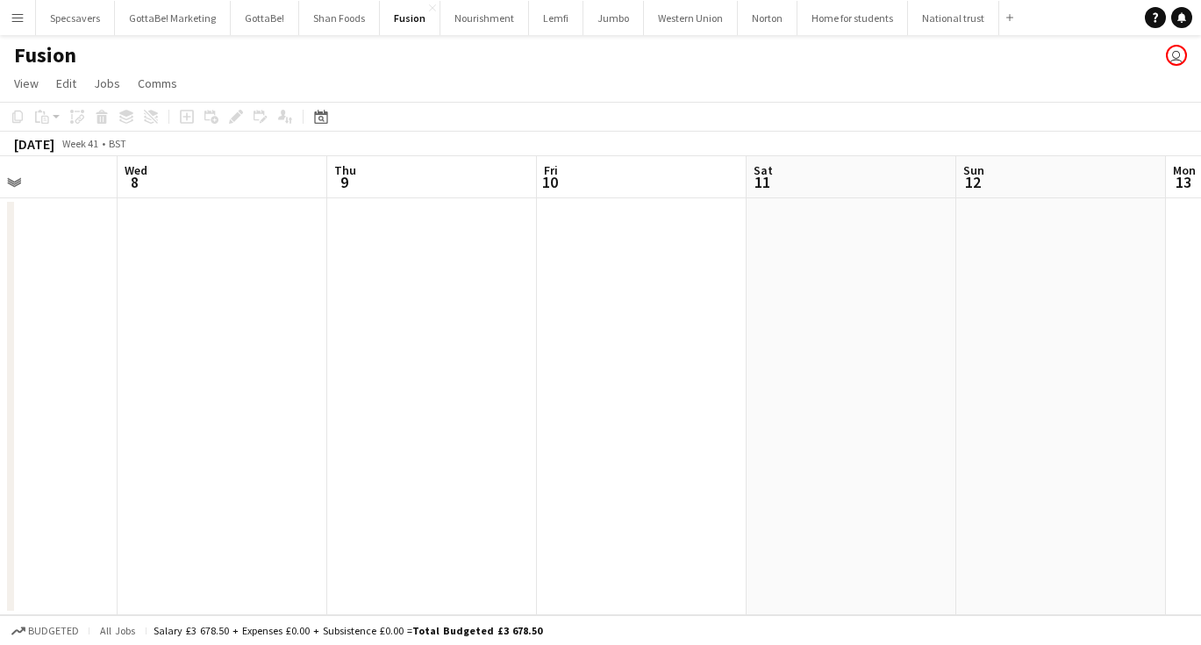
scroll to position [0, 501]
click at [20, 18] on app-icon "Menu" at bounding box center [18, 18] width 14 height 14
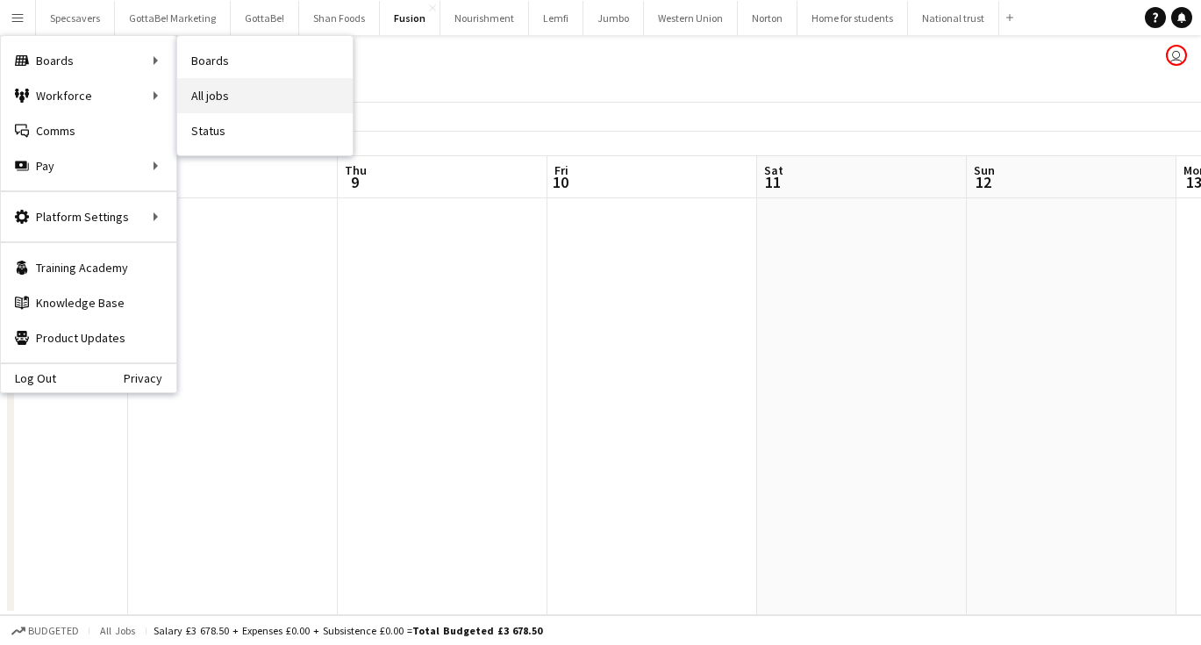
click at [249, 103] on link "All jobs" at bounding box center [264, 95] width 175 height 35
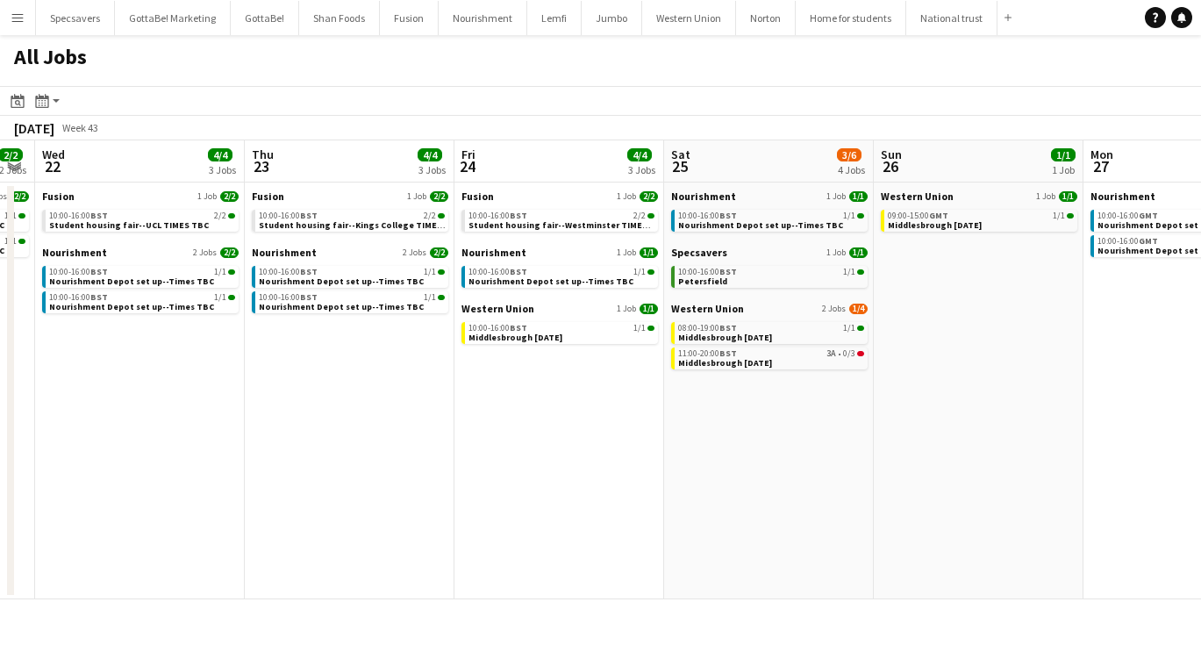
scroll to position [0, 415]
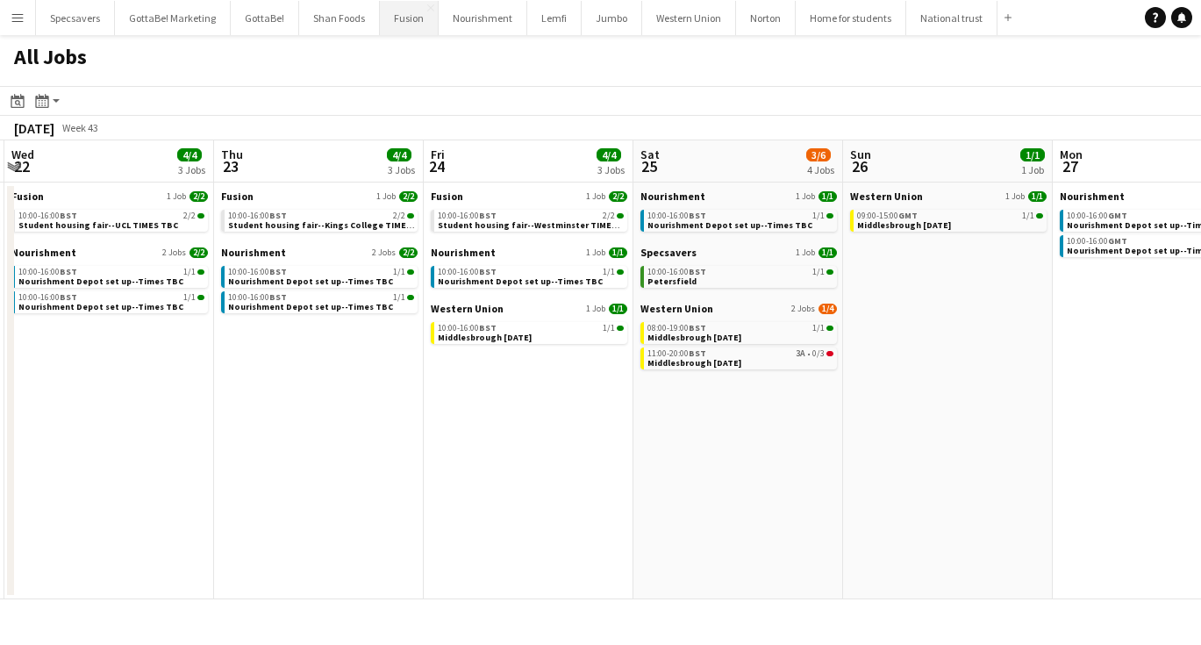
click at [409, 21] on button "Fusion Close" at bounding box center [409, 18] width 59 height 34
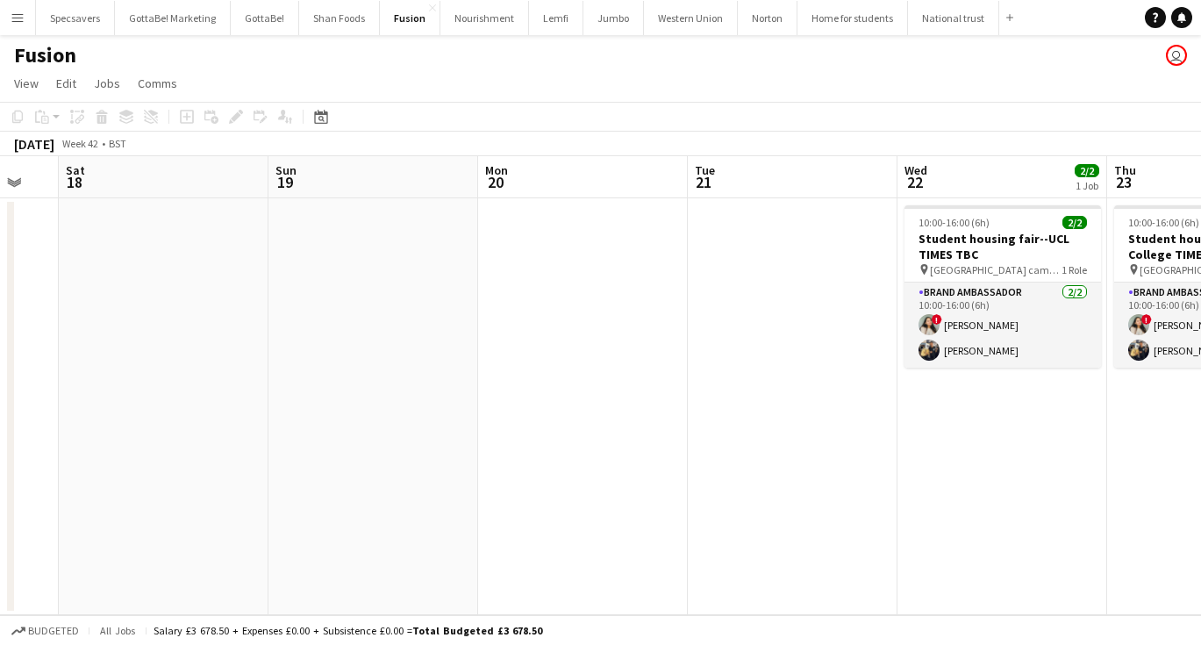
scroll to position [0, 558]
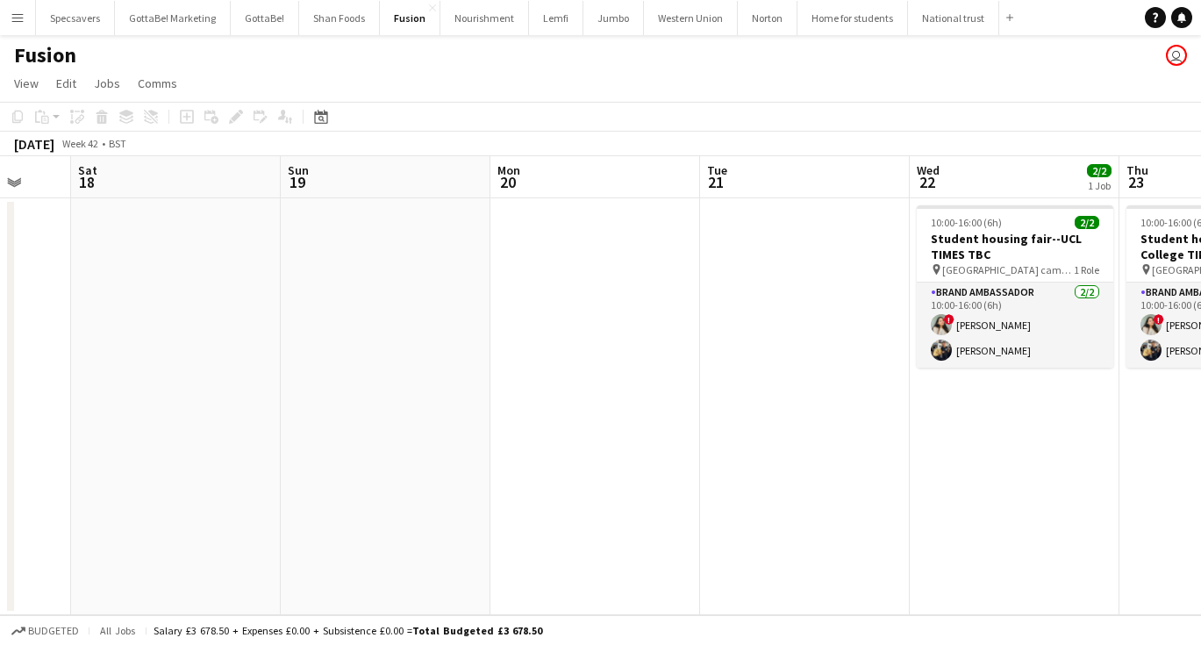
click at [617, 253] on app-date-cell at bounding box center [595, 406] width 210 height 417
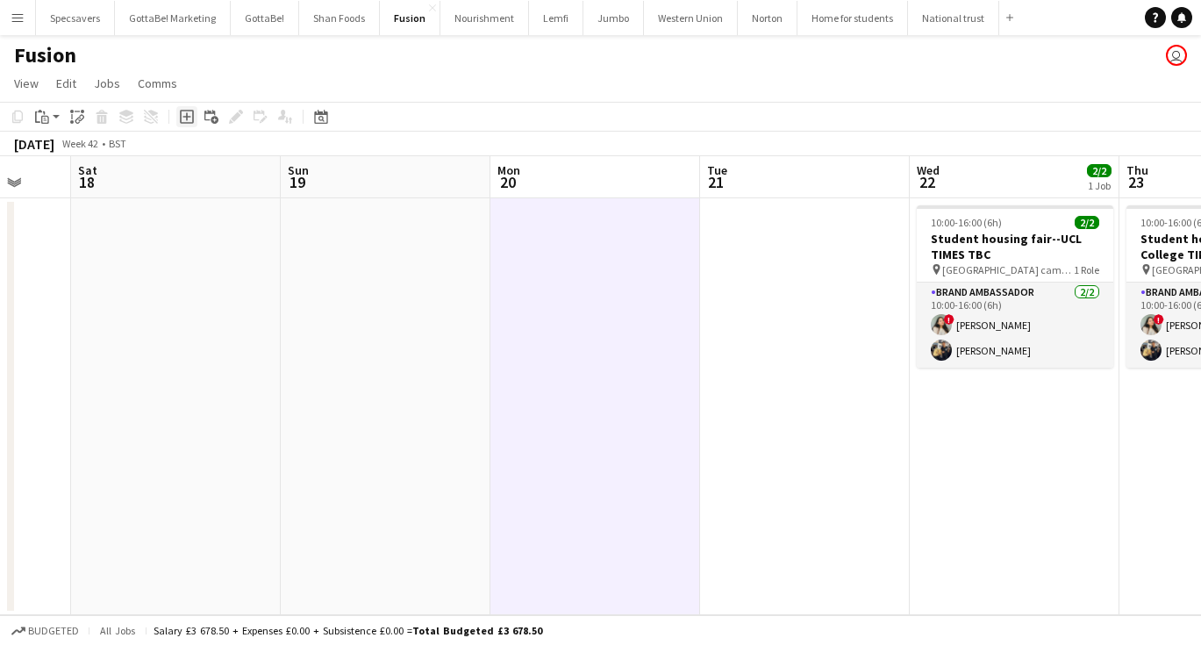
click at [188, 111] on icon "Add job" at bounding box center [187, 117] width 14 height 14
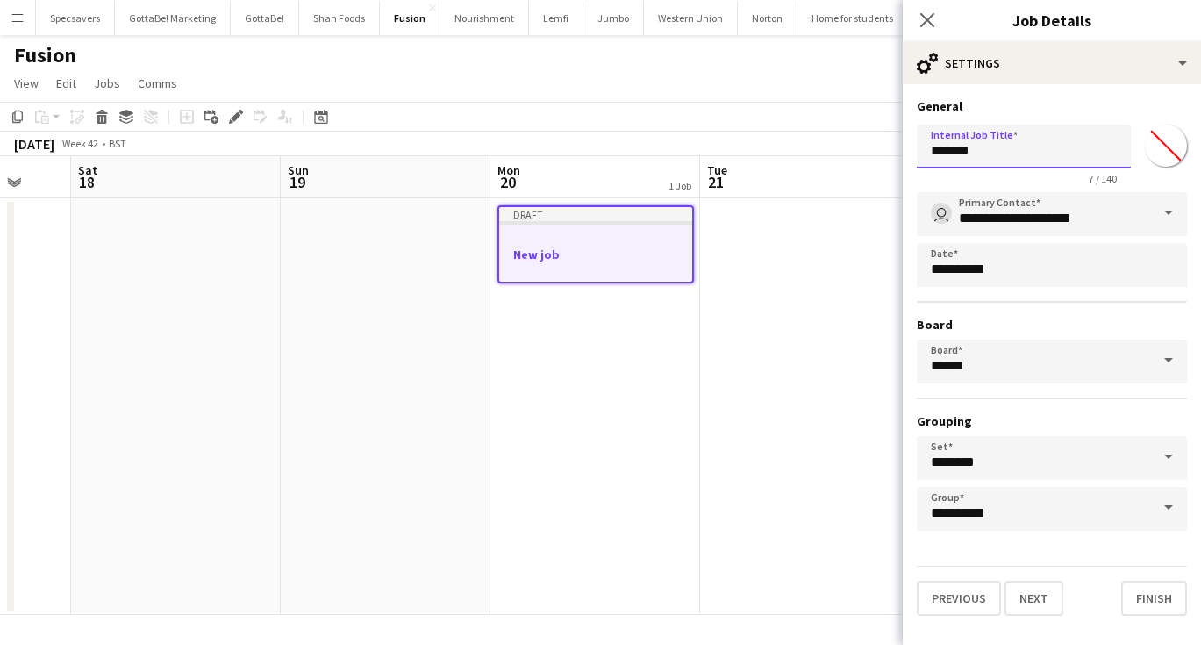
drag, startPoint x: 992, startPoint y: 149, endPoint x: 871, endPoint y: 141, distance: 121.3
click at [871, 141] on body "Menu Boards Boards Boards All jobs Status Workforce Workforce My Workforce Recr…" at bounding box center [600, 322] width 1201 height 645
type input "**********"
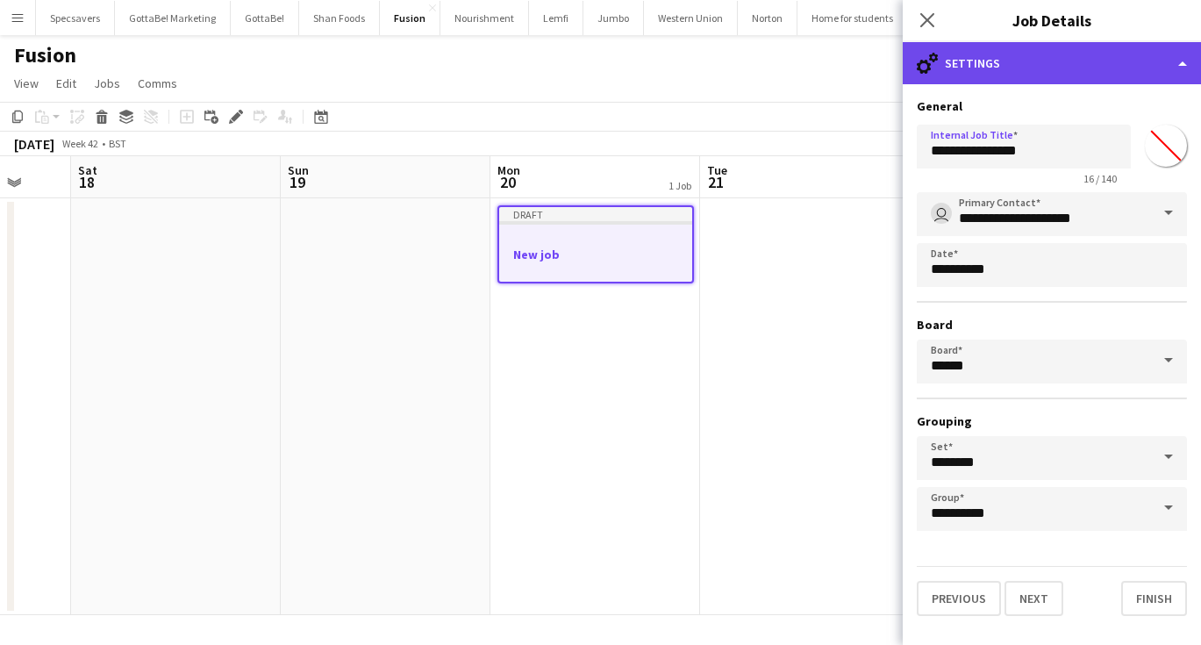
click at [1100, 69] on div "cog-double-3 Settings" at bounding box center [1052, 63] width 298 height 42
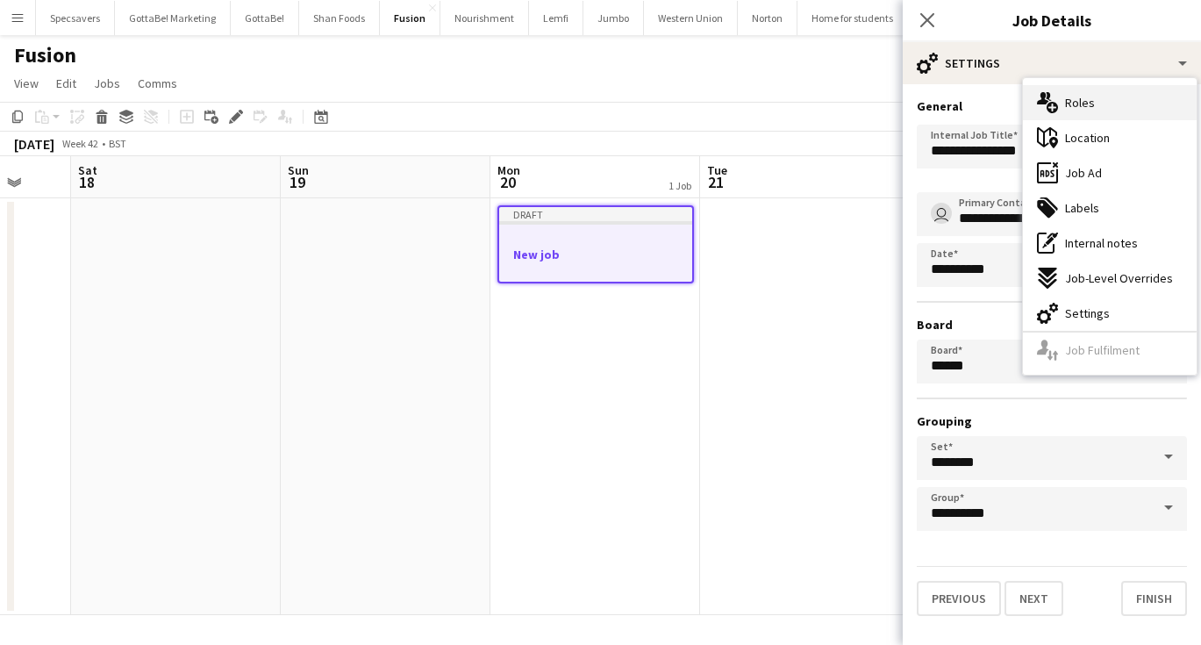
click at [1105, 107] on div "multiple-users-add Roles" at bounding box center [1110, 102] width 174 height 35
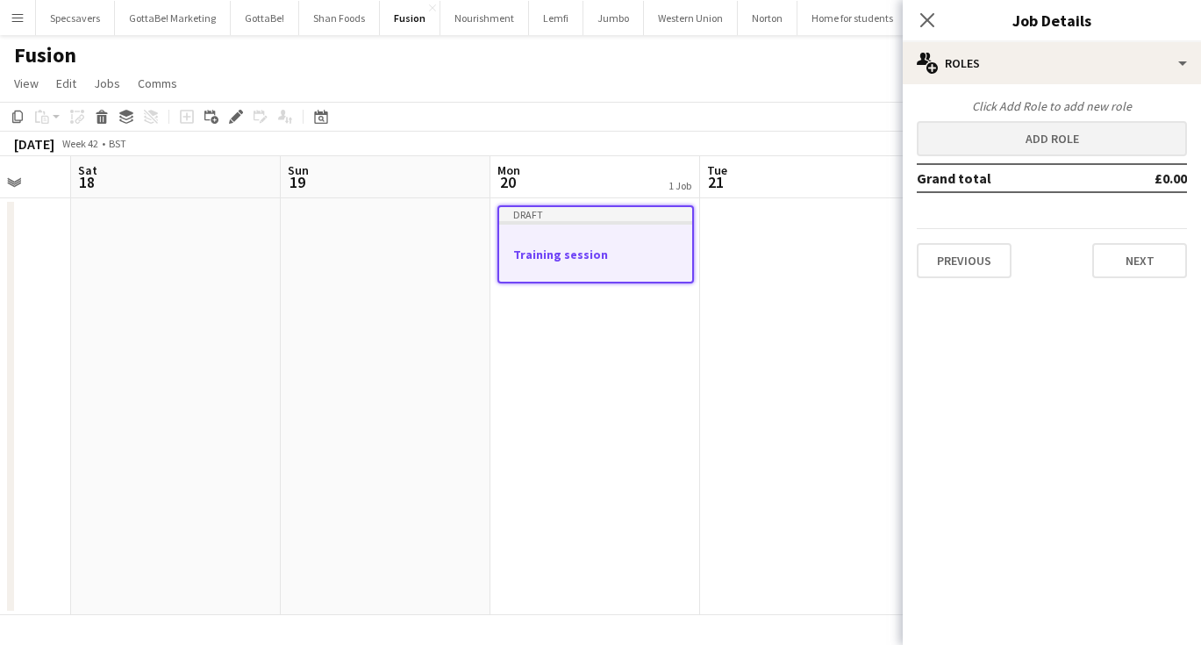
click at [1003, 152] on button "Add role" at bounding box center [1052, 138] width 270 height 35
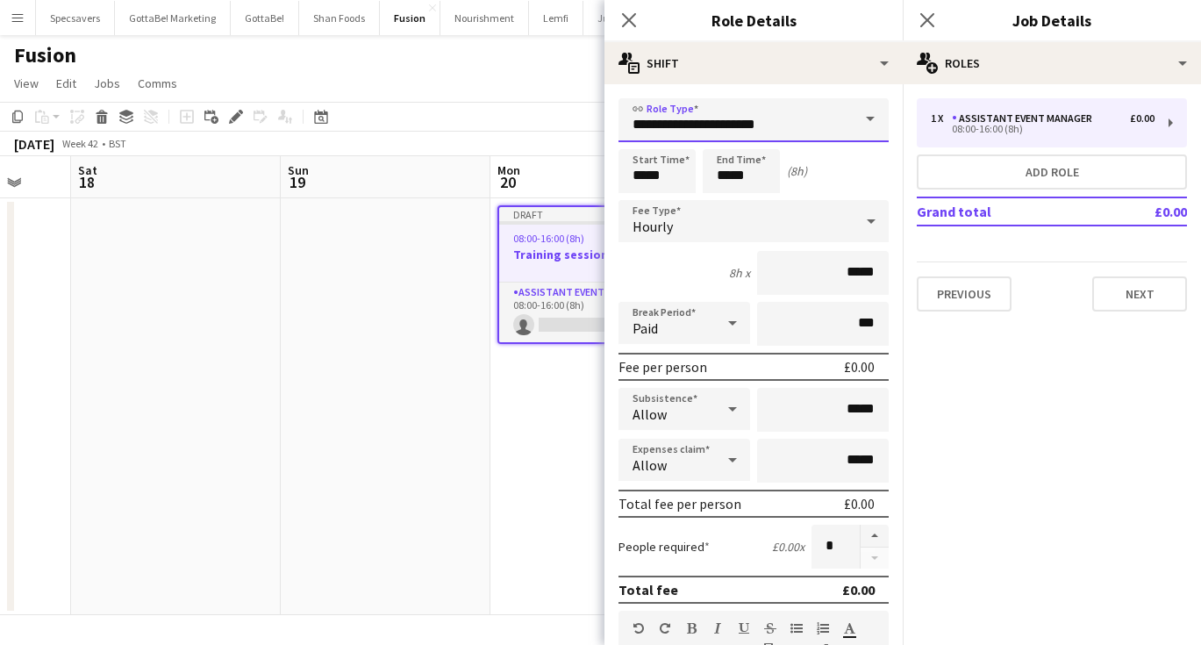
click at [803, 125] on input "**********" at bounding box center [753, 120] width 270 height 44
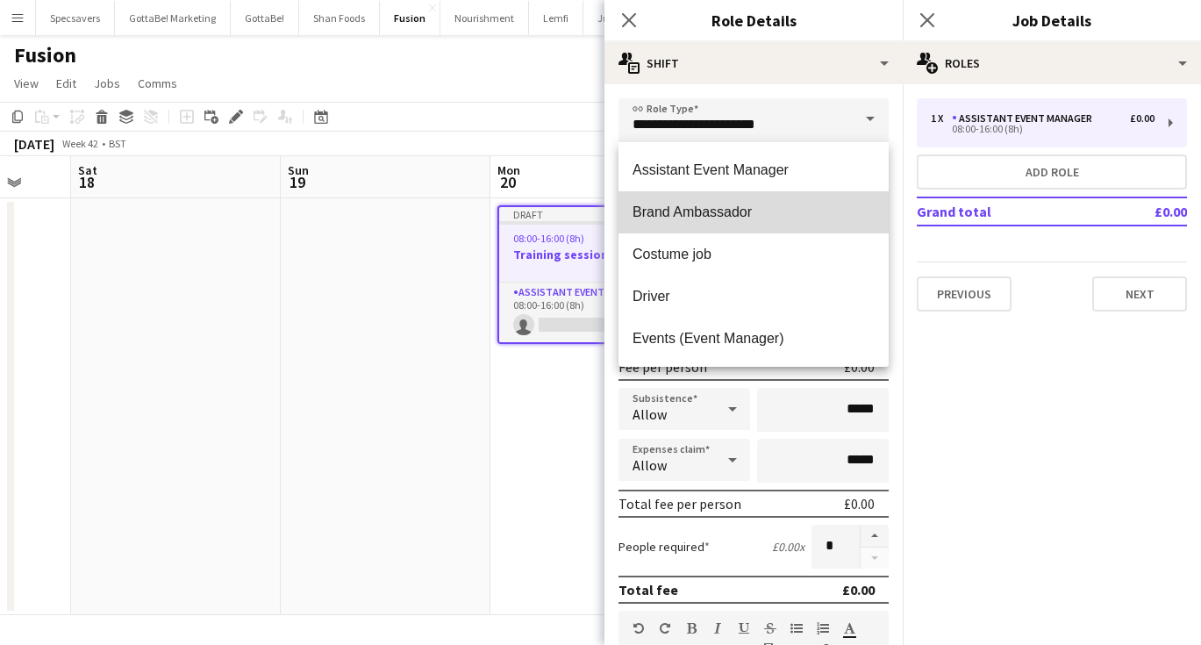
click at [773, 210] on span "Brand Ambassador" at bounding box center [753, 211] width 242 height 17
type input "**********"
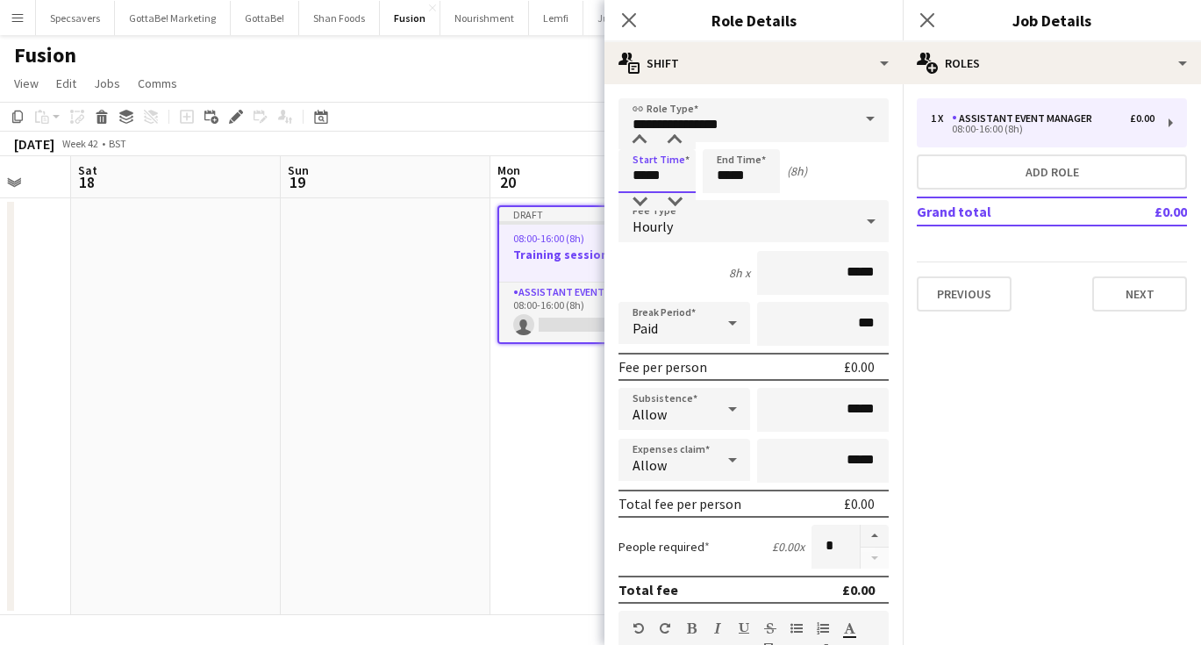
drag, startPoint x: 683, startPoint y: 182, endPoint x: 621, endPoint y: 178, distance: 62.4
click at [621, 178] on input "*****" at bounding box center [656, 171] width 77 height 44
type input "*****"
click at [669, 228] on span "Hourly" at bounding box center [652, 227] width 40 height 18
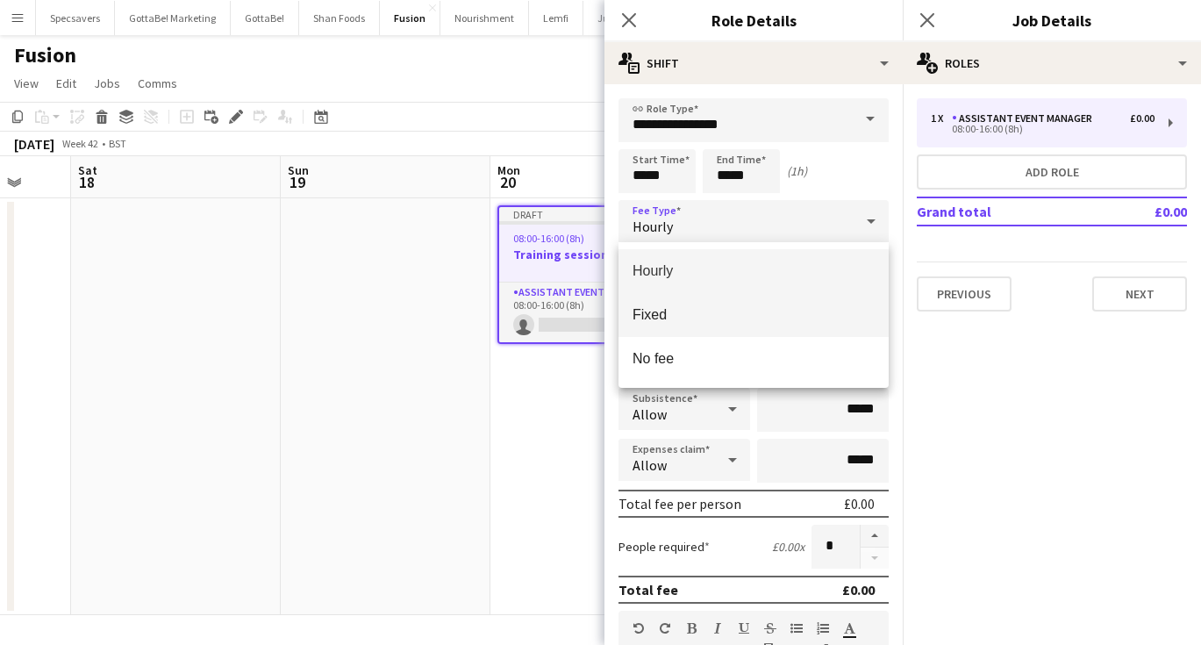
click at [662, 313] on span "Fixed" at bounding box center [753, 314] width 242 height 17
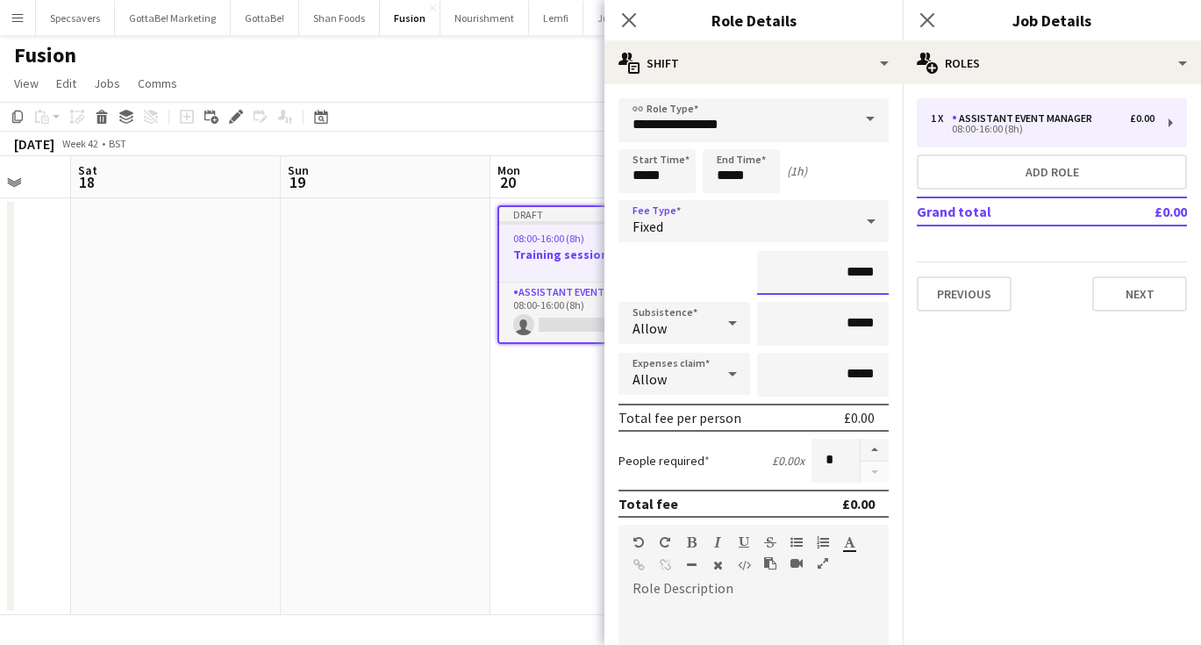
click at [853, 275] on input "*****" at bounding box center [823, 273] width 132 height 44
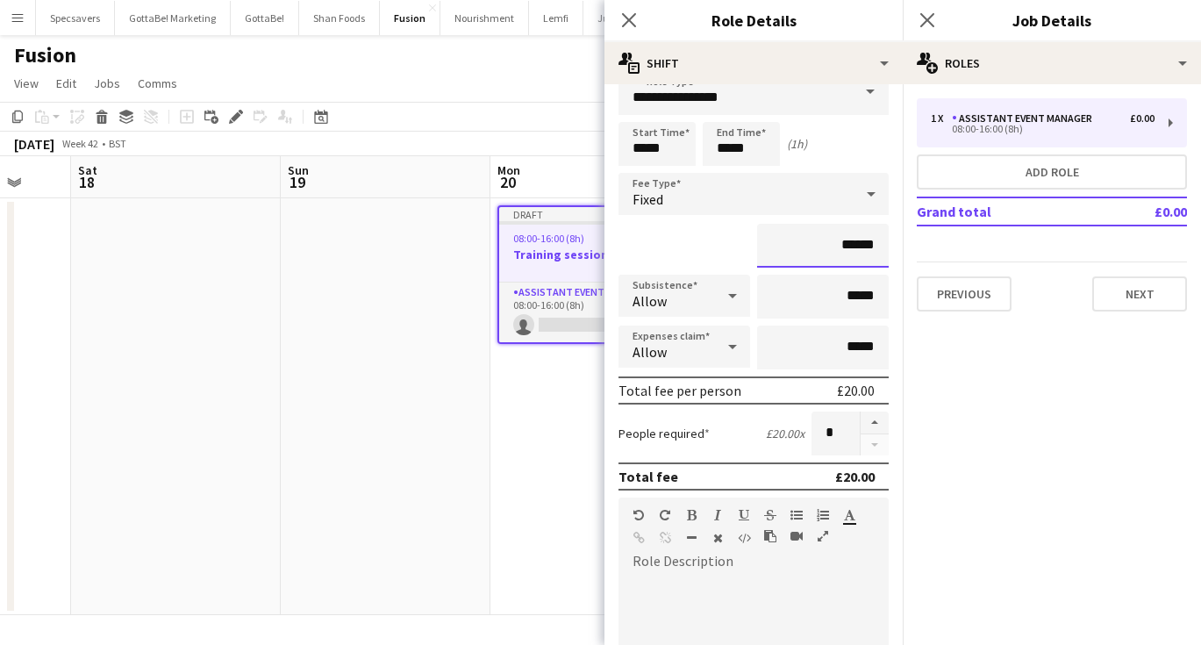
scroll to position [29, 0]
type input "******"
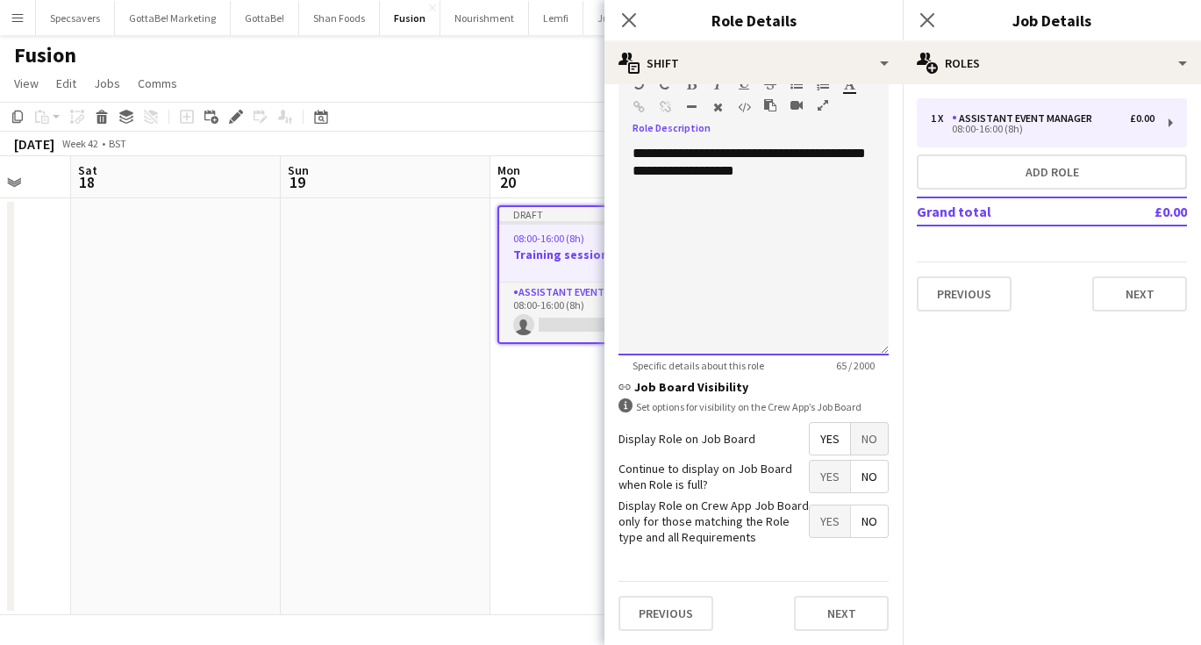
scroll to position [457, 0]
click at [846, 439] on span "Yes" at bounding box center [830, 440] width 40 height 32
click at [864, 440] on span "No" at bounding box center [869, 440] width 37 height 32
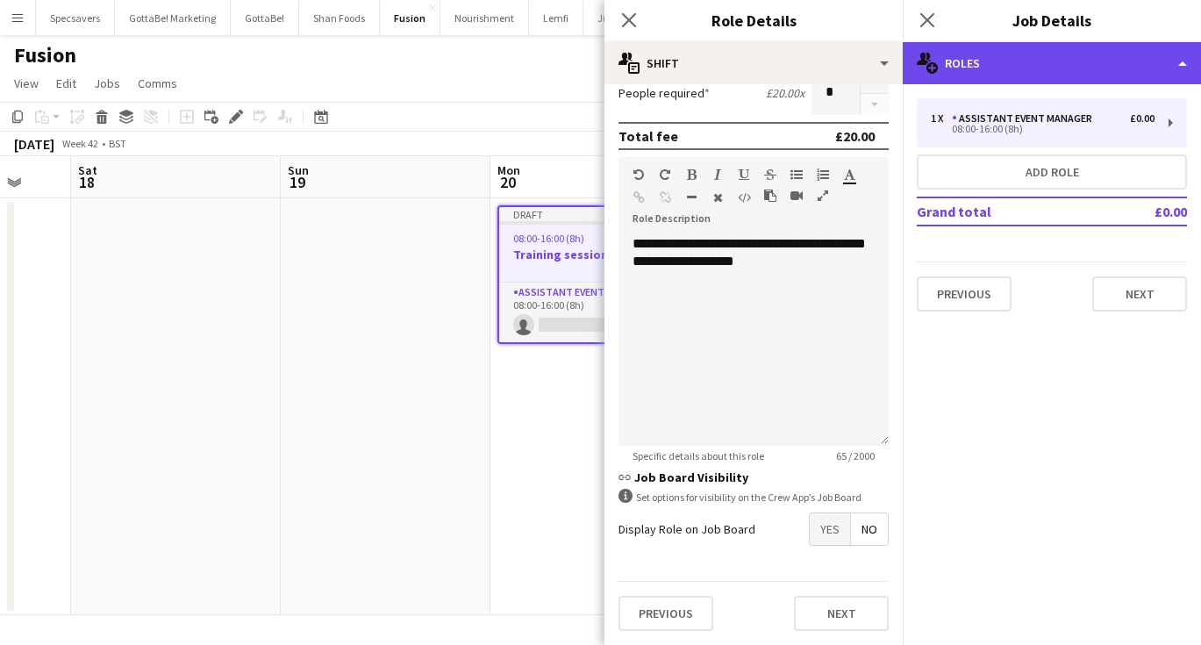
click at [1033, 59] on div "multiple-users-add Roles" at bounding box center [1052, 63] width 298 height 42
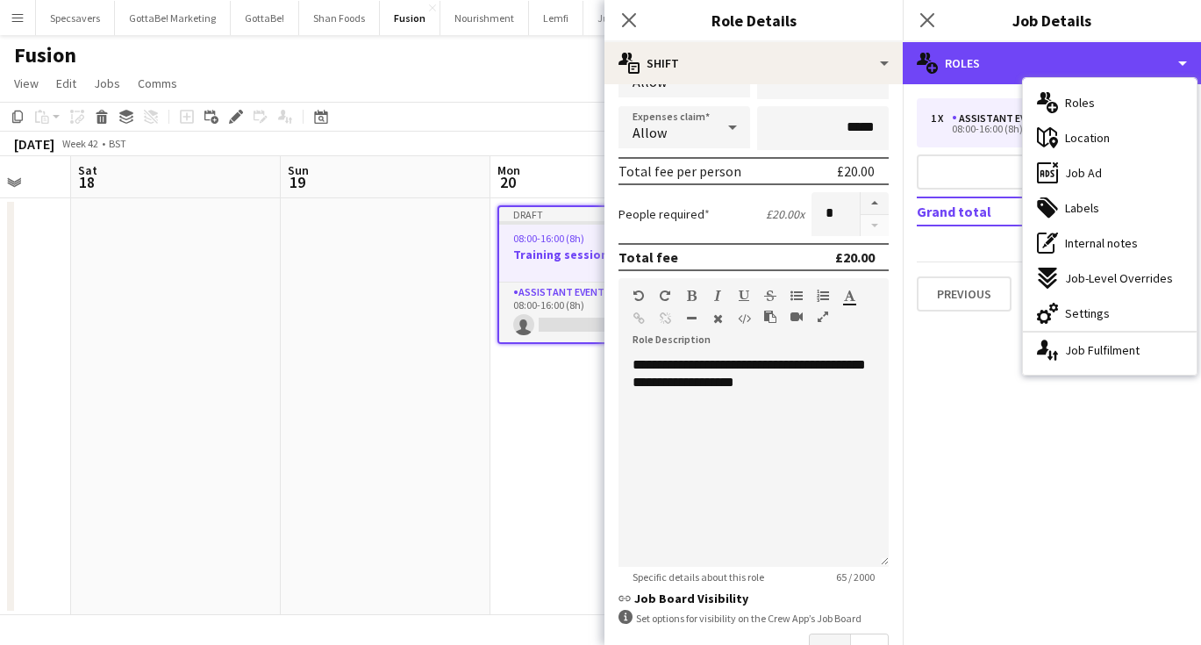
scroll to position [201, 0]
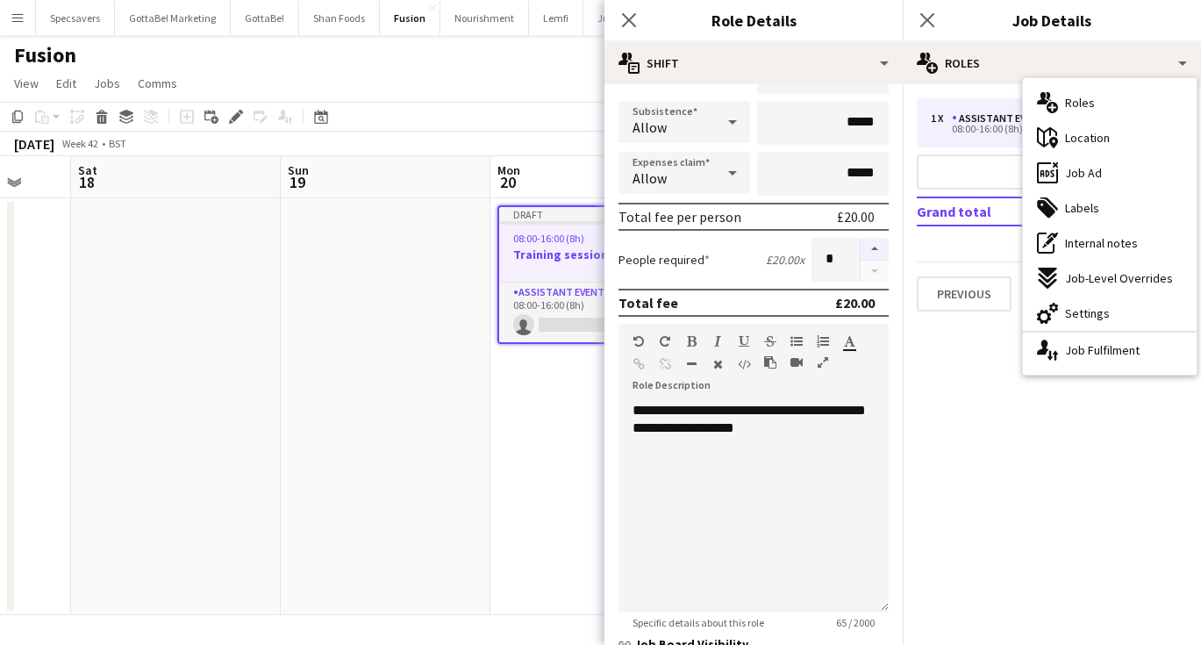
click at [877, 244] on button "button" at bounding box center [874, 249] width 28 height 23
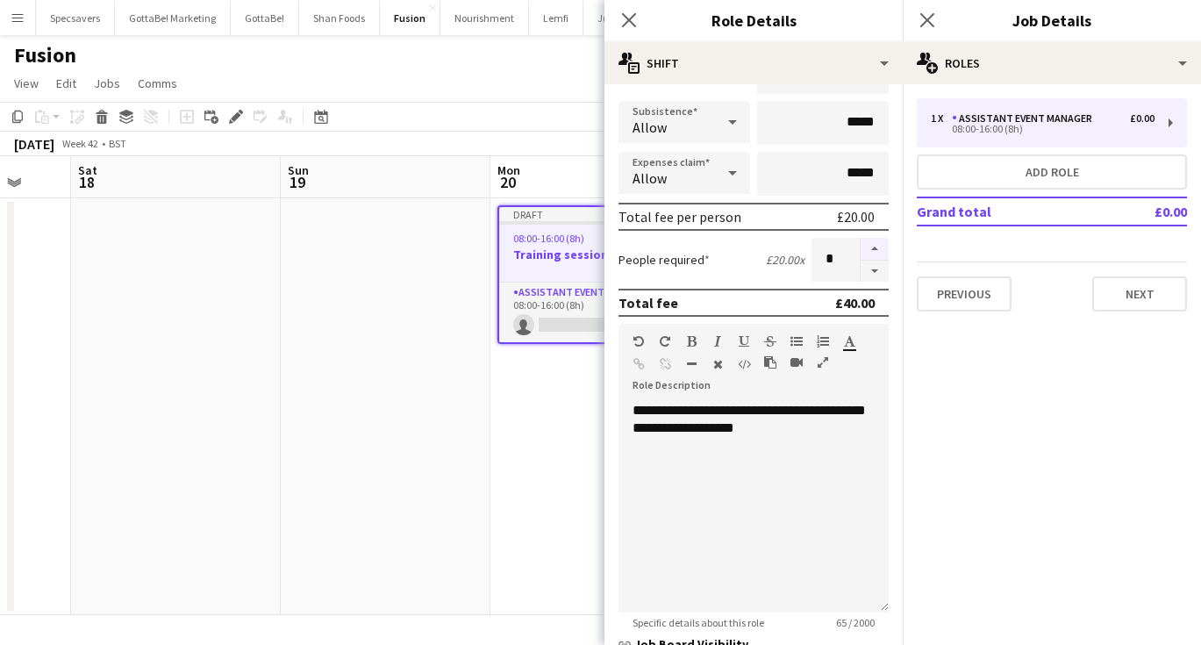
click at [877, 244] on button "button" at bounding box center [874, 249] width 28 height 23
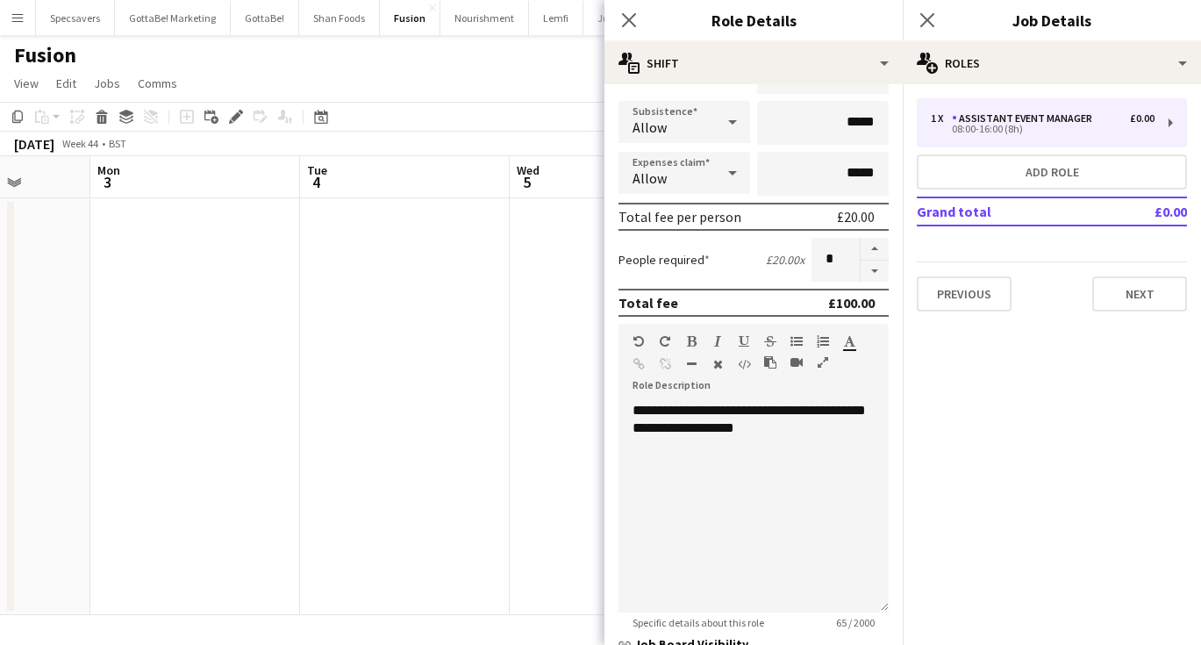
scroll to position [0, 546]
click at [870, 250] on button "button" at bounding box center [874, 249] width 28 height 23
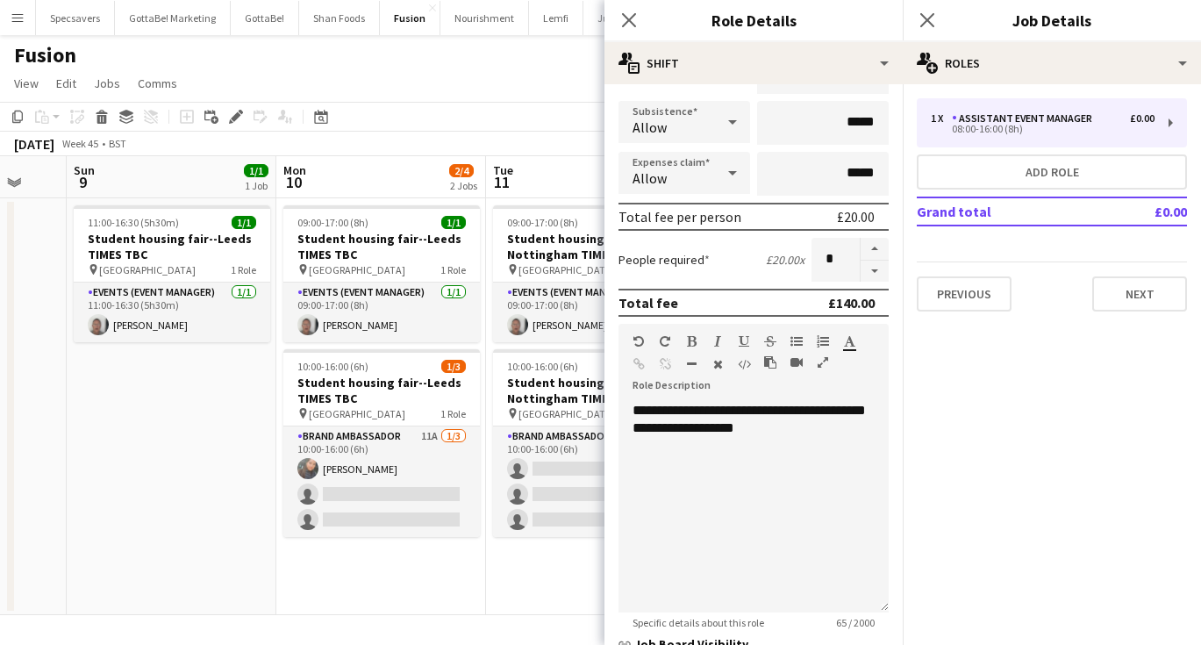
scroll to position [0, 577]
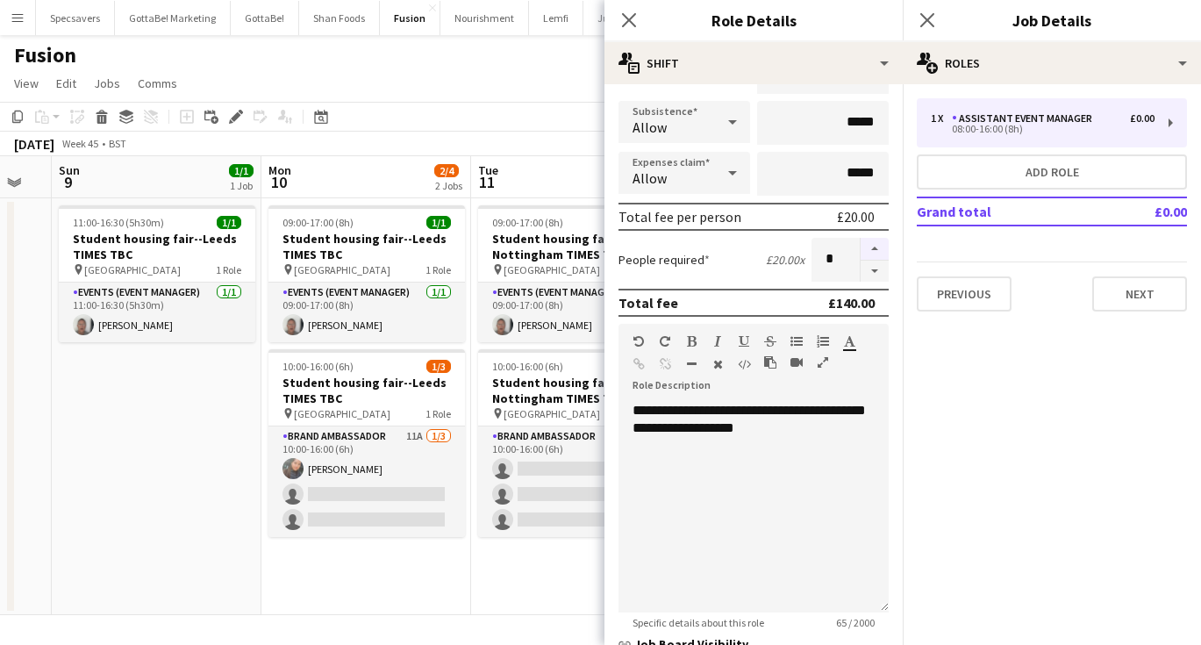
click at [872, 250] on button "button" at bounding box center [874, 249] width 28 height 23
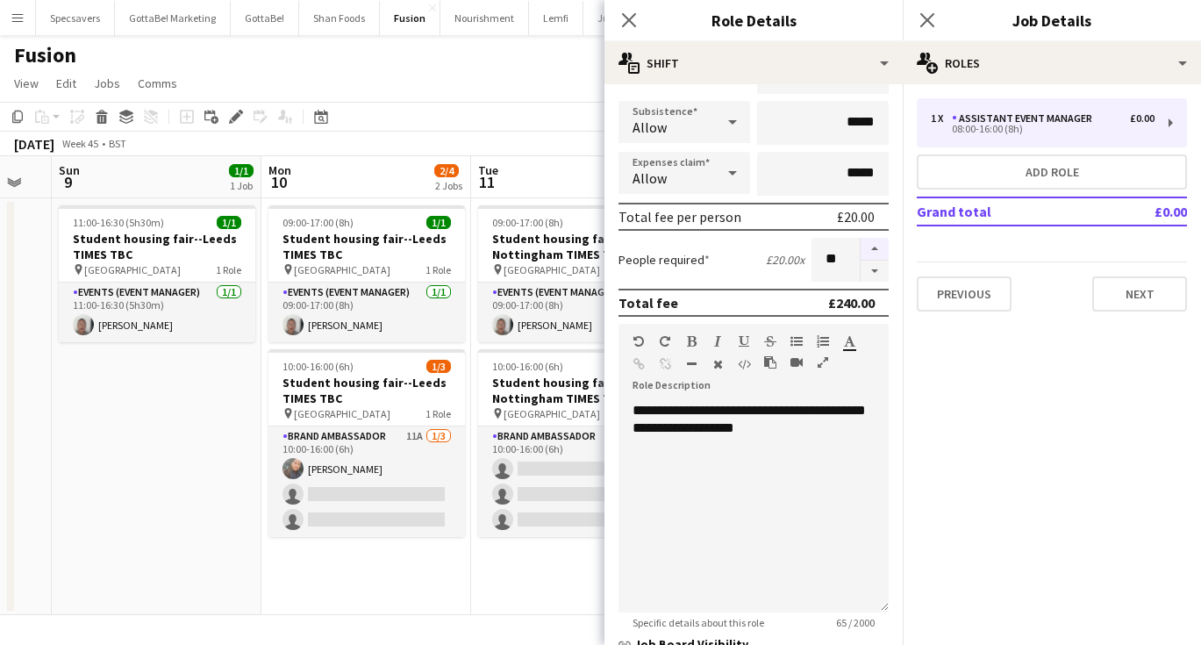
click at [872, 250] on button "button" at bounding box center [874, 249] width 28 height 23
type input "**"
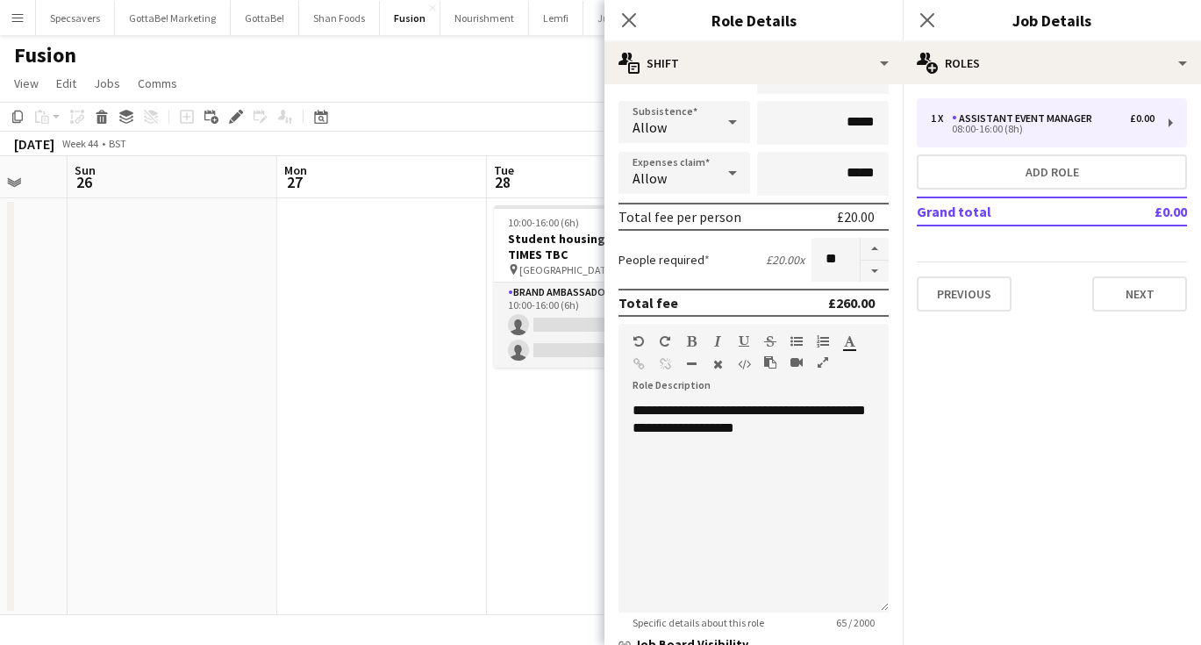
scroll to position [0, 546]
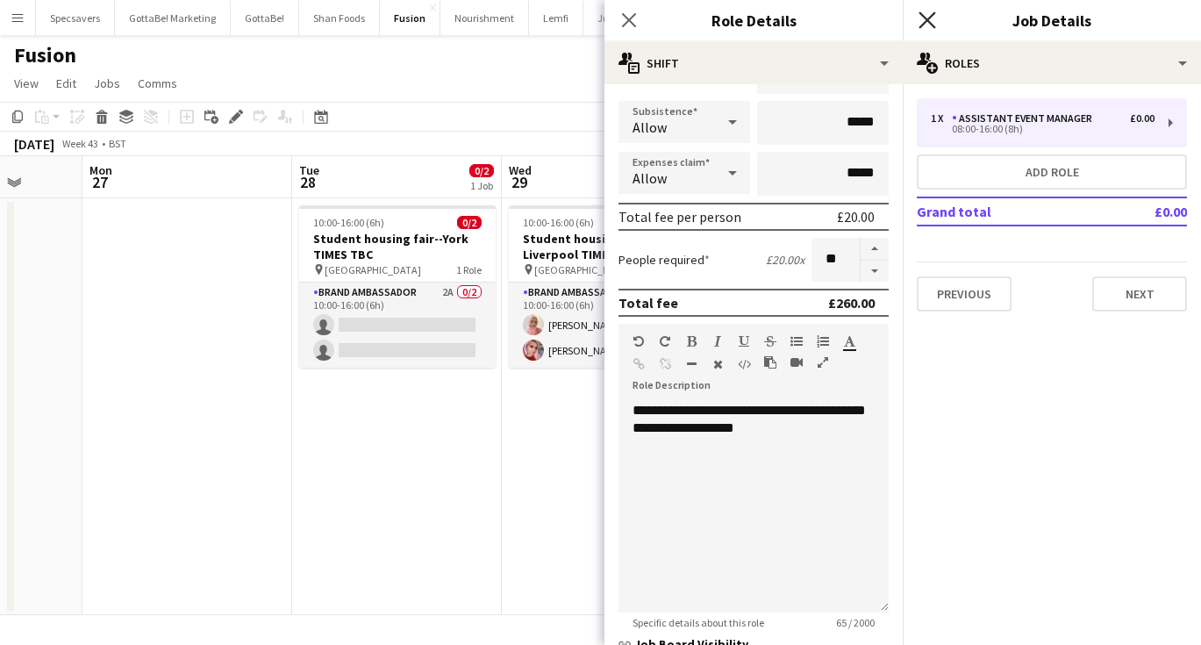
click at [924, 24] on icon at bounding box center [926, 19] width 17 height 17
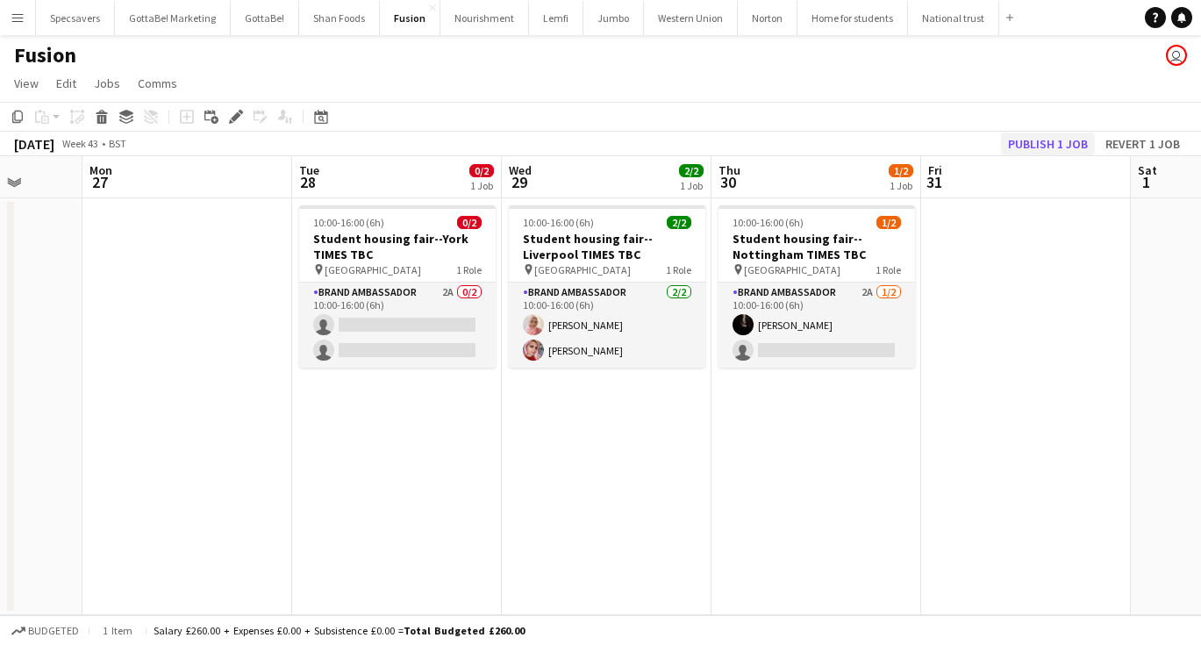
click at [1076, 146] on button "Publish 1 job" at bounding box center [1048, 143] width 94 height 23
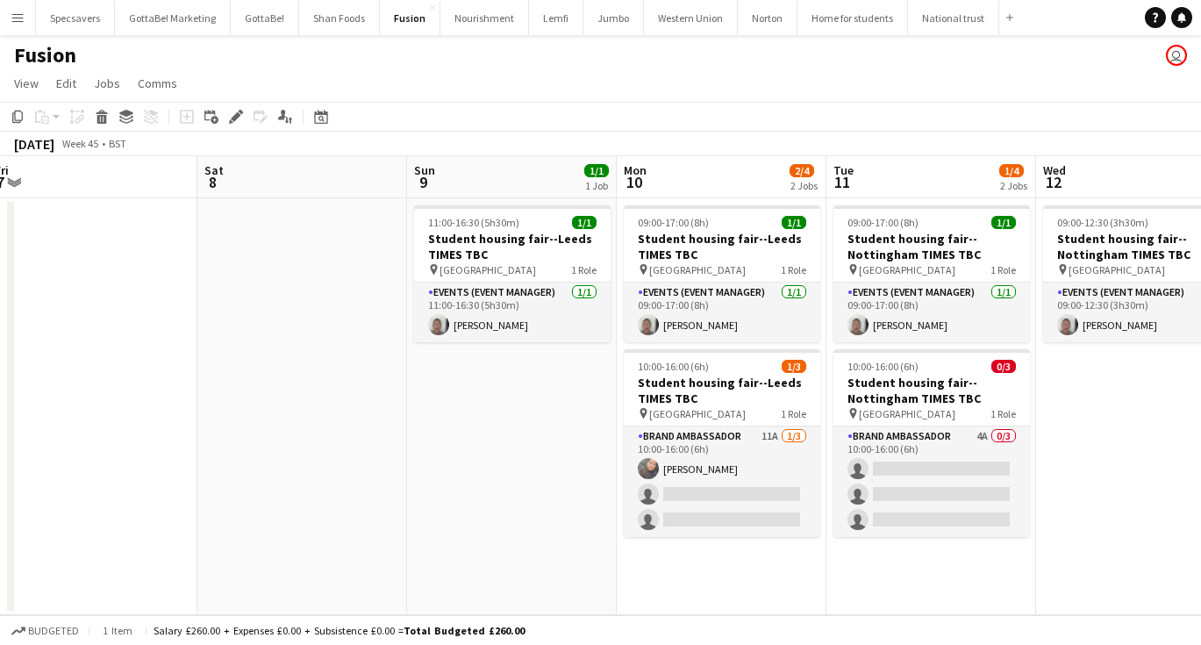
scroll to position [0, 567]
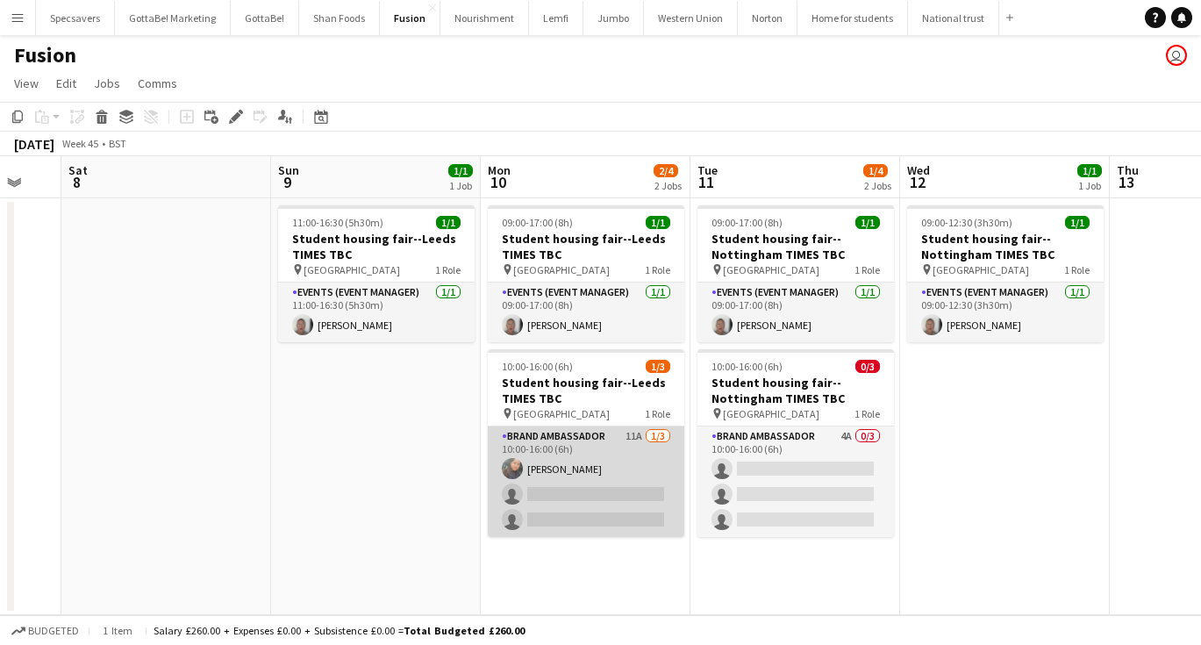
click at [633, 478] on app-card-role "Brand Ambassador 11A [DATE] 10:00-16:00 (6h) [PERSON_NAME] single-neutral-actio…" at bounding box center [586, 481] width 196 height 111
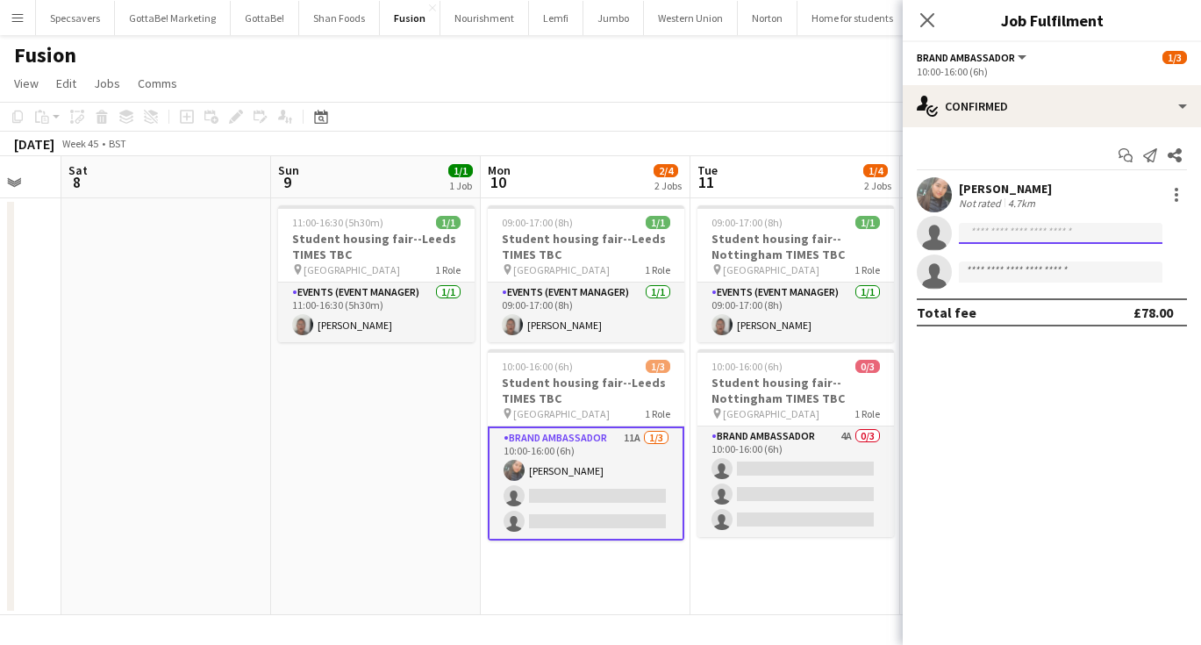
click at [1038, 225] on input at bounding box center [1060, 233] width 203 height 21
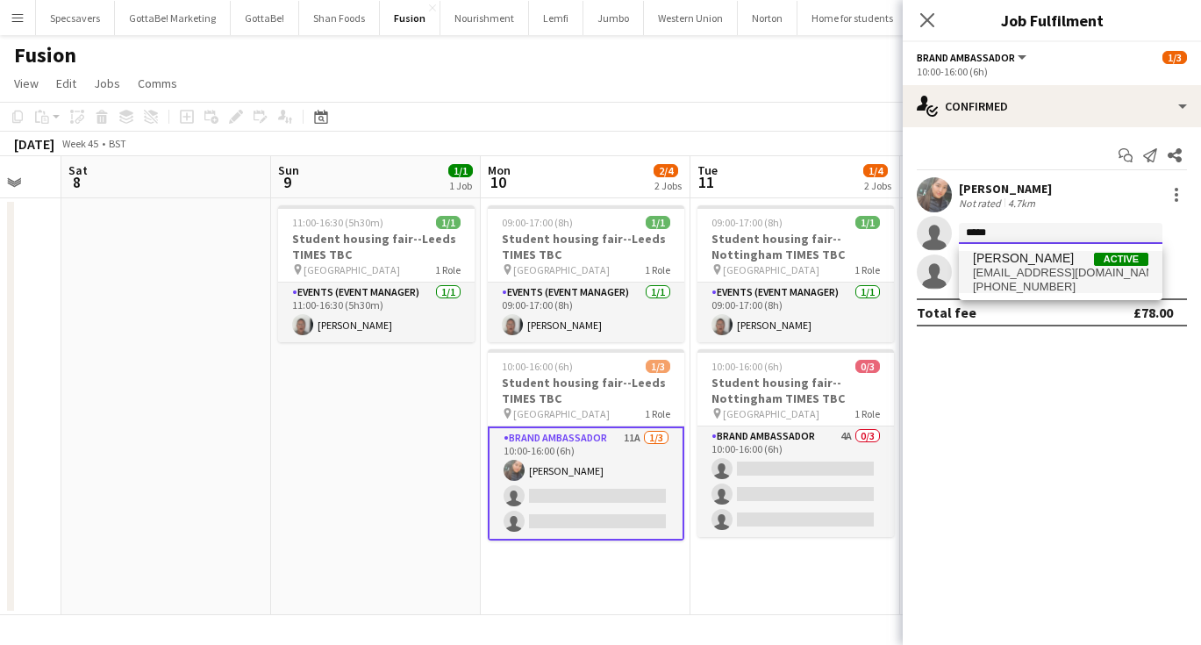
type input "*****"
click at [1038, 274] on span "[EMAIL_ADDRESS][DOMAIN_NAME]" at bounding box center [1060, 273] width 175 height 14
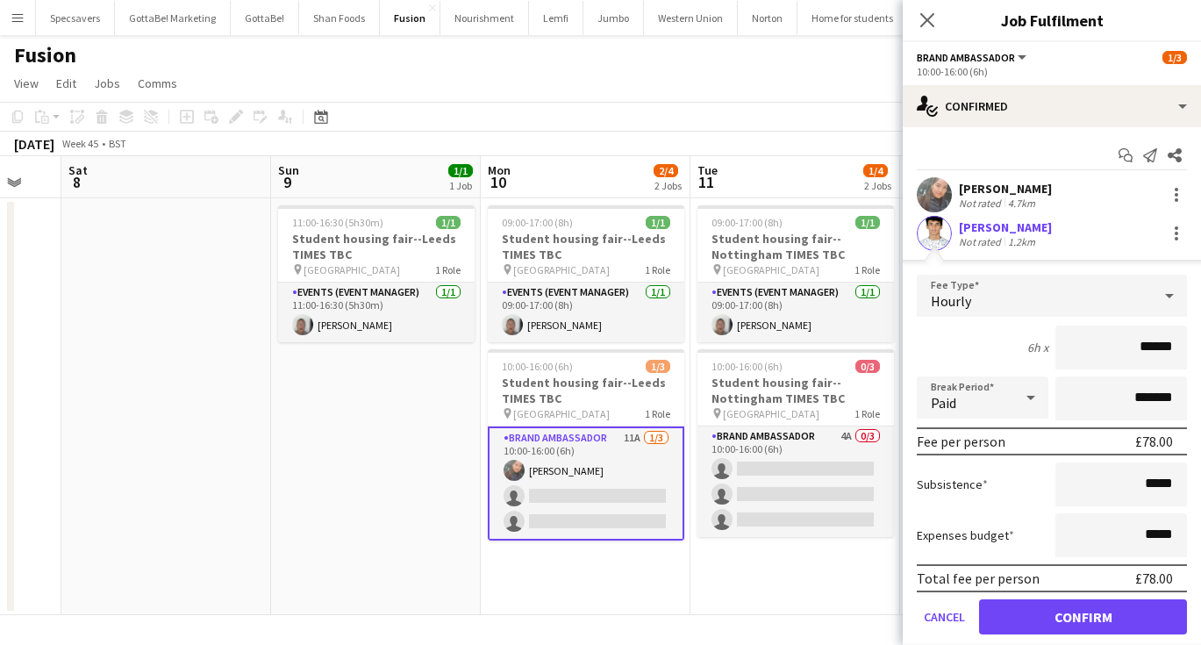
click at [1088, 612] on button "Confirm" at bounding box center [1083, 616] width 208 height 35
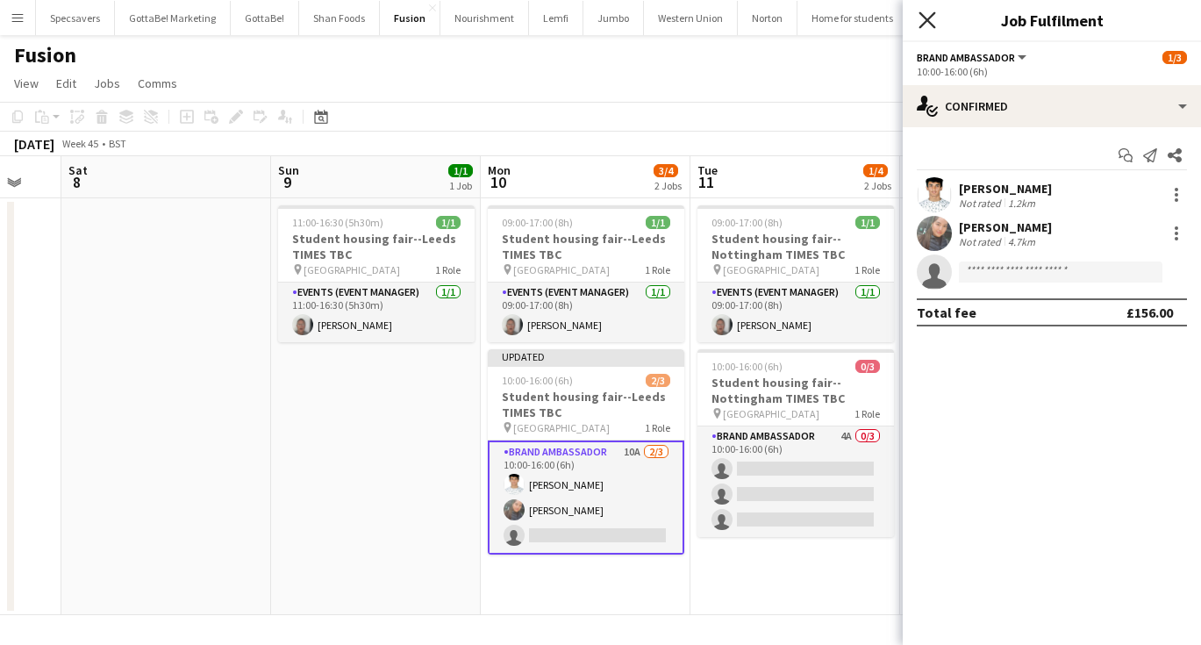
click at [932, 24] on icon "Close pop-in" at bounding box center [926, 19] width 17 height 17
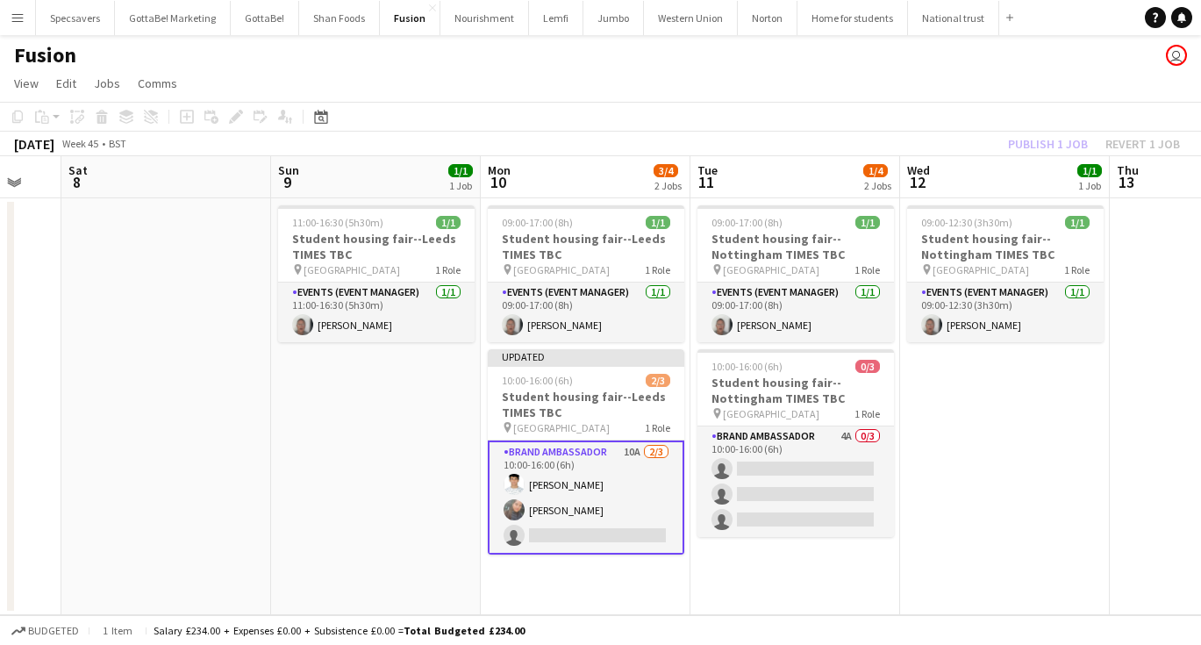
click at [1059, 400] on app-date-cell "09:00-12:30 (3h30m) 1/1 Student housing fair--Nottingham TIMES TBC pin Universi…" at bounding box center [1005, 406] width 210 height 417
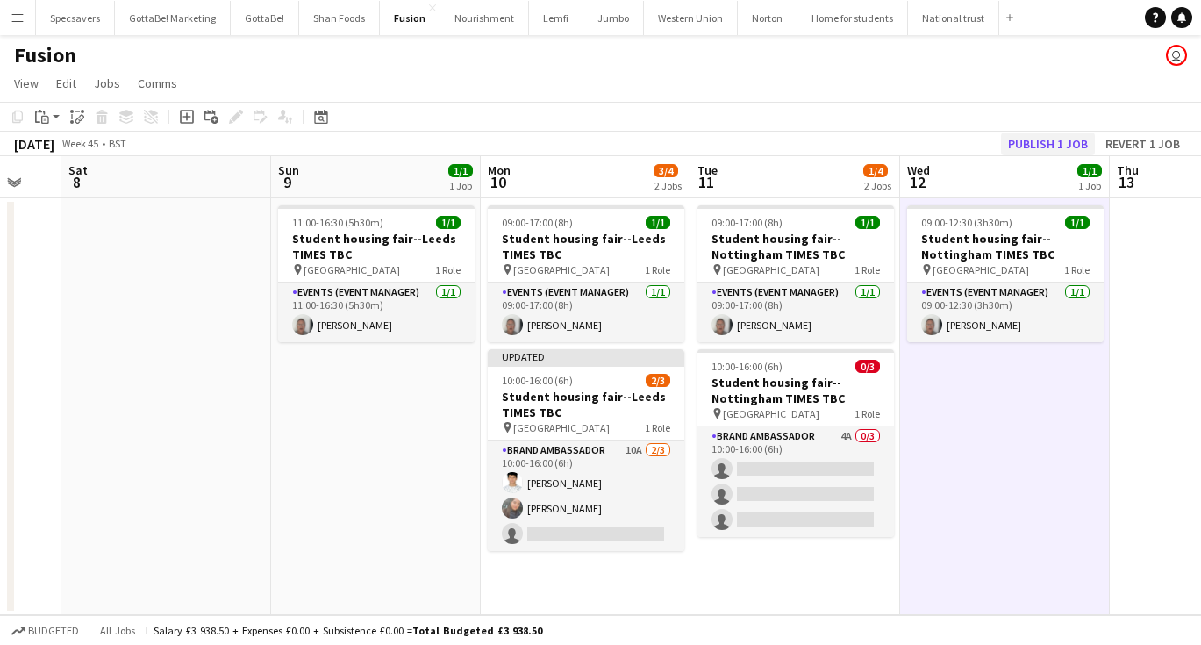
click at [1078, 138] on button "Publish 1 job" at bounding box center [1048, 143] width 94 height 23
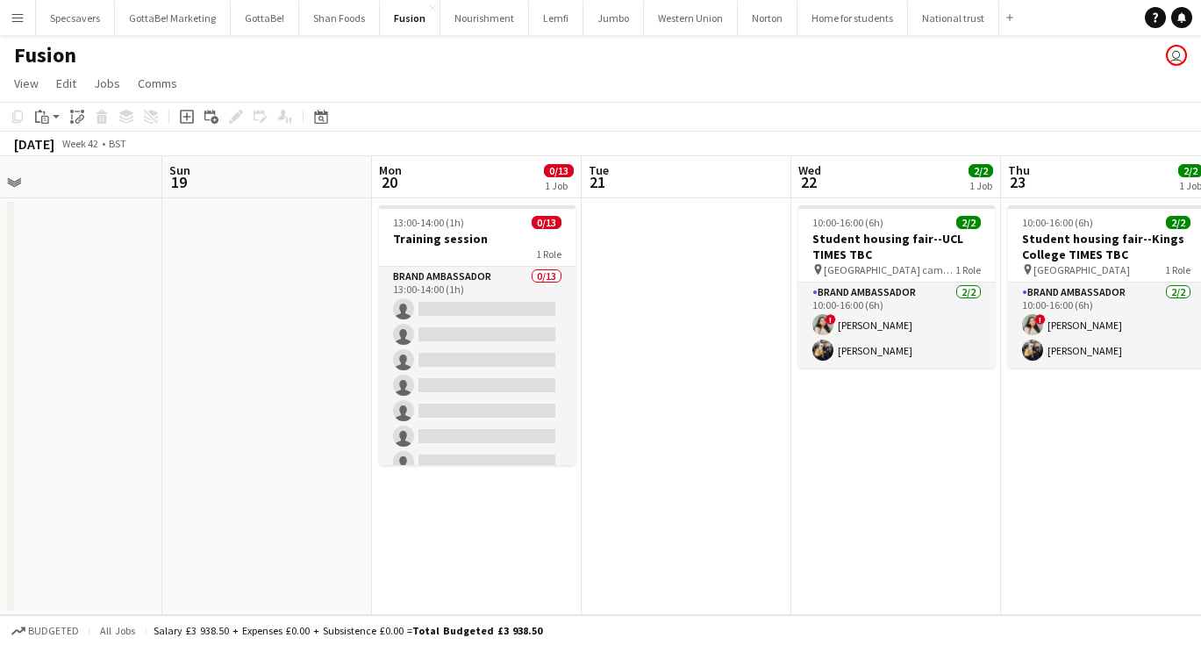
scroll to position [0, 710]
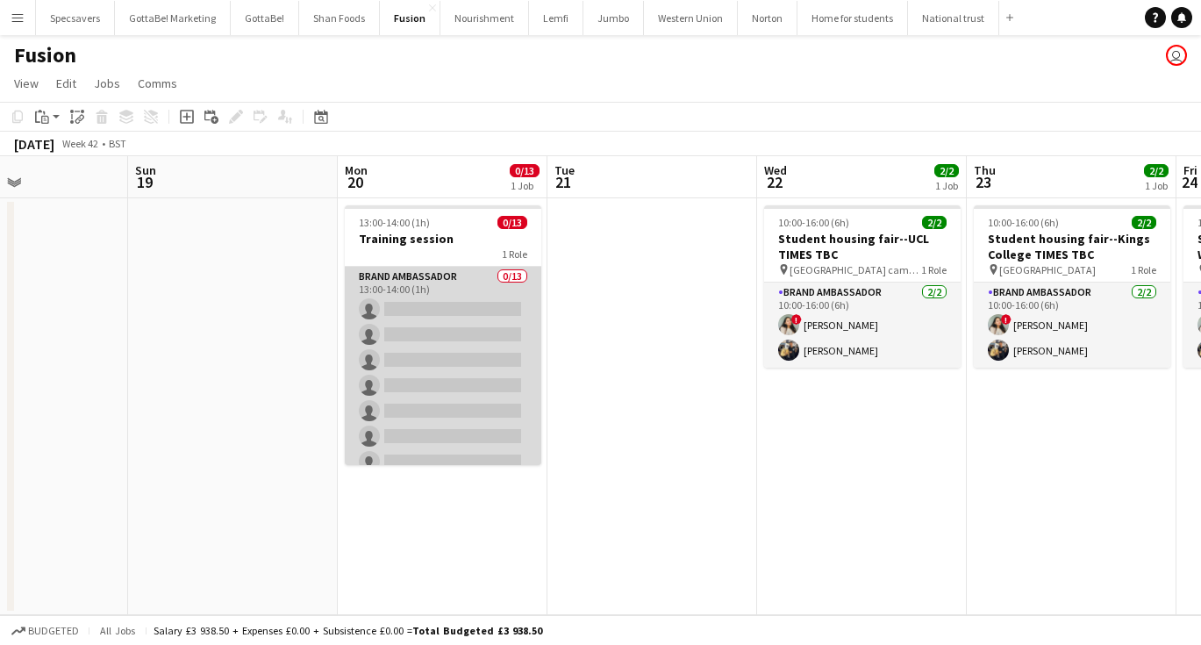
click at [443, 301] on app-card-role "Brand Ambassador 0/13 13:00-14:00 (1h) single-neutral-actions single-neutral-ac…" at bounding box center [443, 449] width 196 height 365
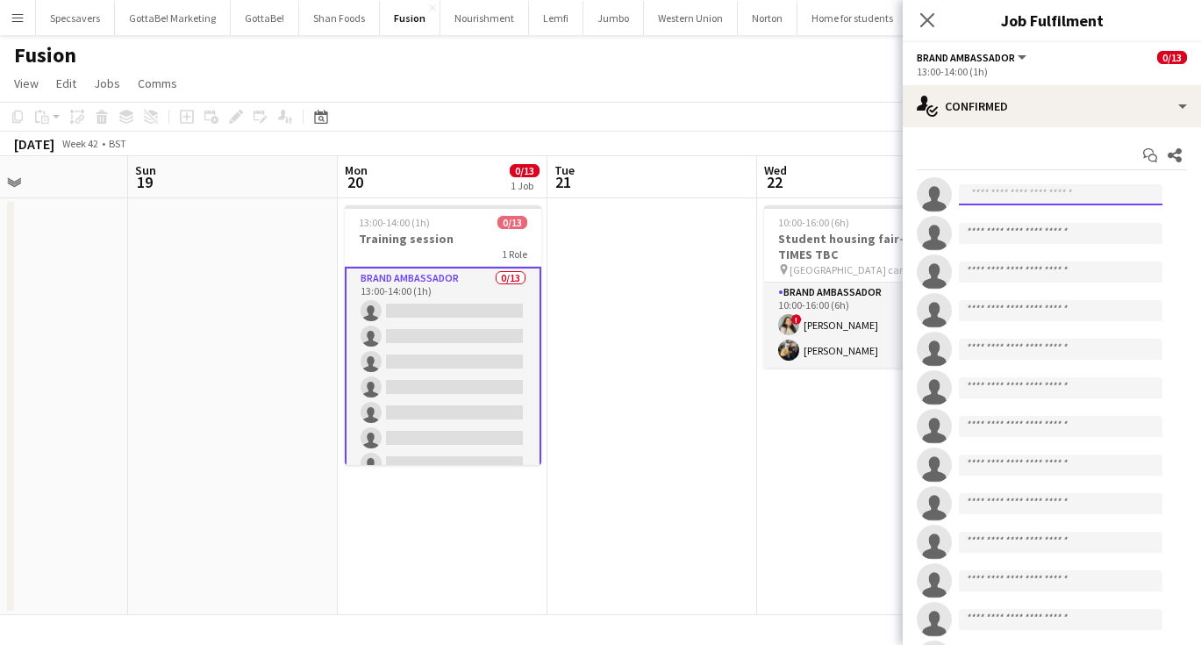
click at [1019, 191] on input at bounding box center [1060, 194] width 203 height 21
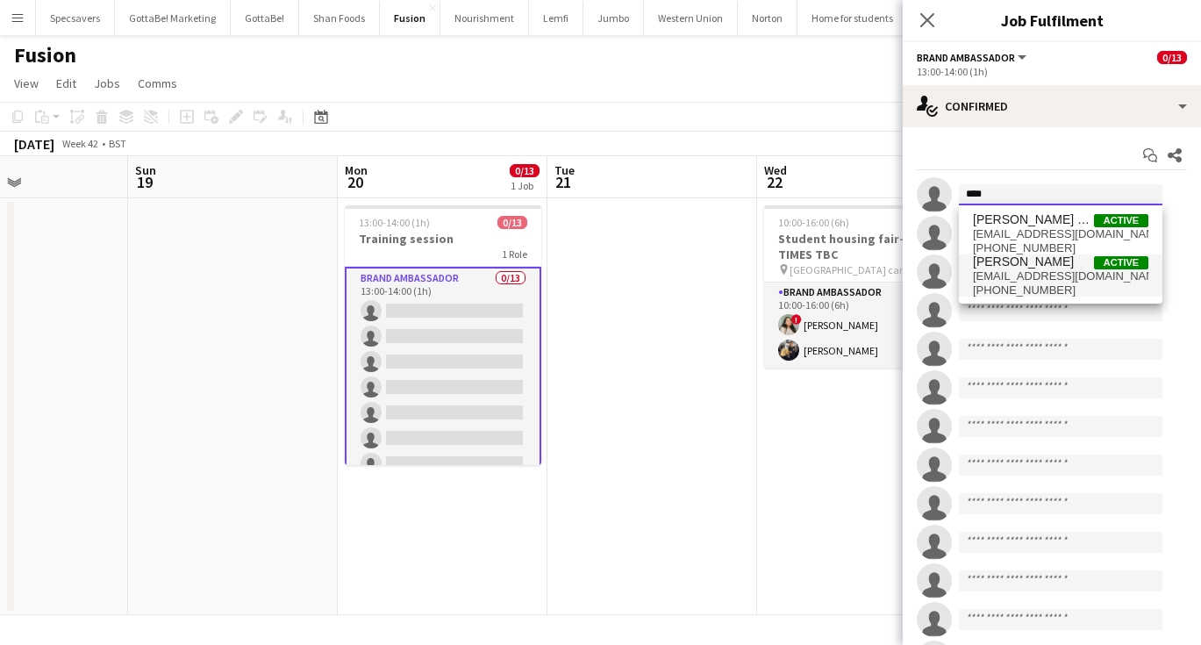
type input "****"
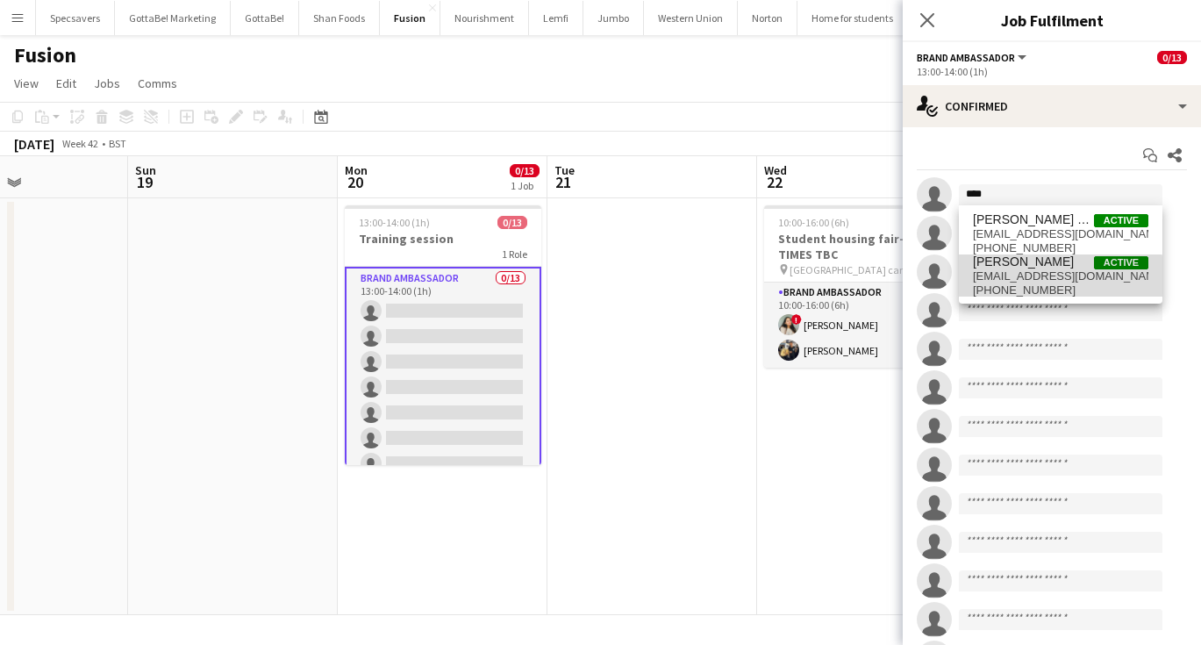
click at [1056, 280] on span "[EMAIL_ADDRESS][DOMAIN_NAME]" at bounding box center [1060, 276] width 175 height 14
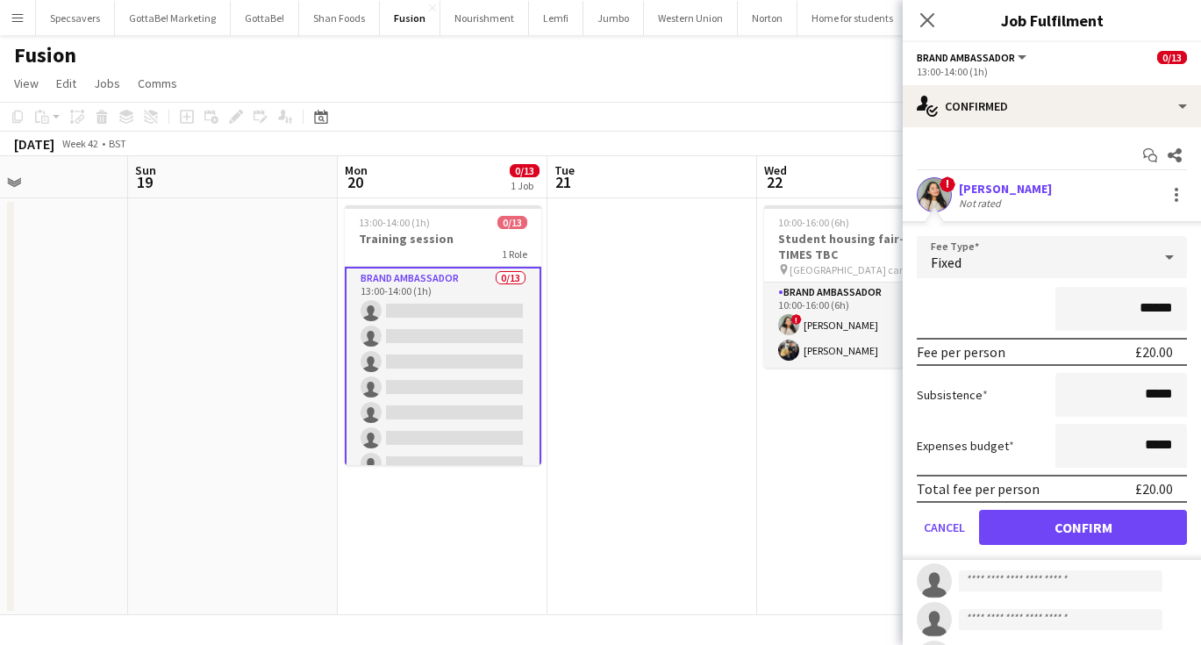
click at [1067, 524] on button "Confirm" at bounding box center [1083, 527] width 208 height 35
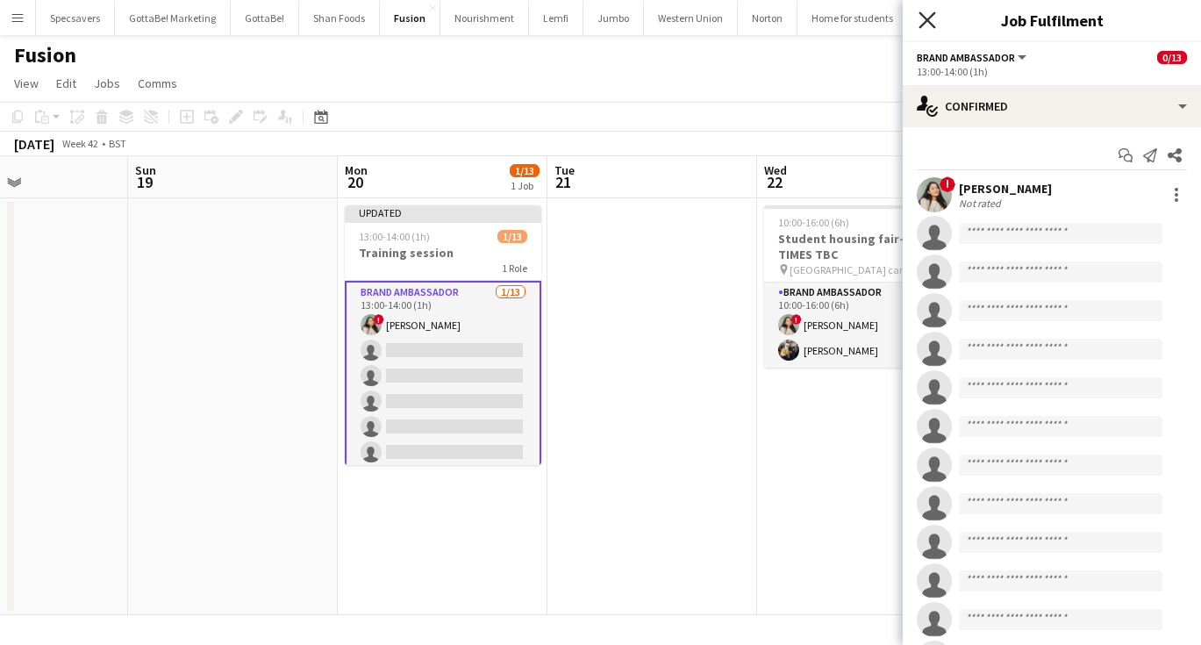
click at [926, 18] on icon at bounding box center [926, 19] width 17 height 17
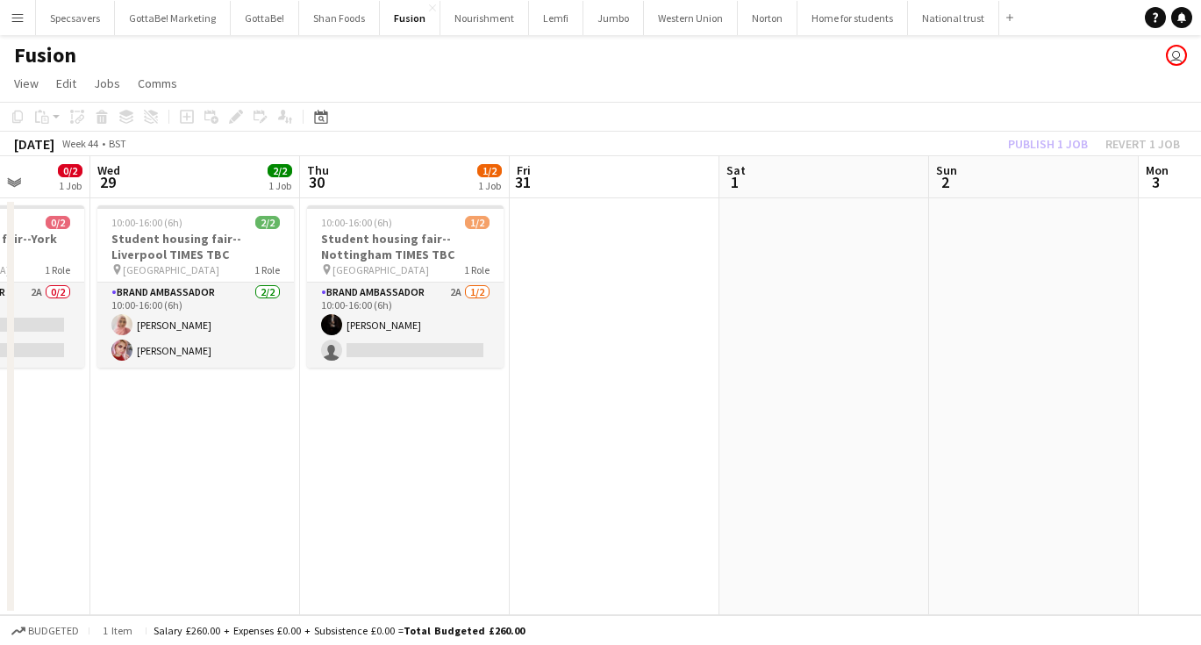
scroll to position [0, 537]
click at [787, 76] on app-page-menu "View Day view expanded Day view collapsed Month view Date picker Jump to [DATE]…" at bounding box center [600, 84] width 1201 height 33
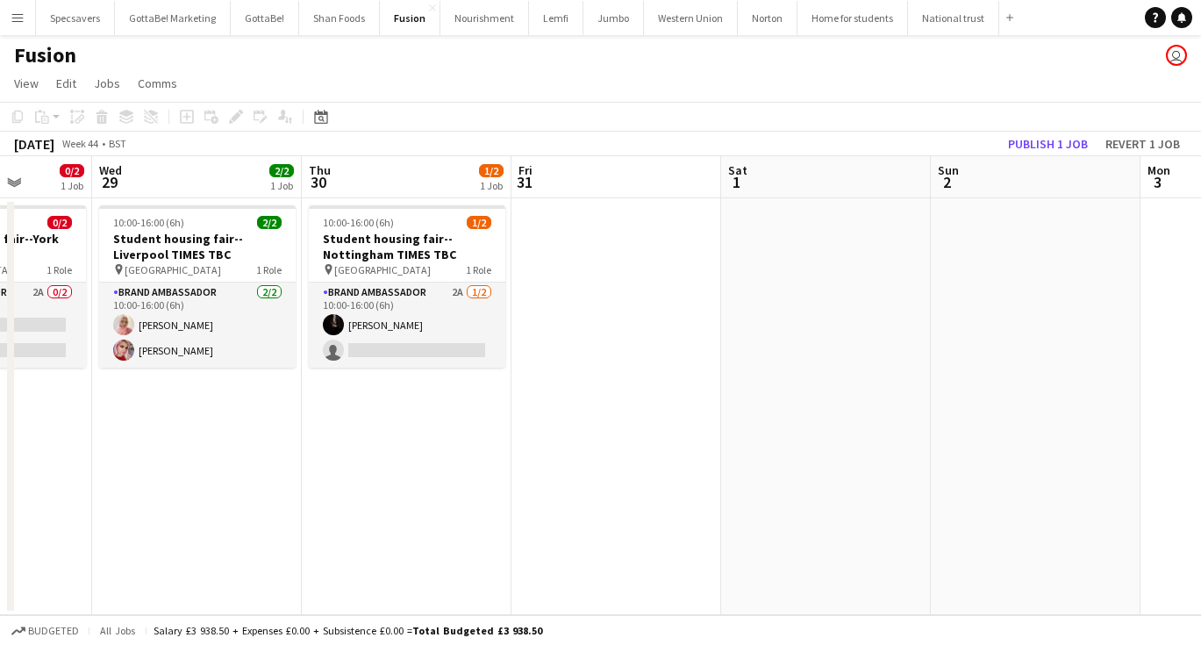
click at [702, 270] on app-date-cell at bounding box center [616, 406] width 210 height 417
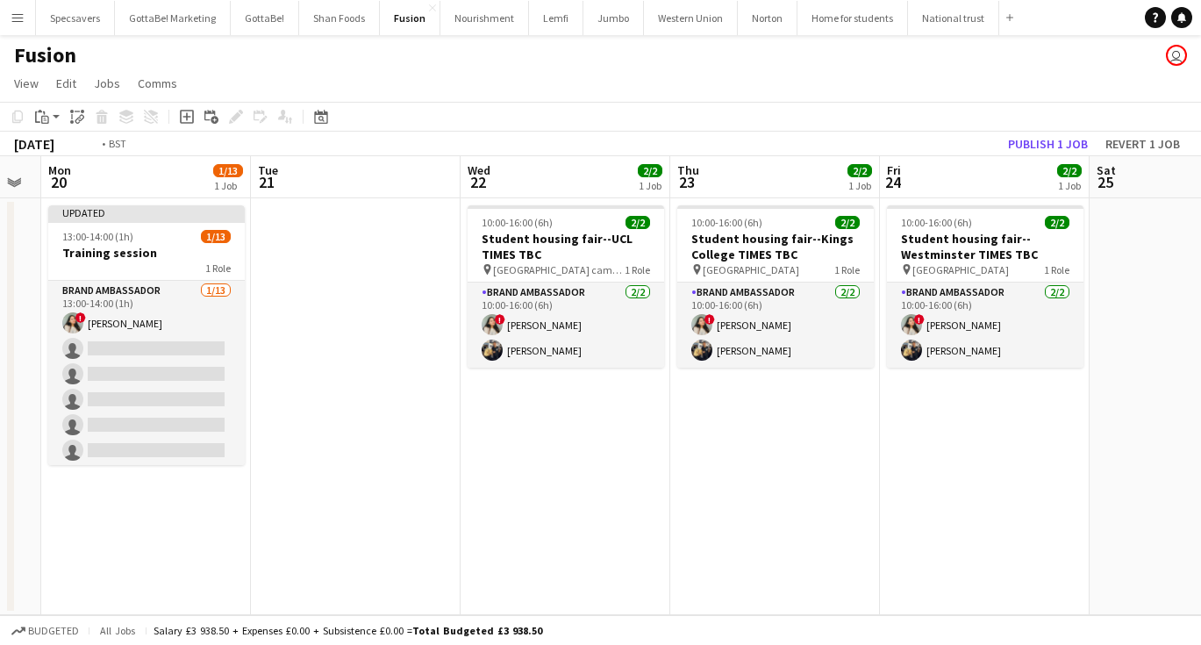
scroll to position [0, 356]
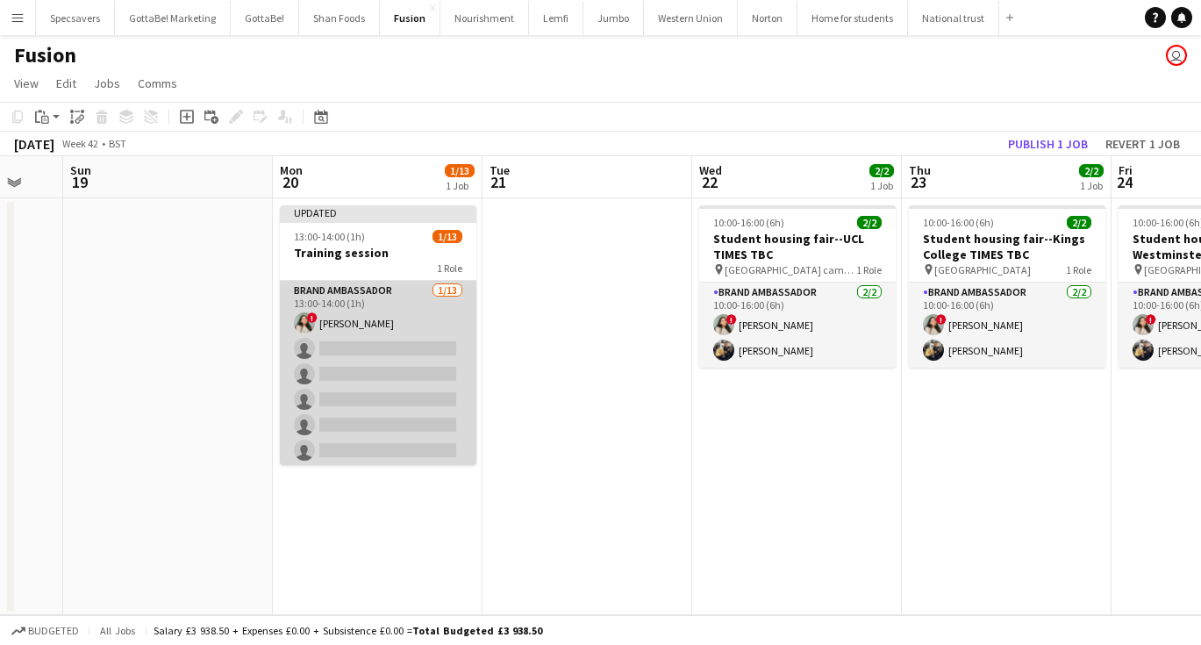
click at [414, 346] on app-card-role "Brand Ambassador [DATE] 13:00-14:00 (1h) ! [PERSON_NAME] single-neutral-actions…" at bounding box center [378, 463] width 196 height 365
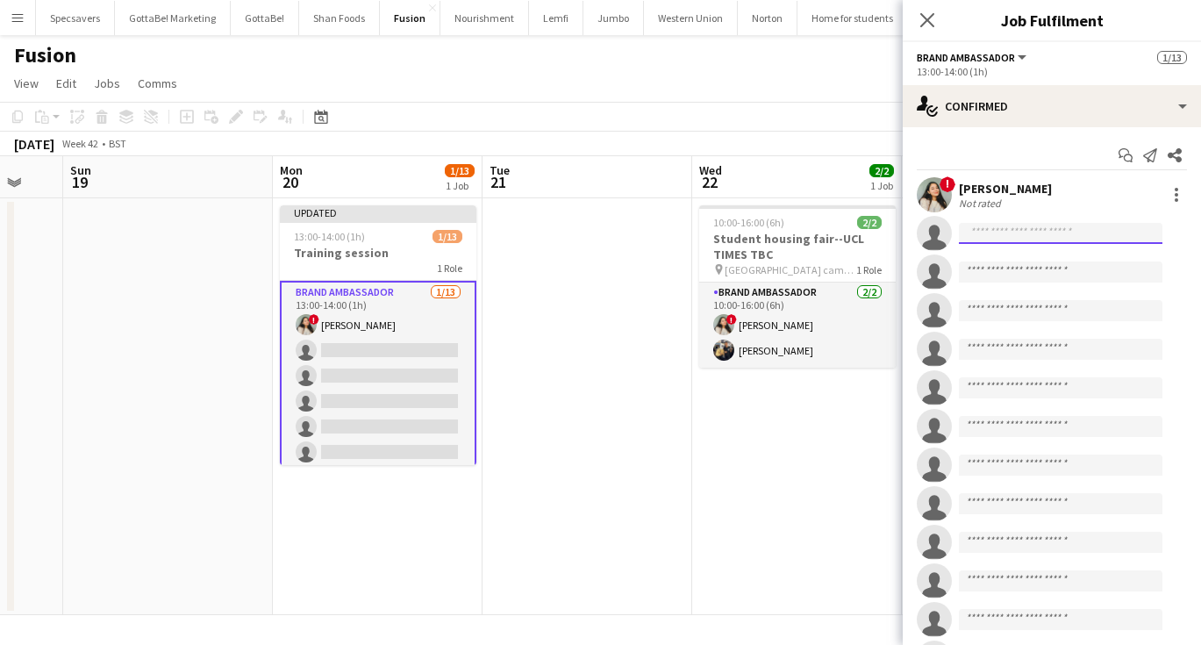
click at [1104, 239] on input at bounding box center [1060, 233] width 203 height 21
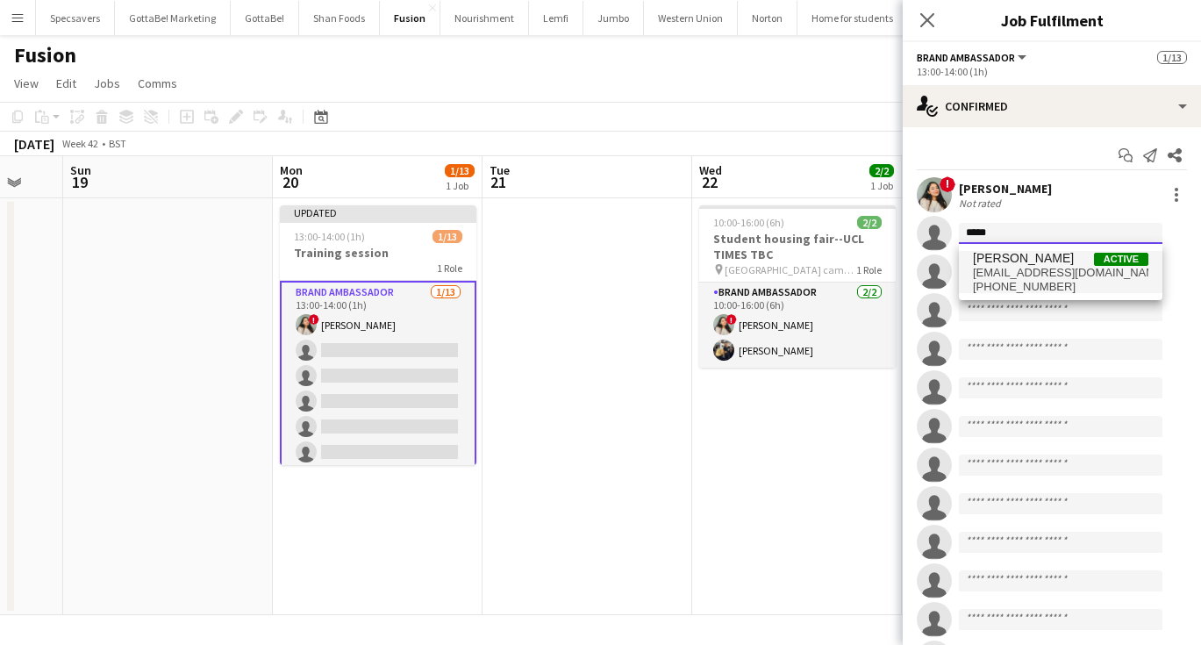
type input "*****"
click at [1093, 272] on span "[EMAIL_ADDRESS][DOMAIN_NAME]" at bounding box center [1060, 273] width 175 height 14
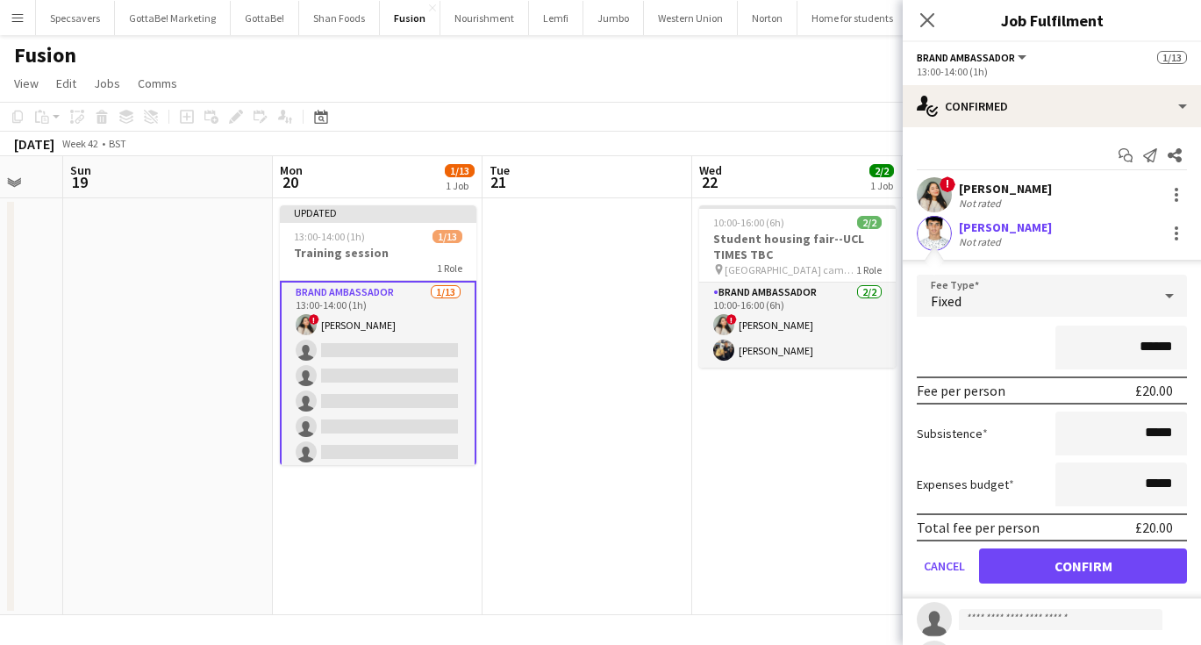
click at [1079, 564] on button "Confirm" at bounding box center [1083, 565] width 208 height 35
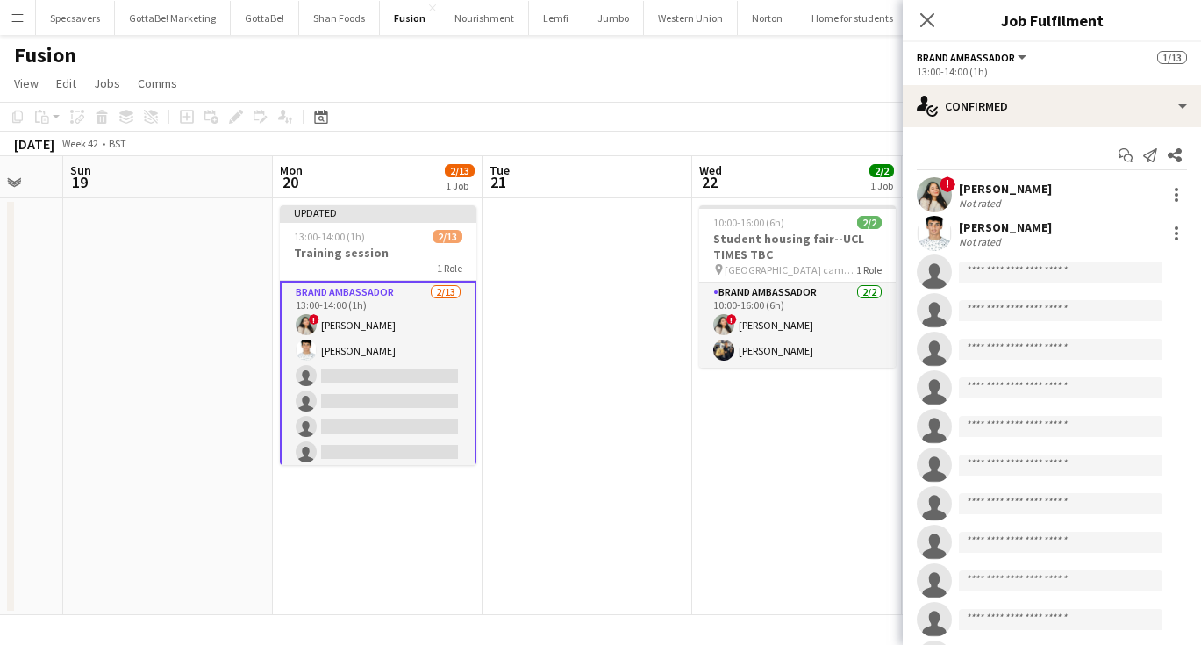
click at [686, 510] on app-date-cell at bounding box center [587, 406] width 210 height 417
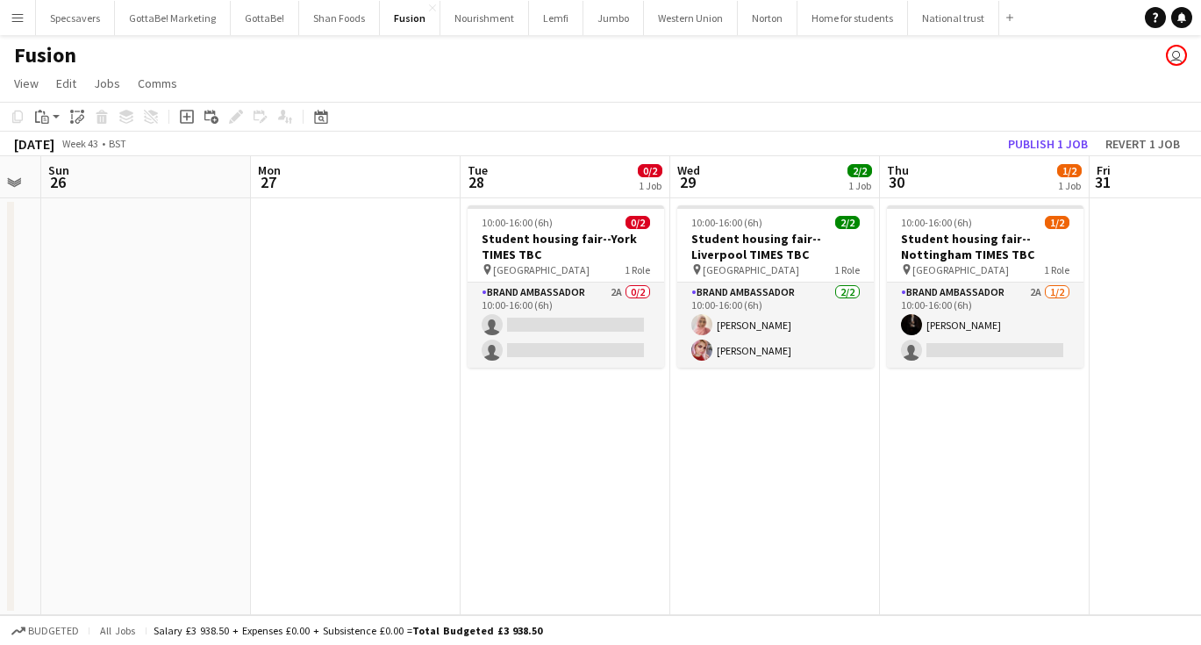
scroll to position [0, 589]
click at [788, 423] on app-date-cell "10:00-16:00 (6h) 2/2 Student housing fair--Liverpool TIMES TBC pin University o…" at bounding box center [774, 406] width 210 height 417
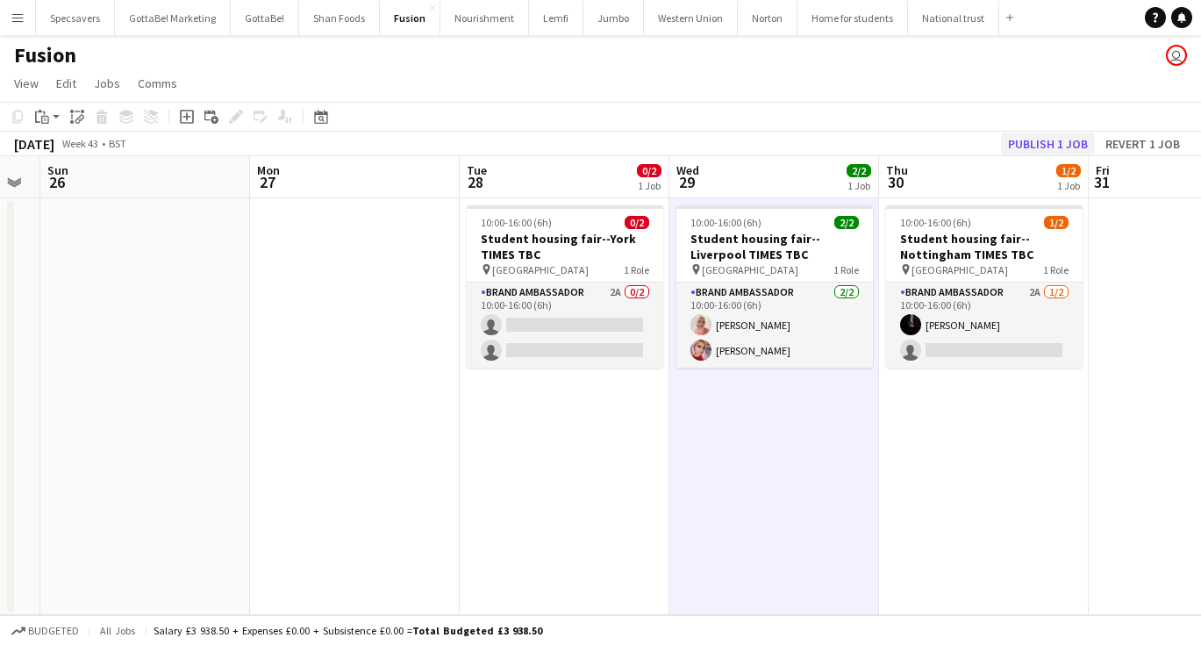
click at [1034, 146] on button "Publish 1 job" at bounding box center [1048, 143] width 94 height 23
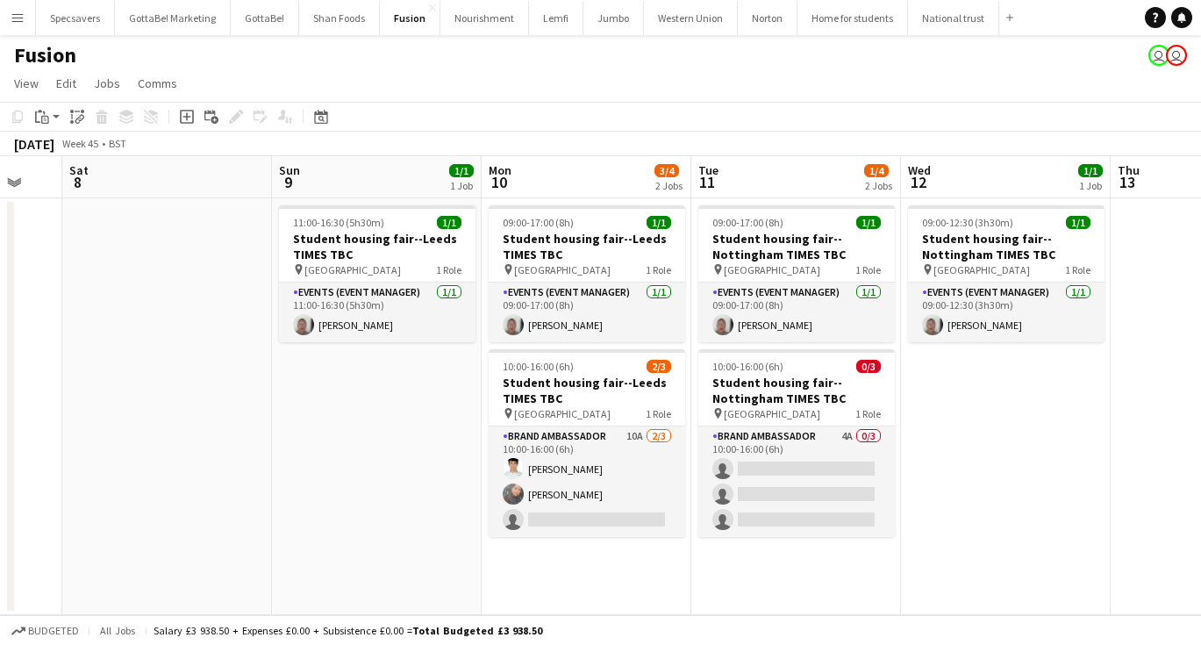
scroll to position [0, 568]
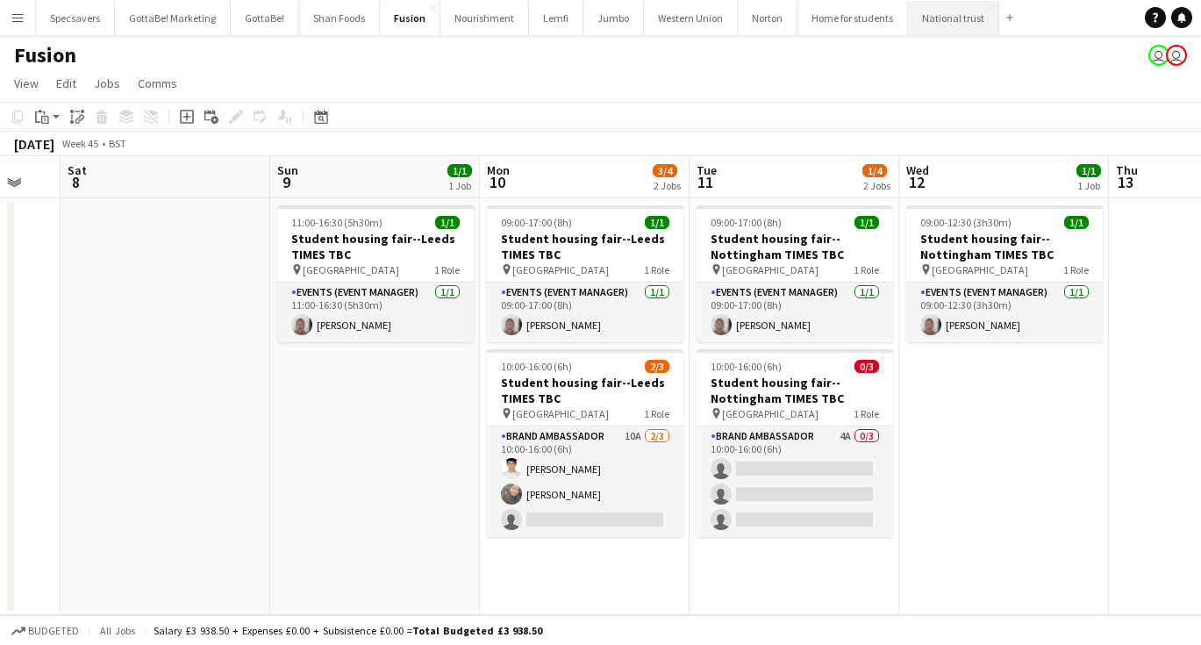
click at [951, 21] on button "National trust Close" at bounding box center [953, 18] width 91 height 34
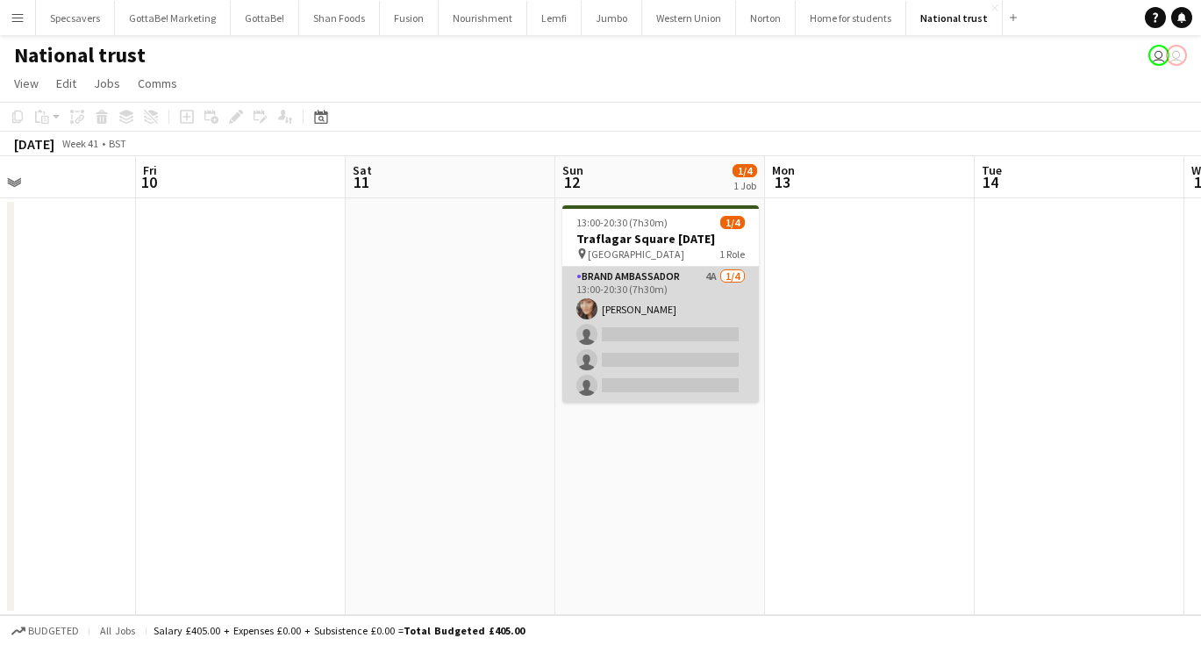
scroll to position [0, 384]
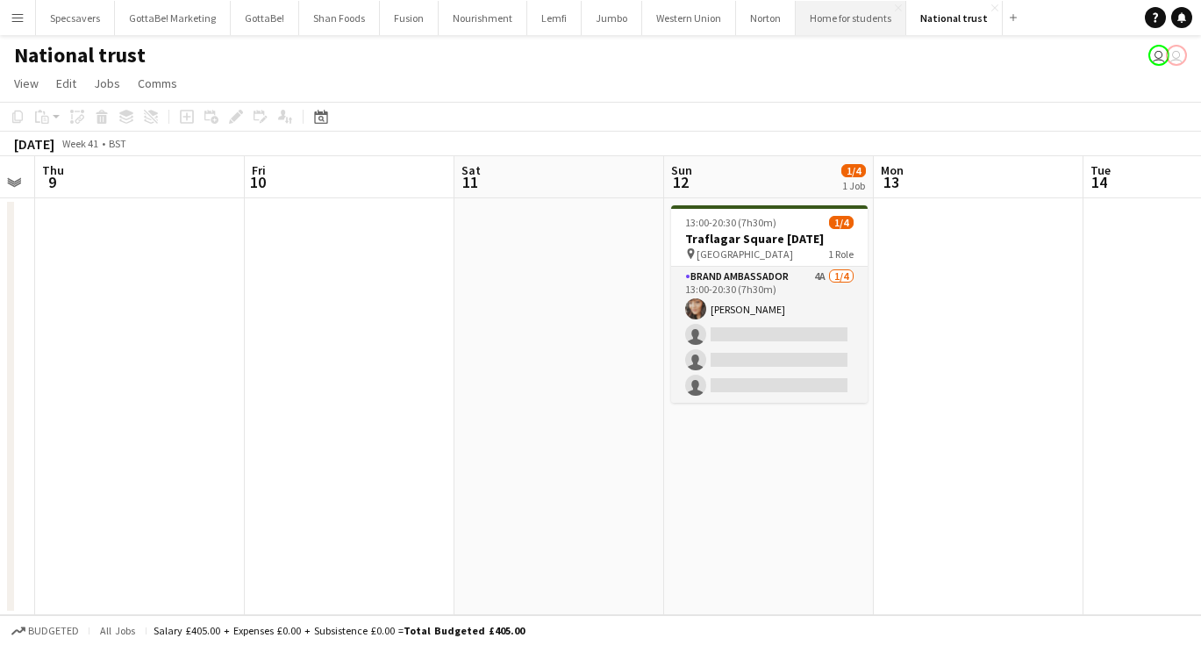
click at [811, 21] on button "Home for students Close" at bounding box center [851, 18] width 111 height 34
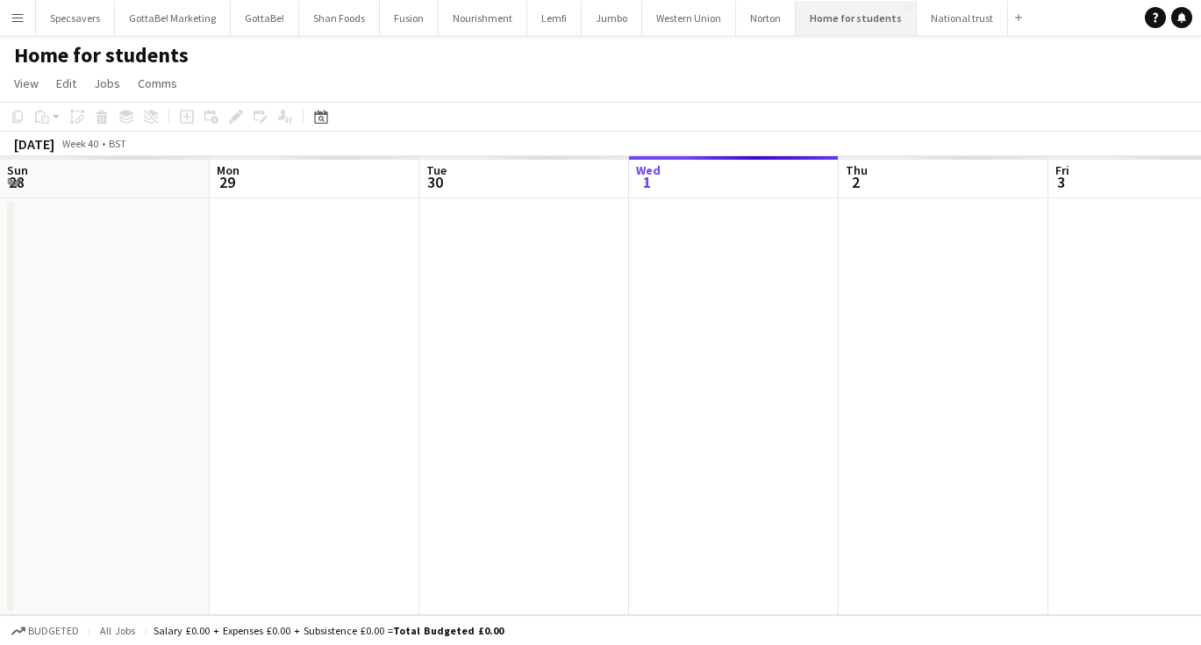
scroll to position [0, 419]
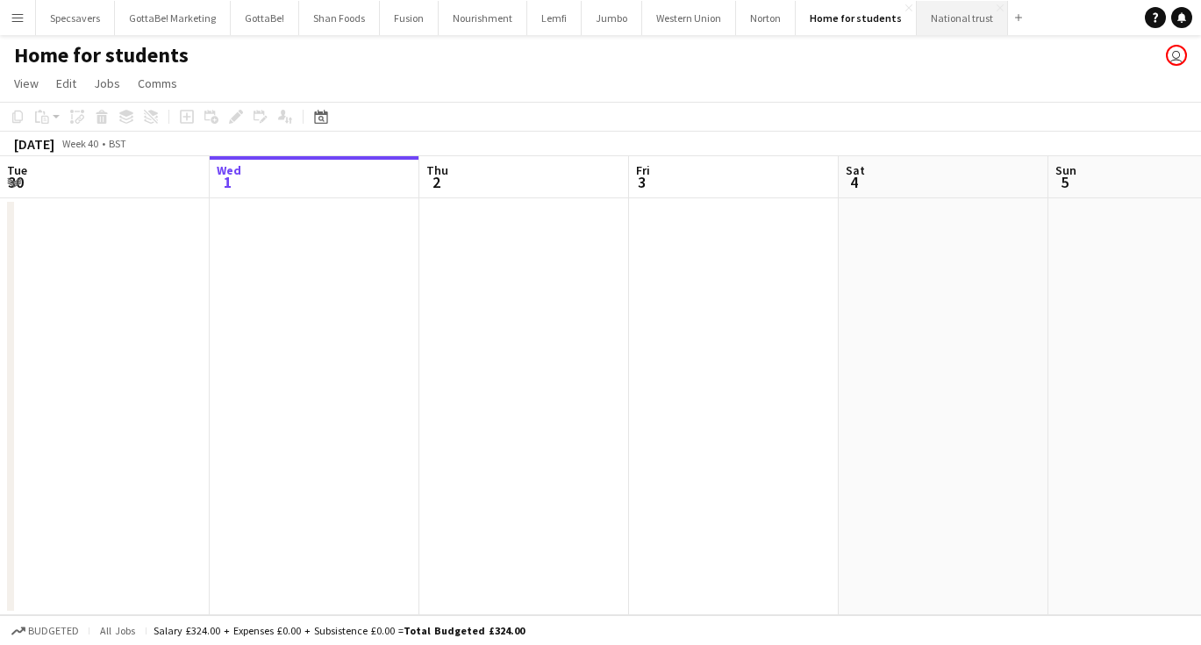
click at [919, 18] on button "National trust Close" at bounding box center [962, 18] width 91 height 34
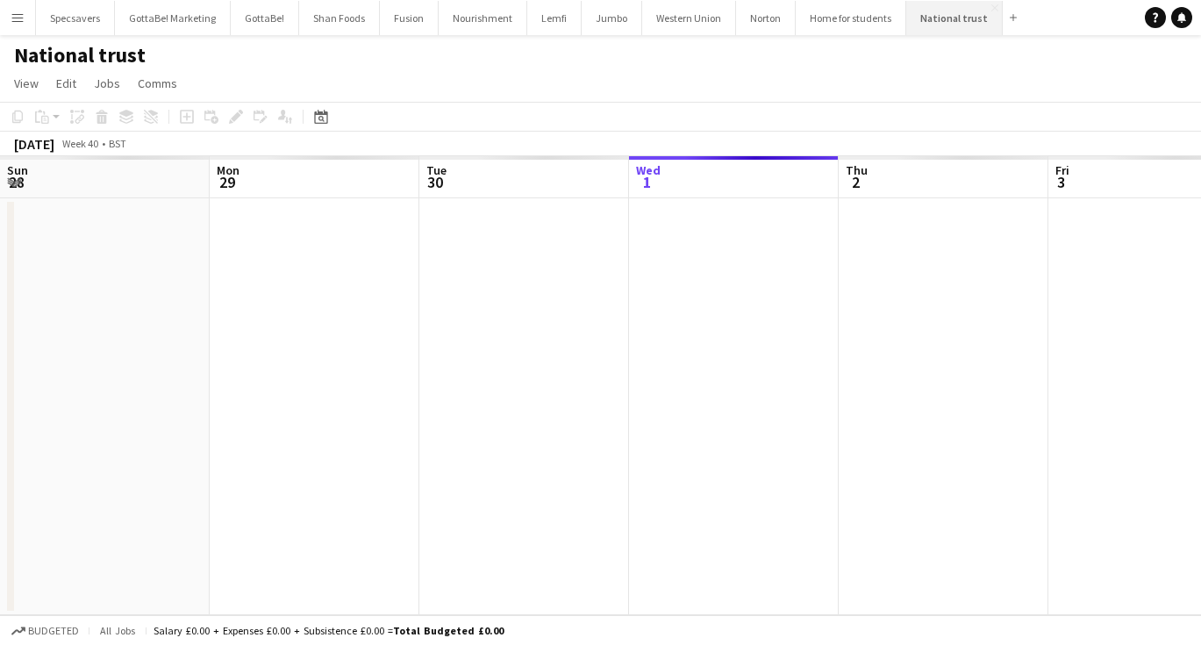
scroll to position [0, 419]
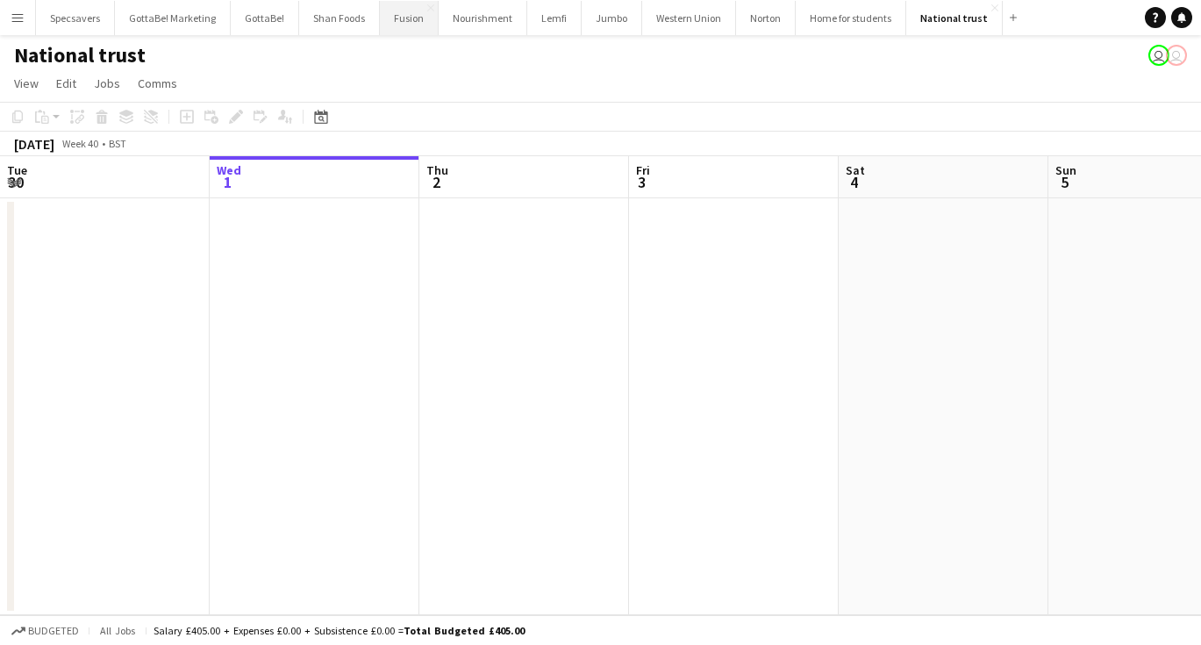
click at [391, 15] on button "Fusion Close" at bounding box center [409, 18] width 59 height 34
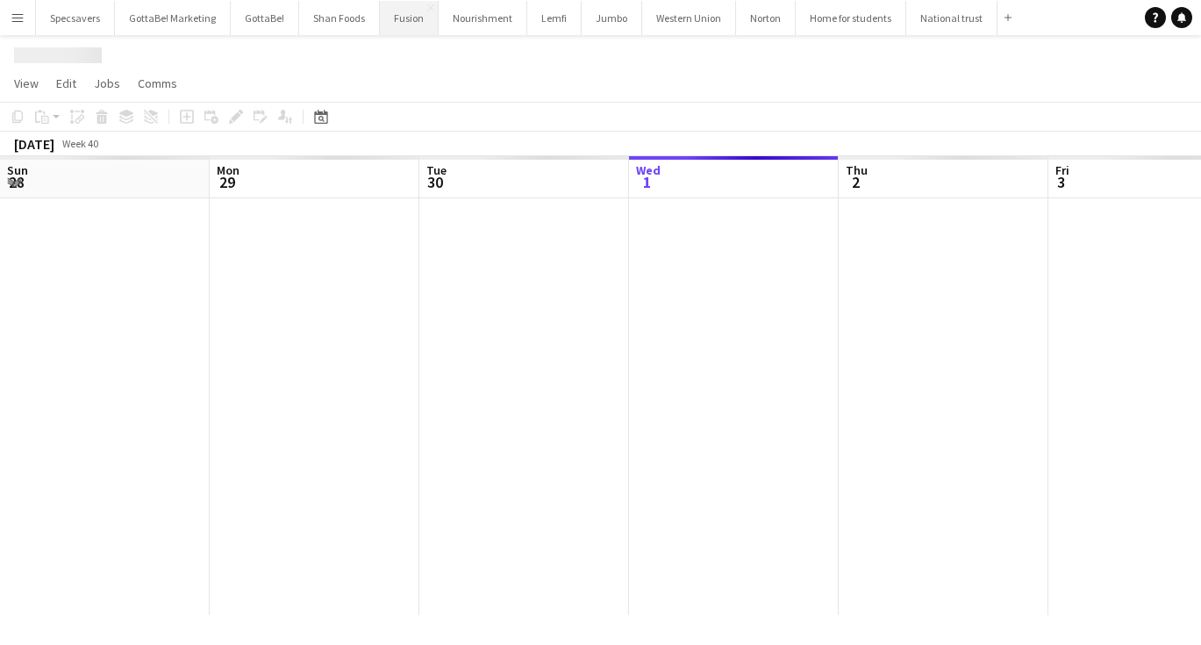
scroll to position [0, 419]
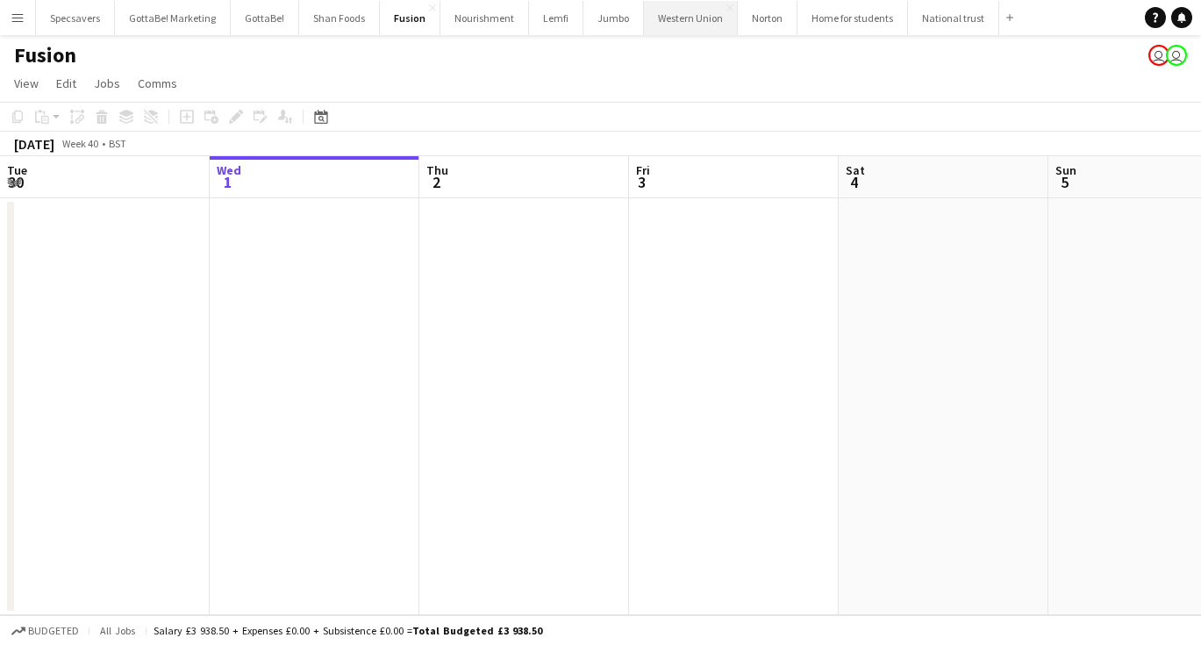
click at [683, 22] on button "Western Union Close" at bounding box center [691, 18] width 94 height 34
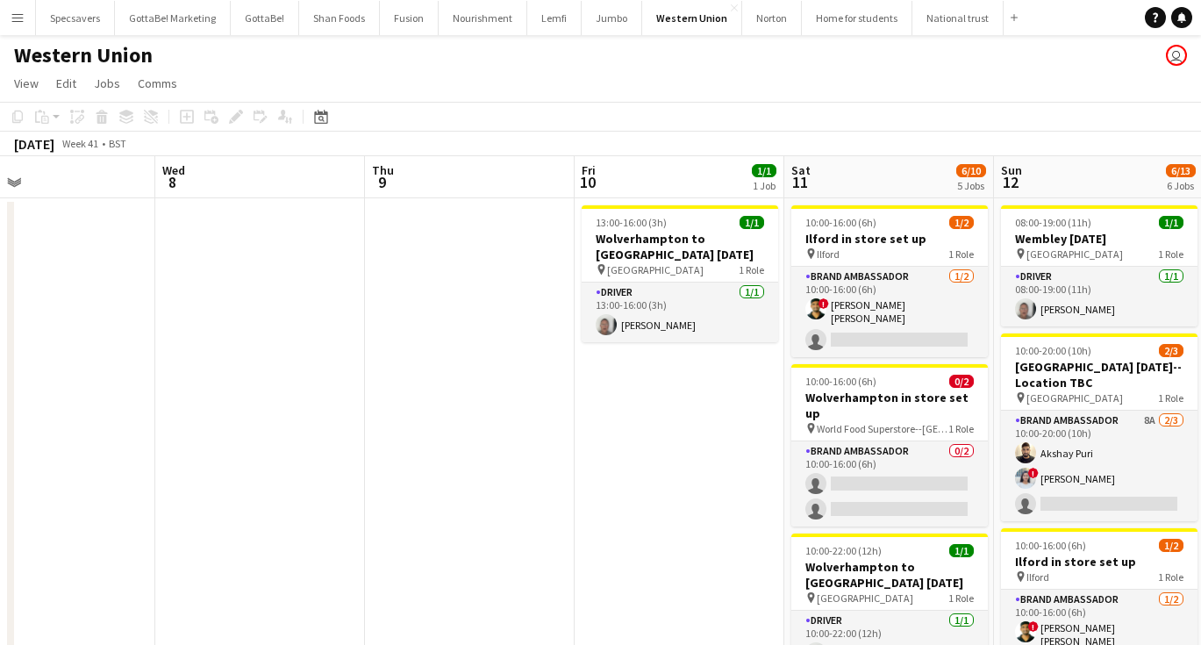
scroll to position [0, 546]
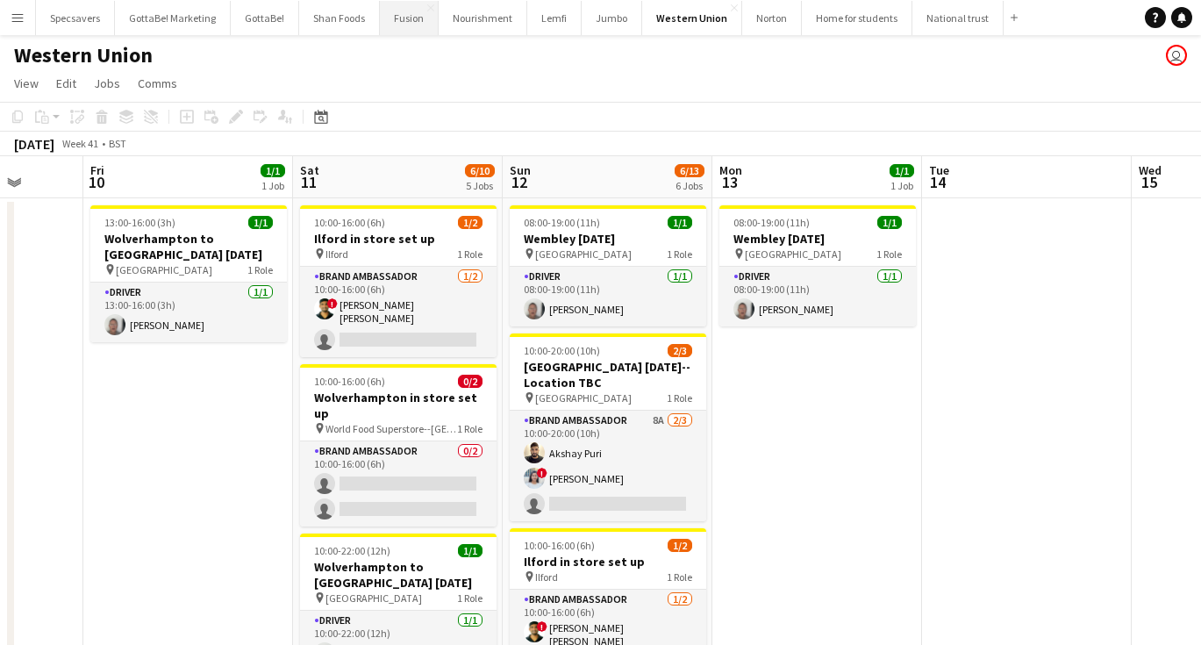
click at [404, 21] on button "Fusion Close" at bounding box center [409, 18] width 59 height 34
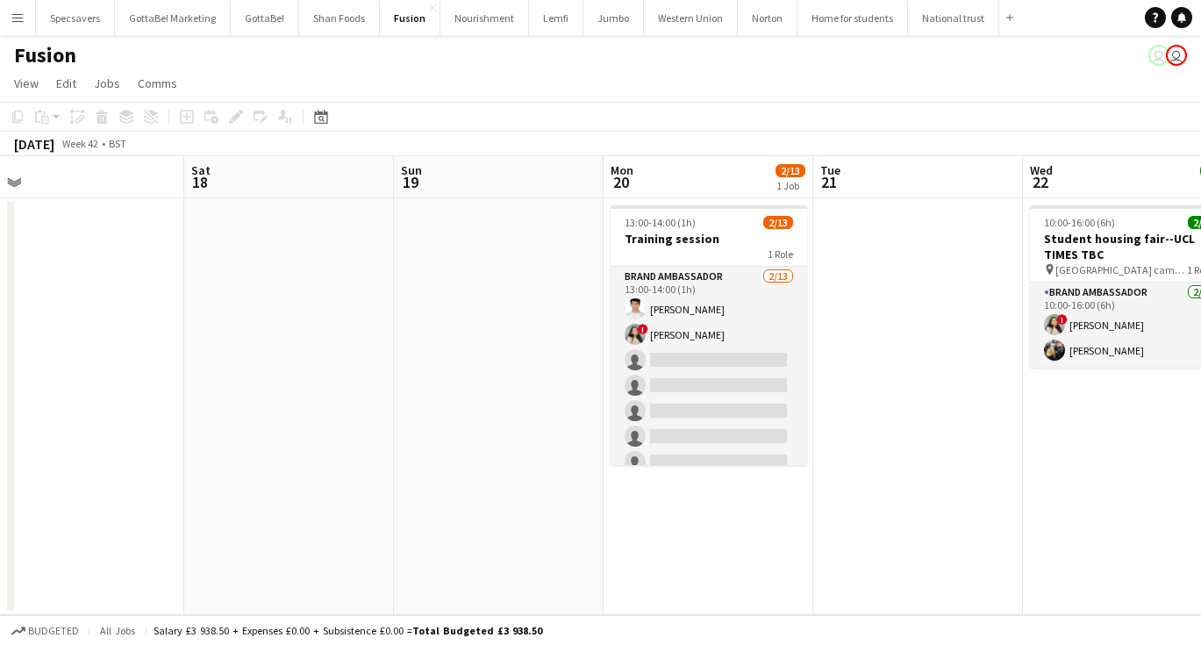
scroll to position [0, 653]
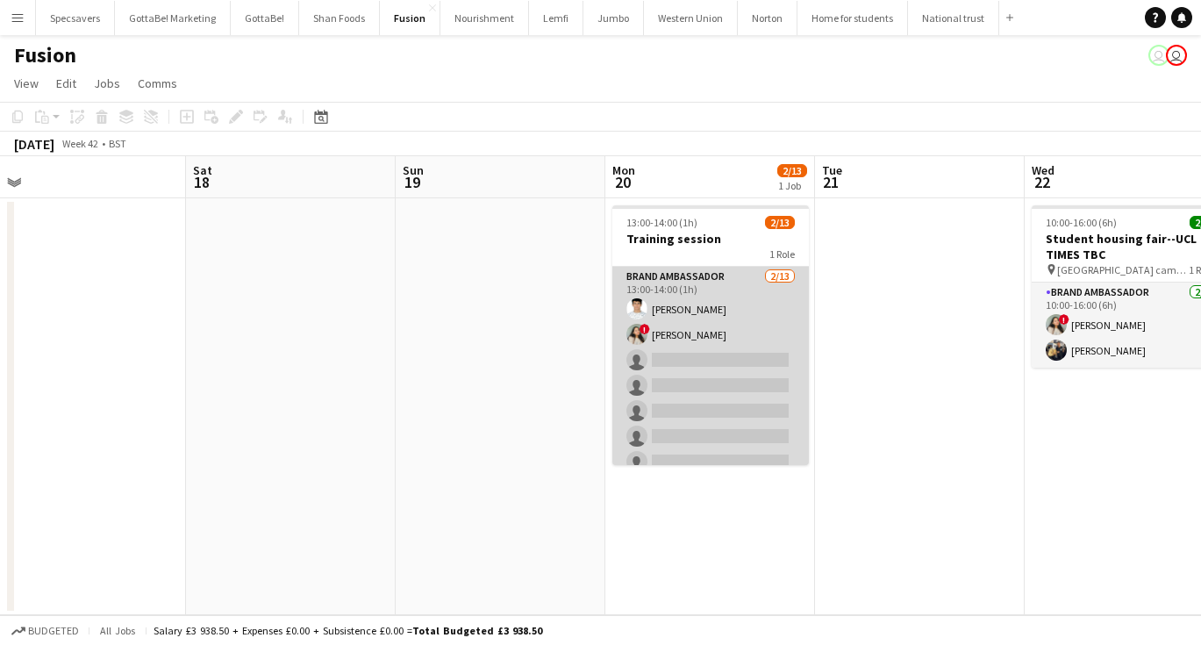
click at [724, 332] on app-card-role "Brand Ambassador [DATE] 13:00-14:00 (1h) [PERSON_NAME] ! [PERSON_NAME] single-n…" at bounding box center [710, 449] width 196 height 365
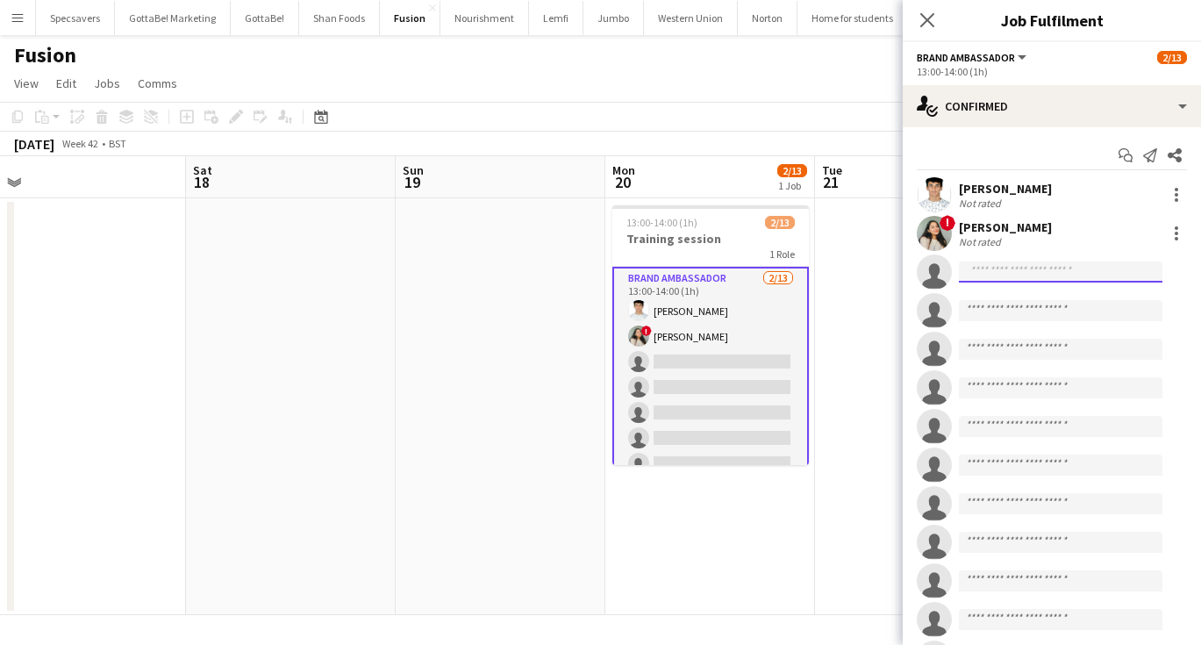
click at [1031, 267] on input at bounding box center [1060, 271] width 203 height 21
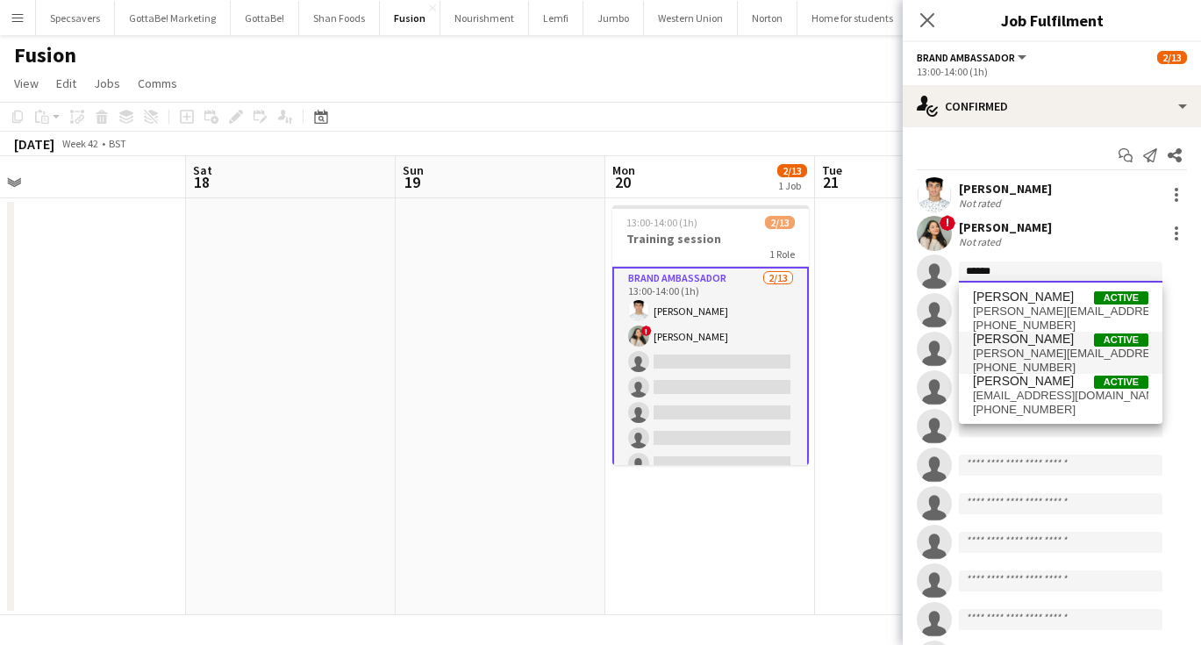
type input "******"
click at [1049, 363] on span "[PHONE_NUMBER]" at bounding box center [1060, 367] width 175 height 14
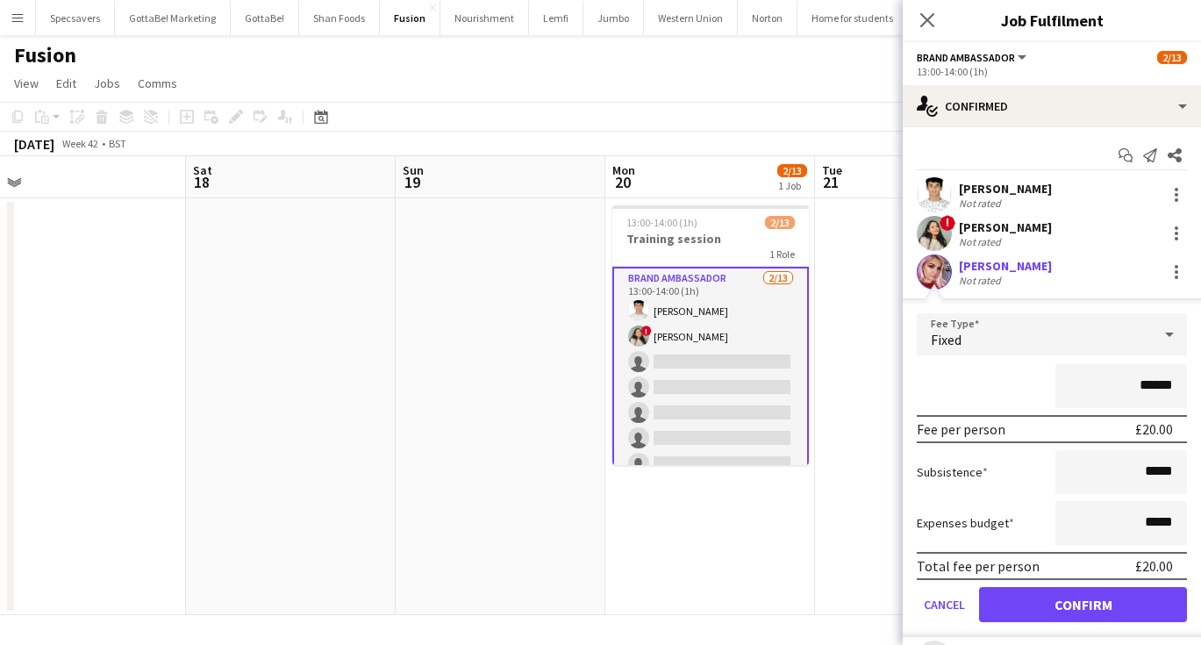
click at [1074, 616] on button "Confirm" at bounding box center [1083, 604] width 208 height 35
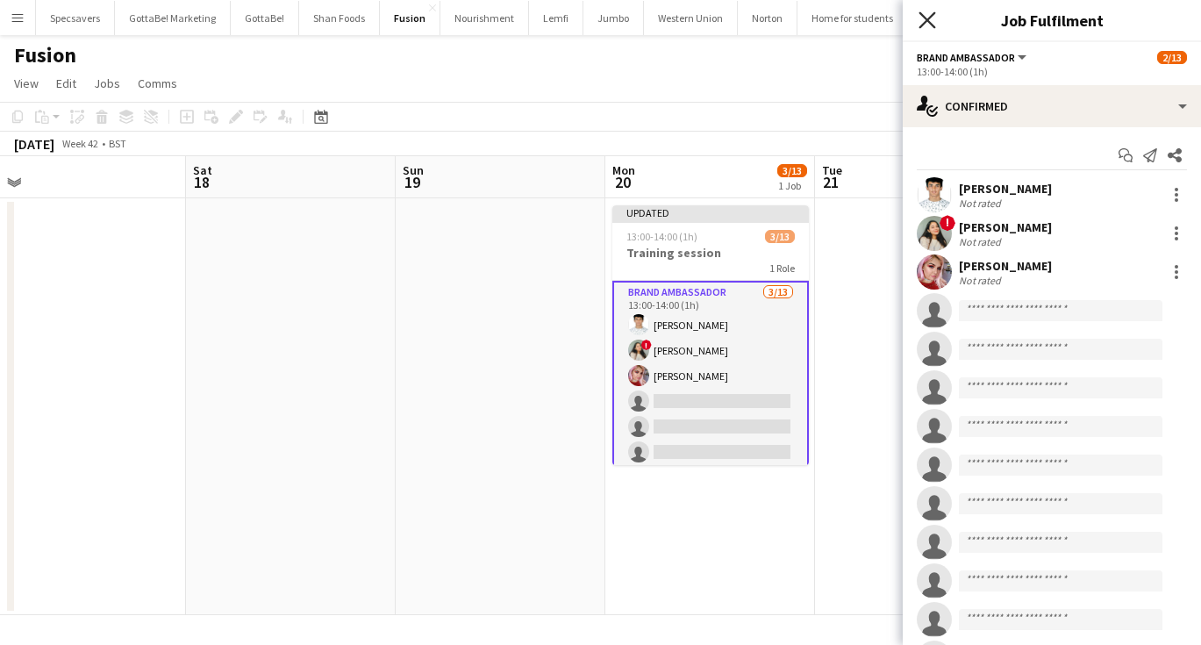
click at [924, 19] on icon "Close pop-in" at bounding box center [926, 19] width 17 height 17
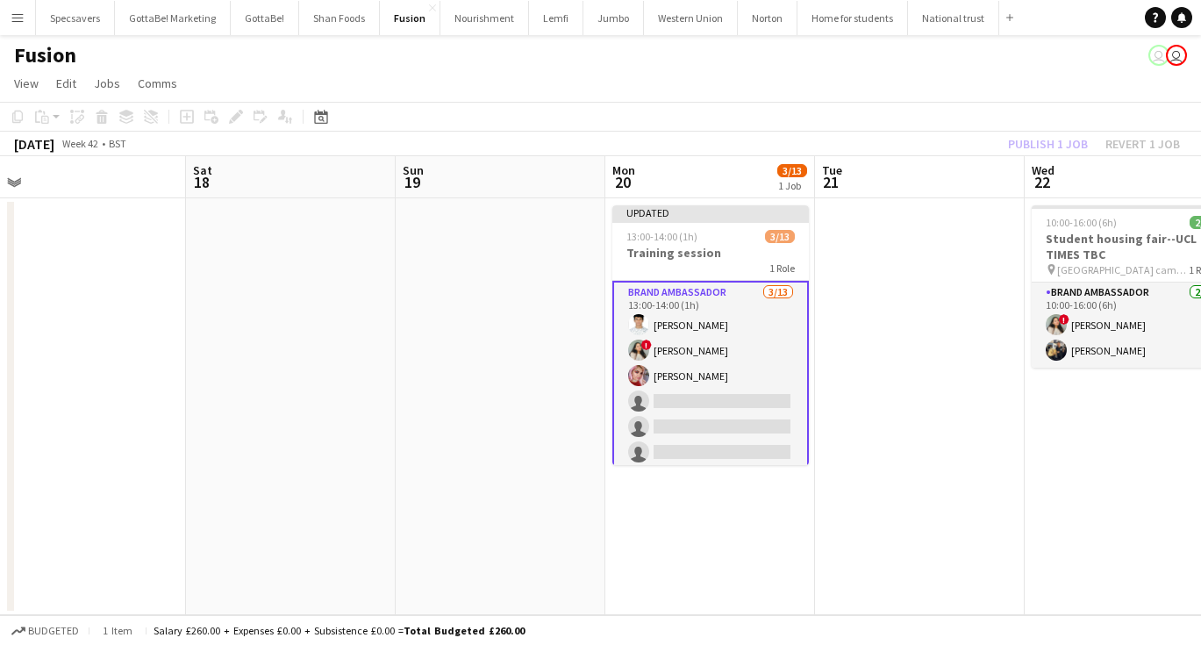
click at [915, 374] on app-date-cell at bounding box center [920, 406] width 210 height 417
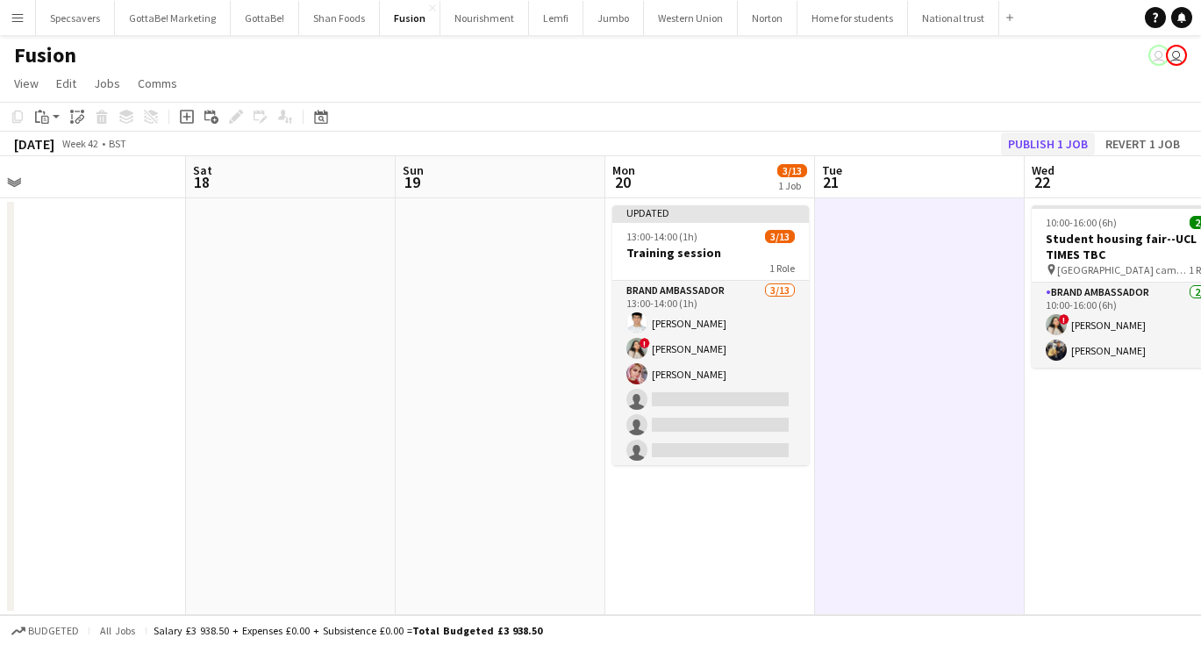
click at [1042, 146] on button "Publish 1 job" at bounding box center [1048, 143] width 94 height 23
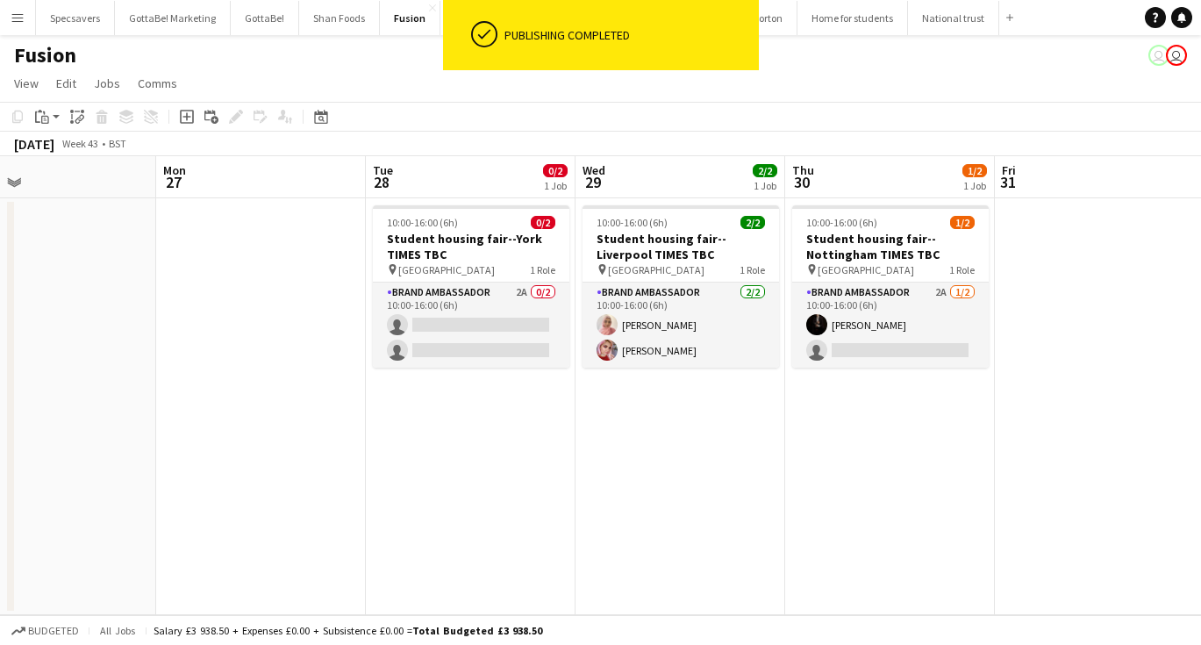
scroll to position [0, 681]
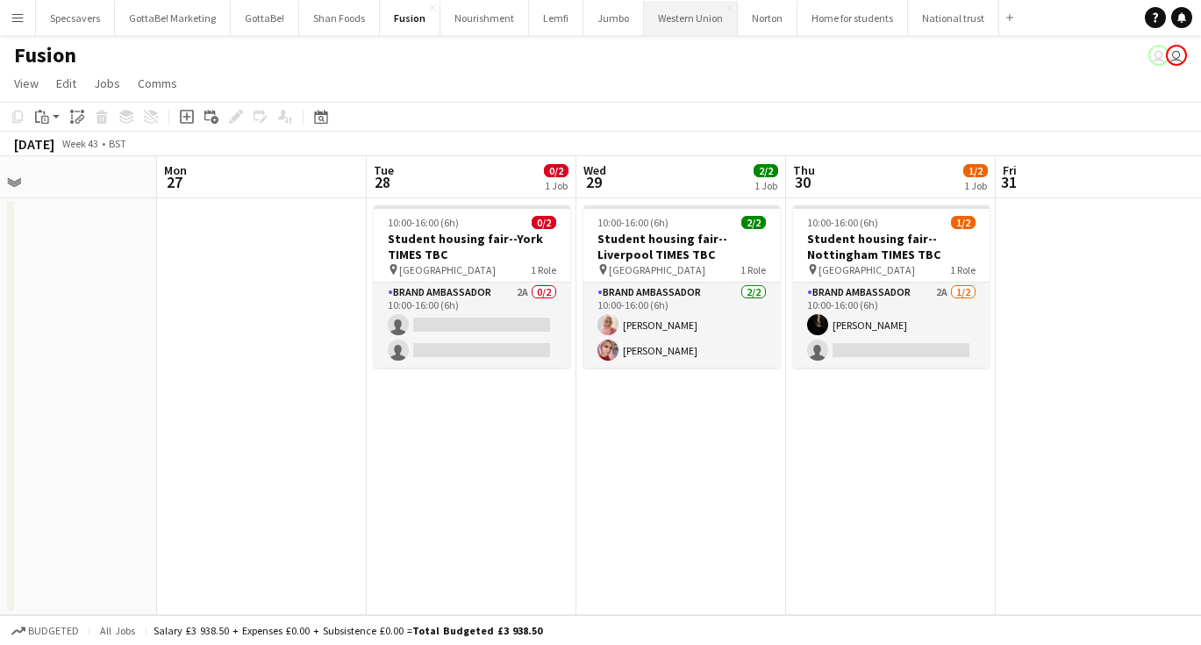
click at [669, 18] on button "Western Union Close" at bounding box center [691, 18] width 94 height 34
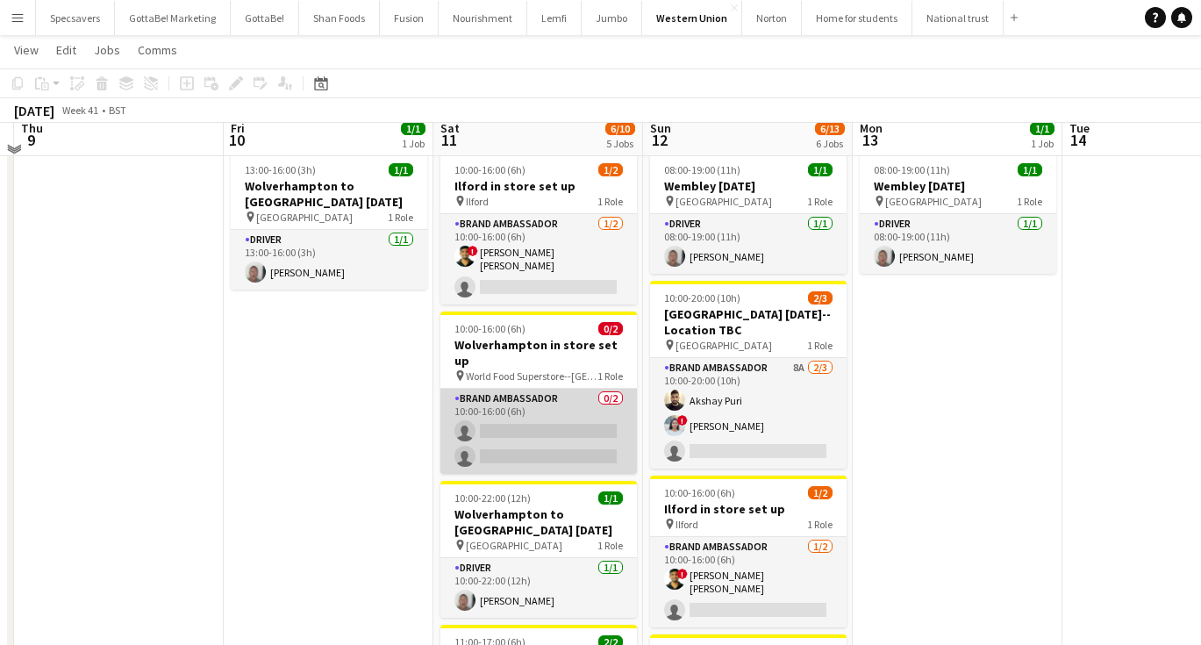
scroll to position [54, 0]
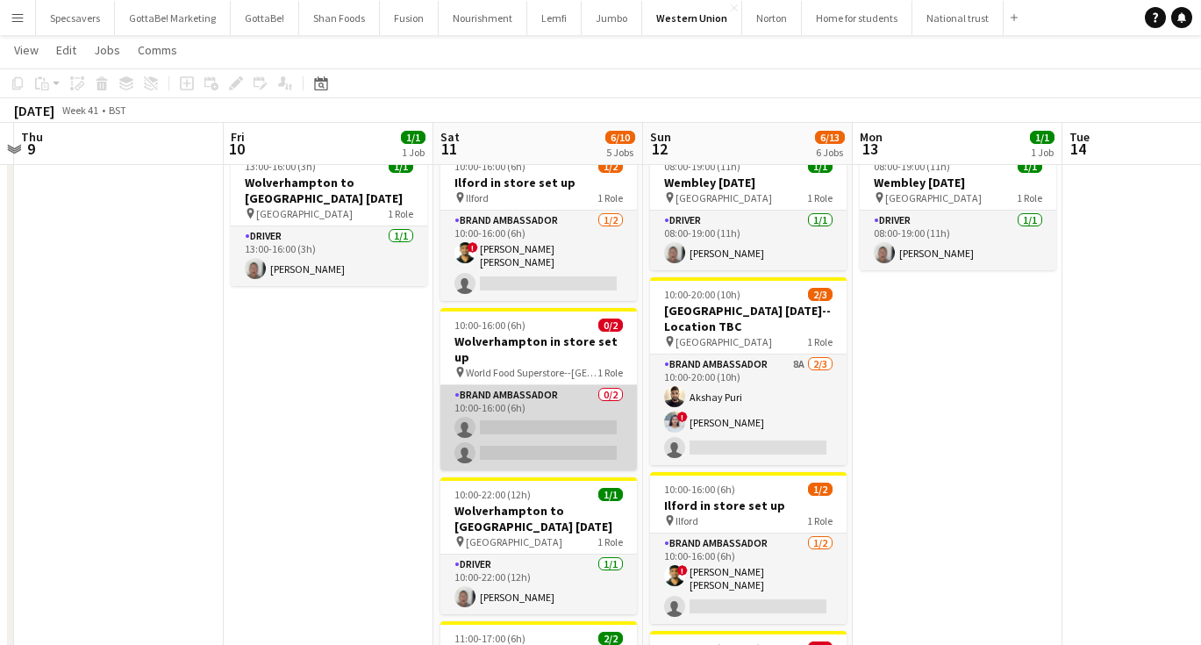
click at [570, 395] on app-card-role "Brand Ambassador 0/2 10:00-16:00 (6h) single-neutral-actions single-neutral-act…" at bounding box center [538, 427] width 196 height 85
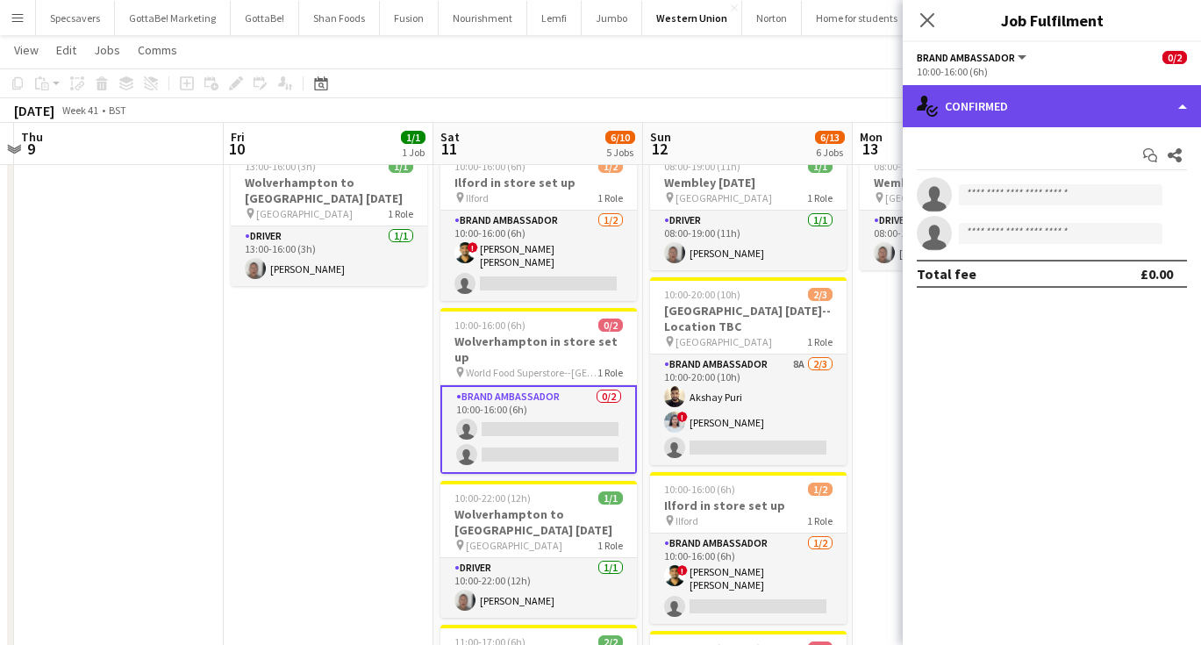
click at [1092, 116] on div "single-neutral-actions-check-2 Confirmed" at bounding box center [1052, 106] width 298 height 42
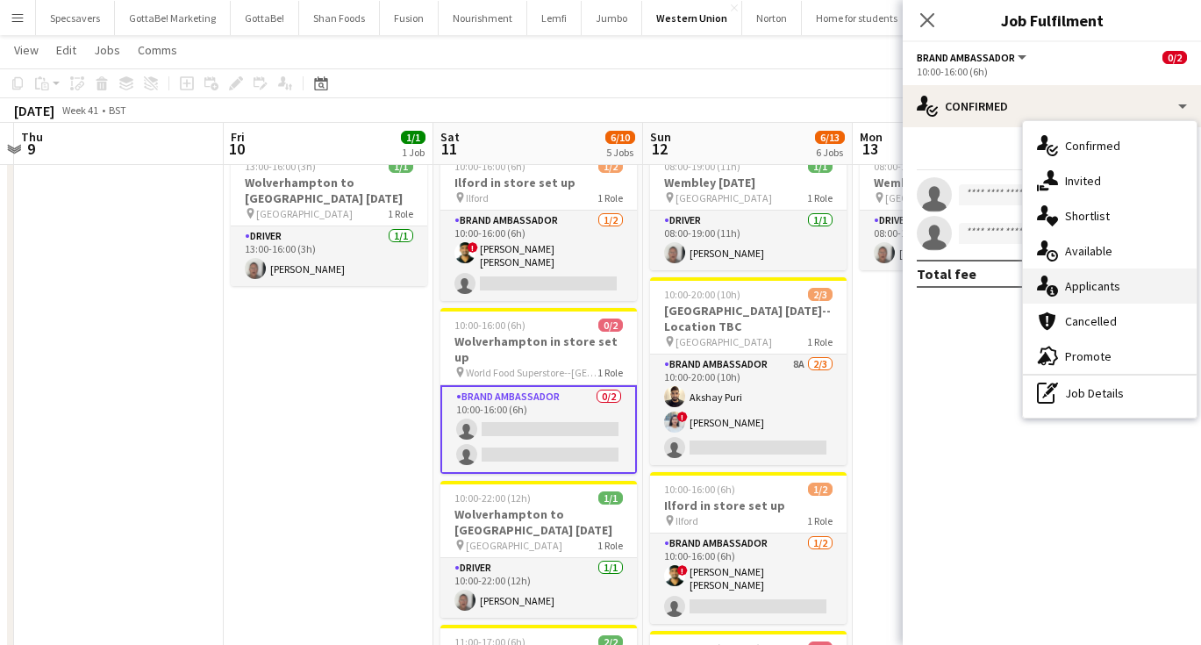
click at [1095, 288] on span "Applicants" at bounding box center [1092, 286] width 55 height 16
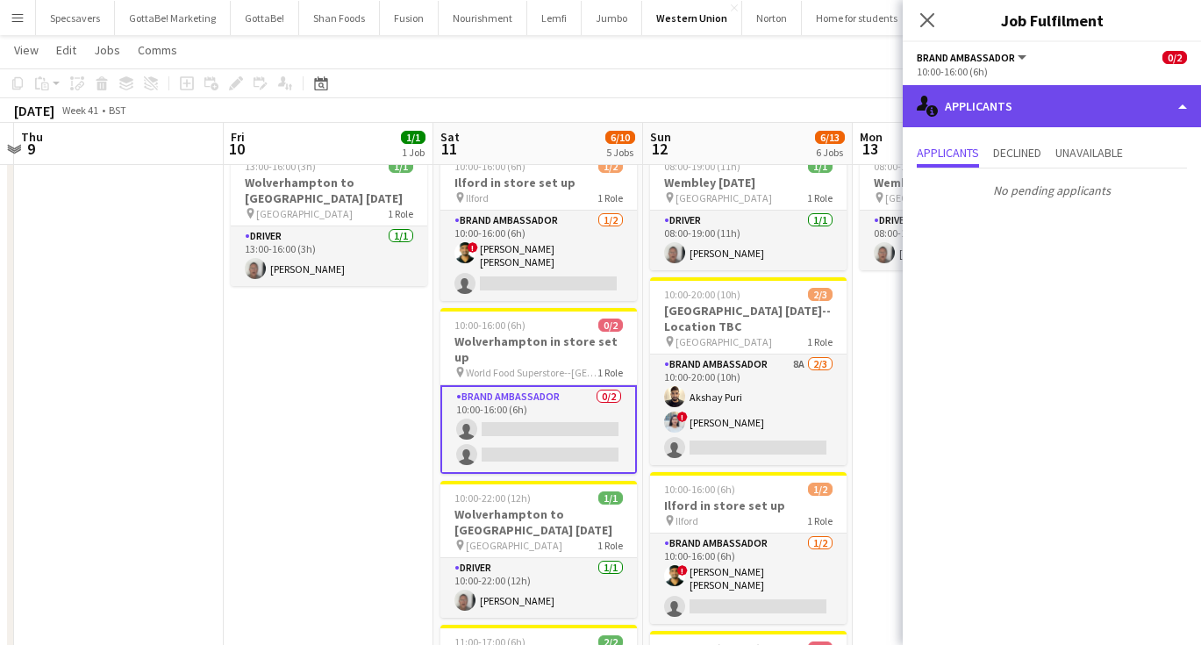
click at [1052, 97] on div "single-neutral-actions-information Applicants" at bounding box center [1052, 106] width 298 height 42
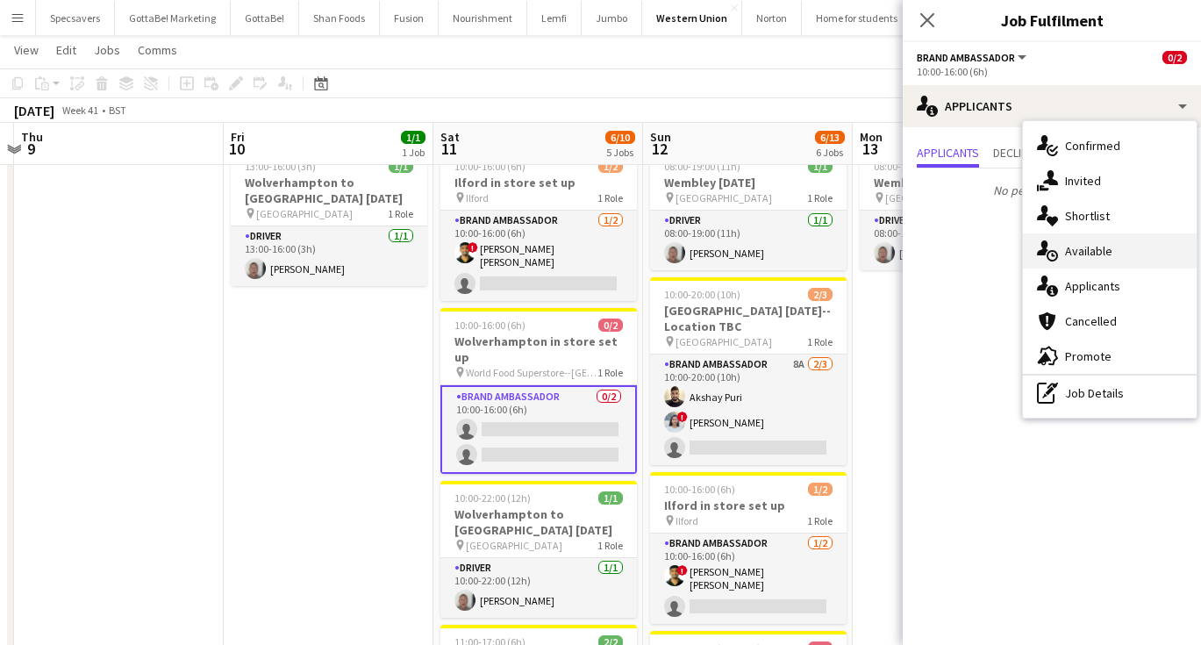
click at [1096, 247] on span "Available" at bounding box center [1088, 251] width 47 height 16
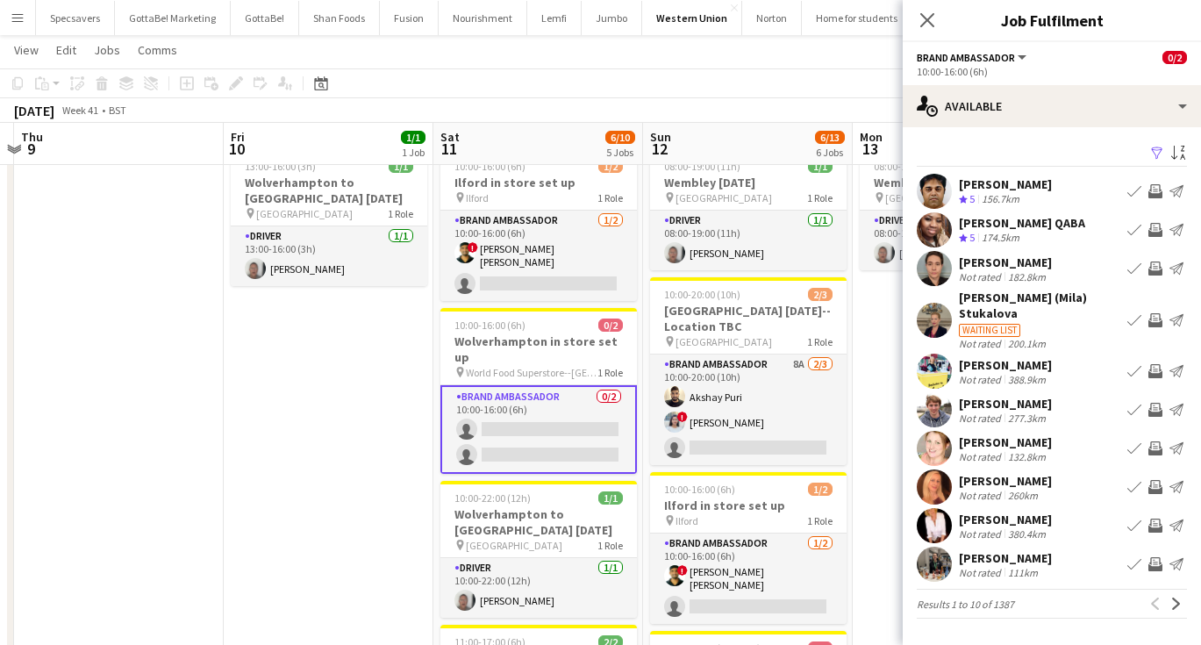
click at [1183, 158] on app-icon "Sort asc" at bounding box center [1178, 154] width 14 height 17
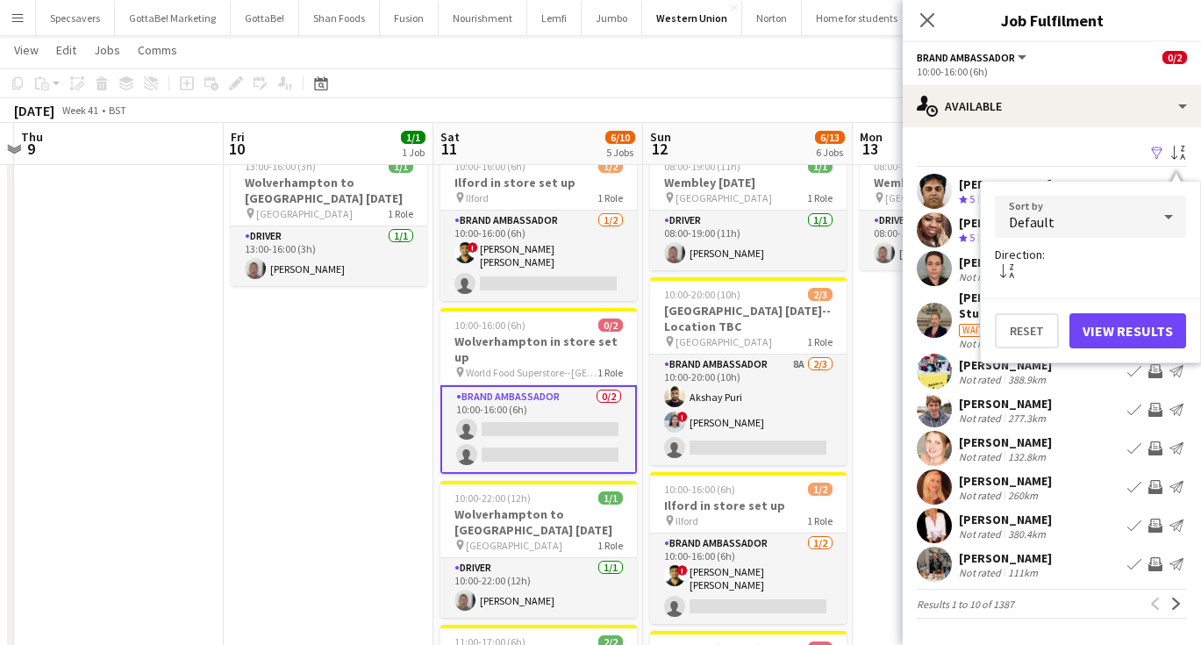
click at [1130, 210] on div "Default" at bounding box center [1073, 217] width 156 height 42
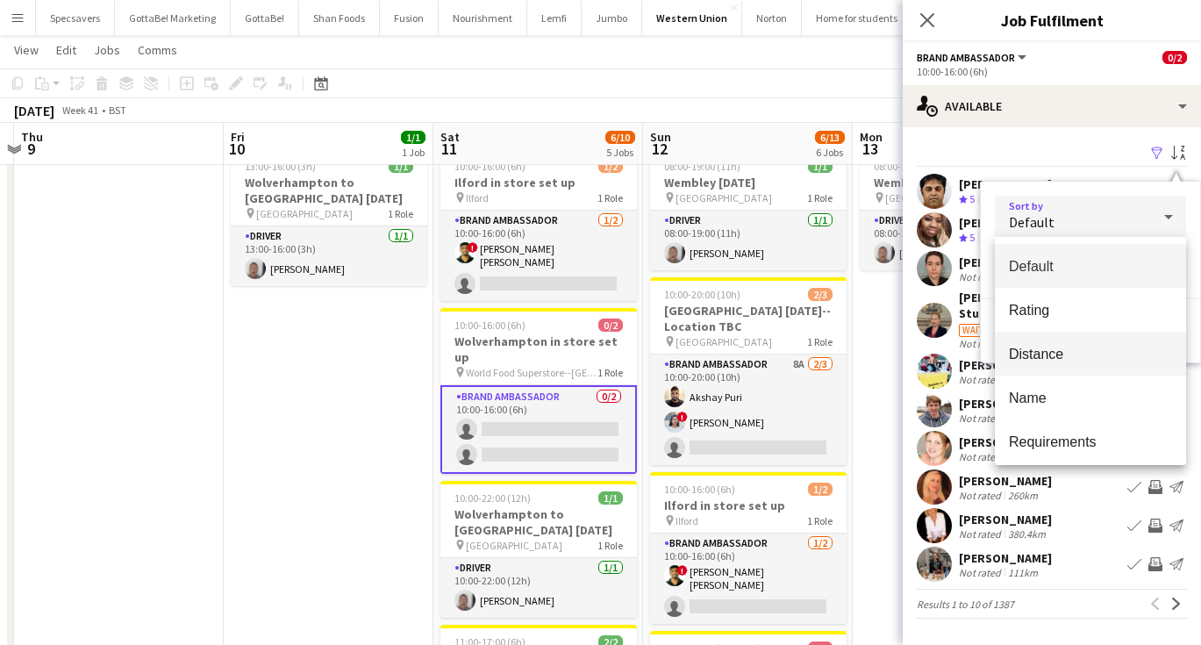
click at [1093, 361] on span "Distance" at bounding box center [1090, 354] width 163 height 17
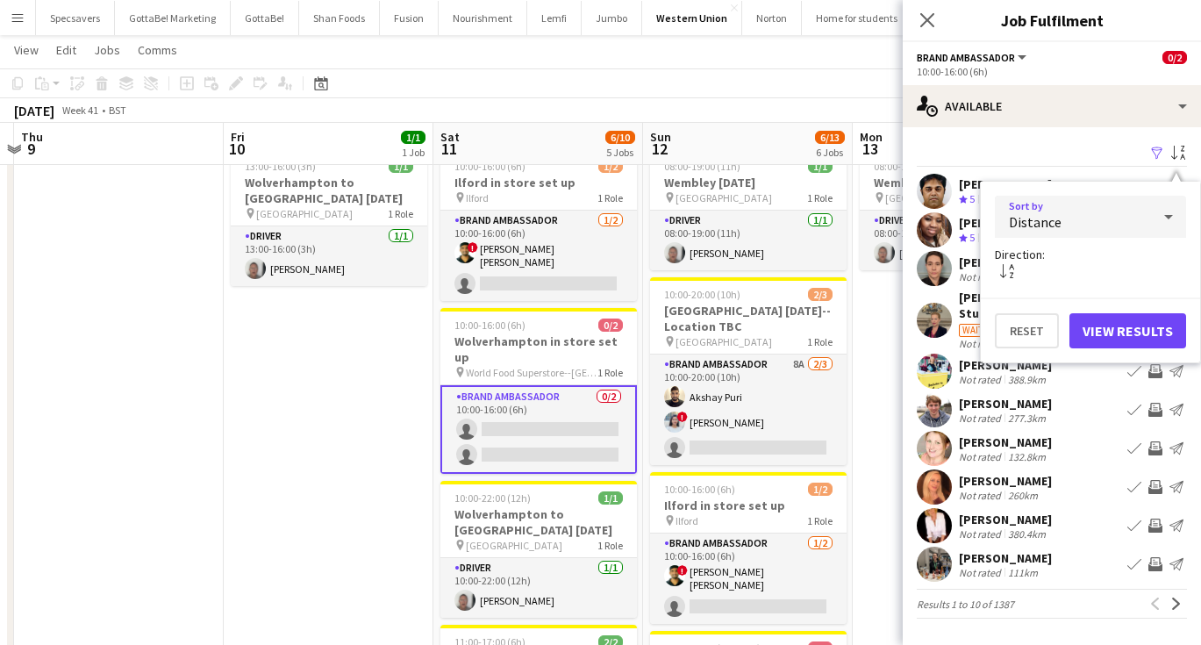
click at [1130, 329] on button "View Results" at bounding box center [1127, 330] width 117 height 35
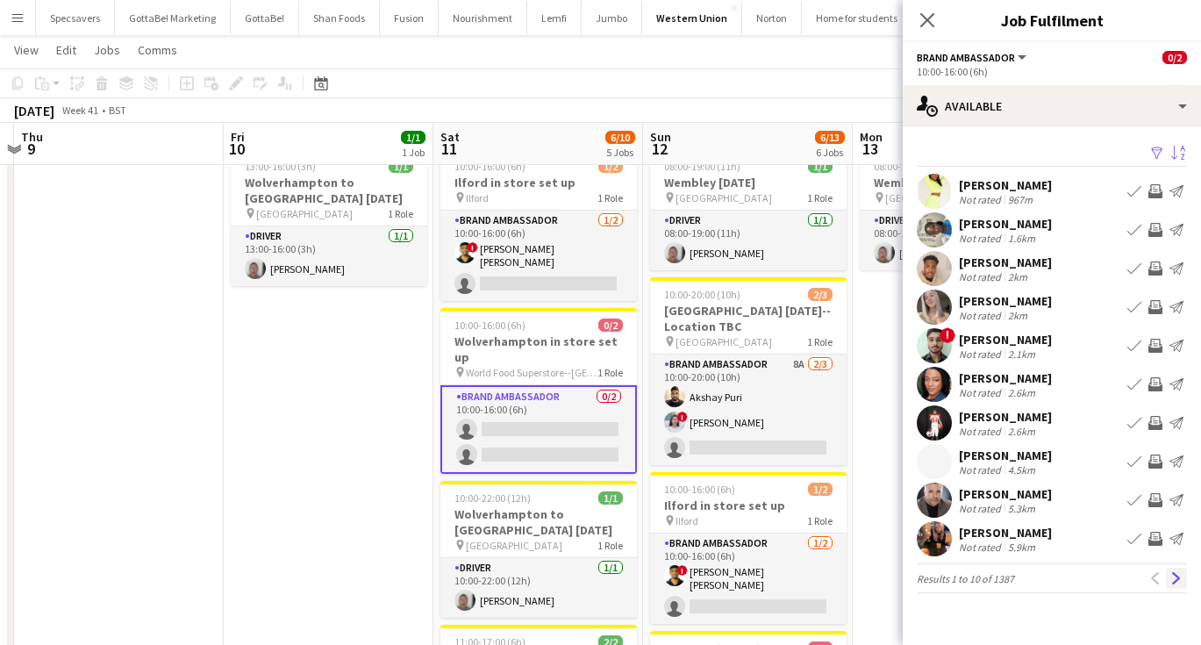
click at [1175, 577] on app-icon "Next" at bounding box center [1176, 578] width 12 height 12
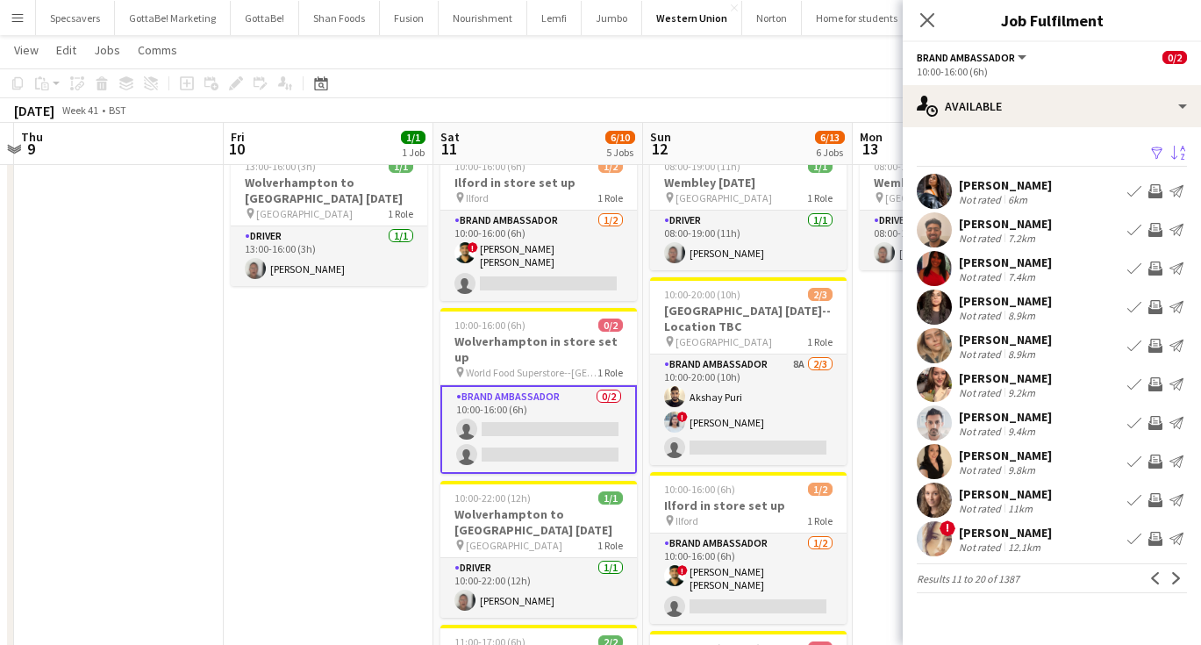
click at [1009, 425] on div "9.4km" at bounding box center [1021, 431] width 34 height 13
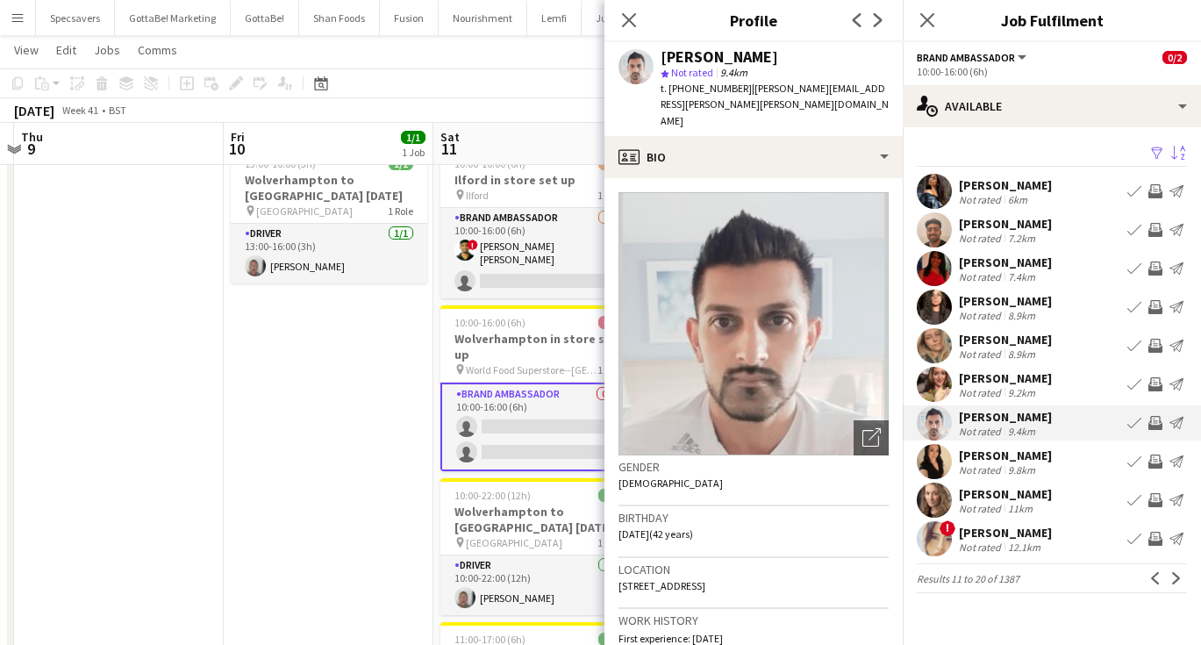
scroll to position [0, 0]
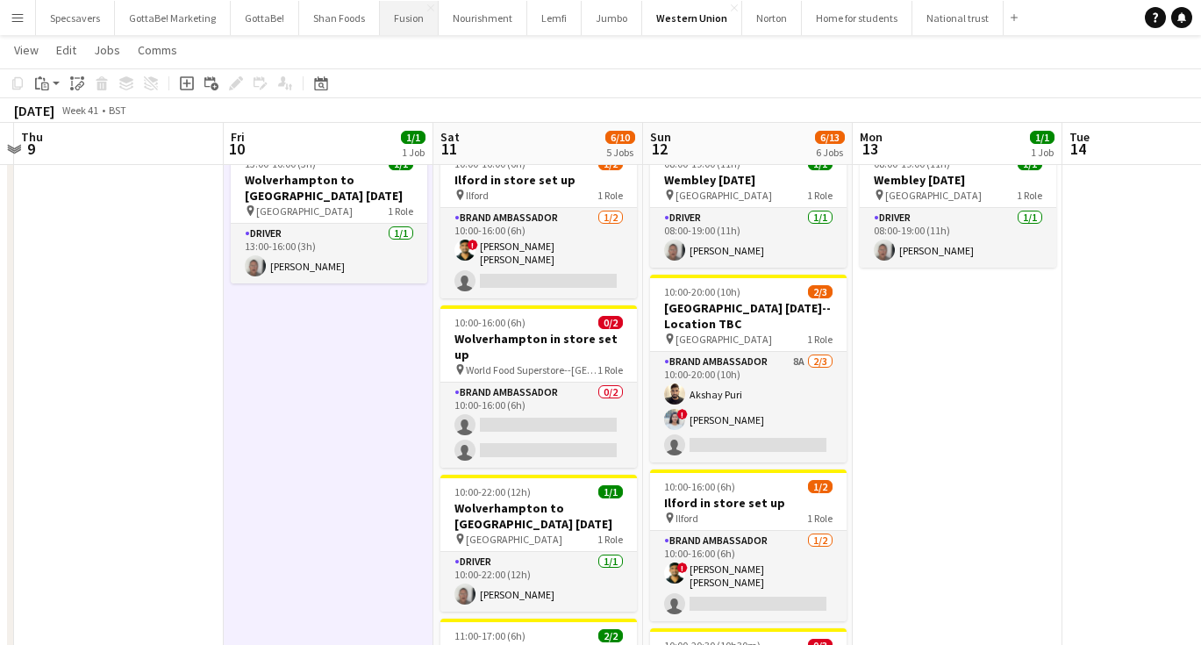
click at [403, 16] on button "Fusion Close" at bounding box center [409, 18] width 59 height 34
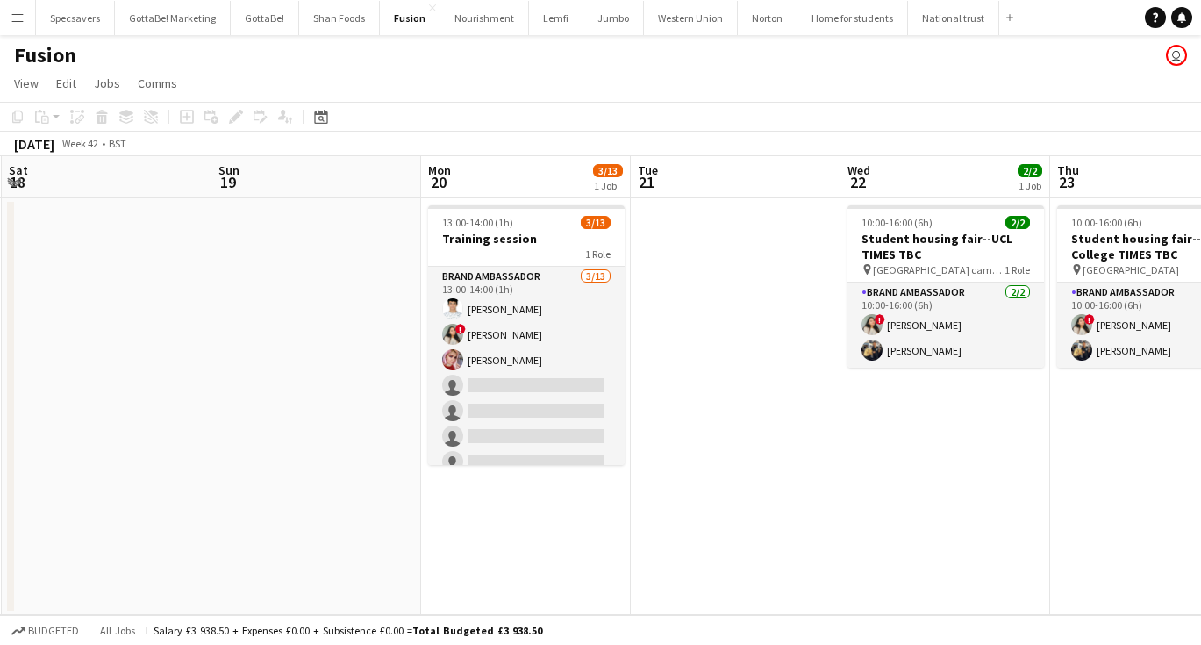
scroll to position [0, 560]
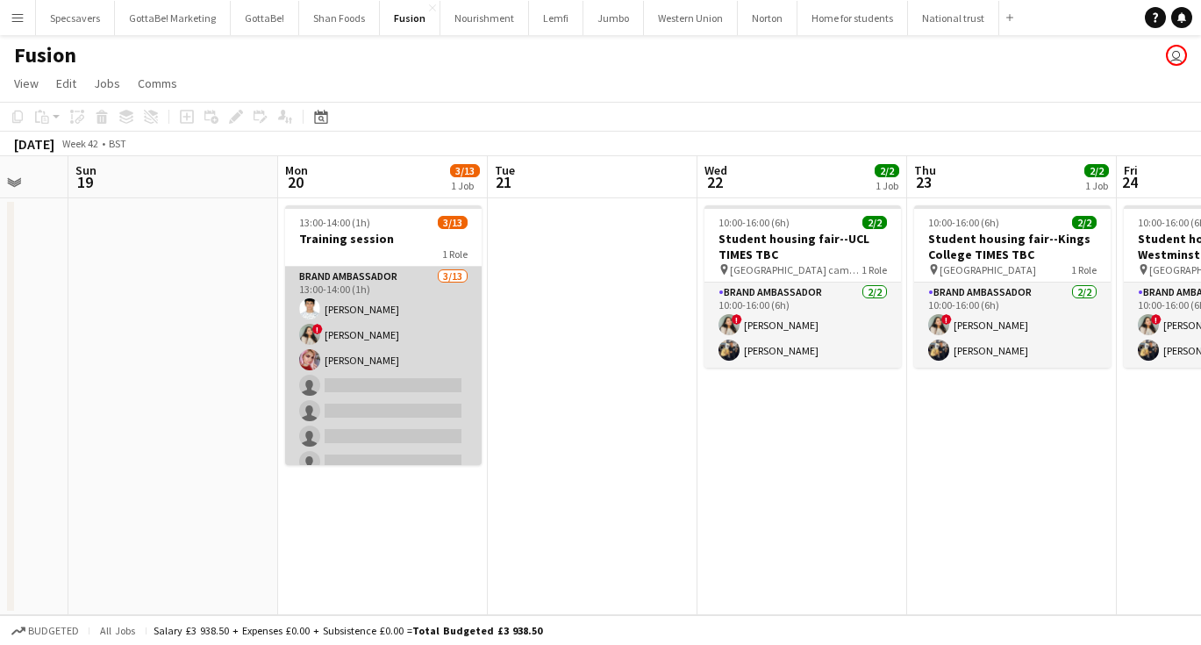
click at [385, 390] on app-card-role "Brand Ambassador [DATE] 13:00-14:00 (1h) [PERSON_NAME] ! [PERSON_NAME] [PERSON_…" at bounding box center [383, 449] width 196 height 365
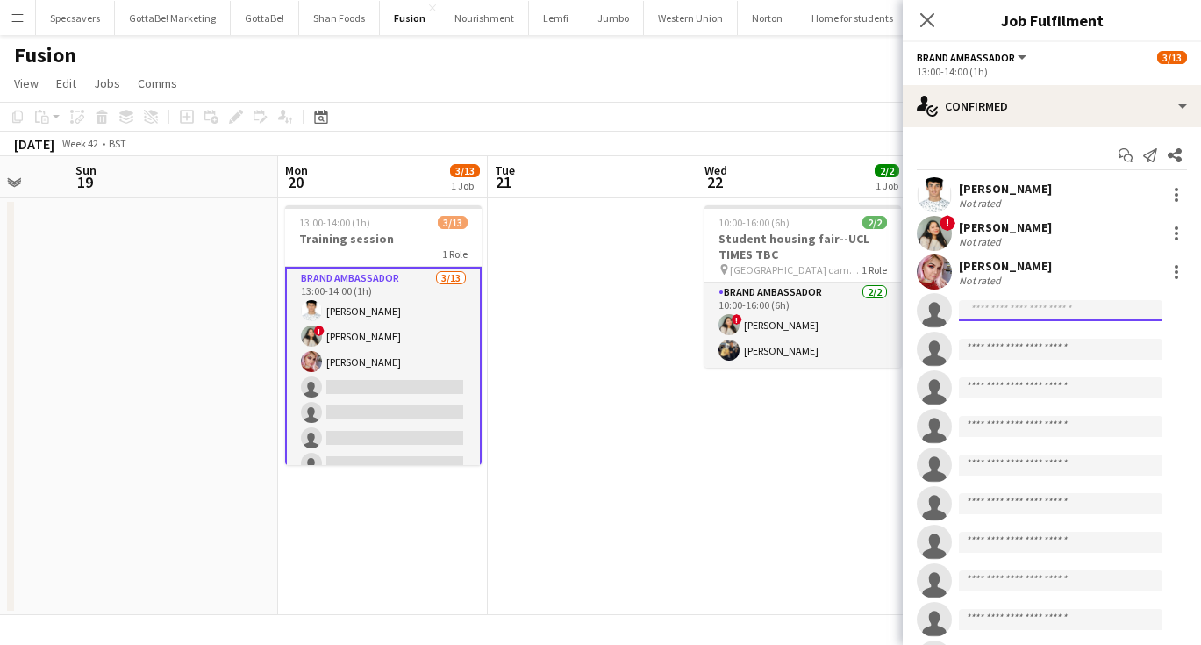
click at [1000, 311] on input at bounding box center [1060, 310] width 203 height 21
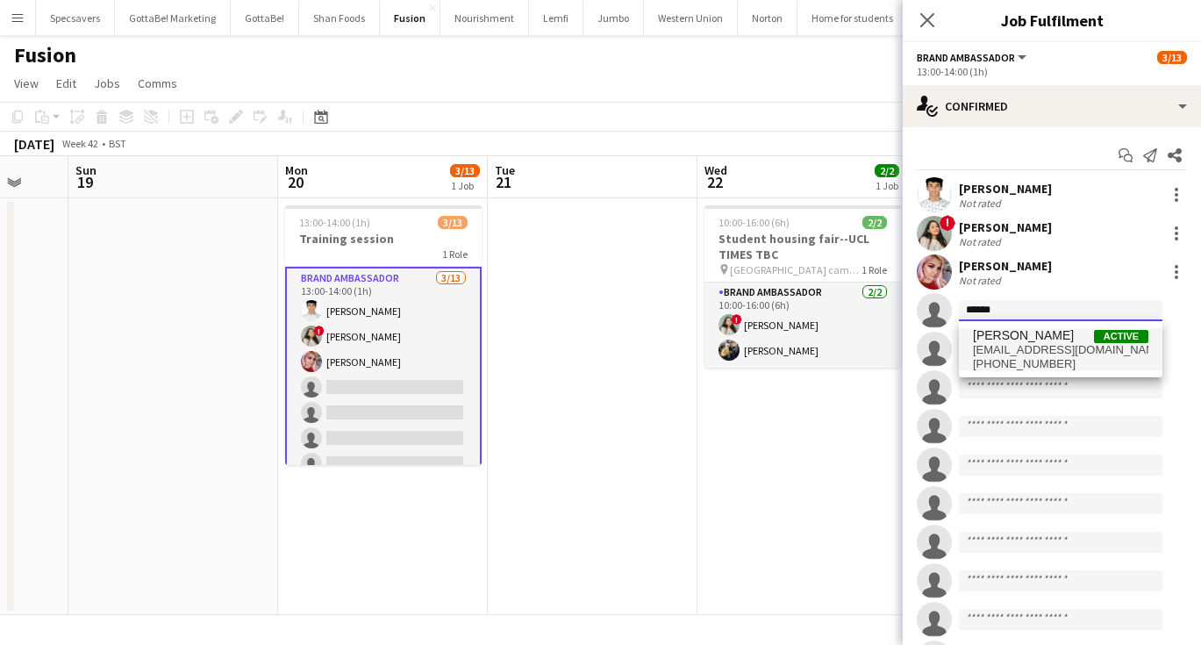
type input "******"
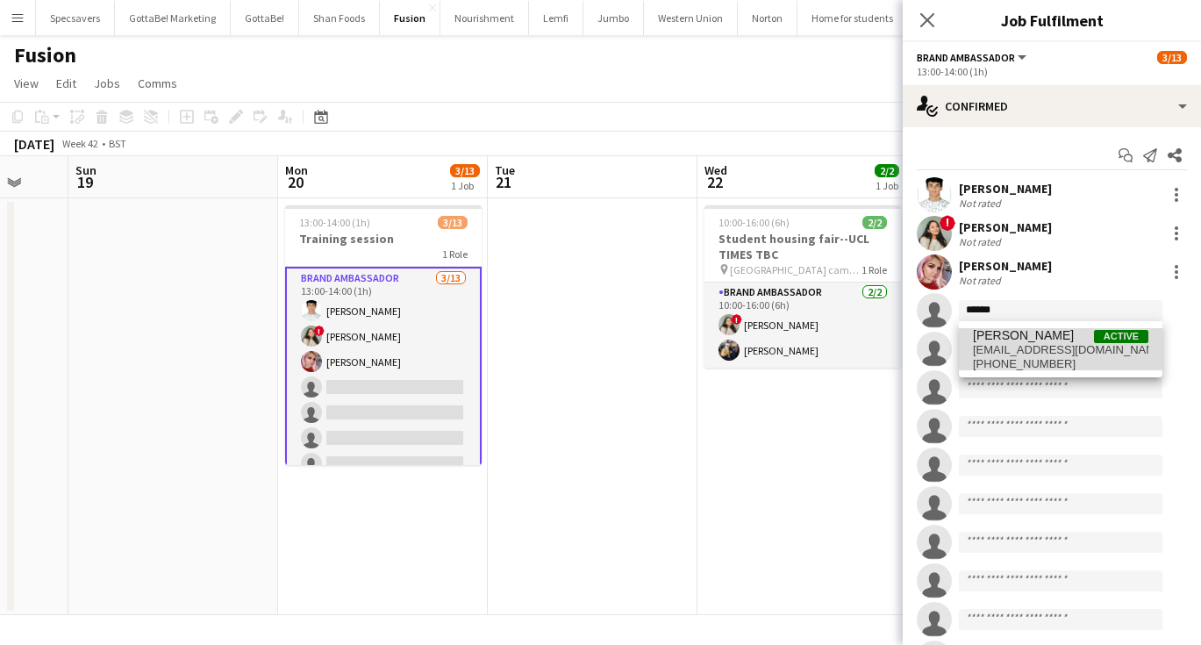
click at [1000, 352] on span "[EMAIL_ADDRESS][DOMAIN_NAME]" at bounding box center [1060, 350] width 175 height 14
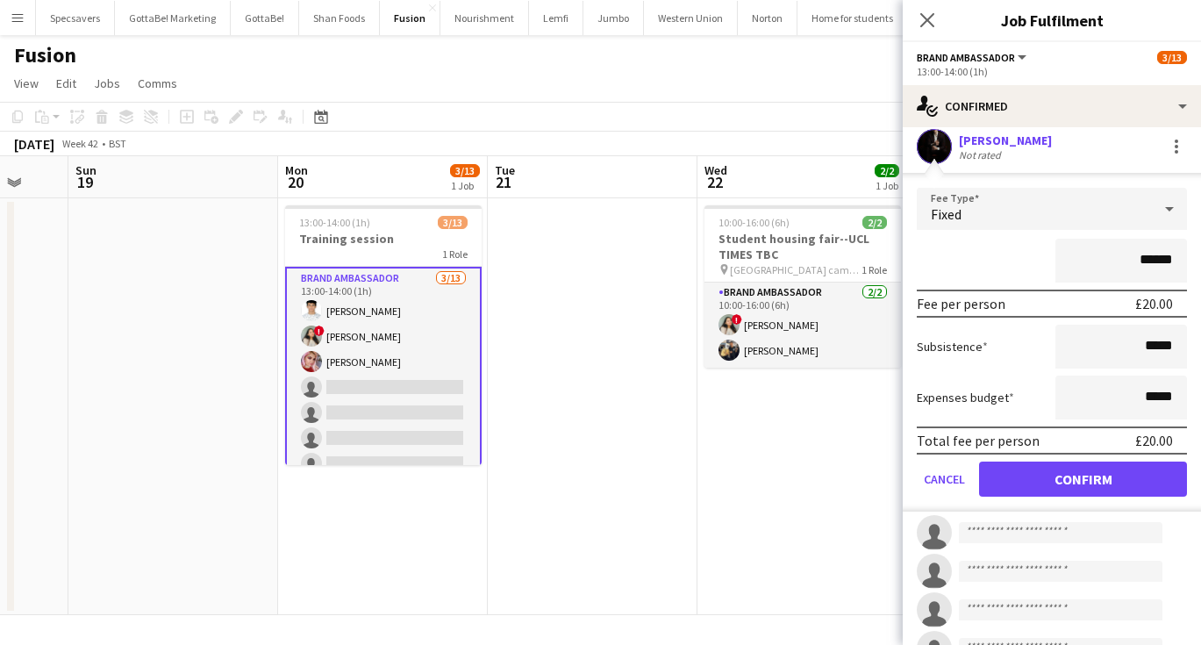
click at [1075, 489] on button "Confirm" at bounding box center [1083, 478] width 208 height 35
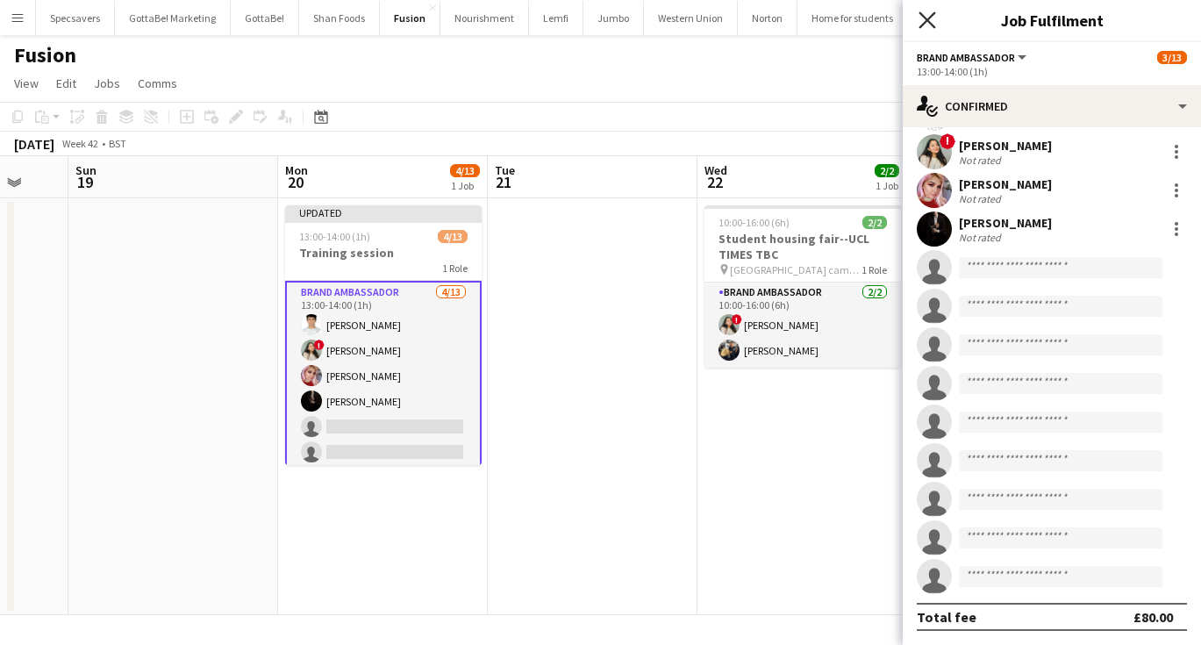
click at [929, 23] on icon at bounding box center [926, 19] width 17 height 17
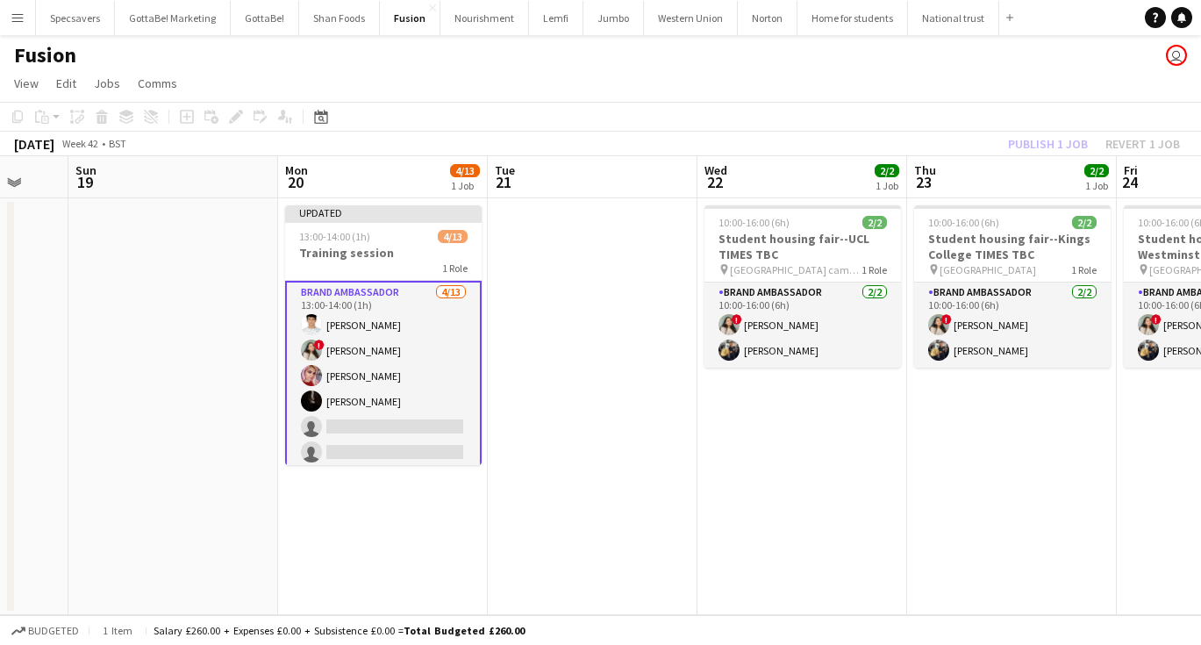
click at [1034, 438] on app-date-cell "10:00-16:00 (6h) 2/2 Student housing fair--Kings College TIMES TBC pin [GEOGRAP…" at bounding box center [1012, 406] width 210 height 417
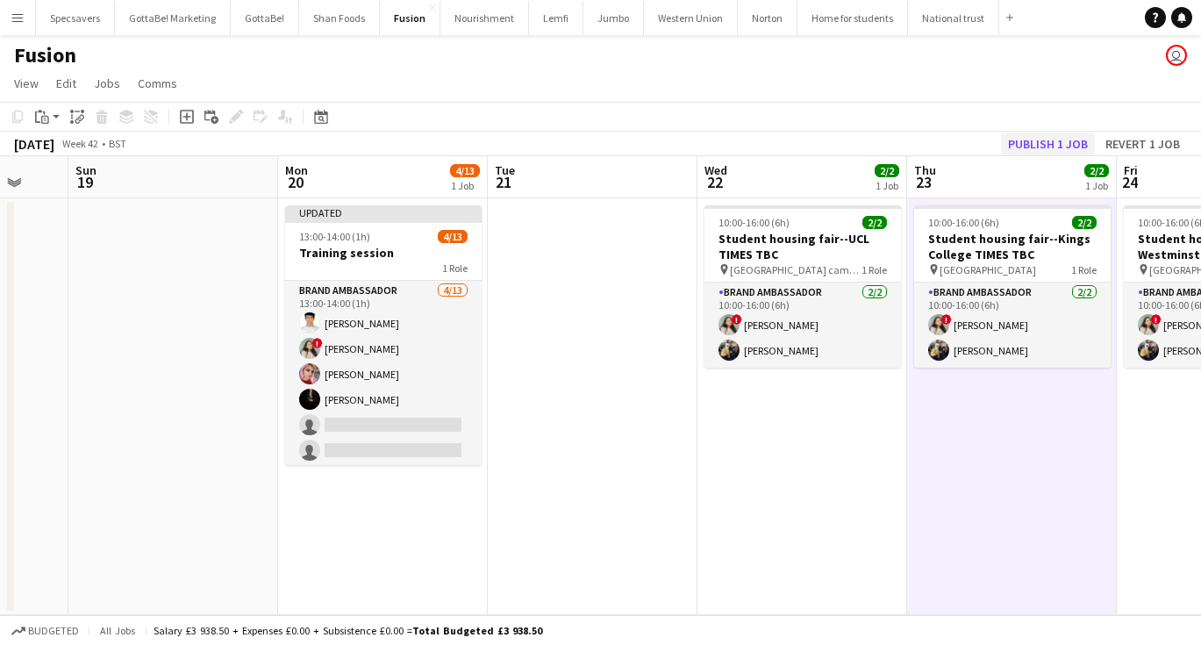
click at [1048, 139] on button "Publish 1 job" at bounding box center [1048, 143] width 94 height 23
